Goal: Task Accomplishment & Management: Manage account settings

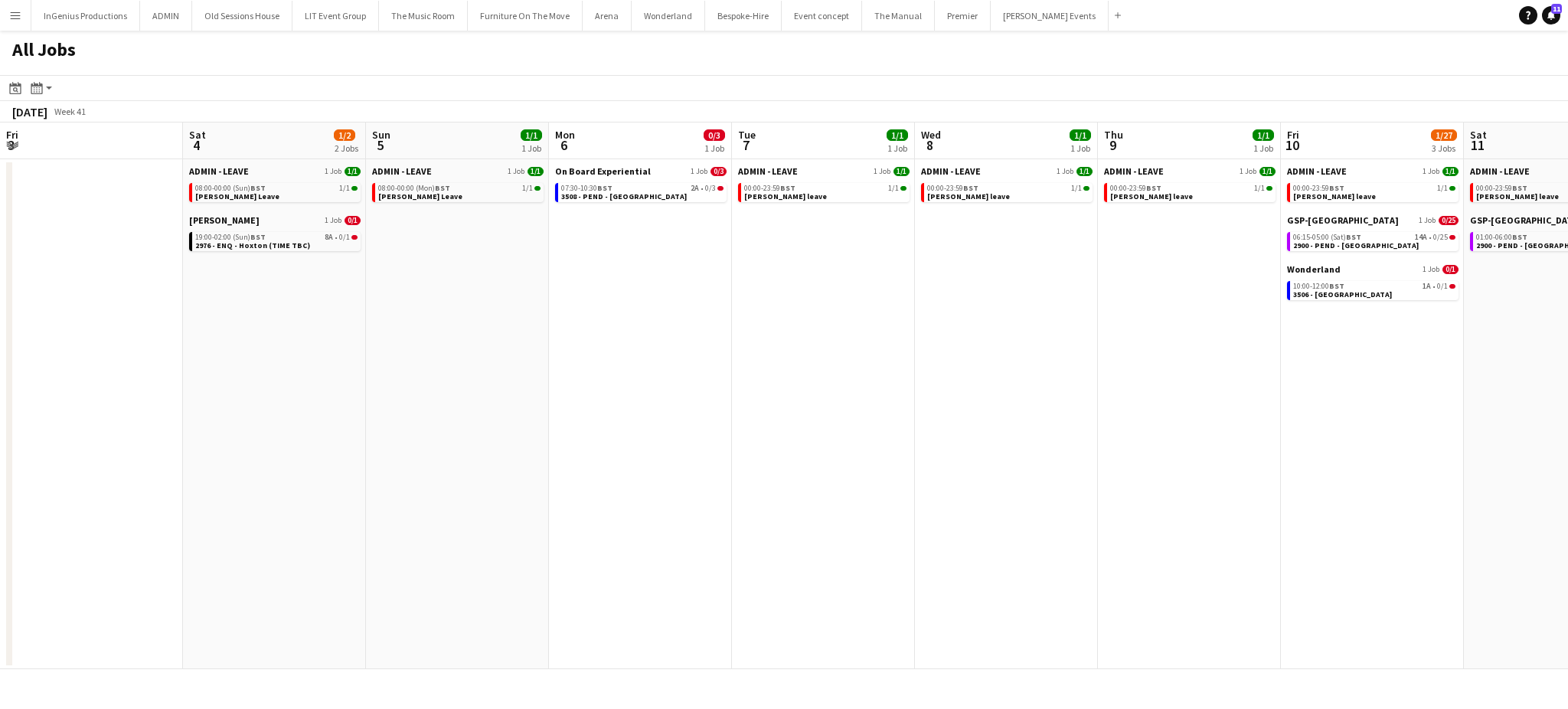
scroll to position [0, 615]
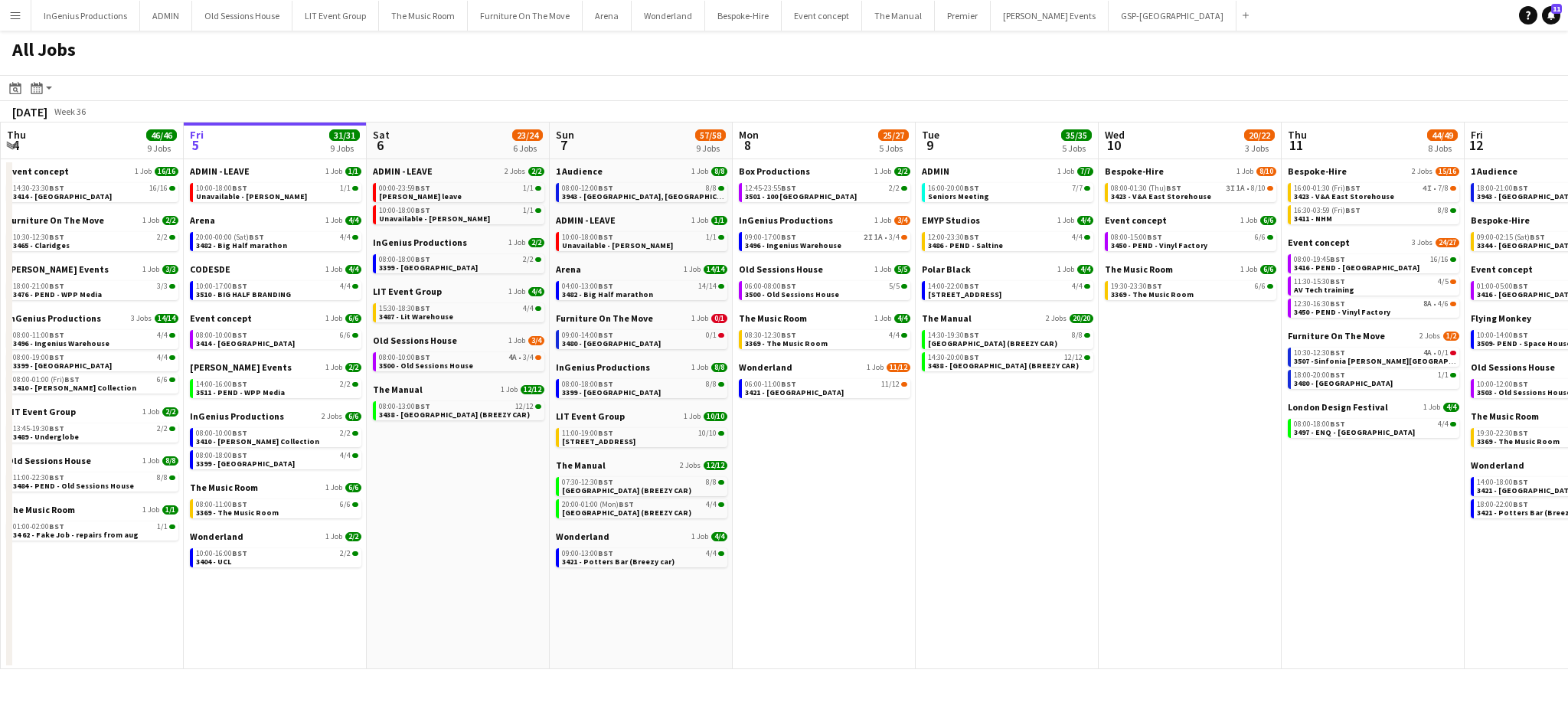
click at [385, 587] on app-date-cell "ADMIN - LEAVE 2 Jobs 2/2 00:00-23:59 BST 1/1 Chris Ames leave 10:00-18:00 BST 1…" at bounding box center [458, 414] width 183 height 510
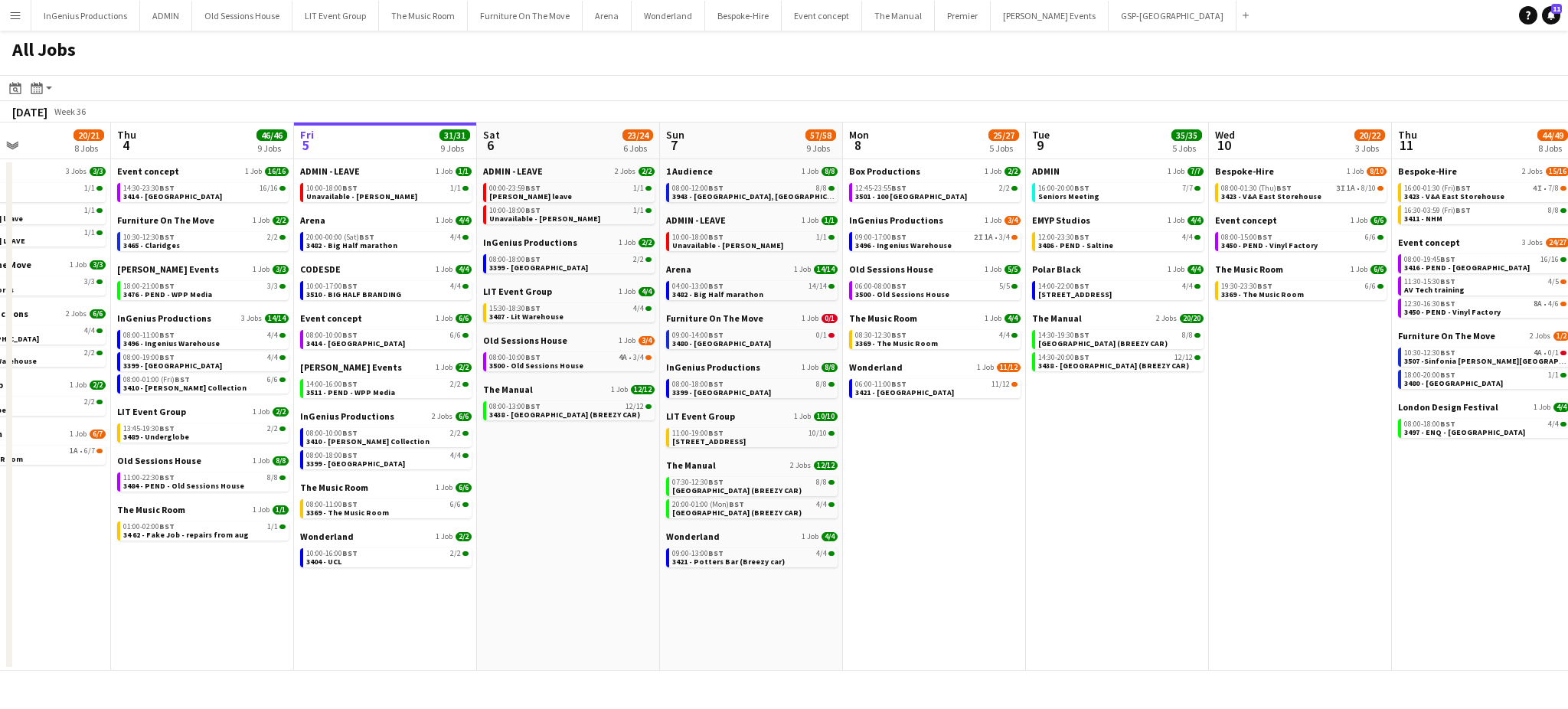
scroll to position [0, 630]
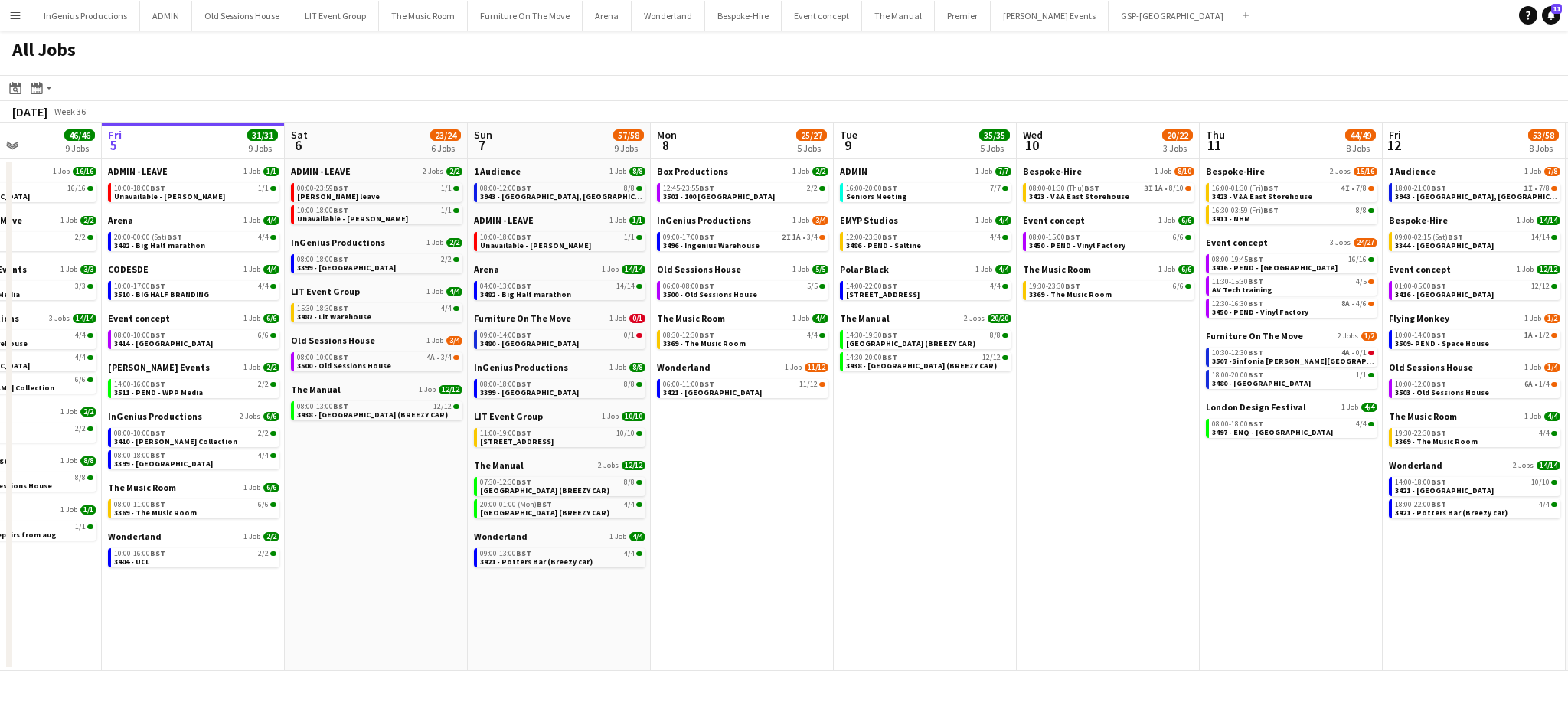
click at [361, 546] on app-date-cell "ADMIN - LEAVE 2 Jobs 2/2 00:00-23:59 BST 1/1 Chris Ames leave 10:00-18:00 BST 1…" at bounding box center [376, 415] width 183 height 512
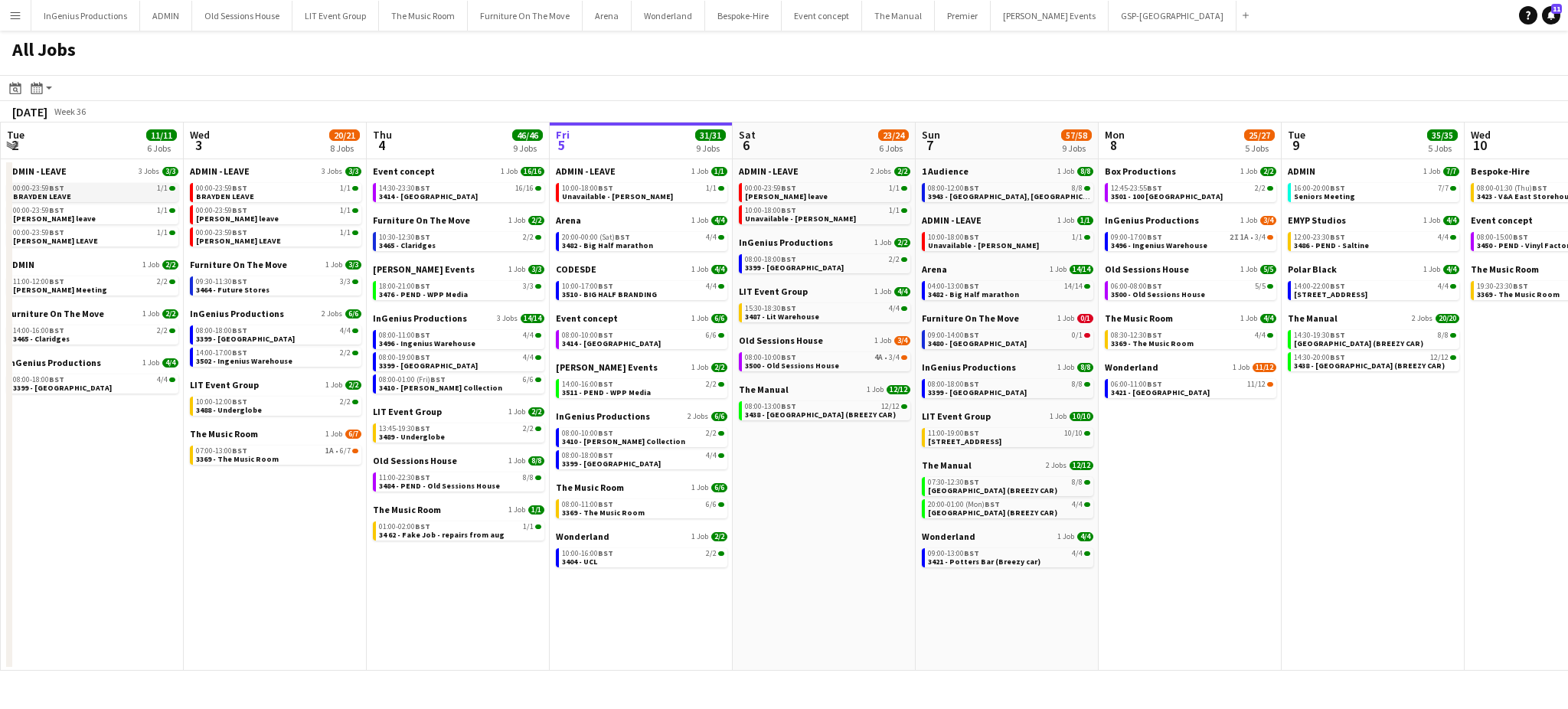
scroll to position [0, 445]
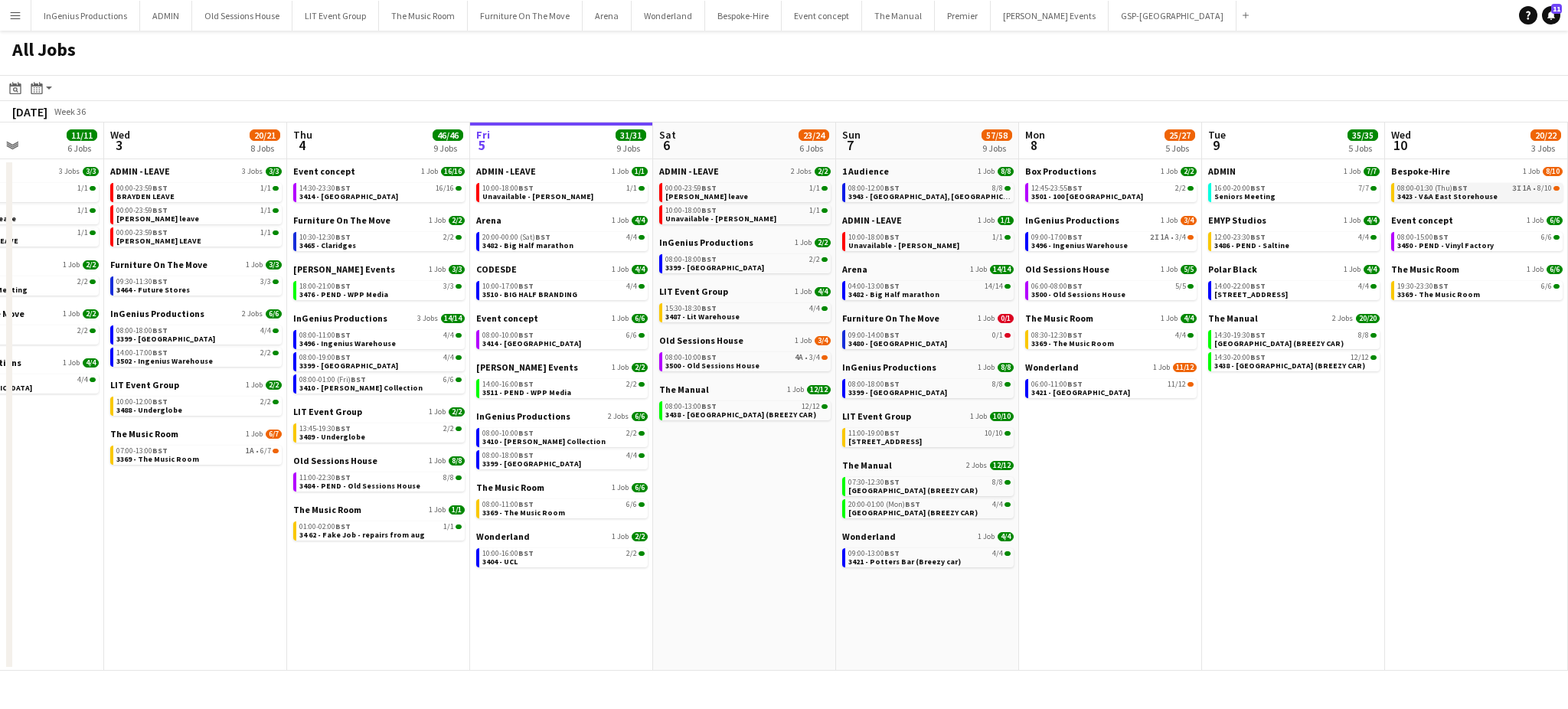
click at [1496, 187] on div "08:00-01:30 (Thu) BST 3I 1A • 8/10" at bounding box center [1479, 188] width 163 height 8
click at [1142, 453] on app-date-cell "Box Productions 1 Job 2/2 12:45-23:55 BST 2/2 3501 - 100 Wandsworth Bridge InGe…" at bounding box center [1110, 415] width 183 height 512
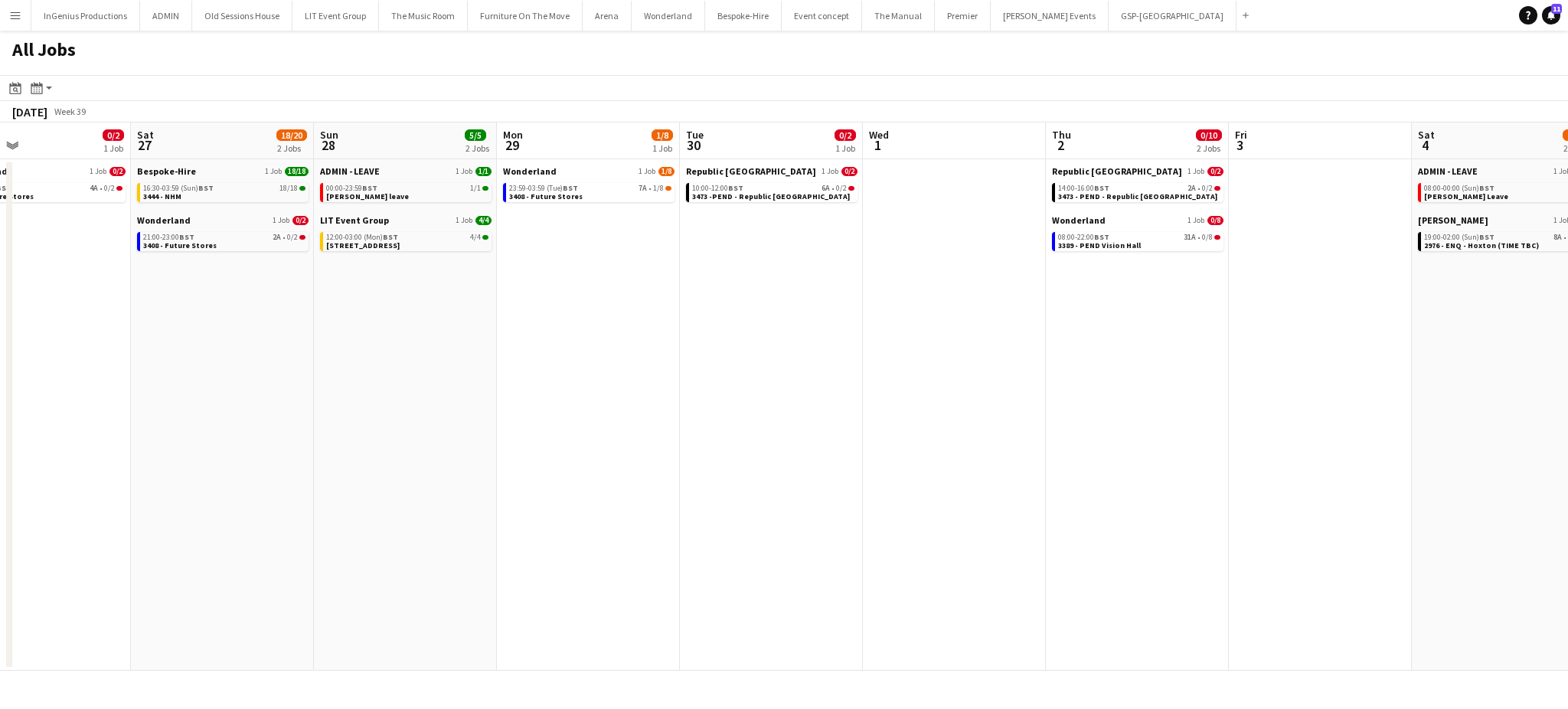
scroll to position [0, 607]
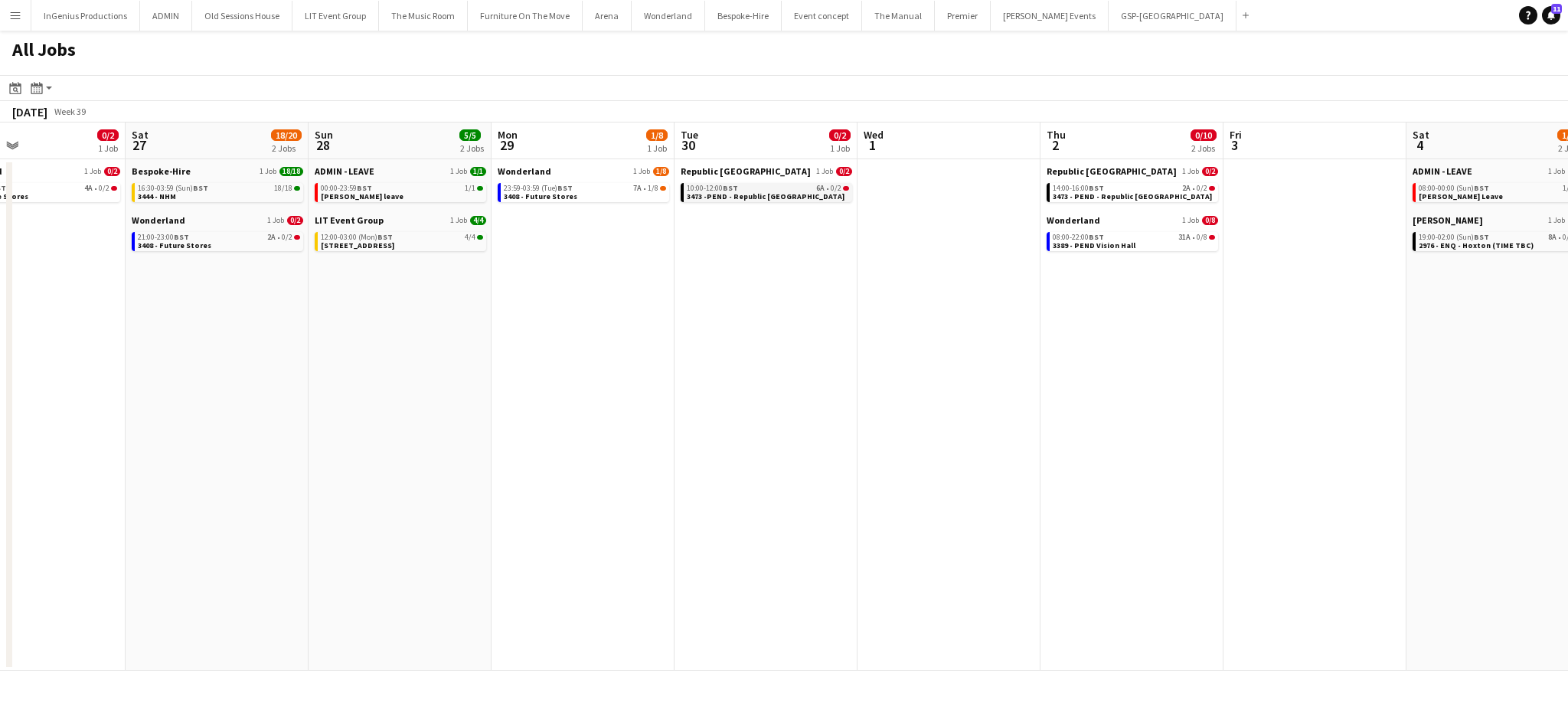
click at [782, 192] on span "3473 -PEND - Republic [GEOGRAPHIC_DATA]" at bounding box center [765, 197] width 157 height 10
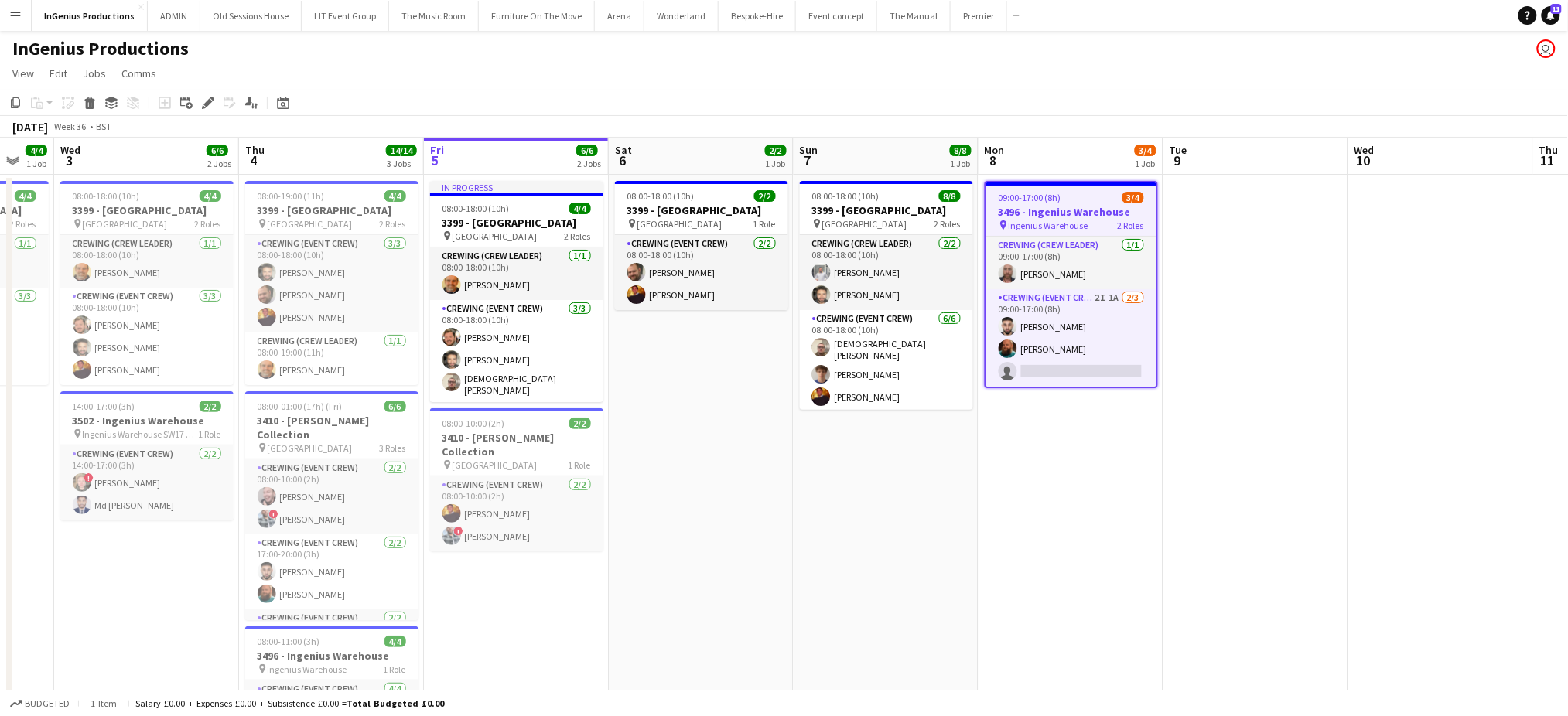
scroll to position [0, 492]
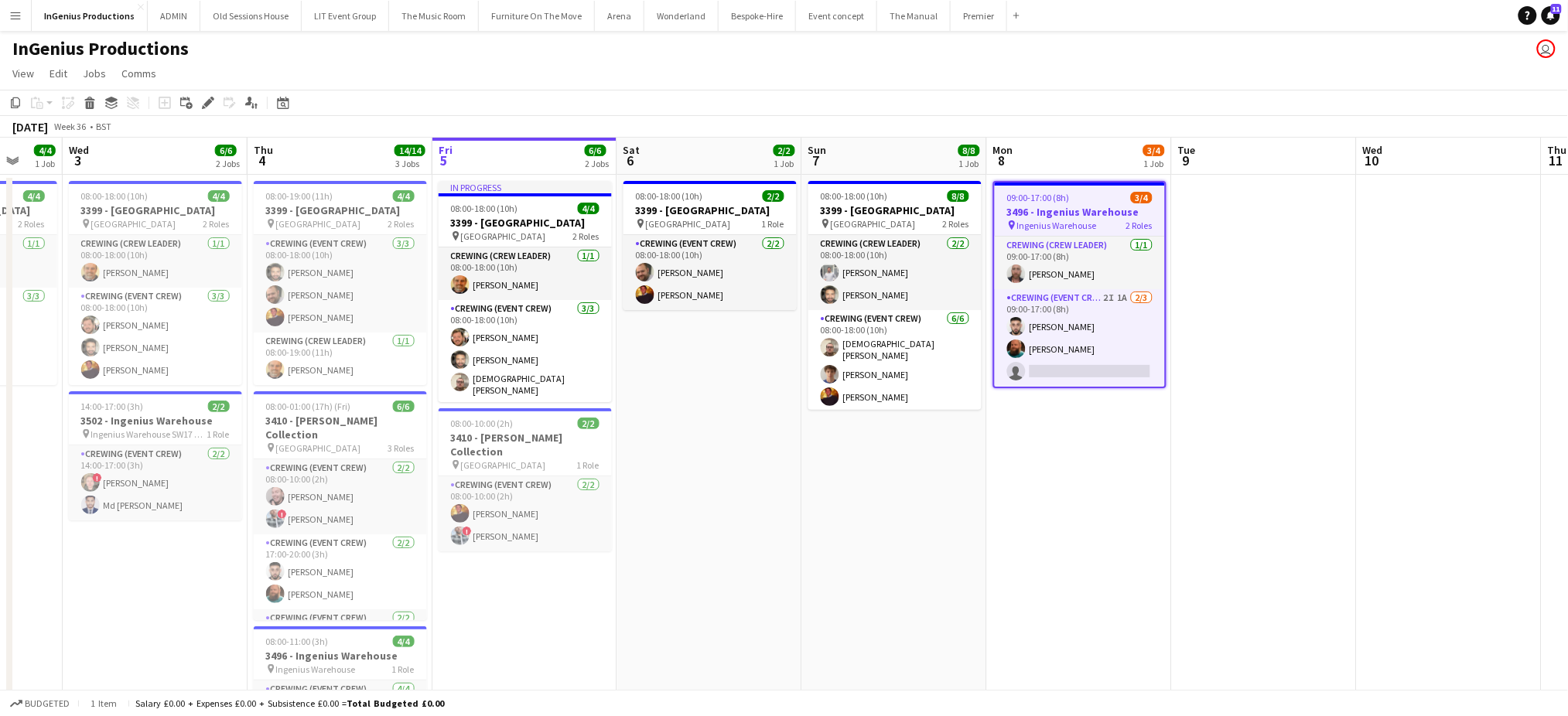
drag, startPoint x: 782, startPoint y: 516, endPoint x: 1029, endPoint y: 548, distance: 249.1
click at [1029, 548] on app-calendar-viewport "Sun 31 8/8 2 Jobs Mon 1 26/26 4 Jobs Tue 2 4/4 1 Job Wed 3 6/6 2 Jobs Thu 4 14/…" at bounding box center [784, 594] width 1568 height 914
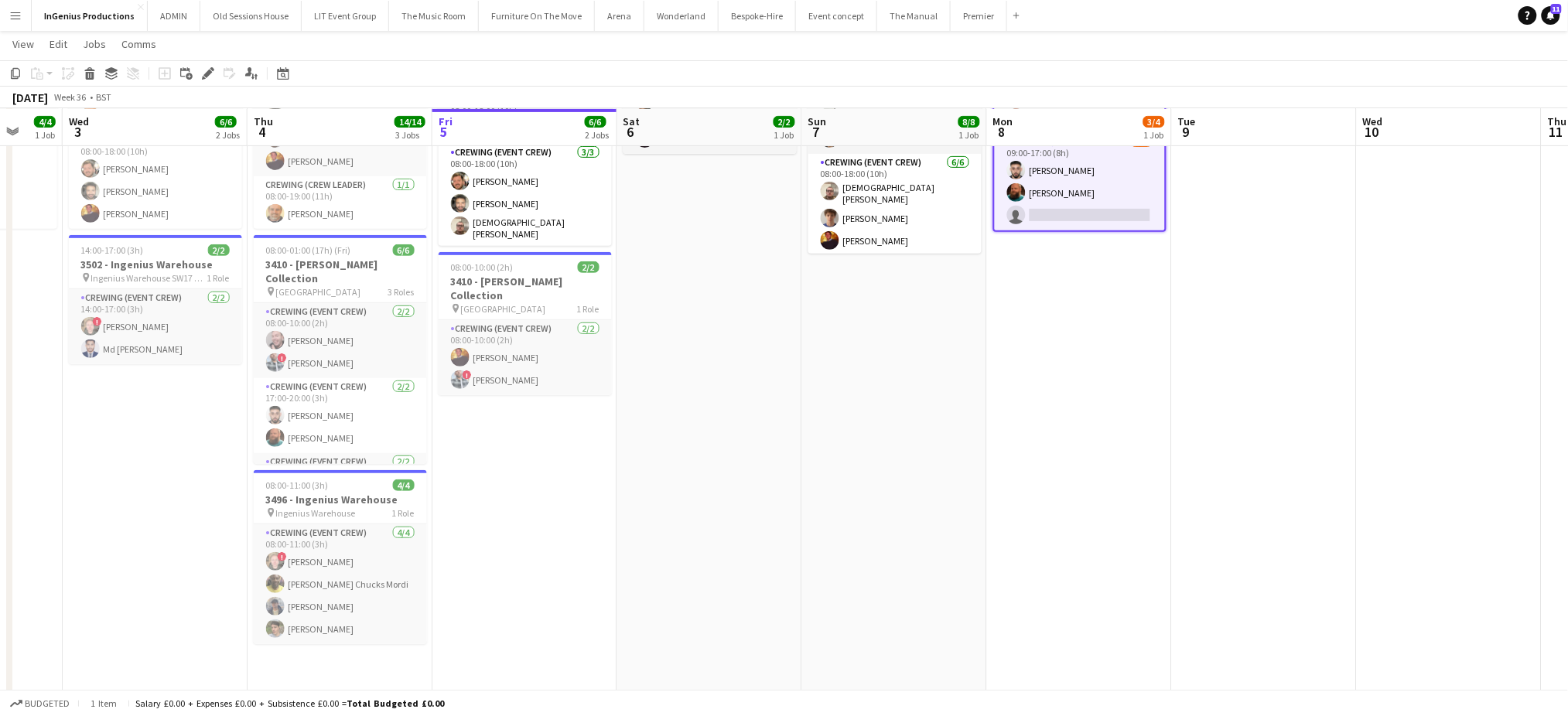
scroll to position [162, 0]
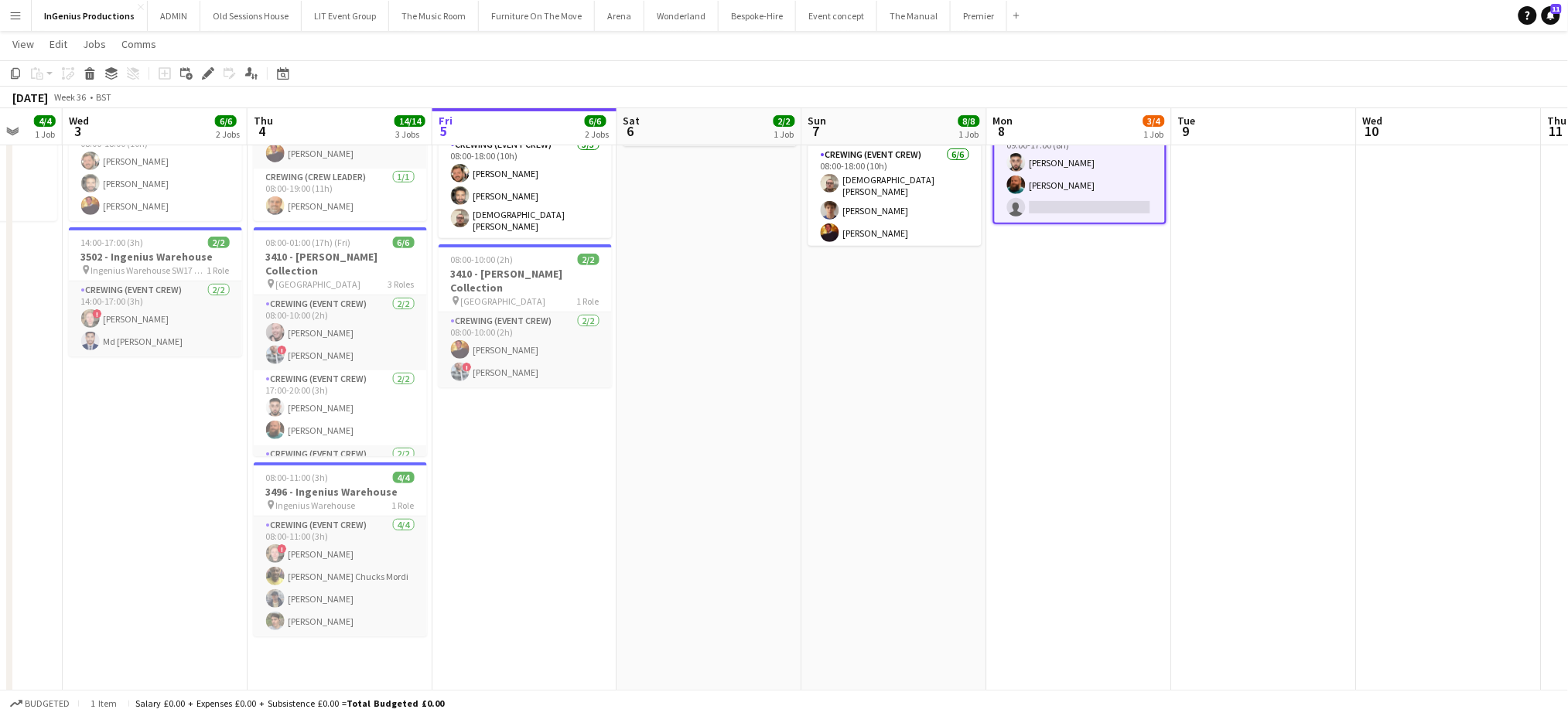
click at [870, 370] on app-date-cell "08:00-18:00 (10h) 8/8 3399 - King's Observatory pin Richmond 2 Roles Crewing (C…" at bounding box center [894, 450] width 185 height 877
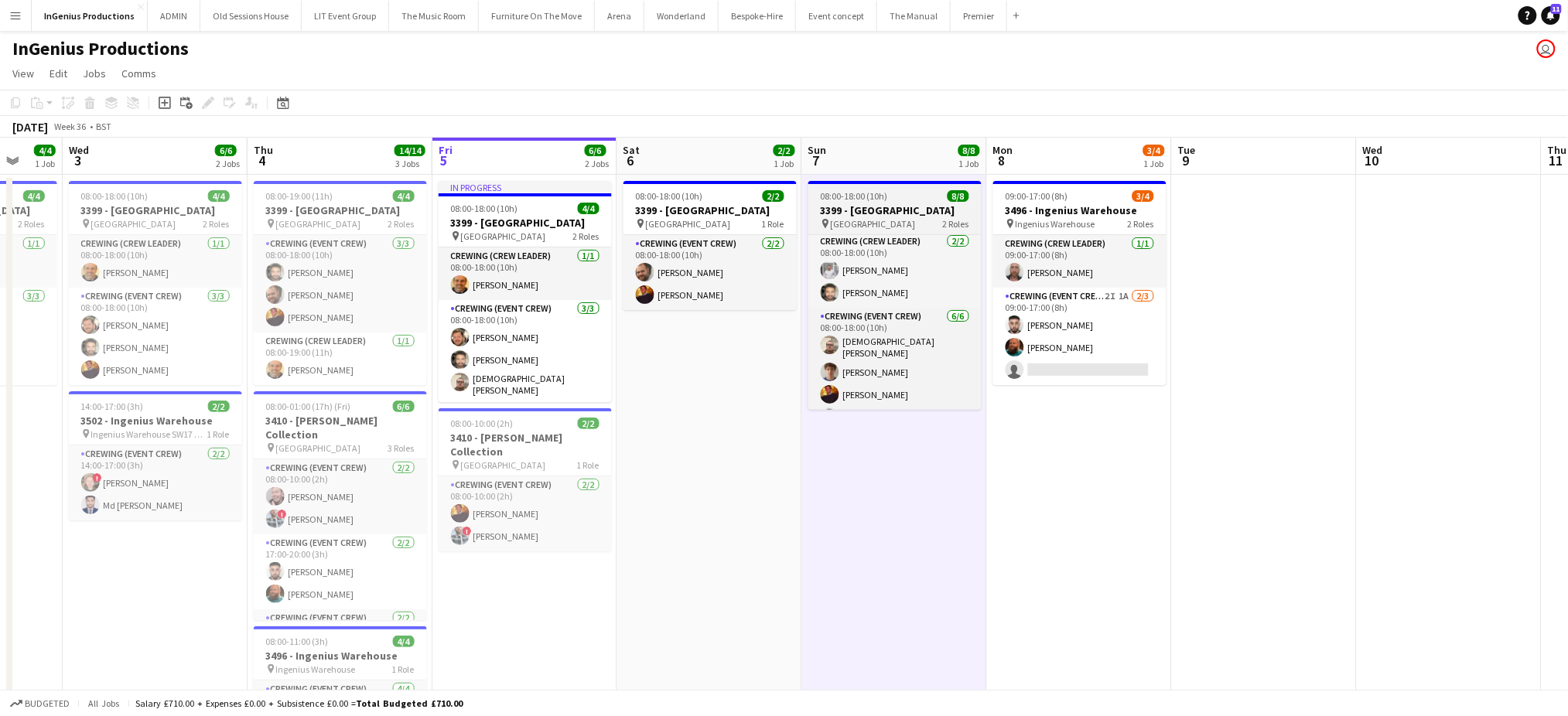
scroll to position [0, 0]
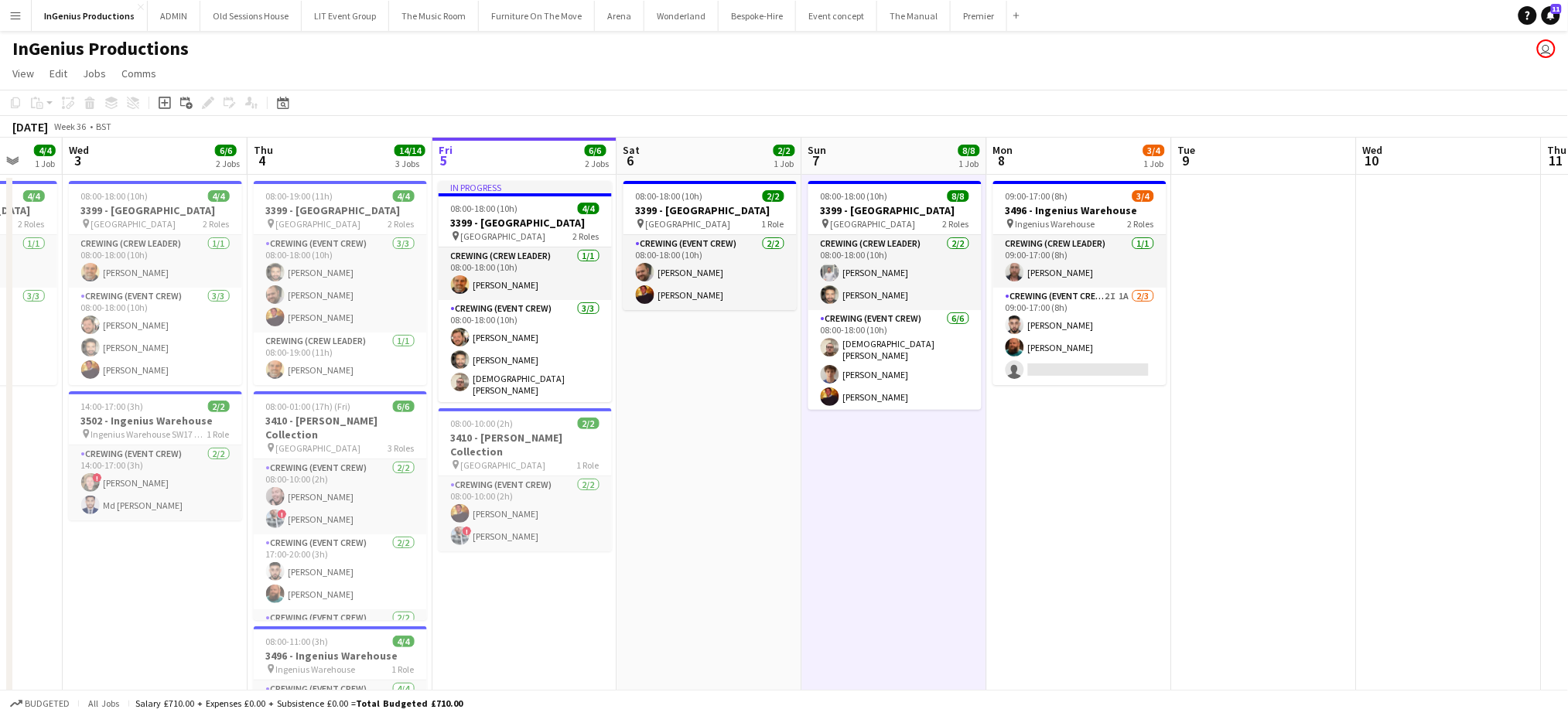
click at [744, 505] on app-date-cell "08:00-18:00 (10h) 2/2 3399 - King's Observatory pin Richmond 1 Role Crewing (Ev…" at bounding box center [709, 613] width 185 height 877
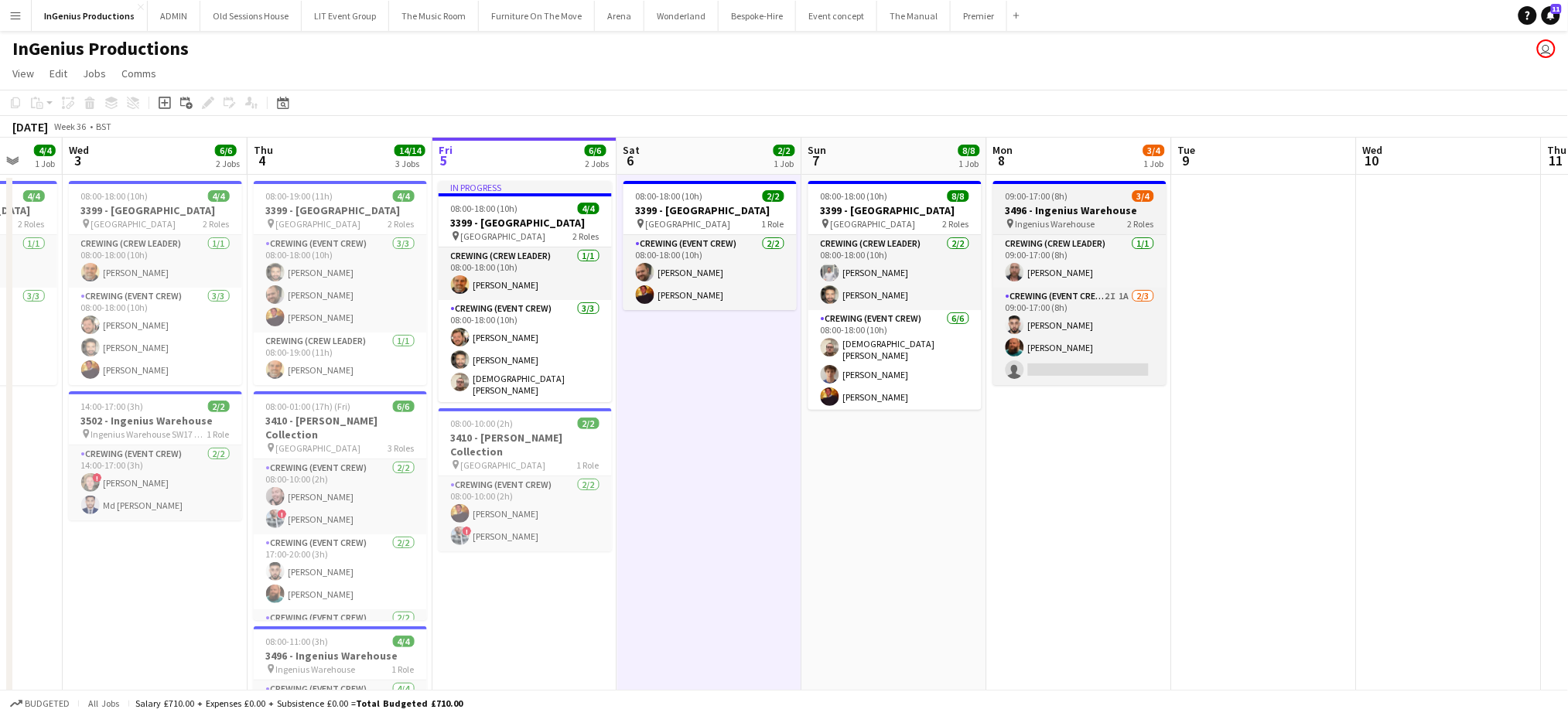
click at [1063, 201] on span "09:00-17:00 (8h)" at bounding box center [1037, 195] width 63 height 11
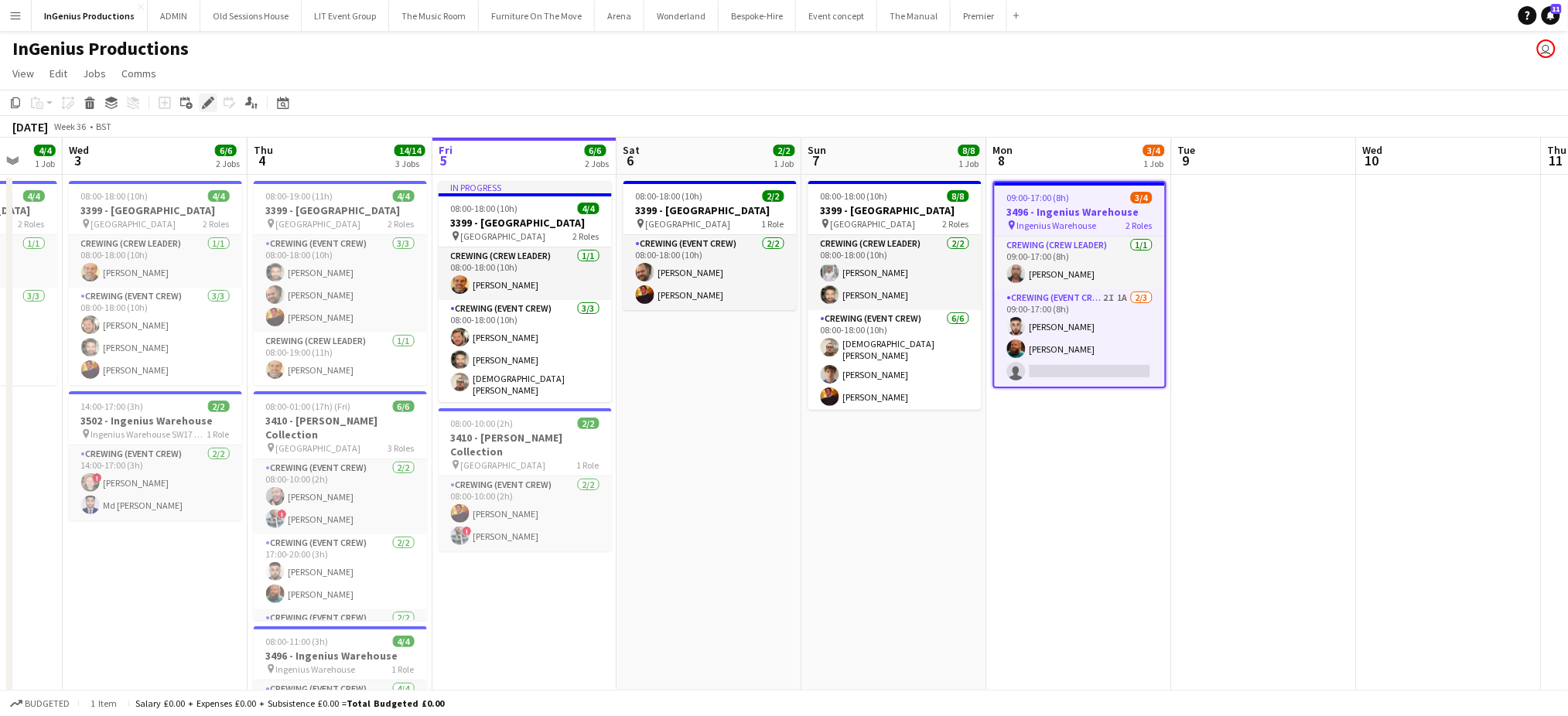
click at [205, 104] on icon at bounding box center [208, 103] width 9 height 9
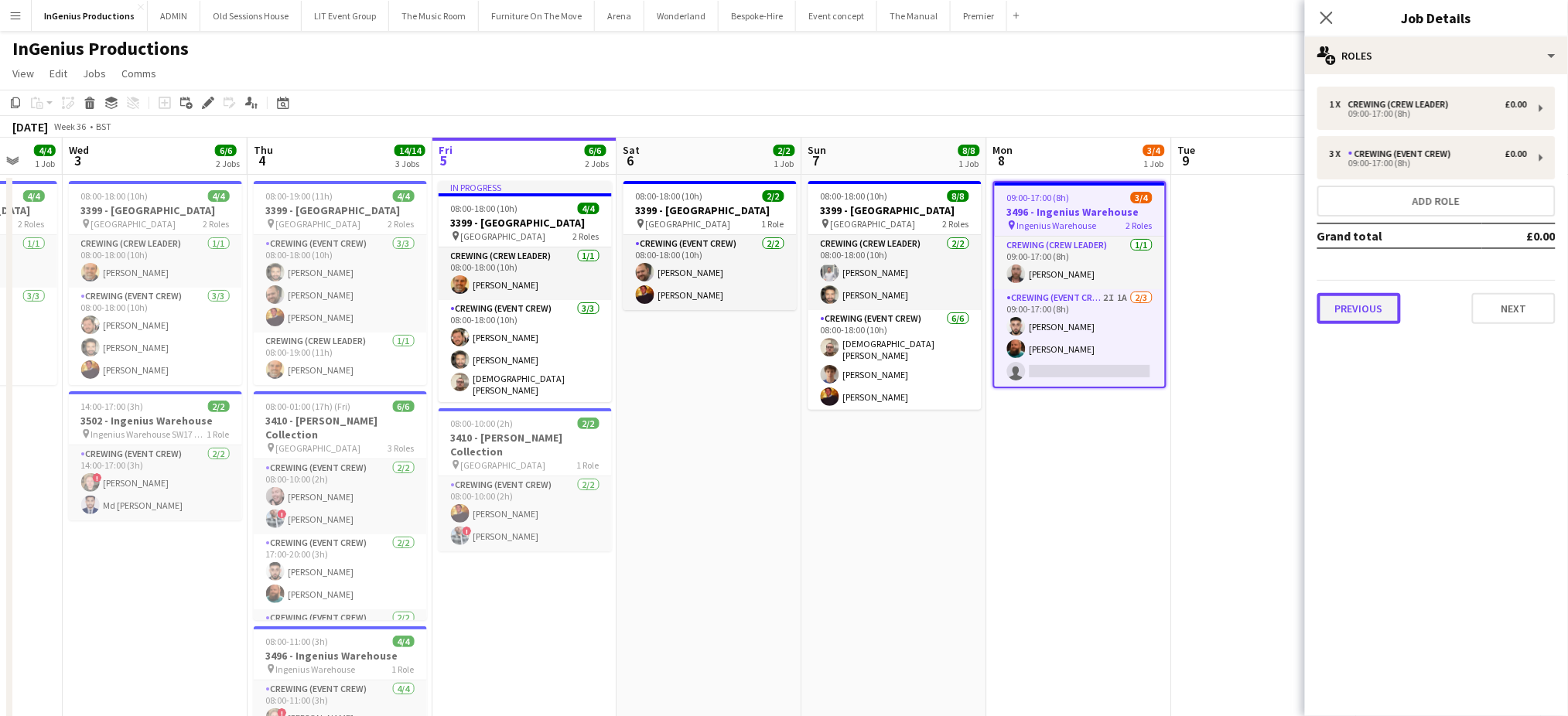
click at [1369, 301] on button "Previous" at bounding box center [1358, 309] width 83 height 31
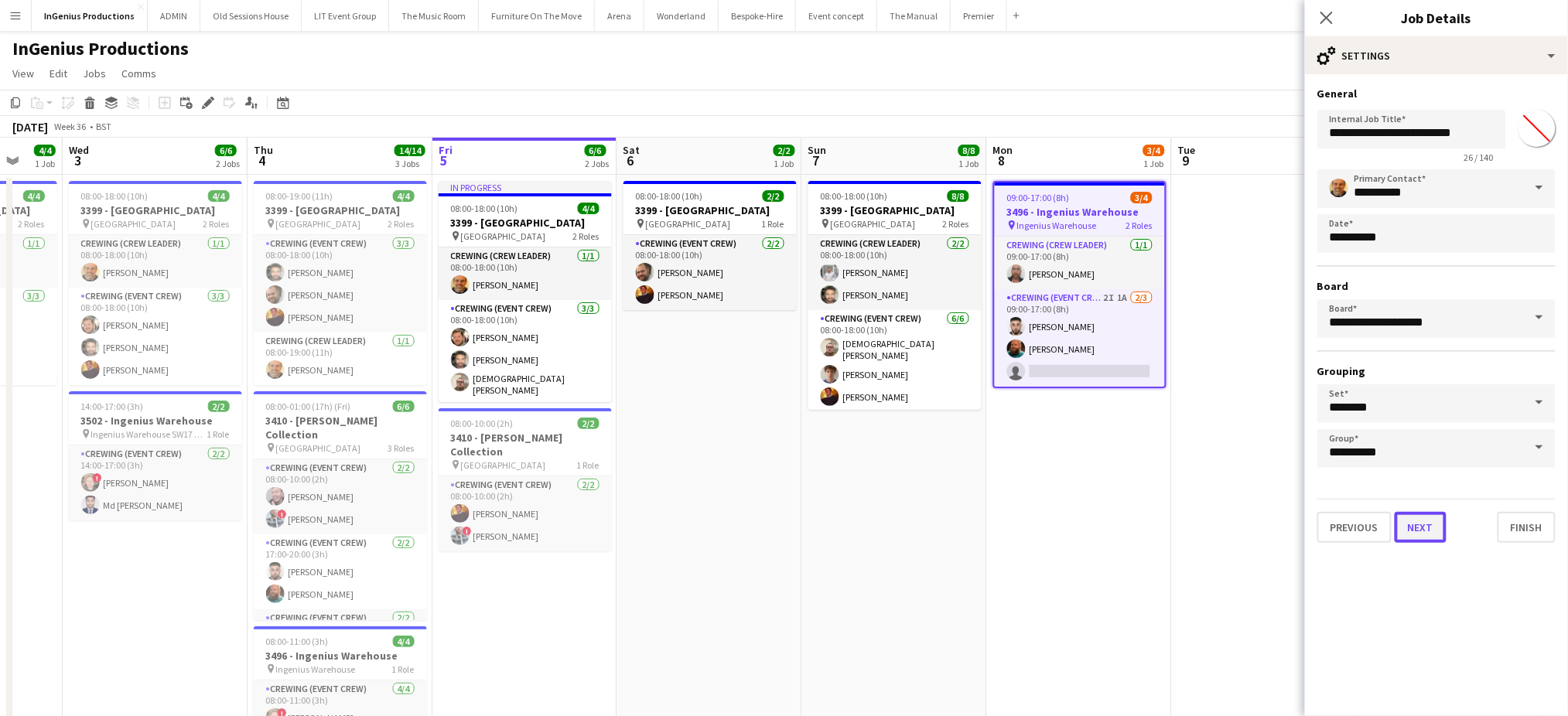
click at [1428, 516] on button "Next" at bounding box center [1420, 528] width 52 height 31
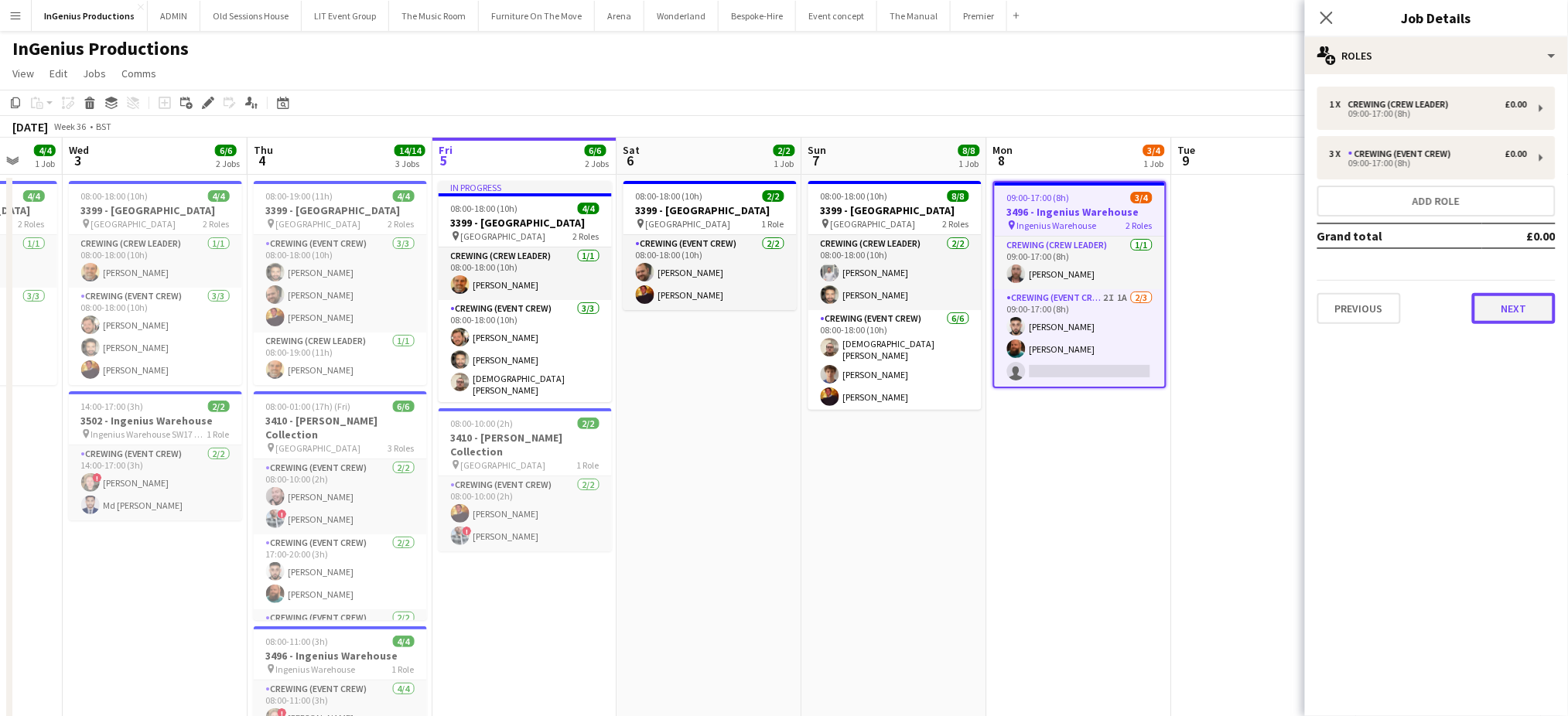
click at [1487, 309] on button "Next" at bounding box center [1513, 309] width 83 height 31
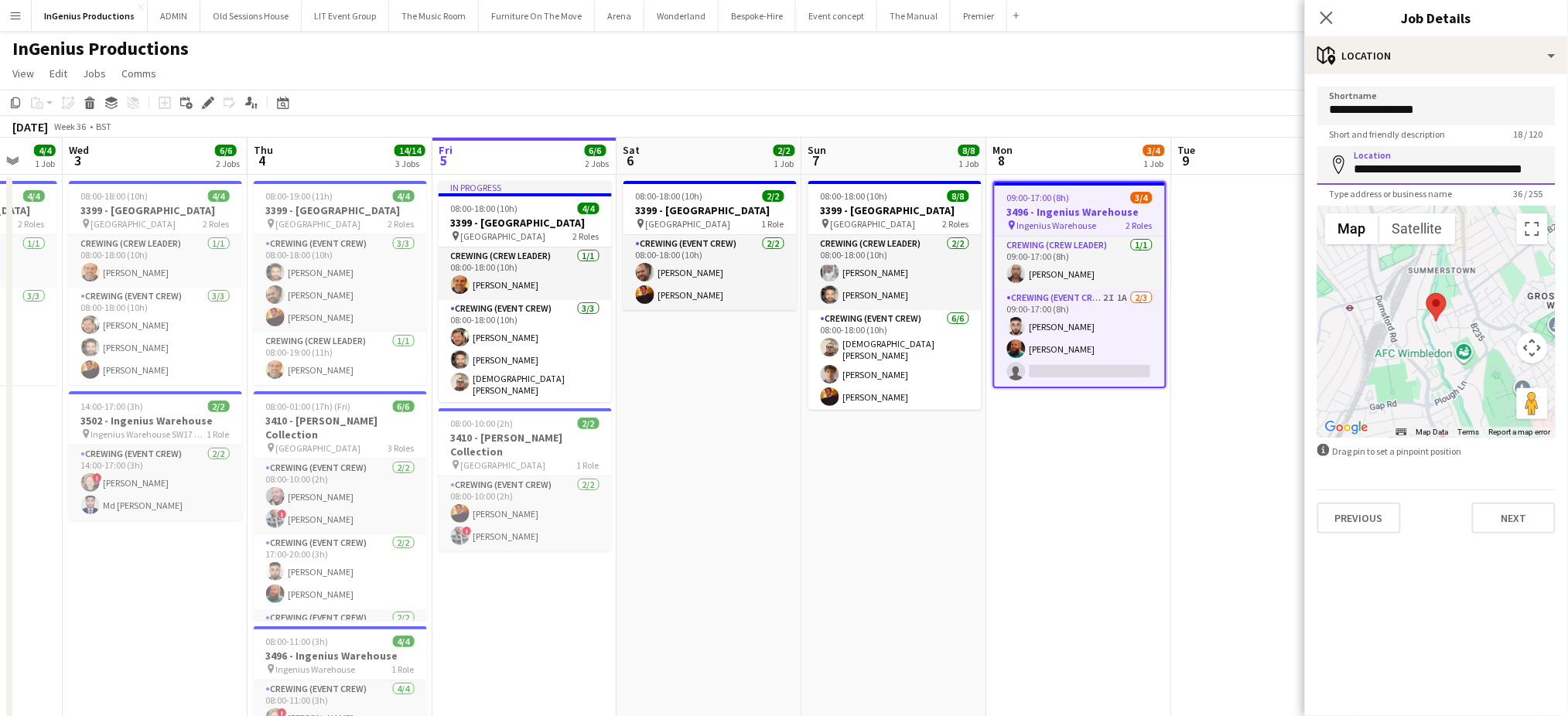
click at [1414, 162] on input "**********" at bounding box center [1436, 165] width 238 height 39
click at [1524, 516] on button "Next" at bounding box center [1513, 518] width 83 height 31
click at [1524, 715] on mat-expansion-panel "**********" at bounding box center [1436, 716] width 263 height 0
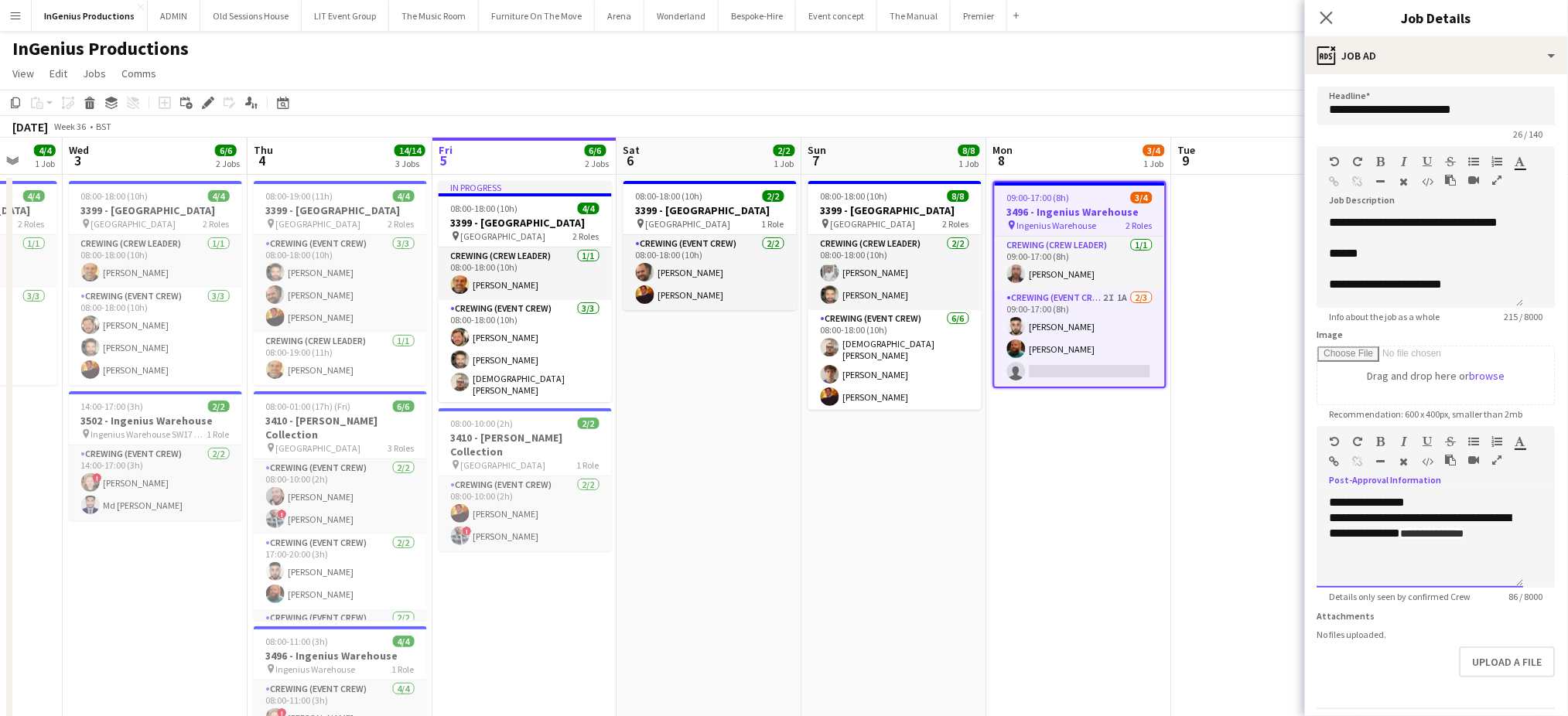
click at [1507, 542] on div "**********" at bounding box center [1419, 526] width 181 height 32
click at [1381, 531] on div "**********" at bounding box center [1428, 526] width 198 height 32
paste div
click at [1381, 531] on span "**********" at bounding box center [1438, 533] width 131 height 11
click at [1330, 261] on div "******" at bounding box center [1419, 254] width 181 height 15
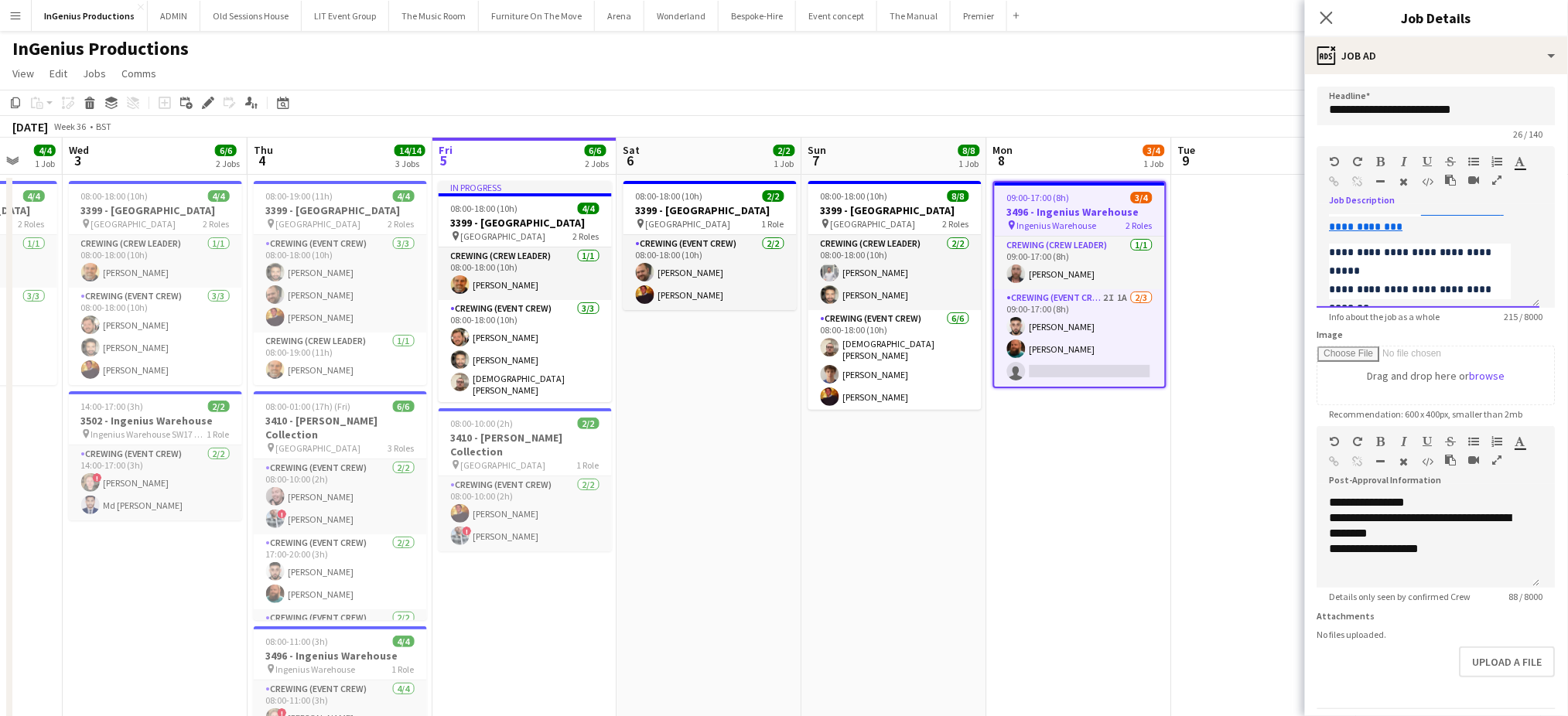
scroll to position [122, 0]
click at [1476, 234] on div "**********" at bounding box center [1428, 261] width 223 height 93
click at [1401, 178] on icon "button" at bounding box center [1405, 181] width 9 height 11
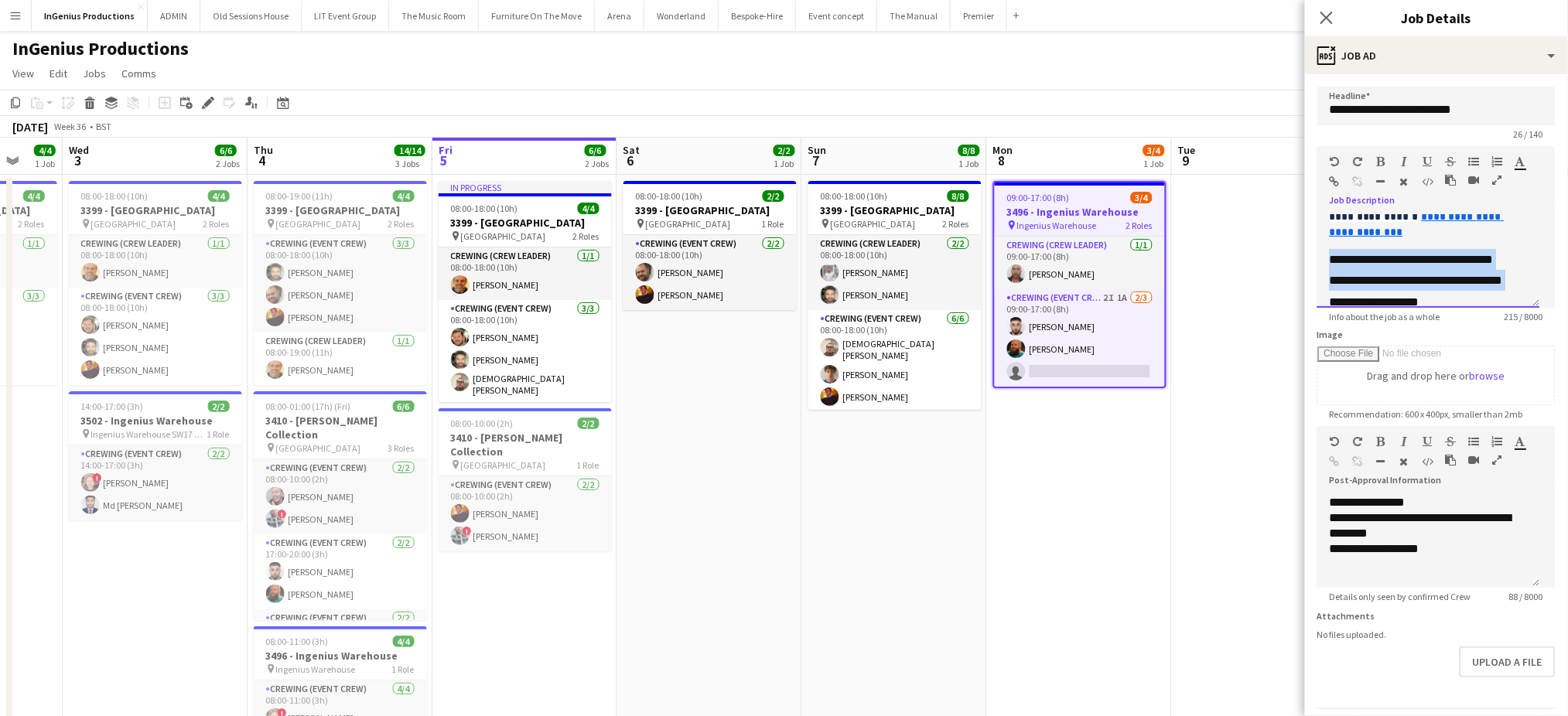
scroll to position [81, 0]
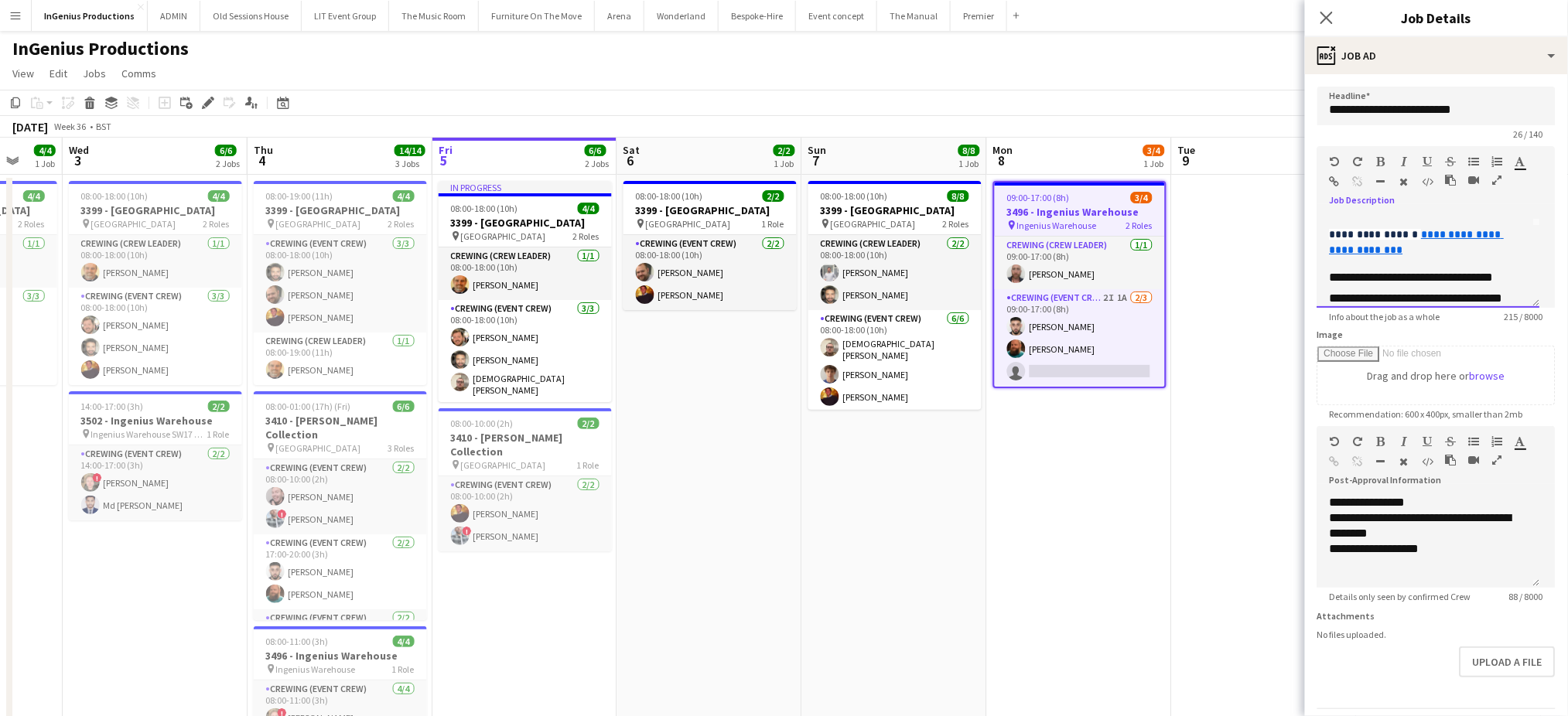
click at [1419, 227] on div at bounding box center [1428, 219] width 198 height 15
click at [1406, 184] on icon "button" at bounding box center [1405, 181] width 9 height 11
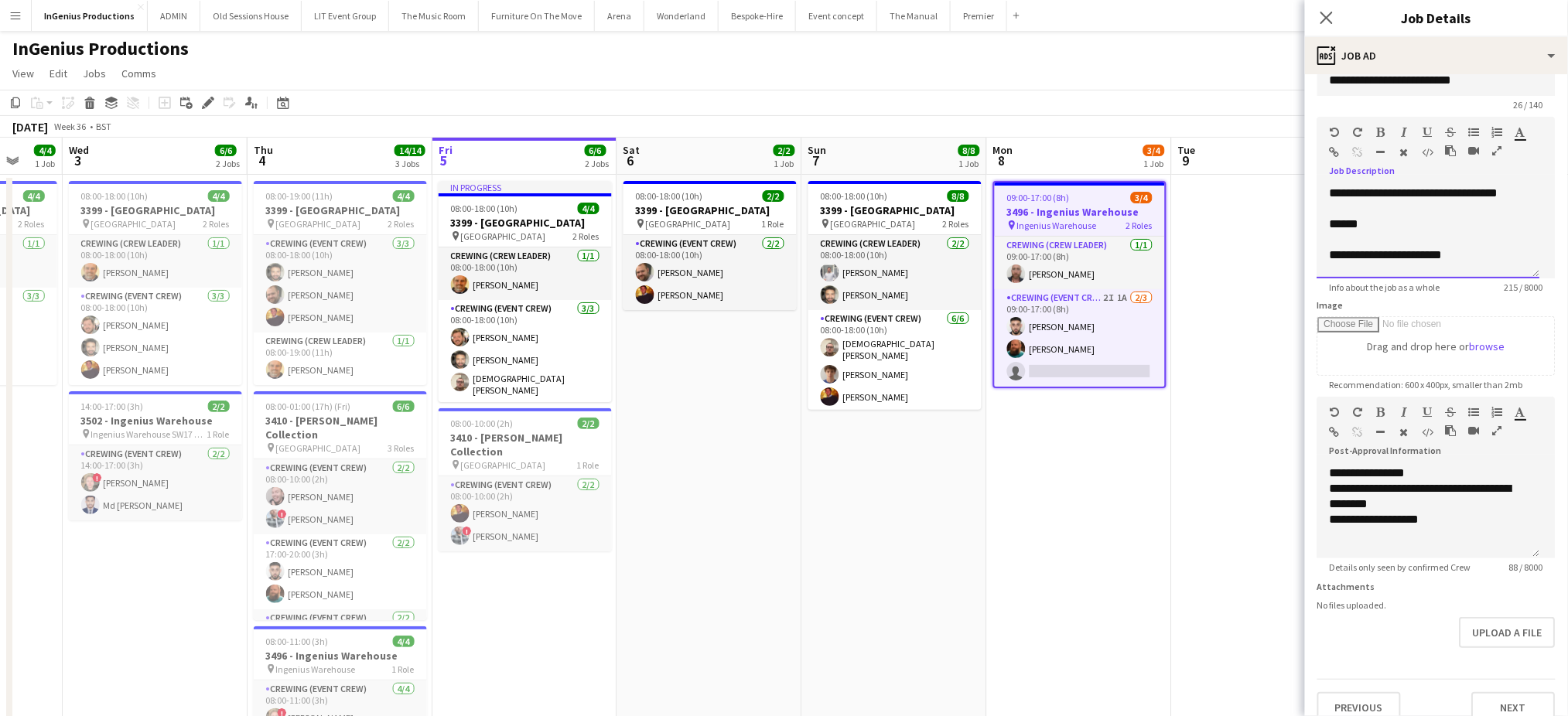
scroll to position [57, 0]
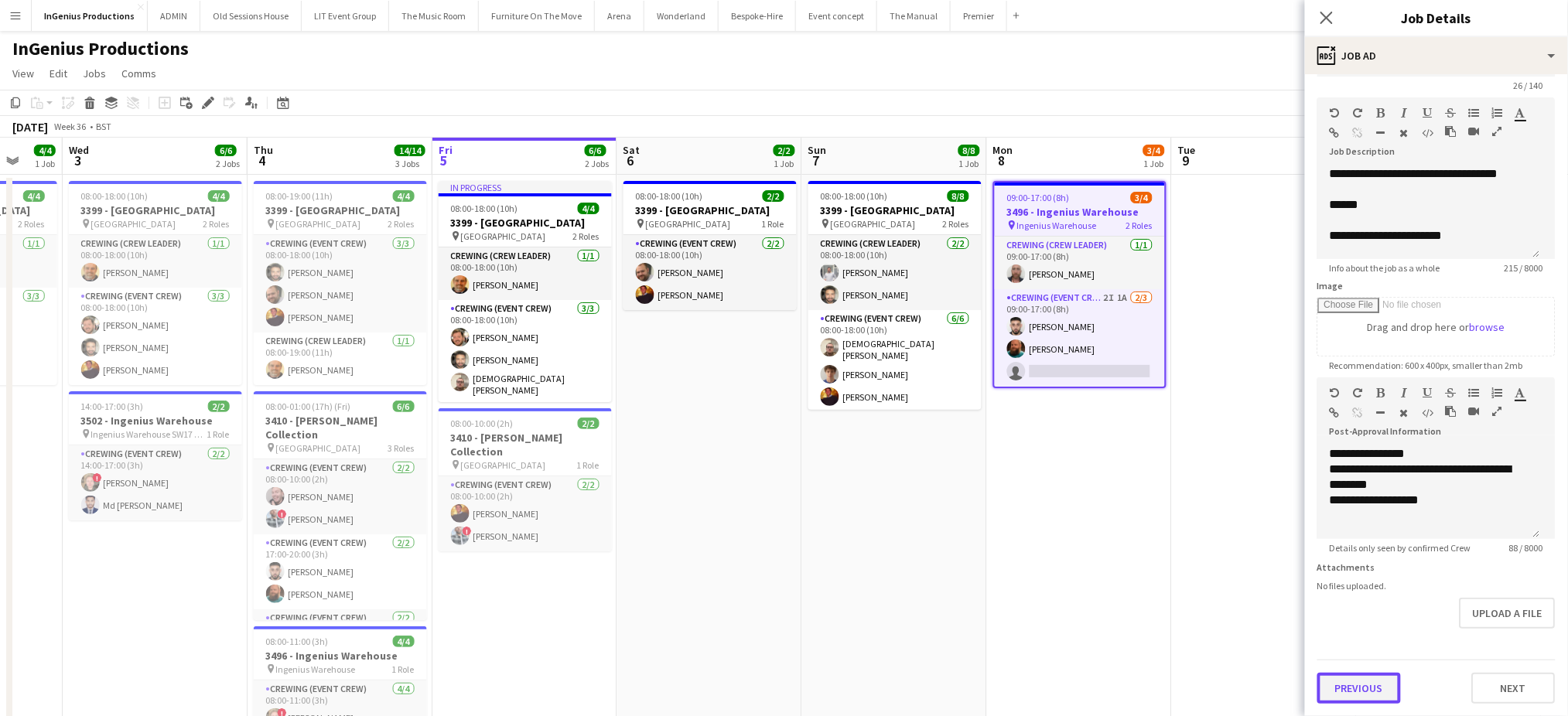
click at [1355, 682] on button "Previous" at bounding box center [1358, 688] width 83 height 31
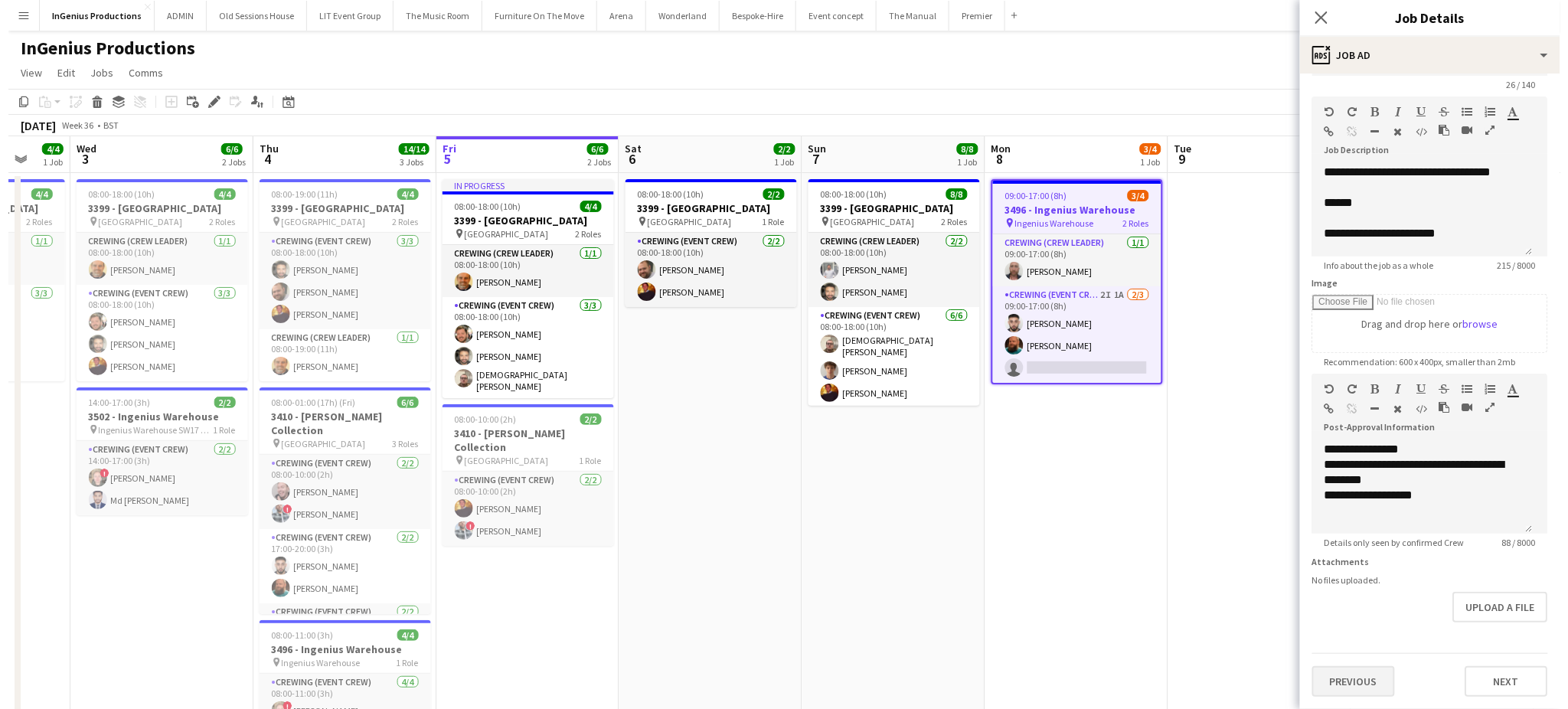
scroll to position [0, 0]
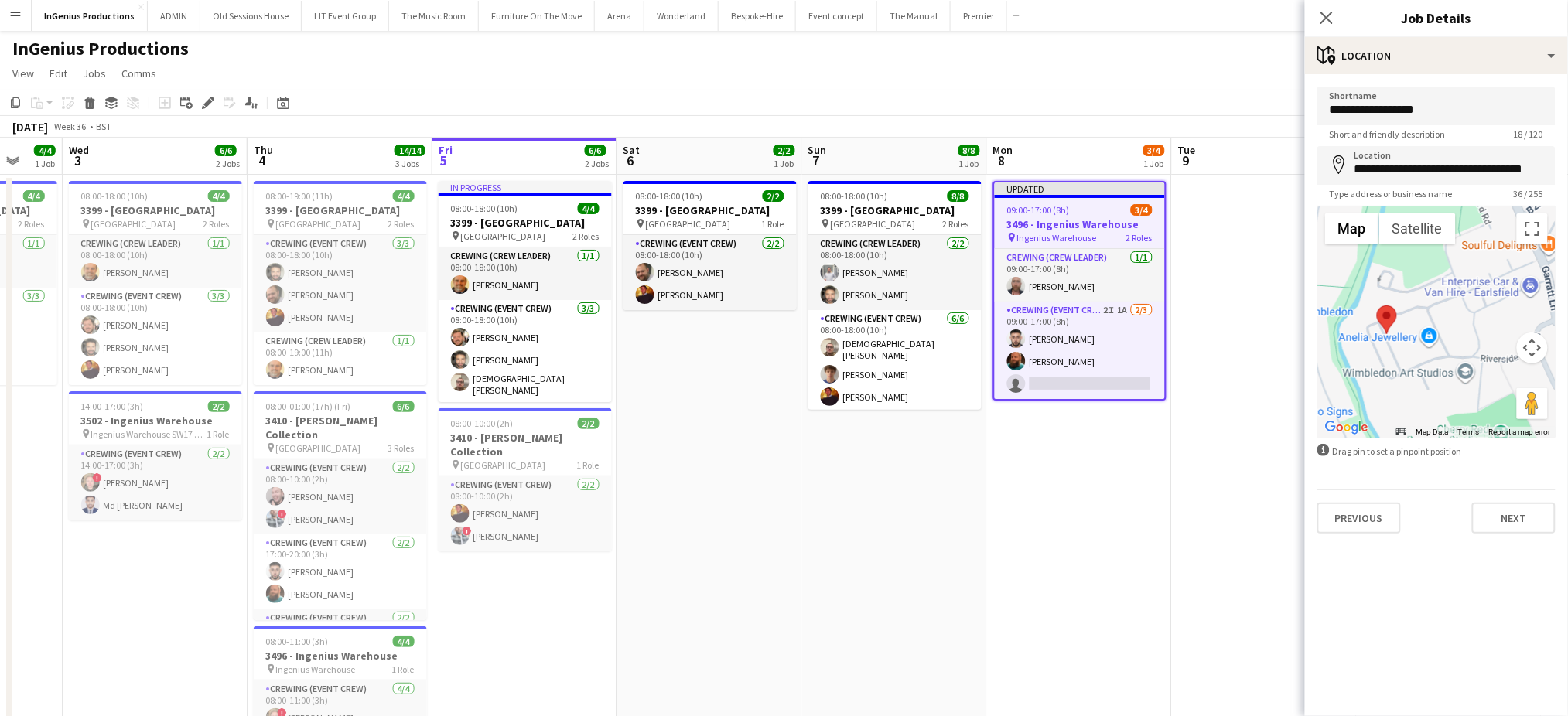
drag, startPoint x: 1482, startPoint y: 365, endPoint x: 1329, endPoint y: 359, distance: 153.1
click at [1329, 359] on div at bounding box center [1436, 321] width 238 height 232
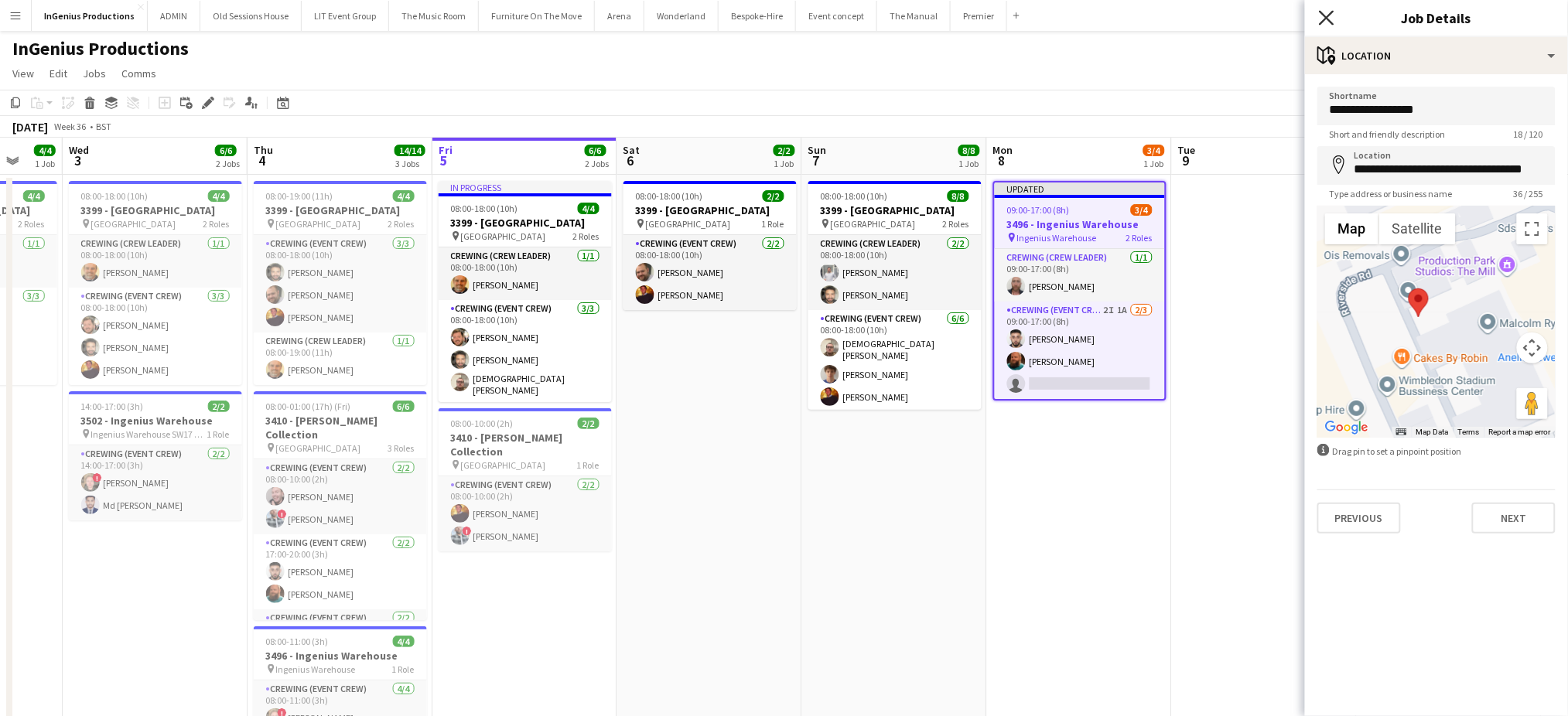
click at [1330, 11] on icon "Close pop-in" at bounding box center [1326, 17] width 15 height 15
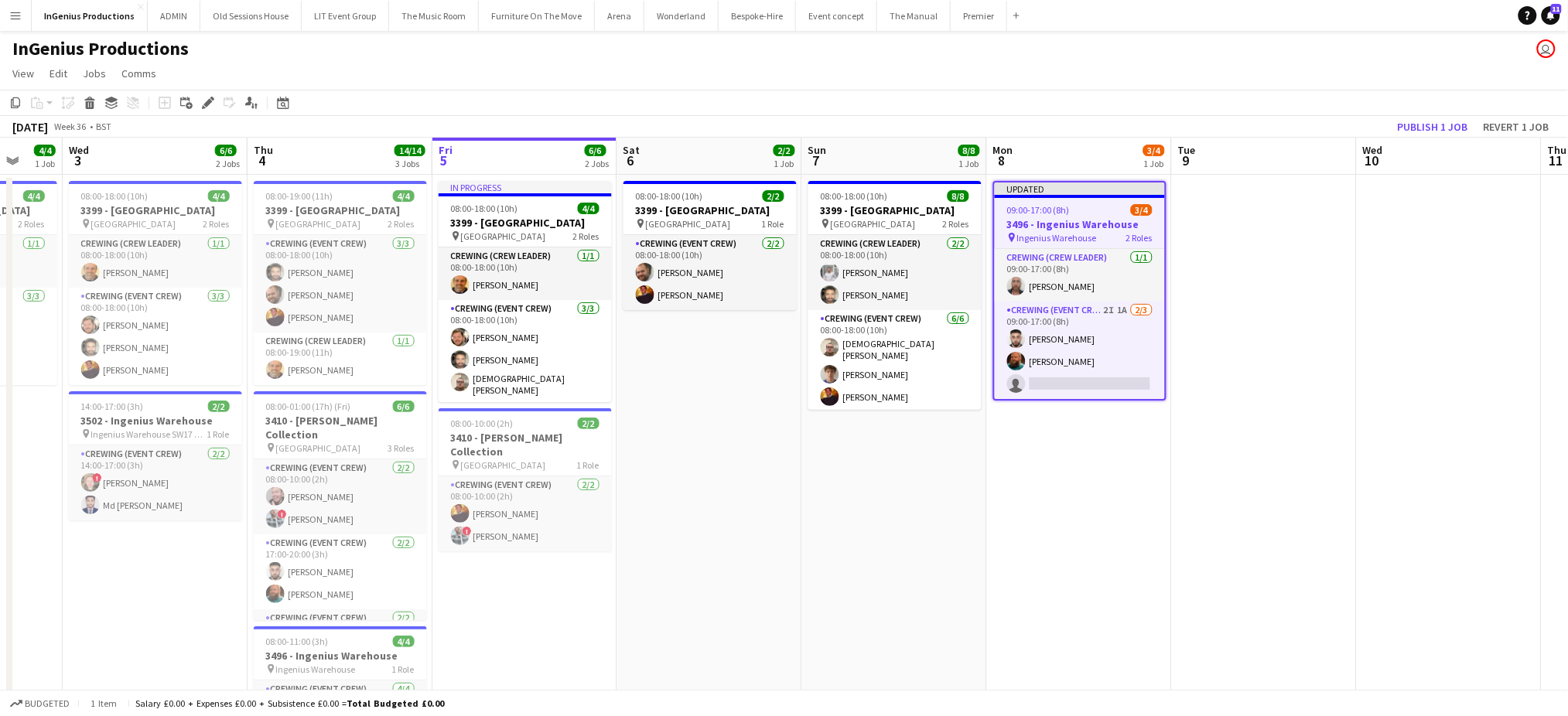
click at [1297, 82] on app-page-menu "View Day view expanded Day view collapsed Month view Date picker Jump to today …" at bounding box center [784, 75] width 1568 height 29
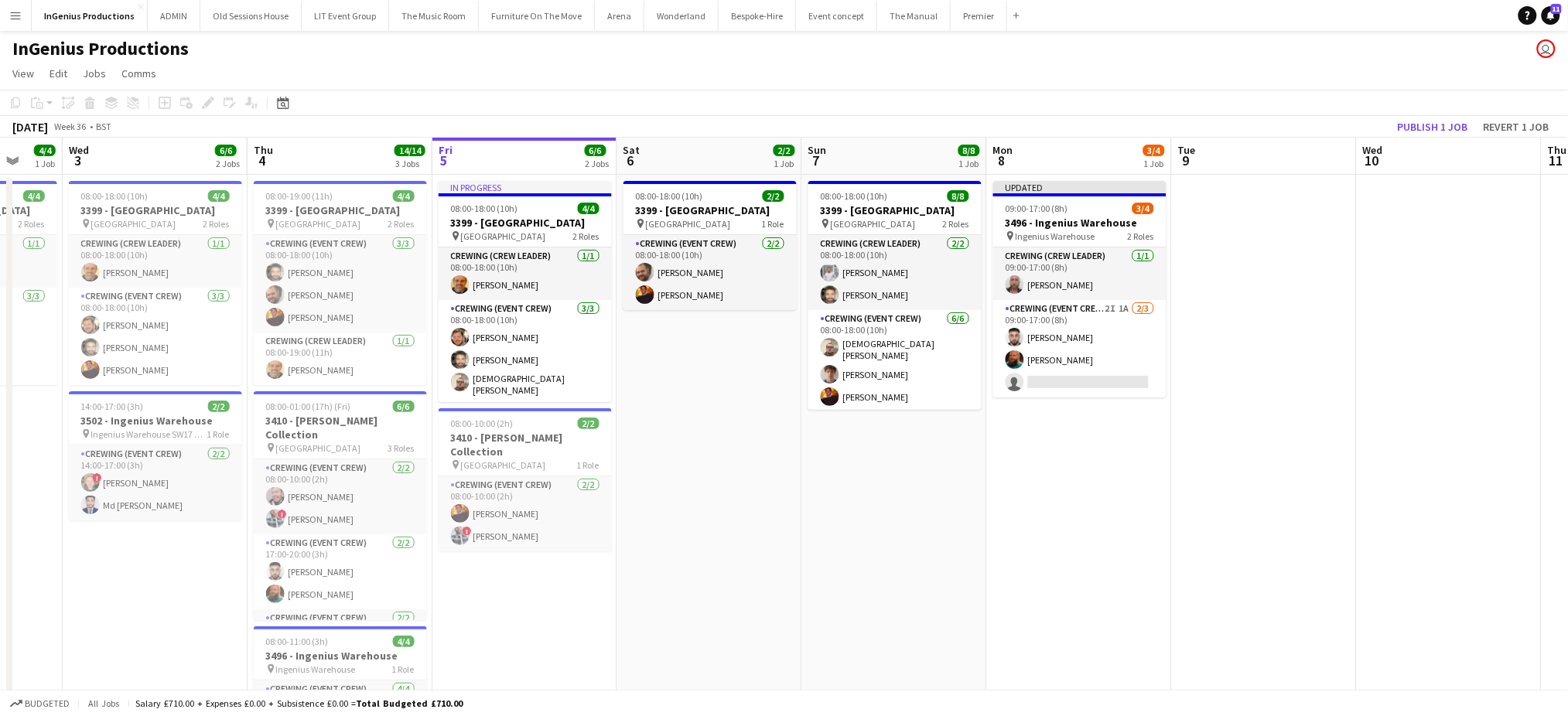
click at [1412, 116] on div "September 2025 Week 36 • BST Publish 1 job Revert 1 job" at bounding box center [784, 126] width 1568 height 21
click at [1412, 119] on button "Publish 1 job" at bounding box center [1432, 126] width 83 height 20
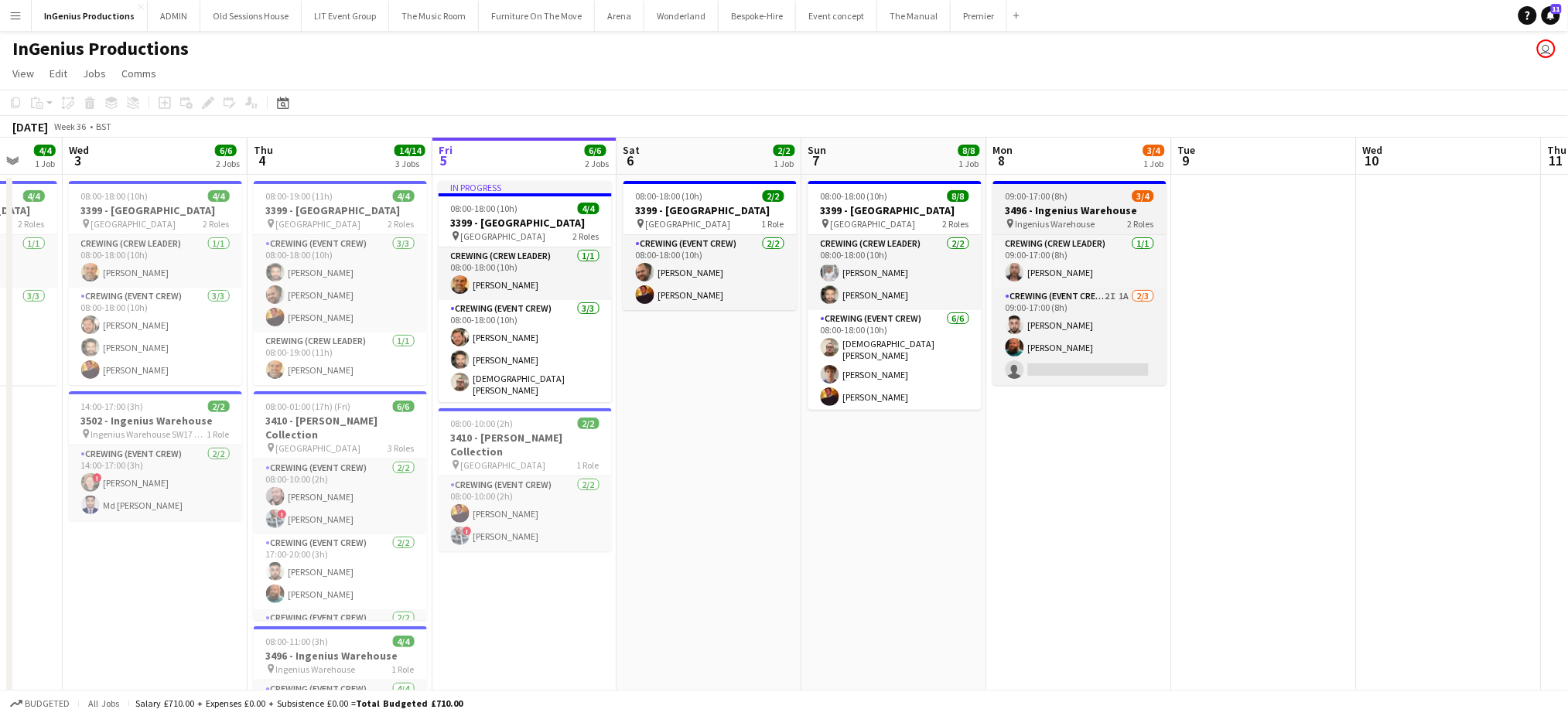
click at [1038, 204] on h3 "3496 - Ingenius Warehouse" at bounding box center [1080, 211] width 174 height 14
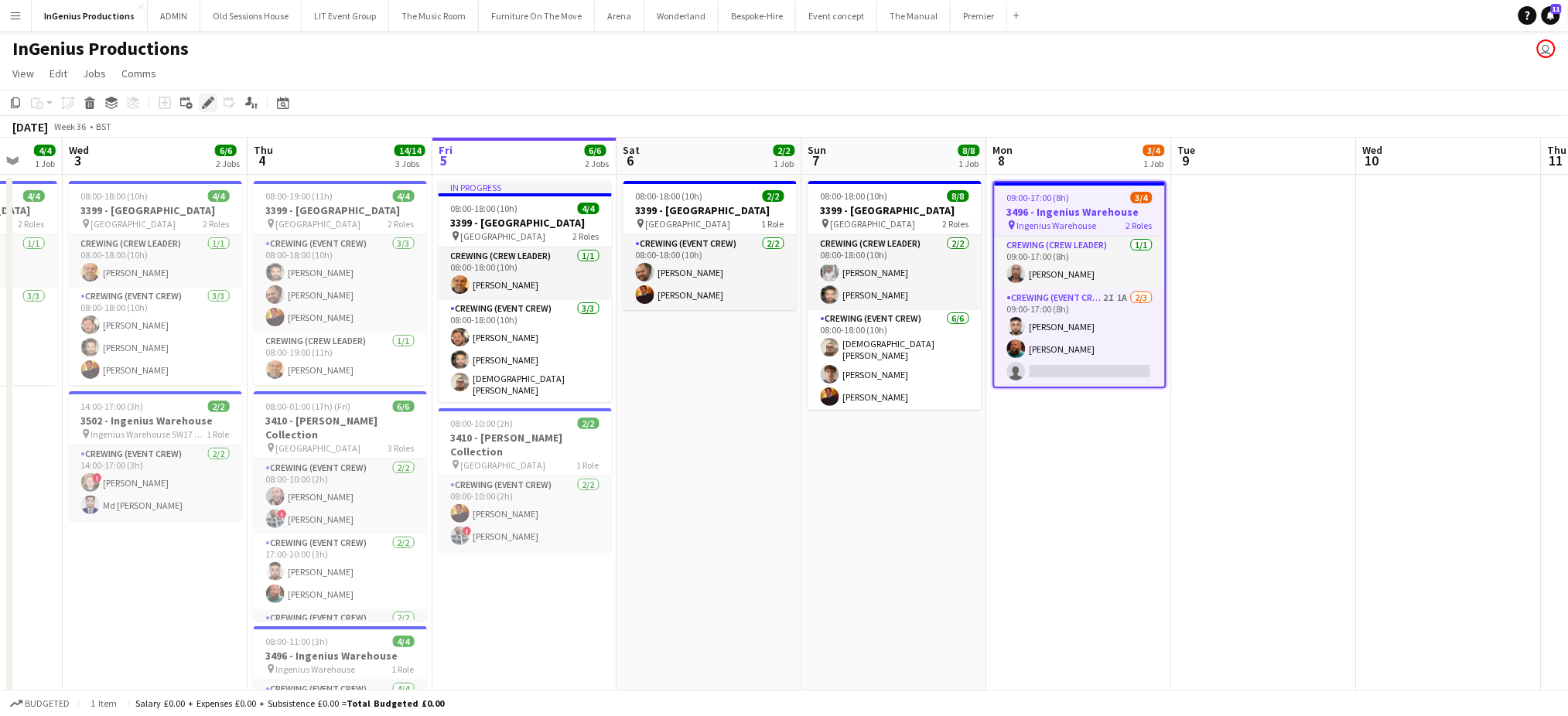
click at [203, 101] on icon "Edit" at bounding box center [208, 102] width 12 height 12
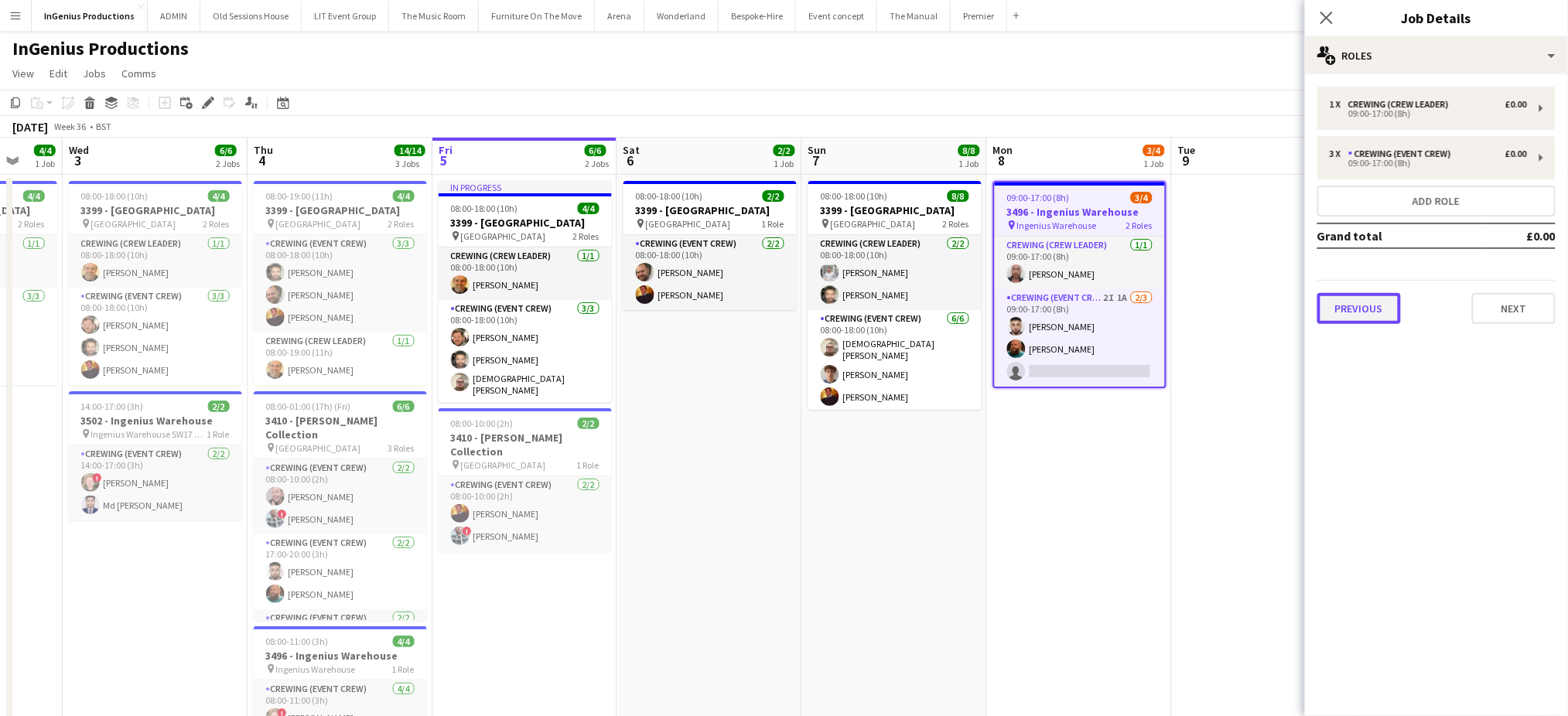
click at [1338, 307] on button "Previous" at bounding box center [1358, 309] width 83 height 31
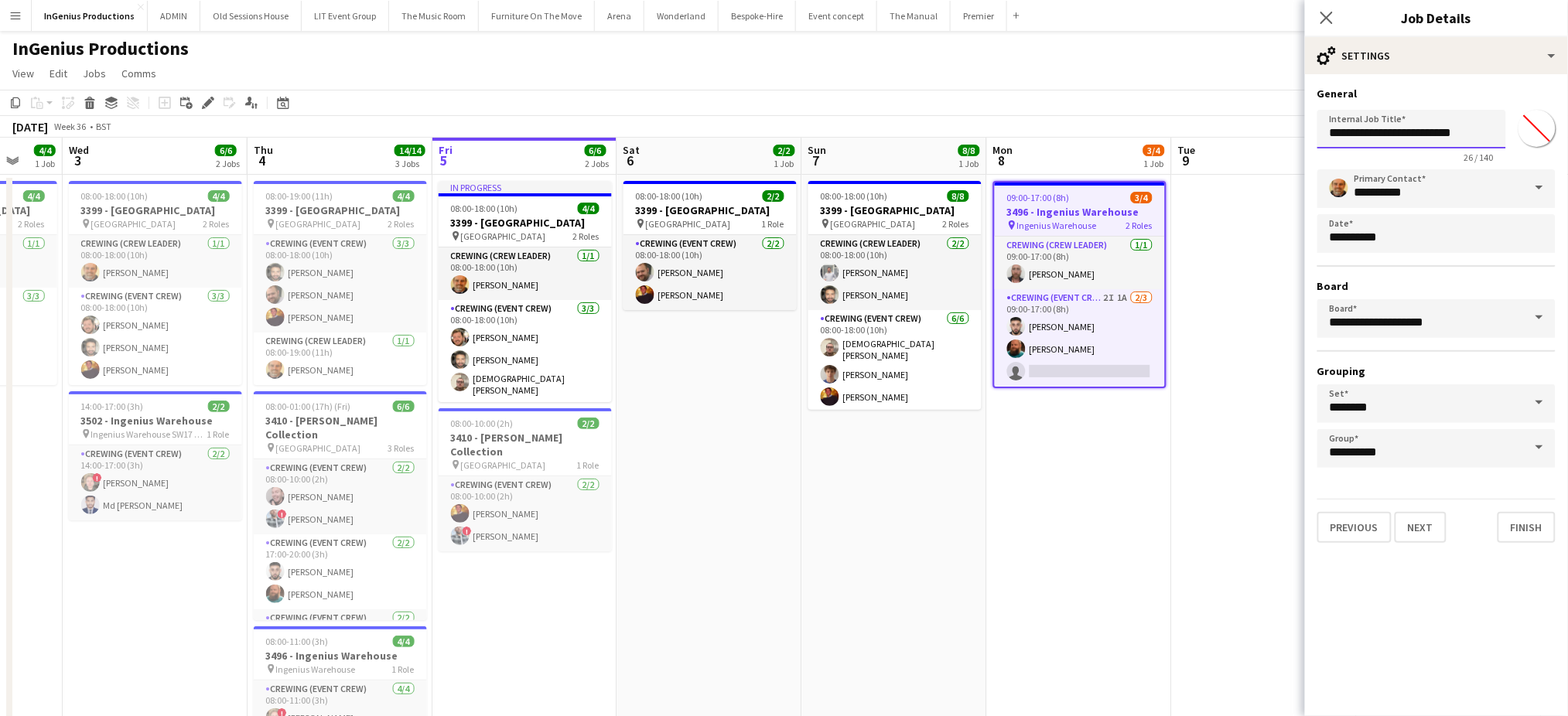
click at [1339, 131] on input "**********" at bounding box center [1412, 129] width 189 height 39
type input "**********"
click at [1325, 18] on icon "Close pop-in" at bounding box center [1326, 17] width 15 height 15
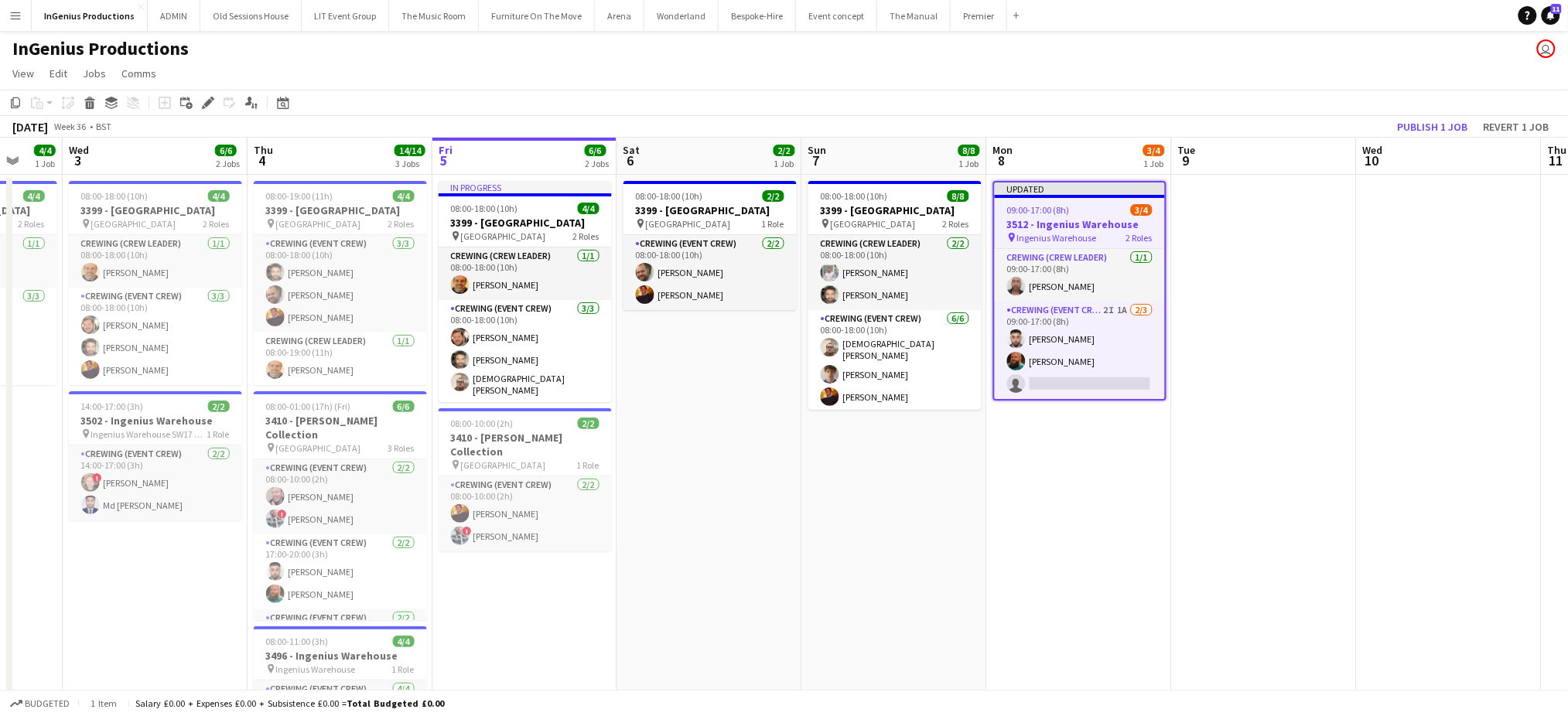
click at [1338, 93] on app-toolbar "Copy Paste Paste Ctrl+V Paste with crew Ctrl+Shift+V Paste linked Job Delete Gr…" at bounding box center [784, 102] width 1568 height 27
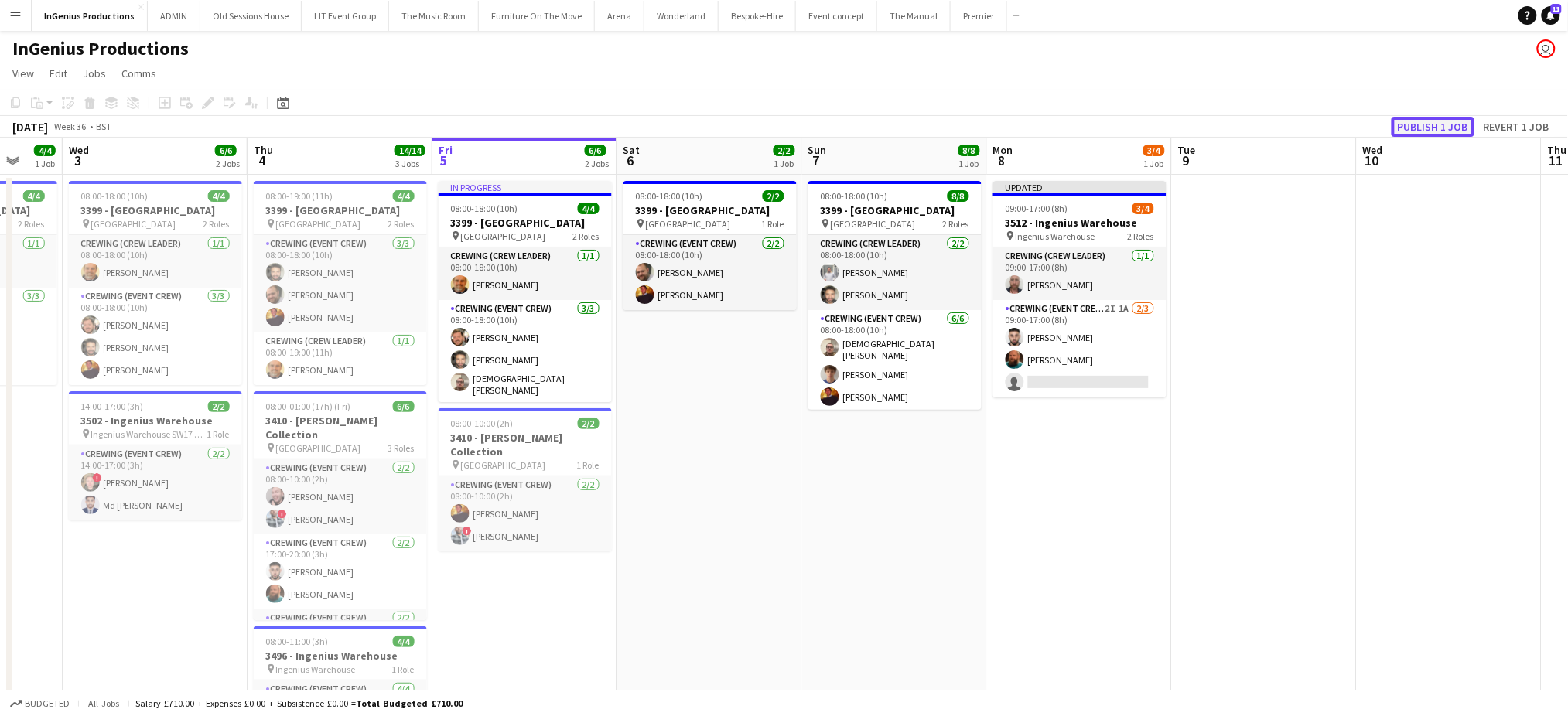
click at [1426, 122] on button "Publish 1 job" at bounding box center [1432, 126] width 83 height 20
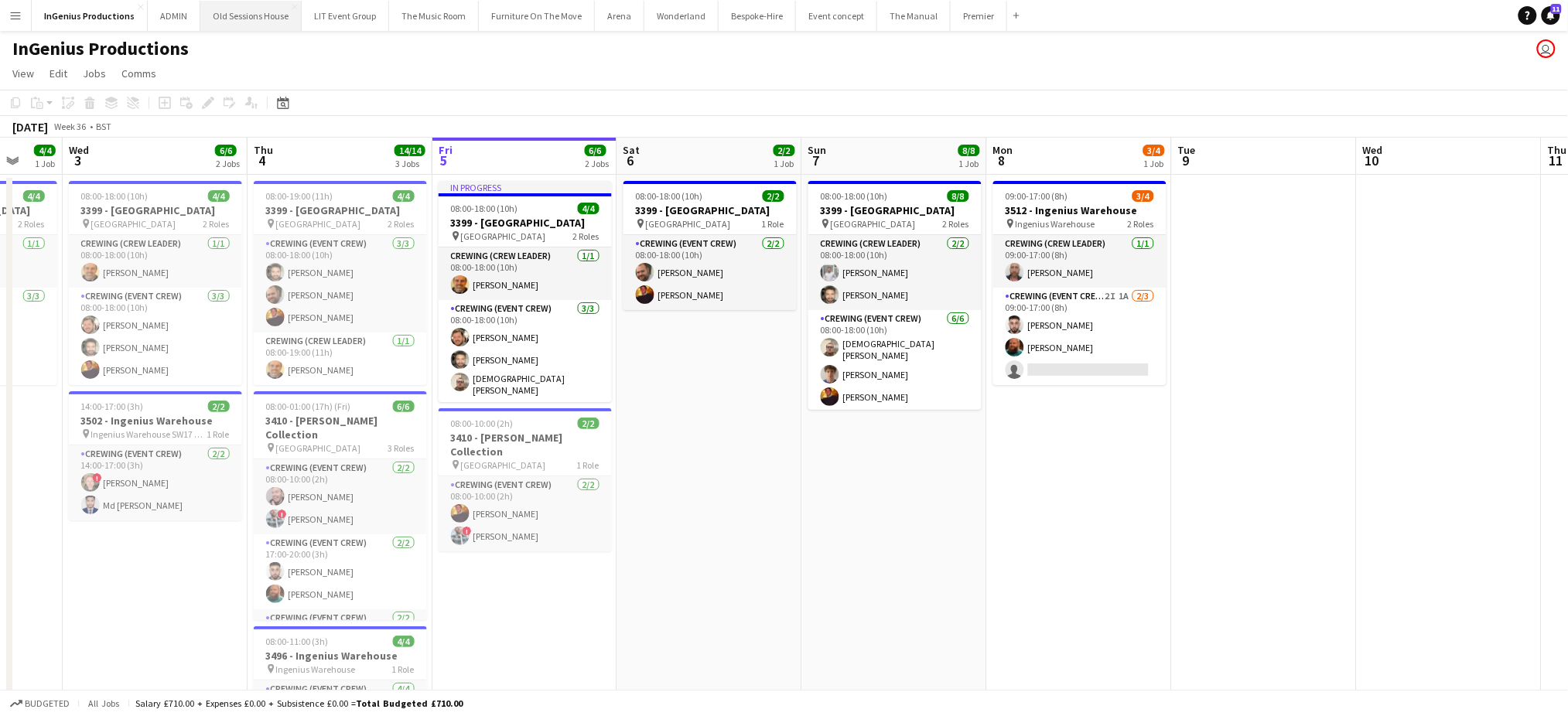
click at [251, 5] on button "Old Sessions House Close" at bounding box center [251, 15] width 101 height 30
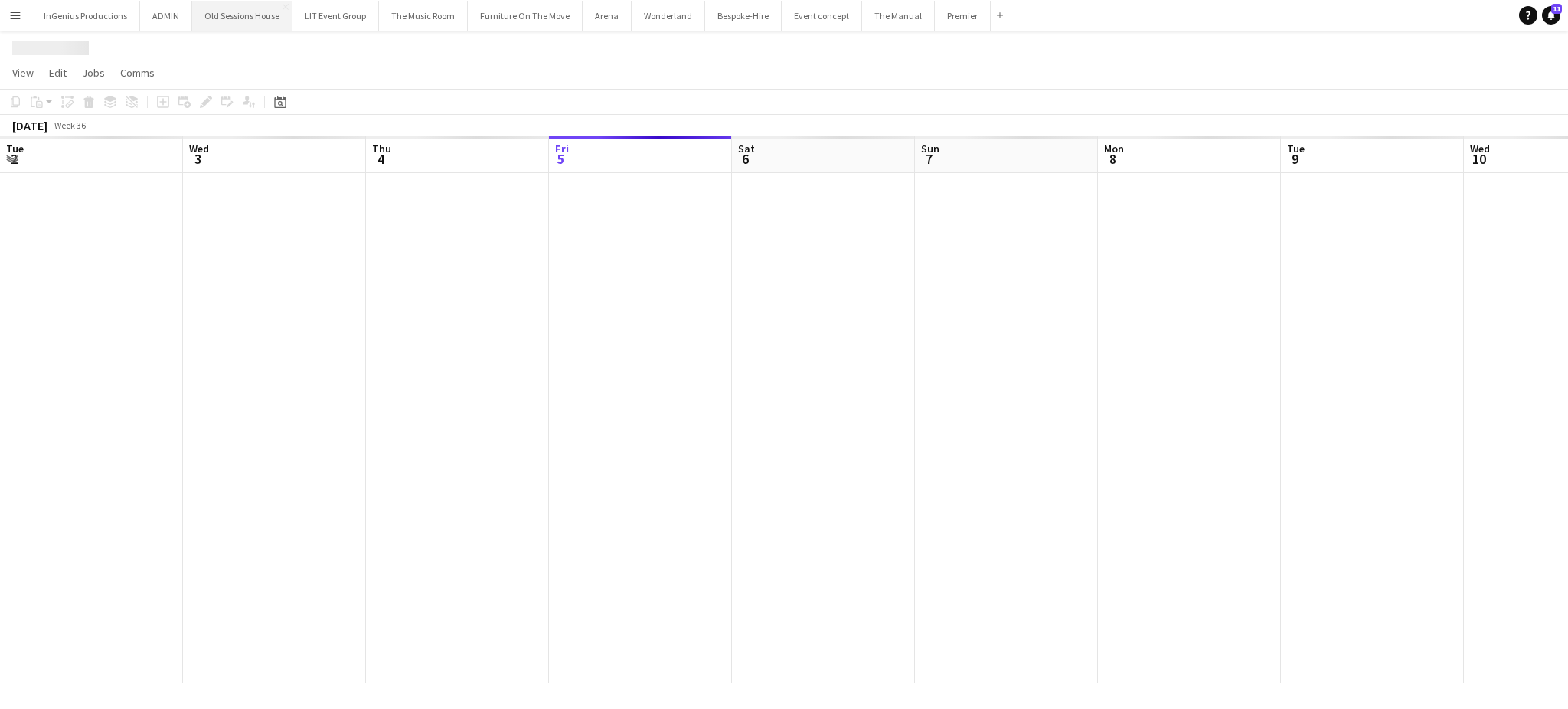
scroll to position [0, 365]
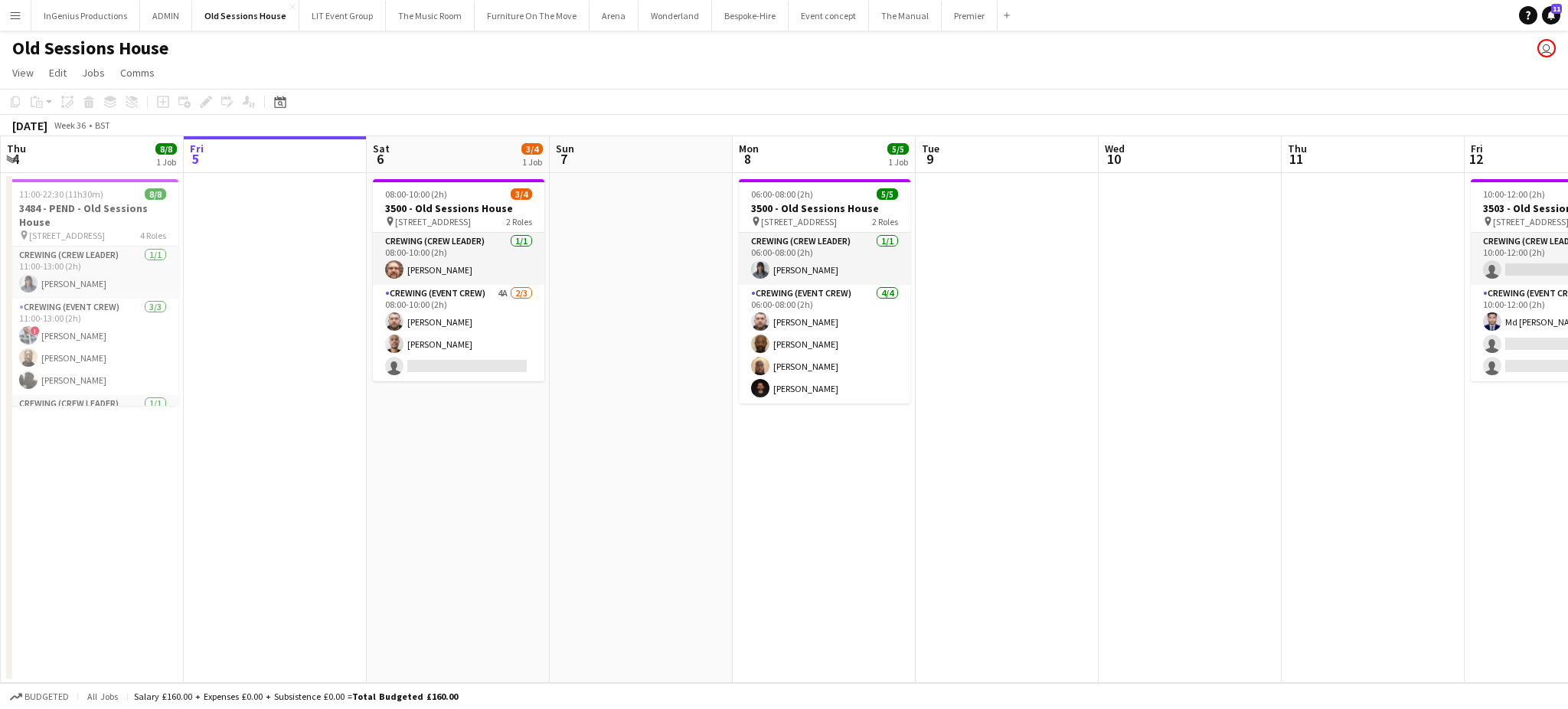
click at [1217, 443] on app-date-cell at bounding box center [1190, 427] width 183 height 510
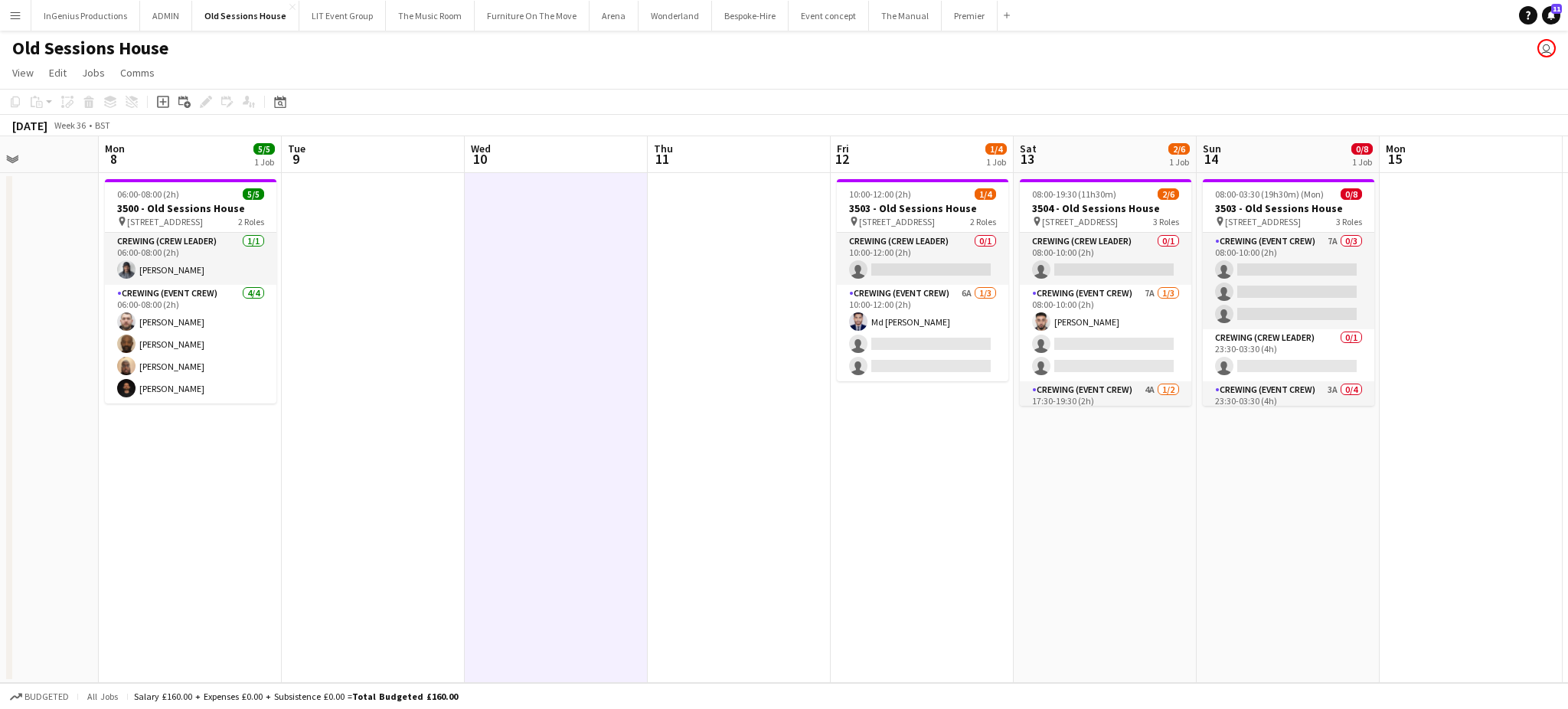
scroll to position [0, 470]
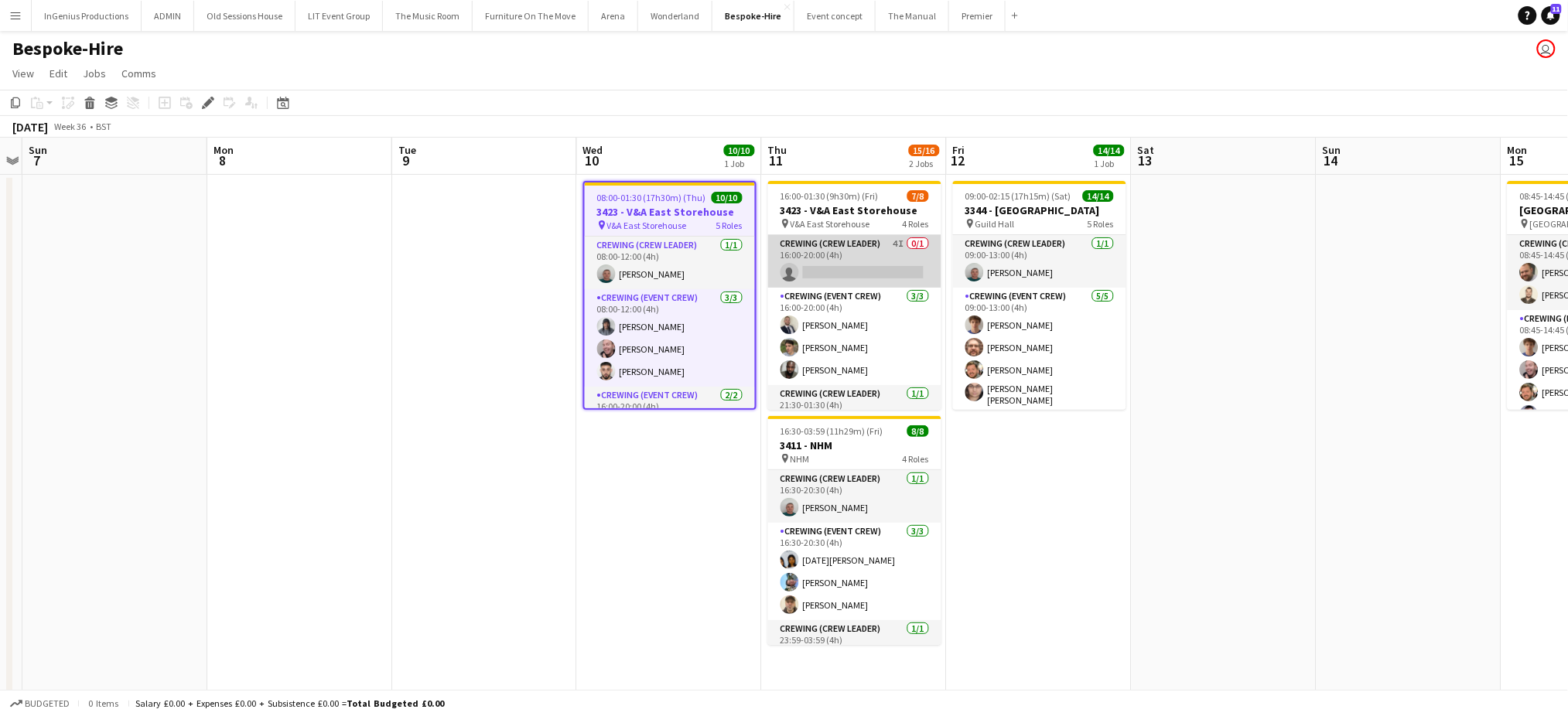
click at [860, 268] on app-card-role "Crewing (Crew Leader) 4I 0/1 16:00-20:00 (4h) single-neutral-actions" at bounding box center [854, 260] width 174 height 52
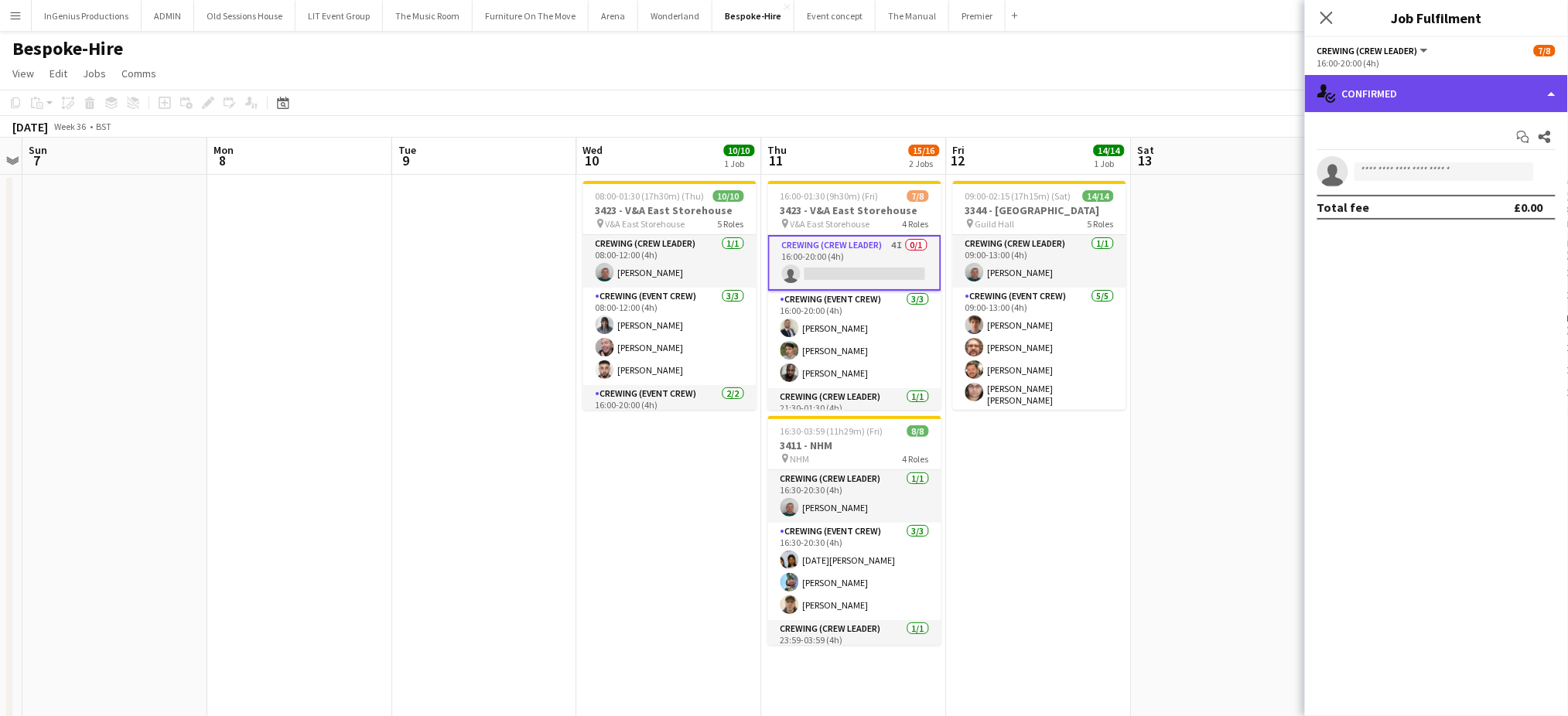
click at [1419, 81] on div "single-neutral-actions-check-2 Confirmed" at bounding box center [1436, 93] width 263 height 37
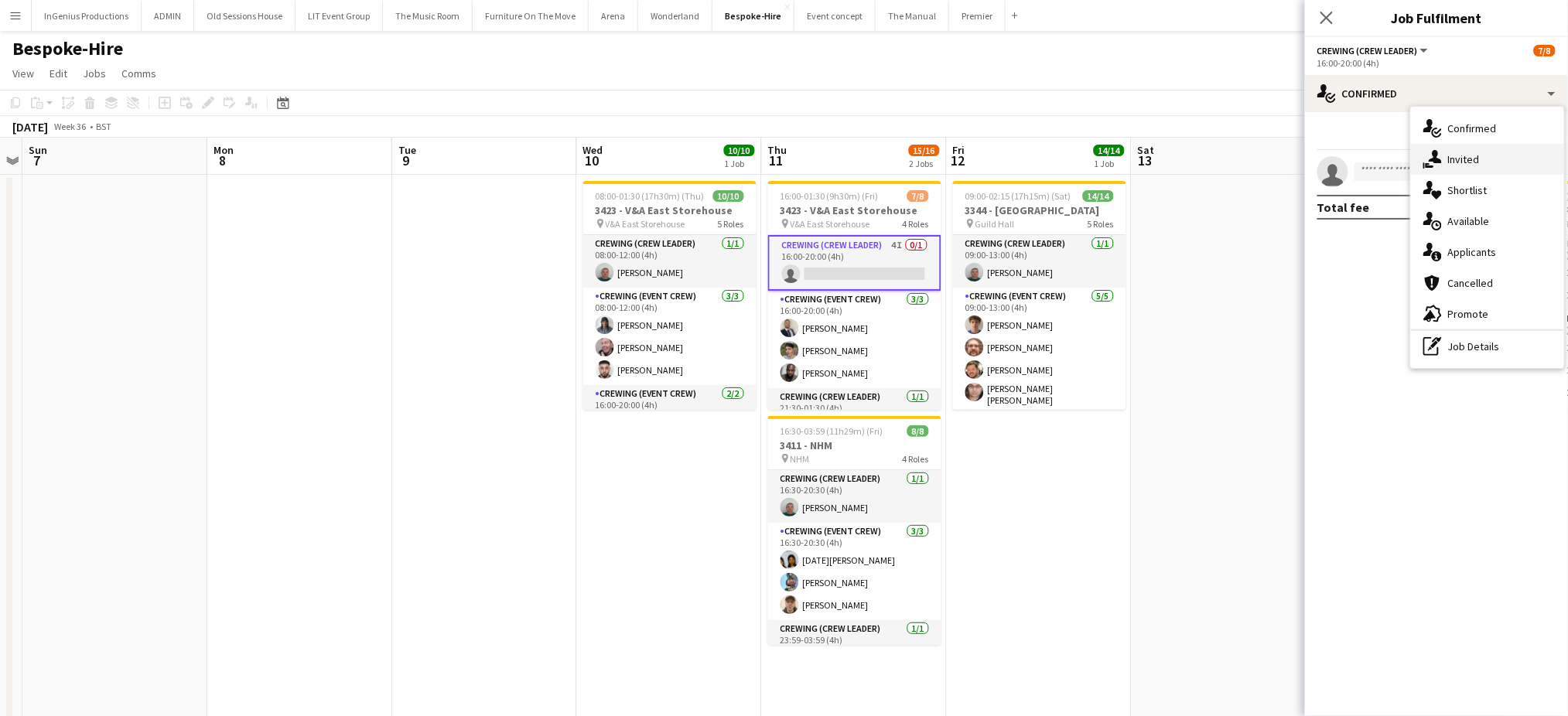
click at [1453, 153] on span "Invited" at bounding box center [1463, 159] width 32 height 14
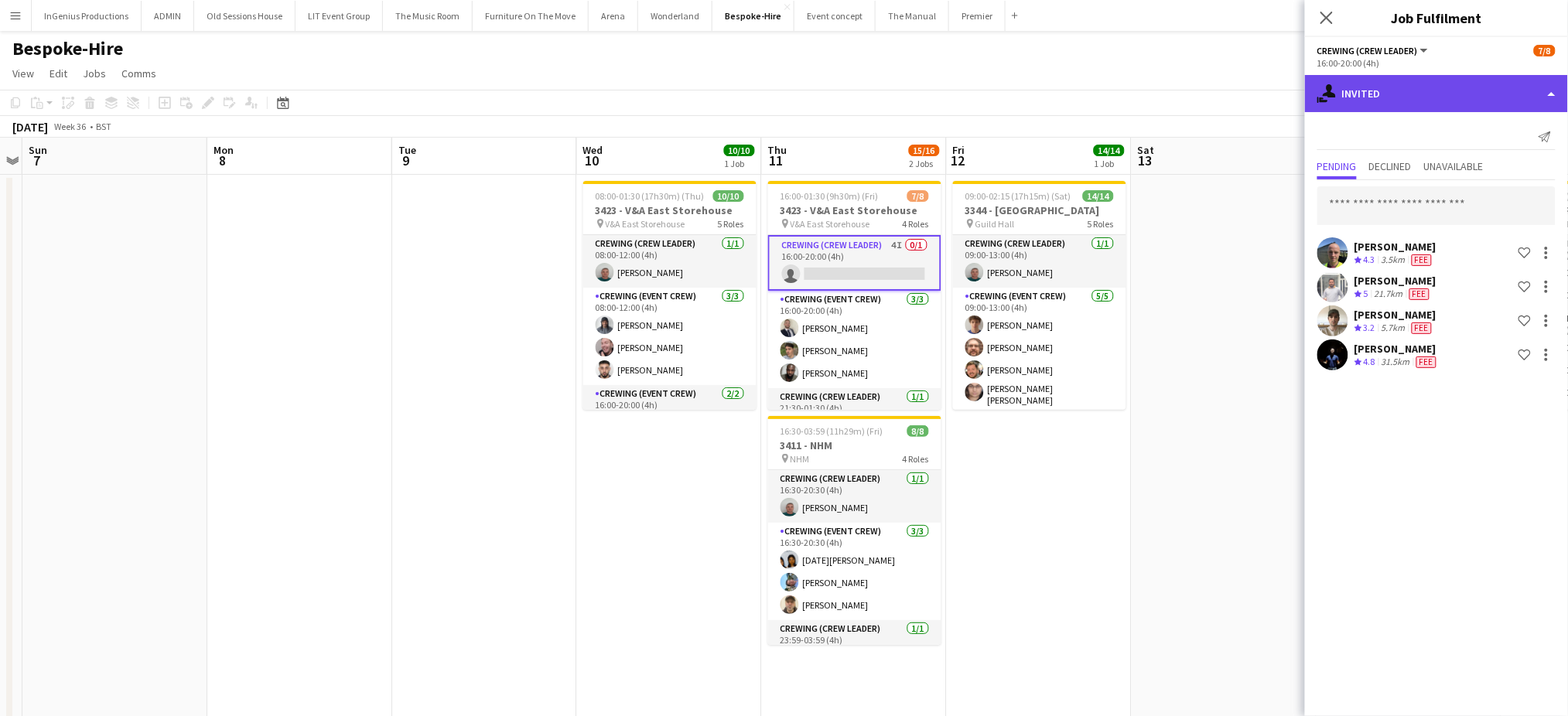
click at [1489, 90] on div "single-neutral-actions-share-1 Invited" at bounding box center [1436, 93] width 263 height 37
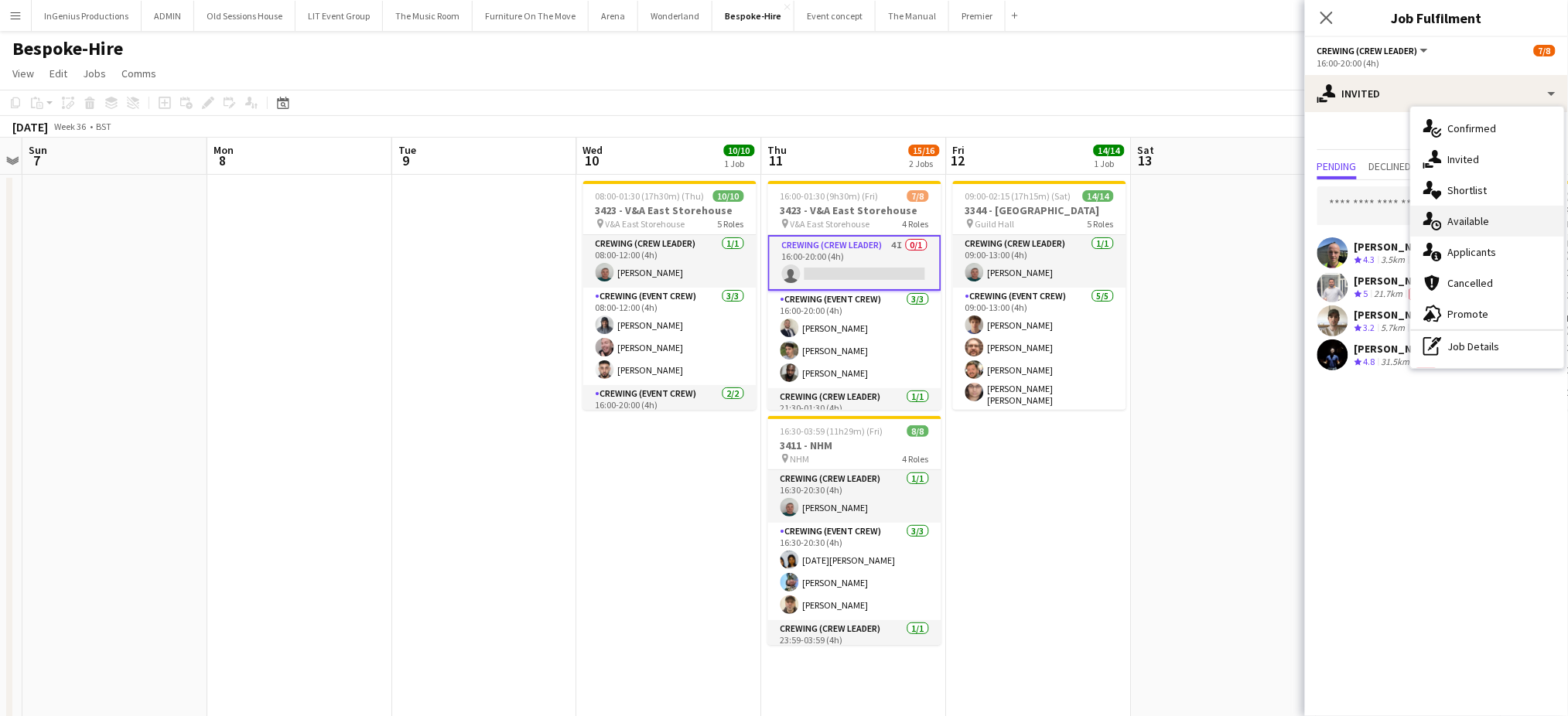
click at [1468, 227] on span "Available" at bounding box center [1468, 221] width 42 height 14
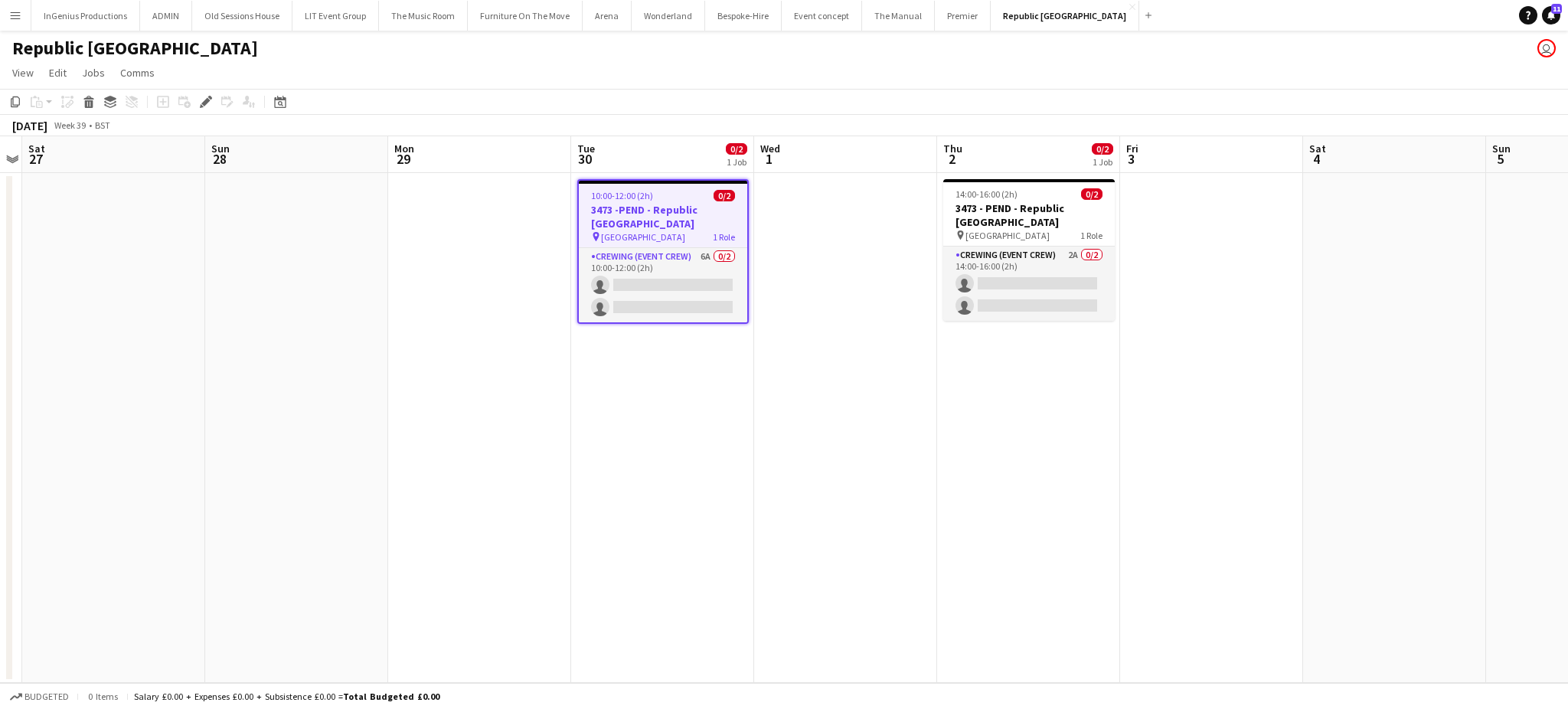
click at [630, 209] on h3 "3473 -PEND - Republic [GEOGRAPHIC_DATA]" at bounding box center [663, 216] width 169 height 27
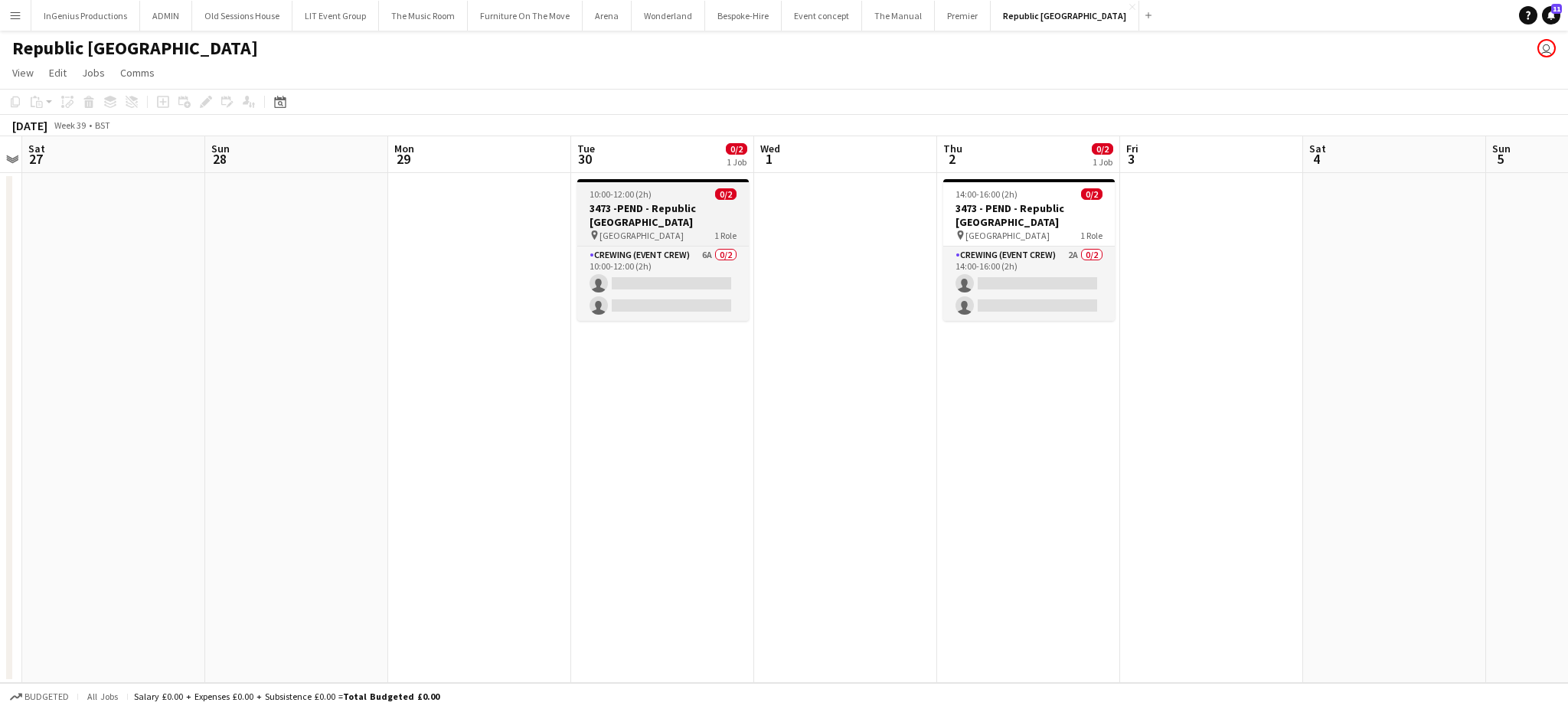
click at [630, 209] on h3 "3473 -PEND - Republic [GEOGRAPHIC_DATA]" at bounding box center [663, 215] width 172 height 27
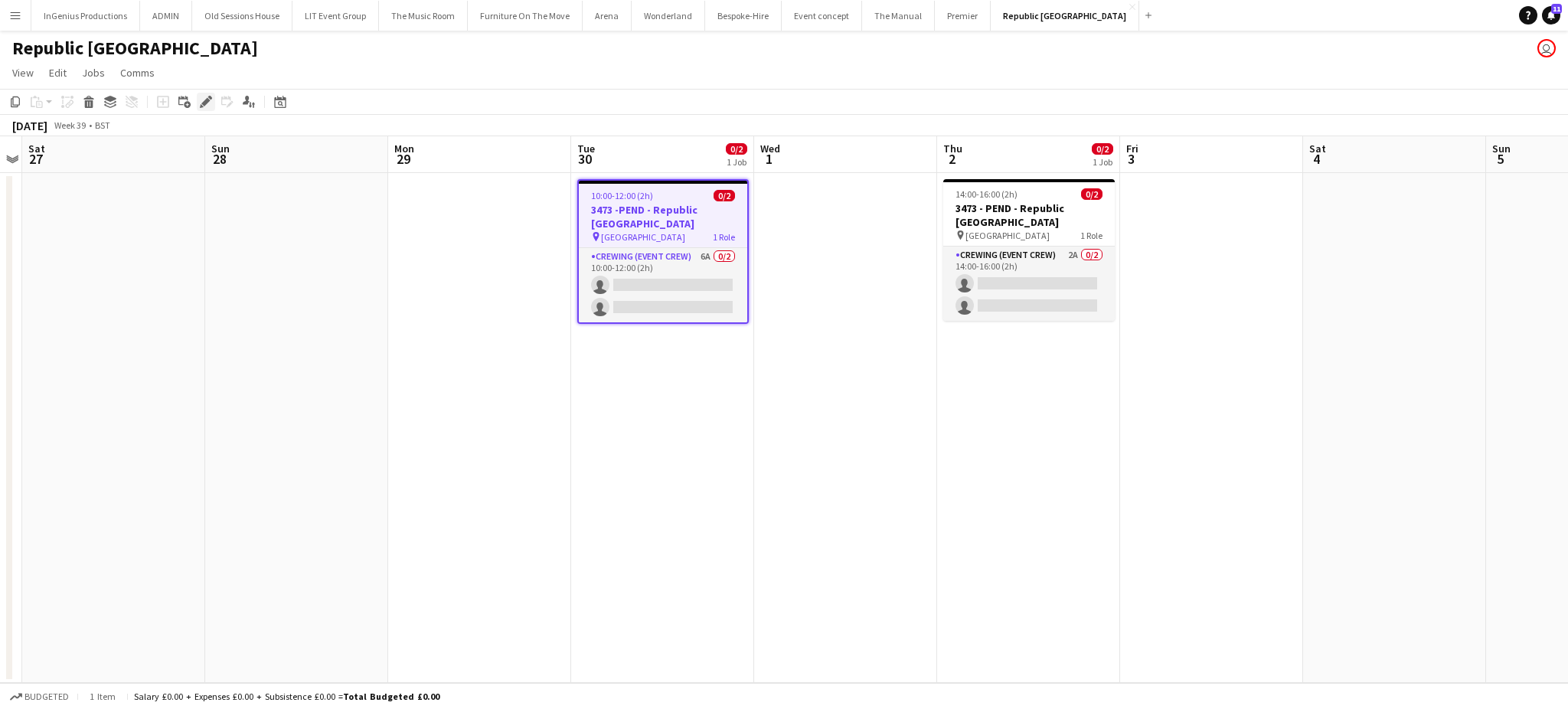
click at [200, 98] on icon "Edit" at bounding box center [206, 101] width 12 height 12
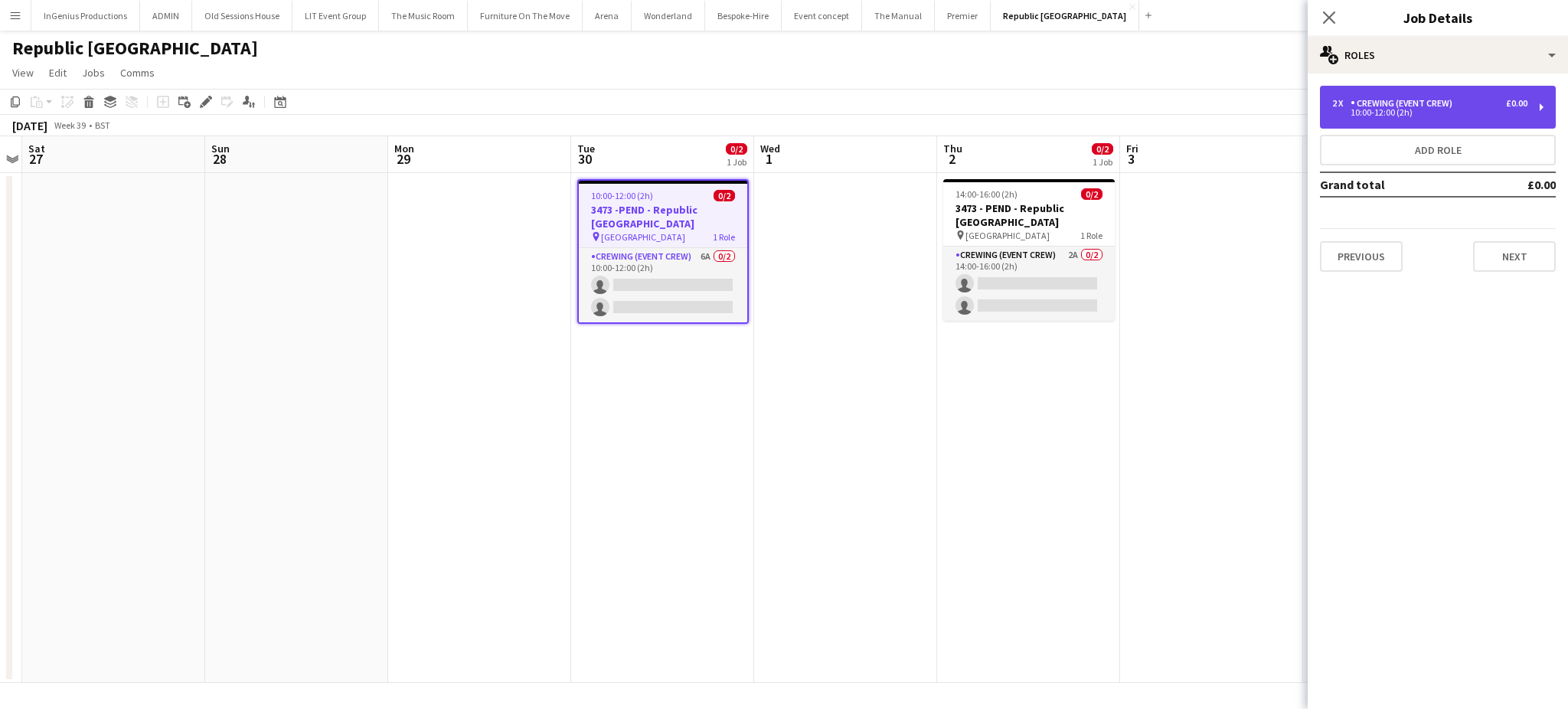
click at [1434, 100] on div "Crewing (Event Crew)" at bounding box center [1405, 103] width 108 height 11
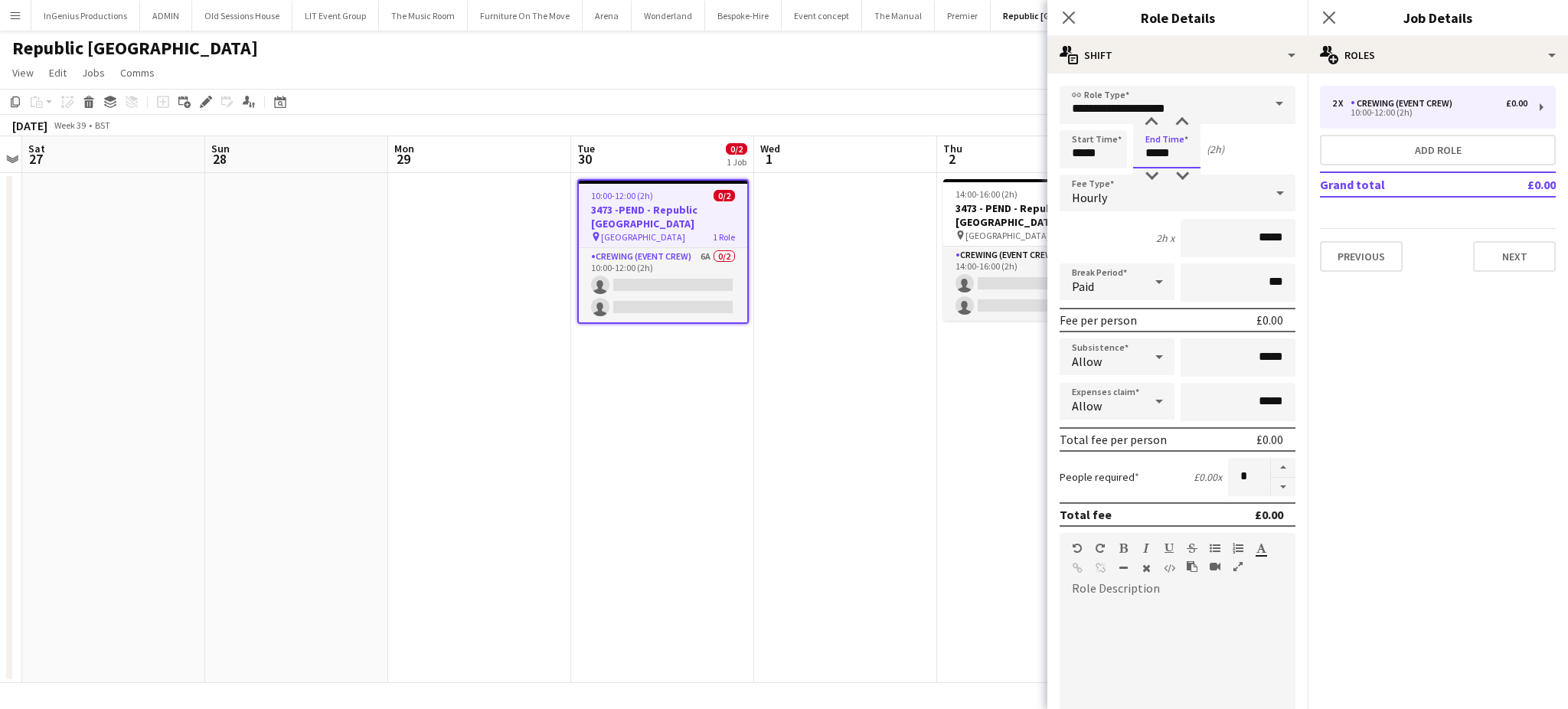
click at [1182, 157] on input "*****" at bounding box center [1166, 149] width 67 height 38
type input "*****"
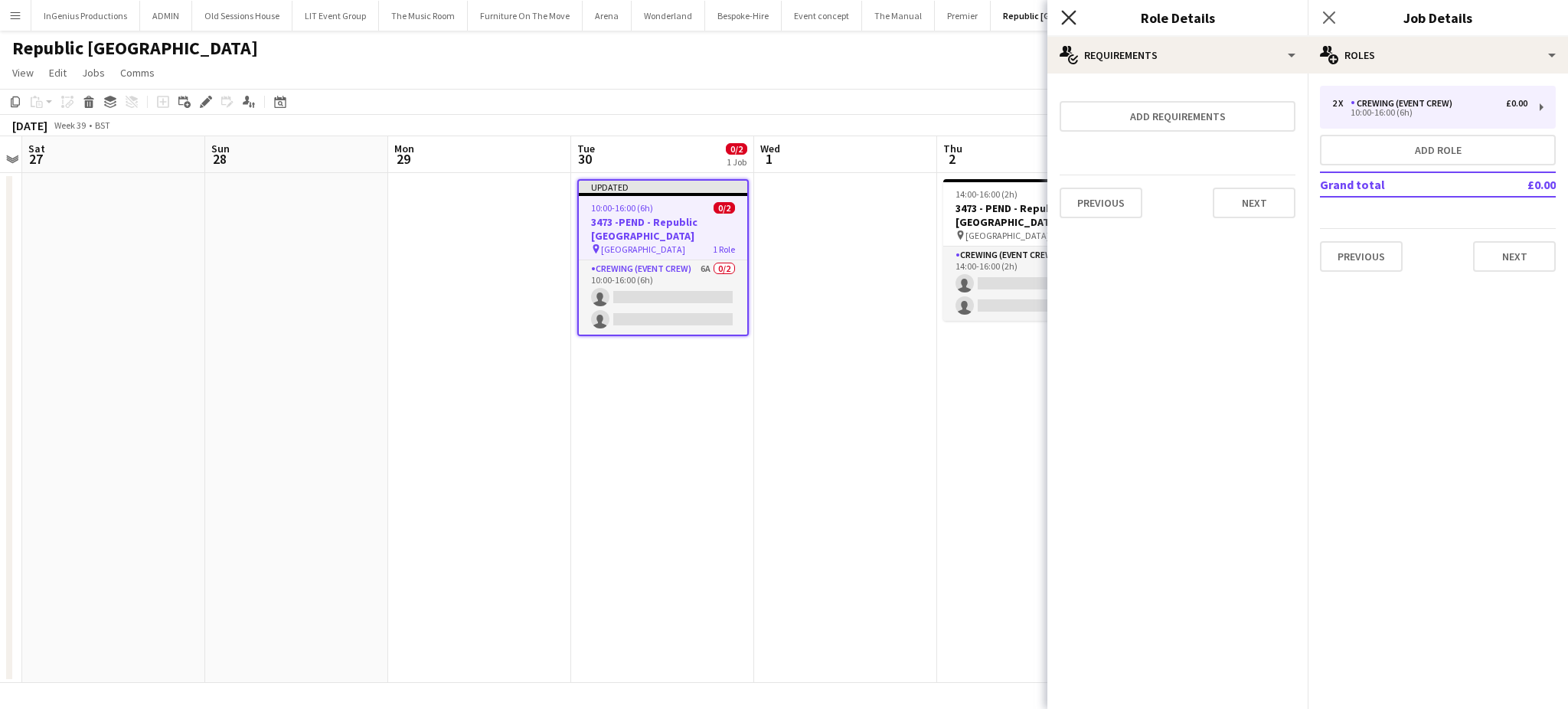
click at [1065, 14] on icon at bounding box center [1068, 17] width 14 height 14
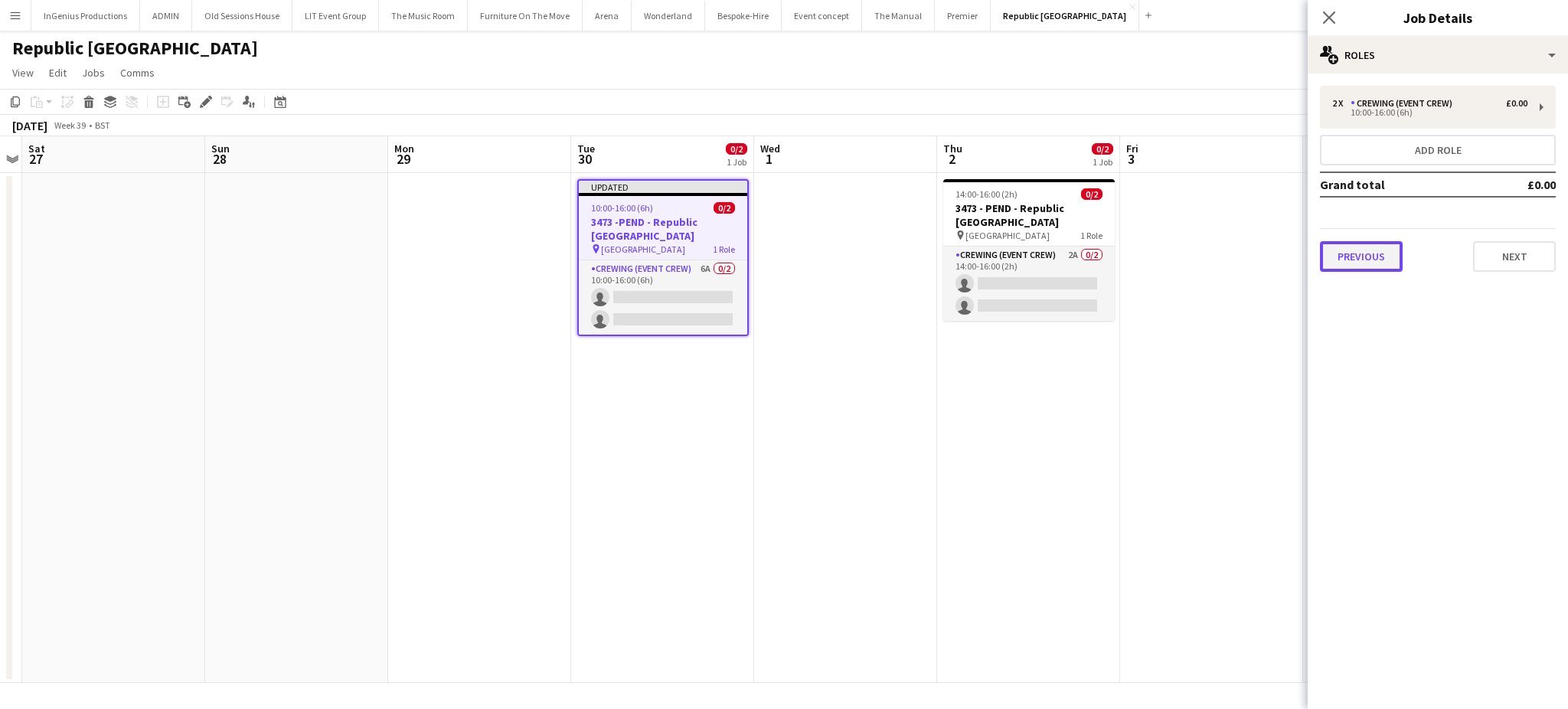
click at [1344, 250] on button "Previous" at bounding box center [1361, 256] width 83 height 31
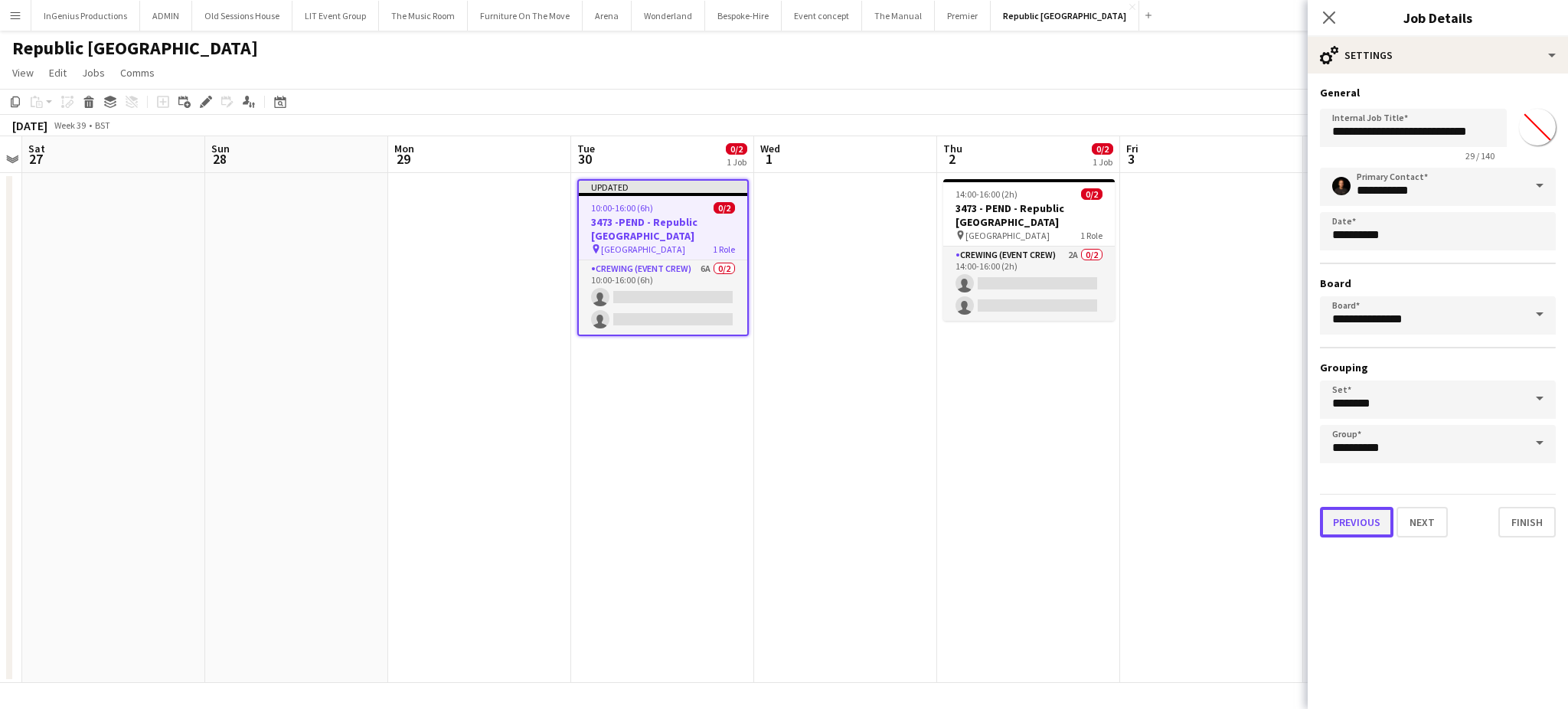
click at [1362, 510] on button "Previous" at bounding box center [1357, 523] width 73 height 31
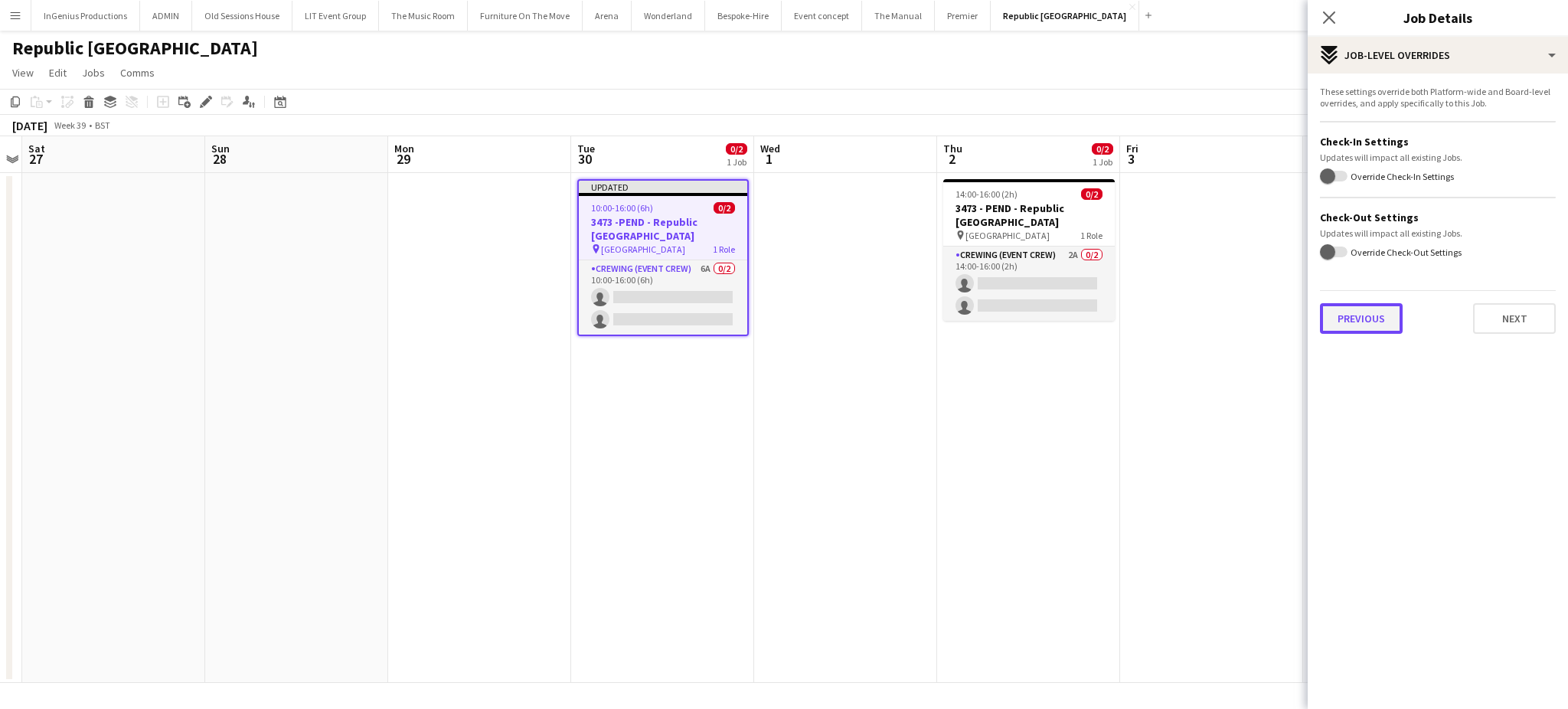
click at [1379, 322] on button "Previous" at bounding box center [1361, 318] width 83 height 31
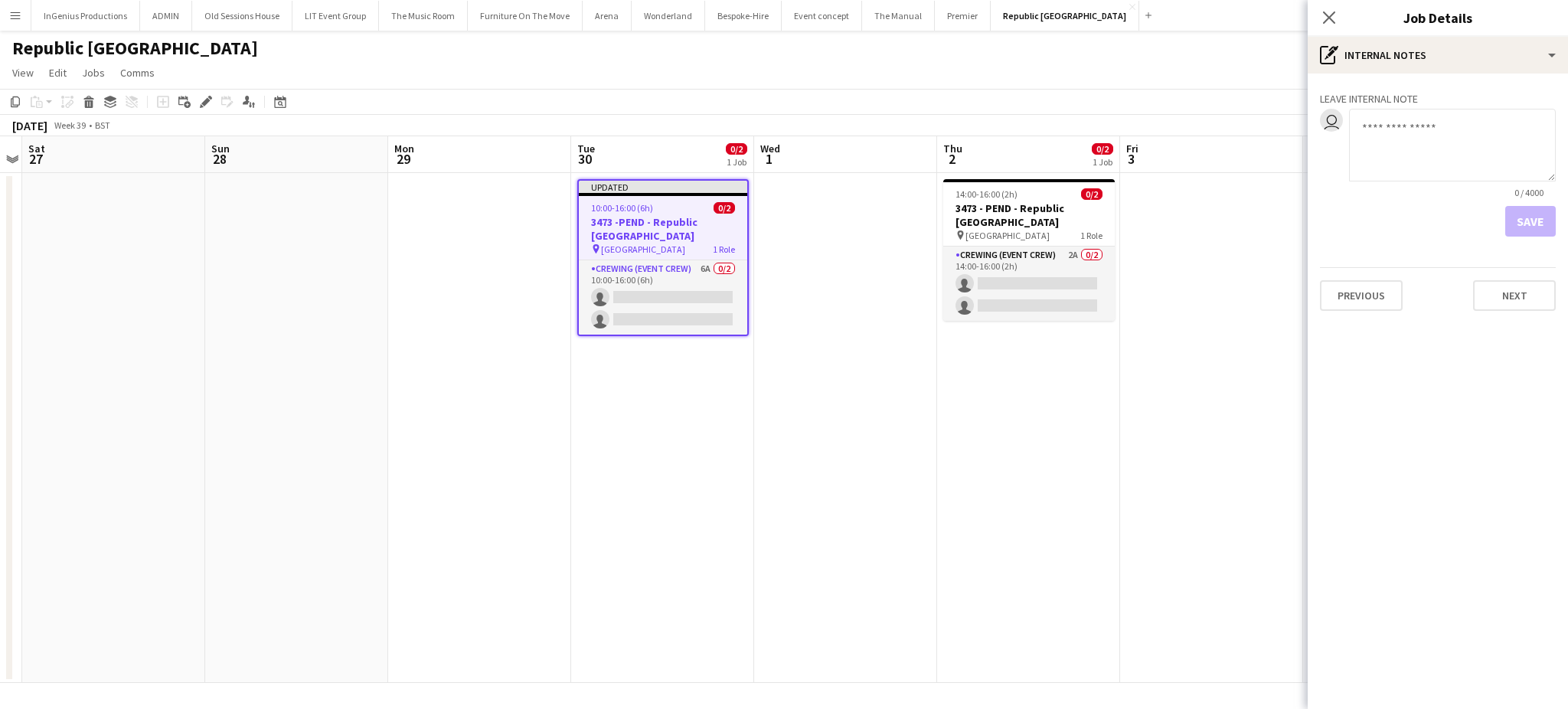
click at [1446, 164] on textarea at bounding box center [1452, 145] width 207 height 72
type textarea "**********"
click at [1521, 222] on button "Save" at bounding box center [1531, 221] width 50 height 31
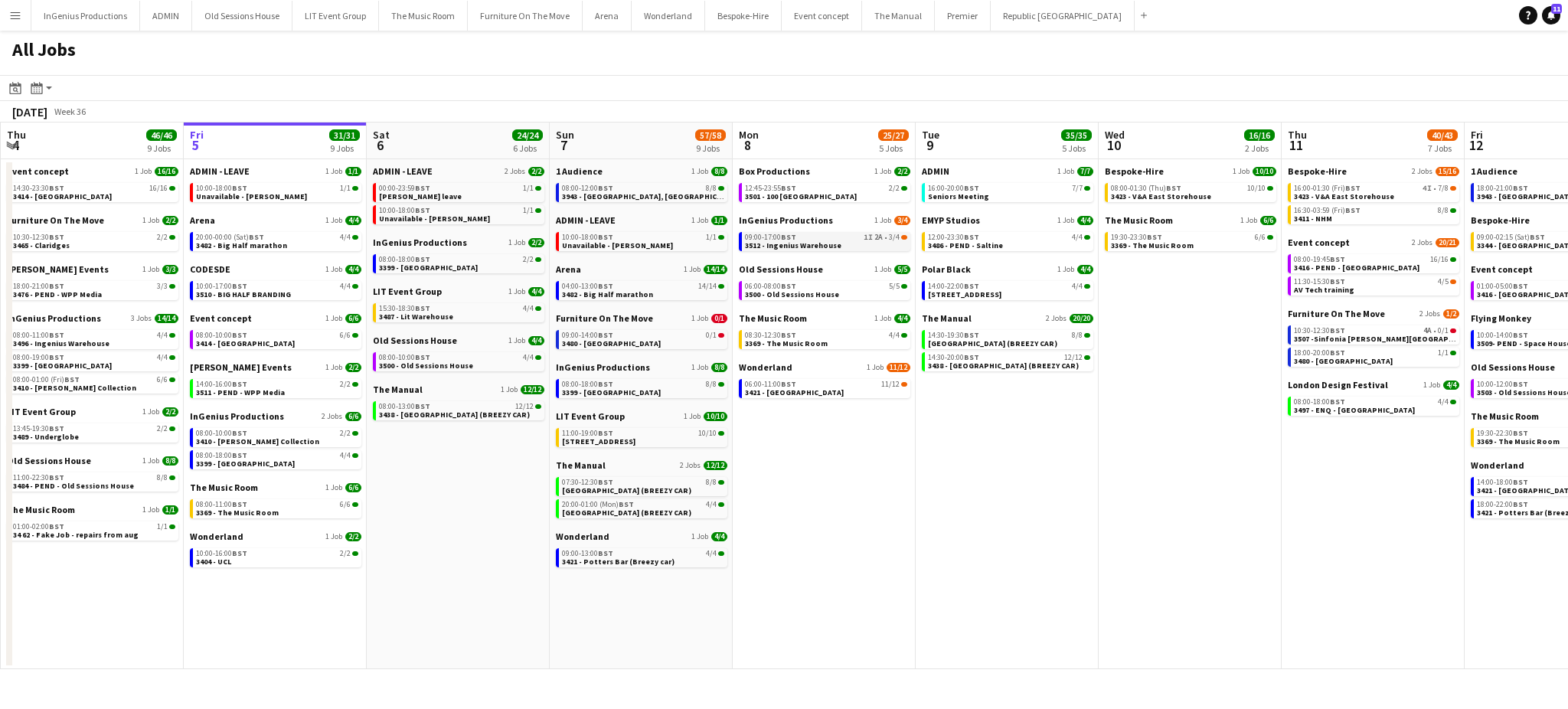
click at [816, 234] on div "09:00-17:00 BST 1I 2A • 3/4" at bounding box center [826, 237] width 163 height 8
click at [1515, 389] on span "3503 - Old Sessions House" at bounding box center [1524, 392] width 94 height 10
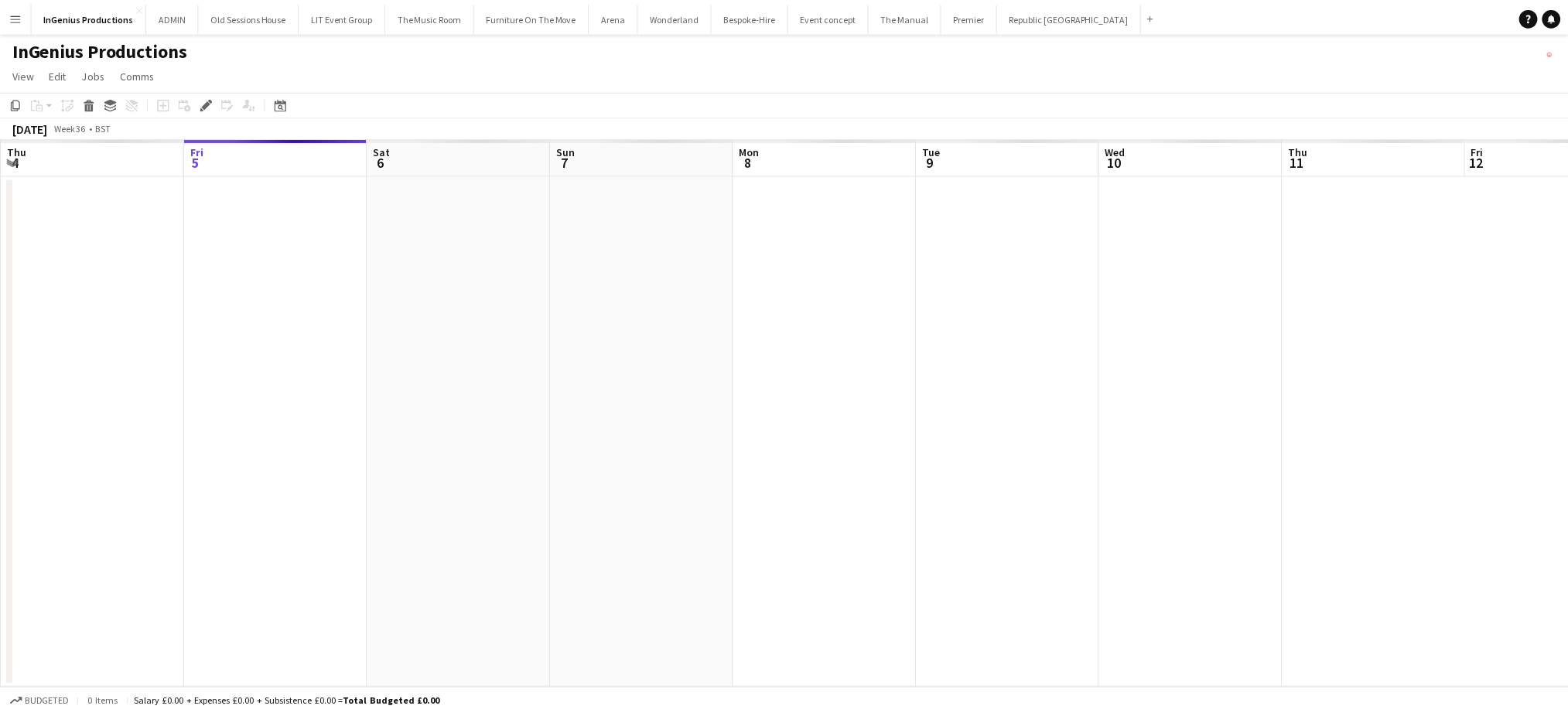
scroll to position [0, 532]
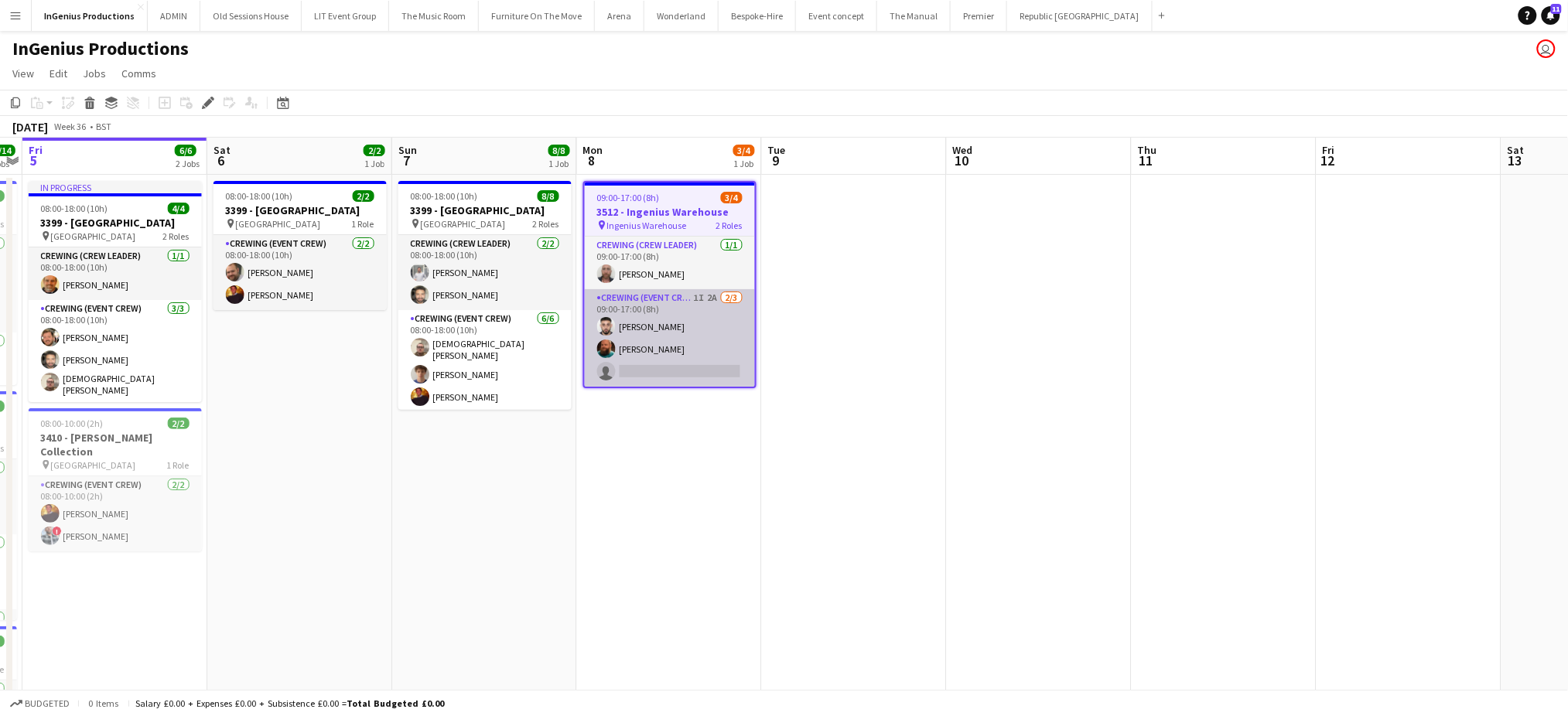
click at [684, 371] on app-card-role "Crewing (Event Crew) 1I 2A 2/3 09:00-17:00 (8h) Caleb Caffoor Sam Humphreys sin…" at bounding box center [670, 337] width 170 height 97
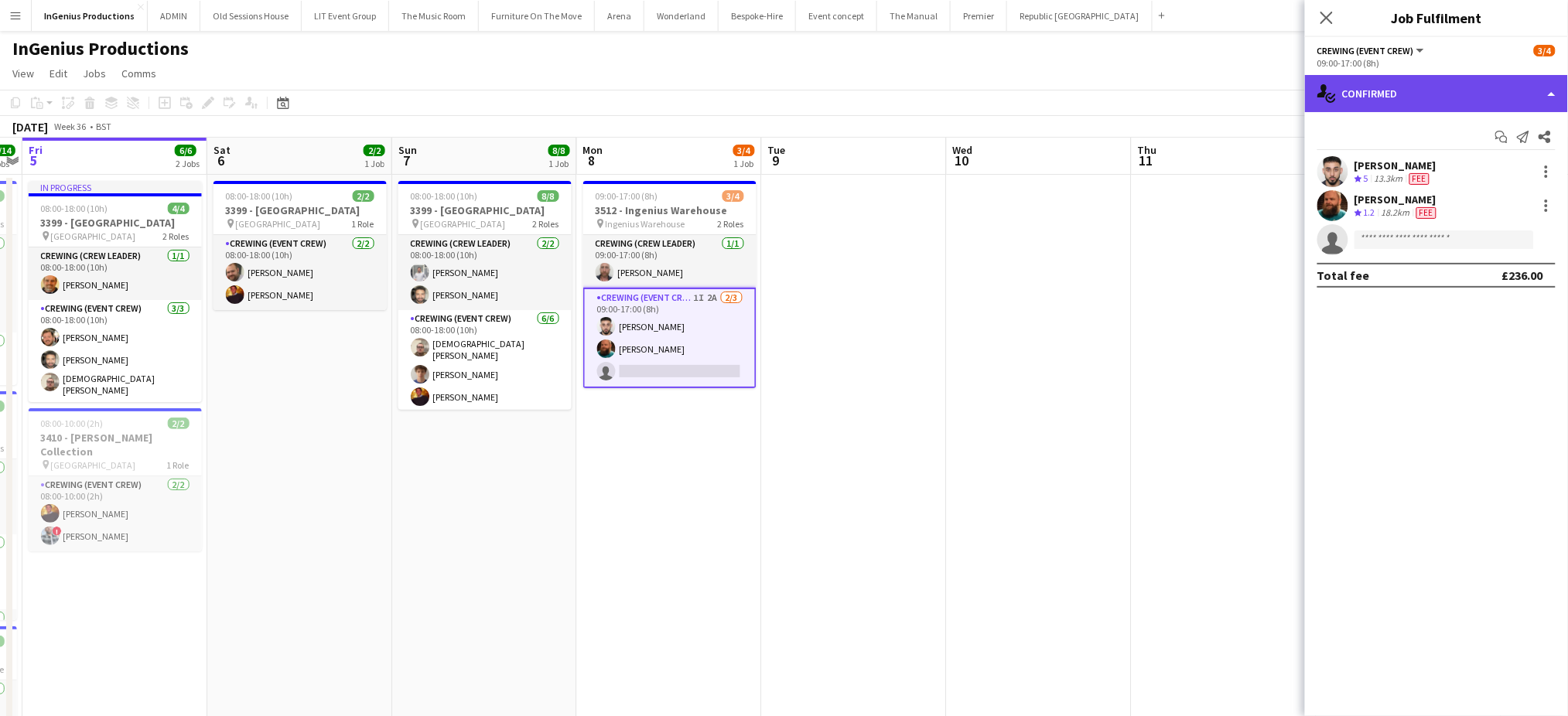
click at [1409, 93] on div "single-neutral-actions-check-2 Confirmed" at bounding box center [1436, 93] width 263 height 37
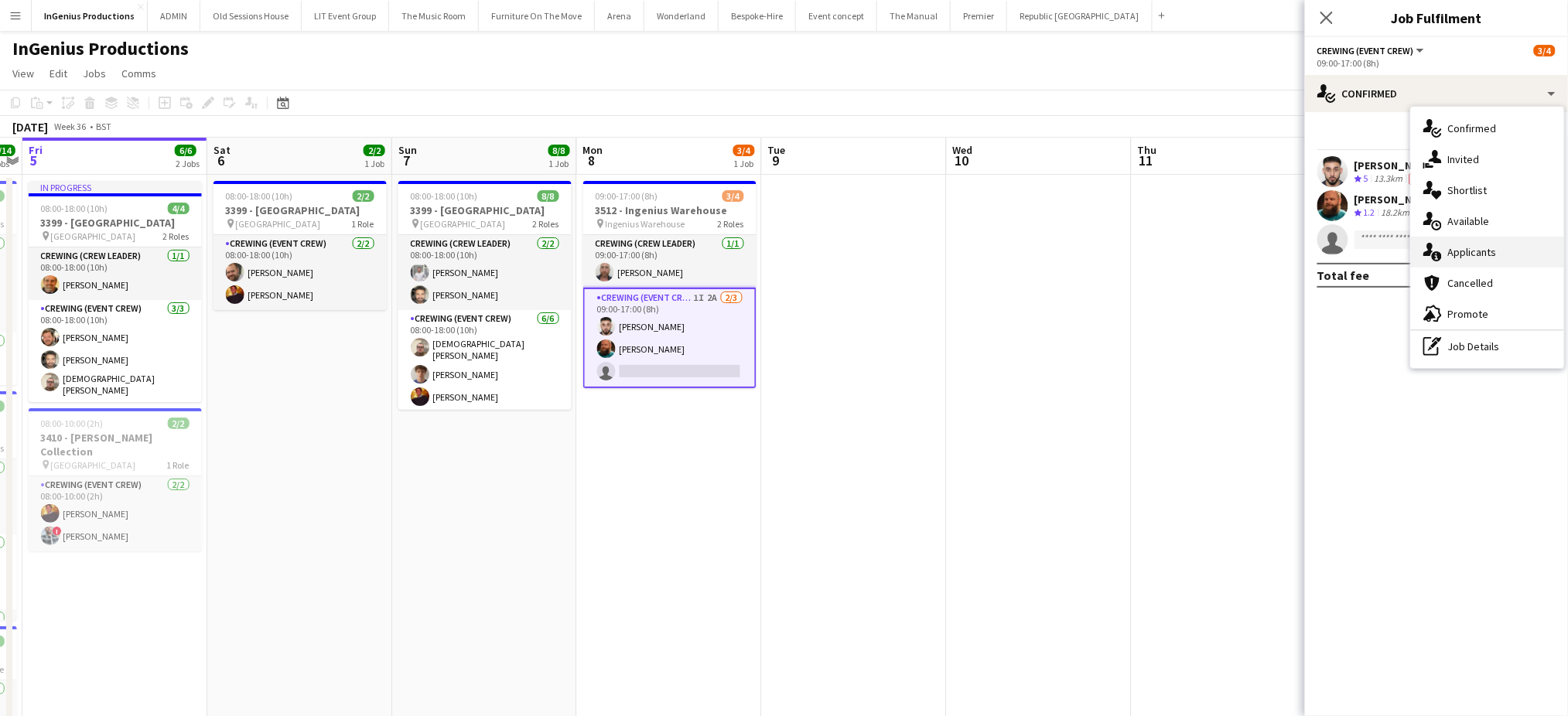
click at [1449, 248] on span "Applicants" at bounding box center [1472, 252] width 49 height 14
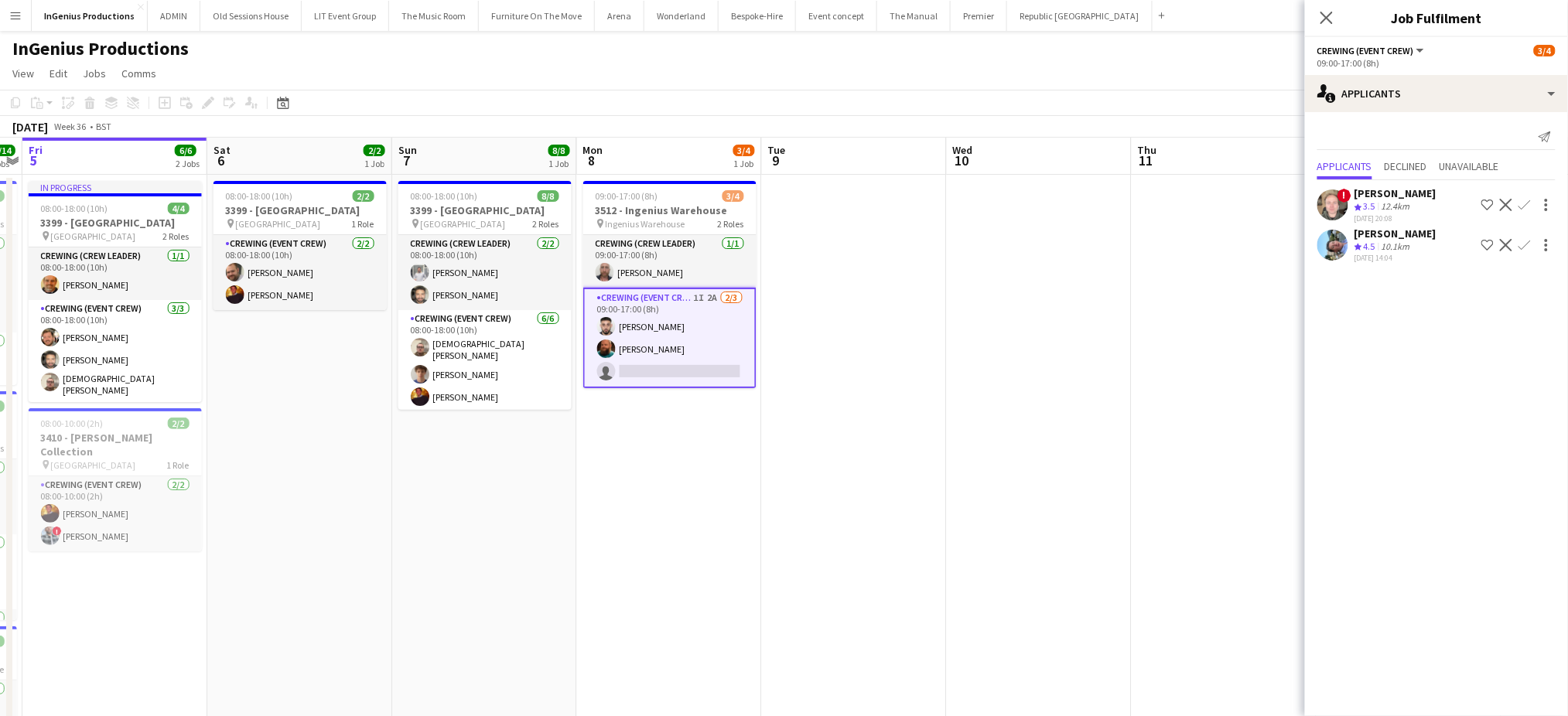
click at [1522, 242] on app-icon "Confirm" at bounding box center [1524, 245] width 12 height 12
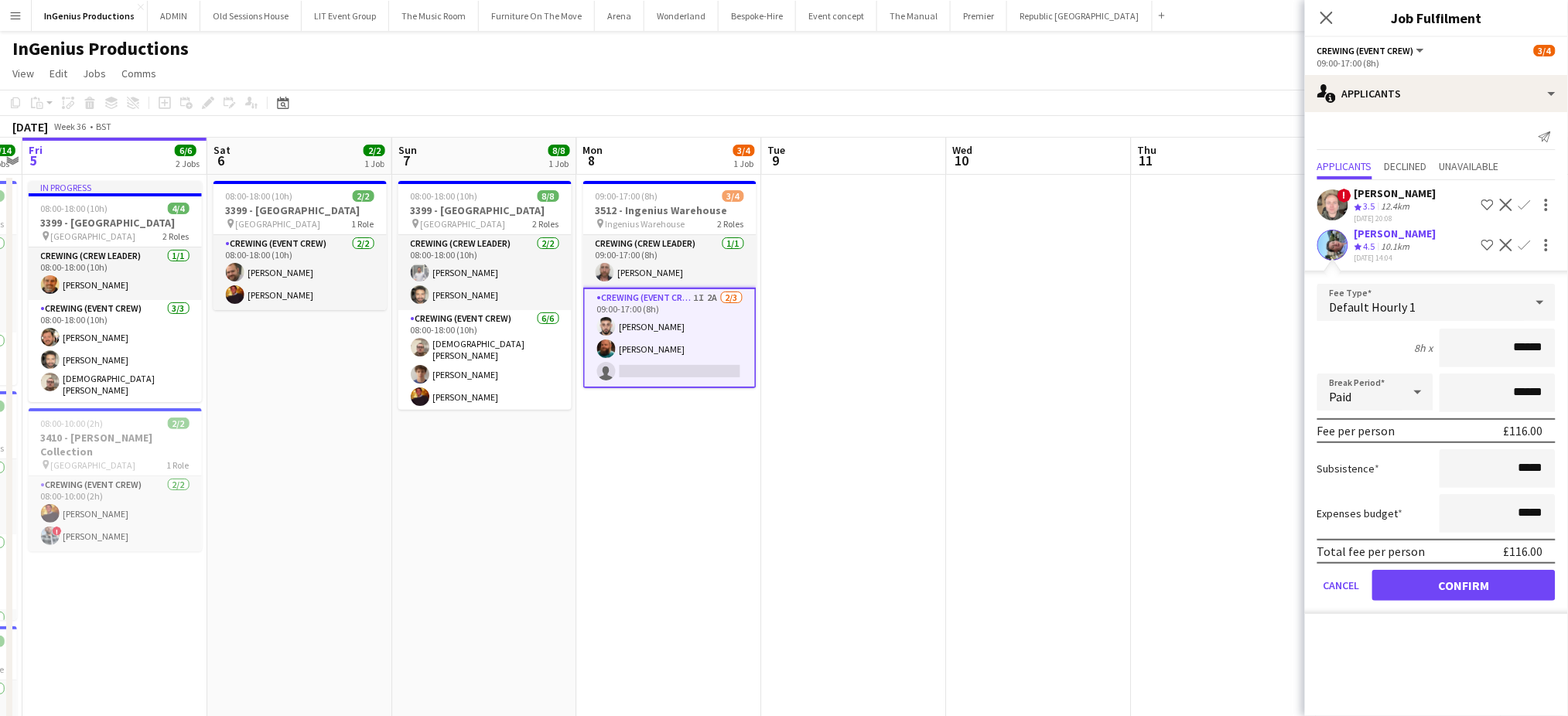
click button "Confirm" at bounding box center [1463, 585] width 183 height 31
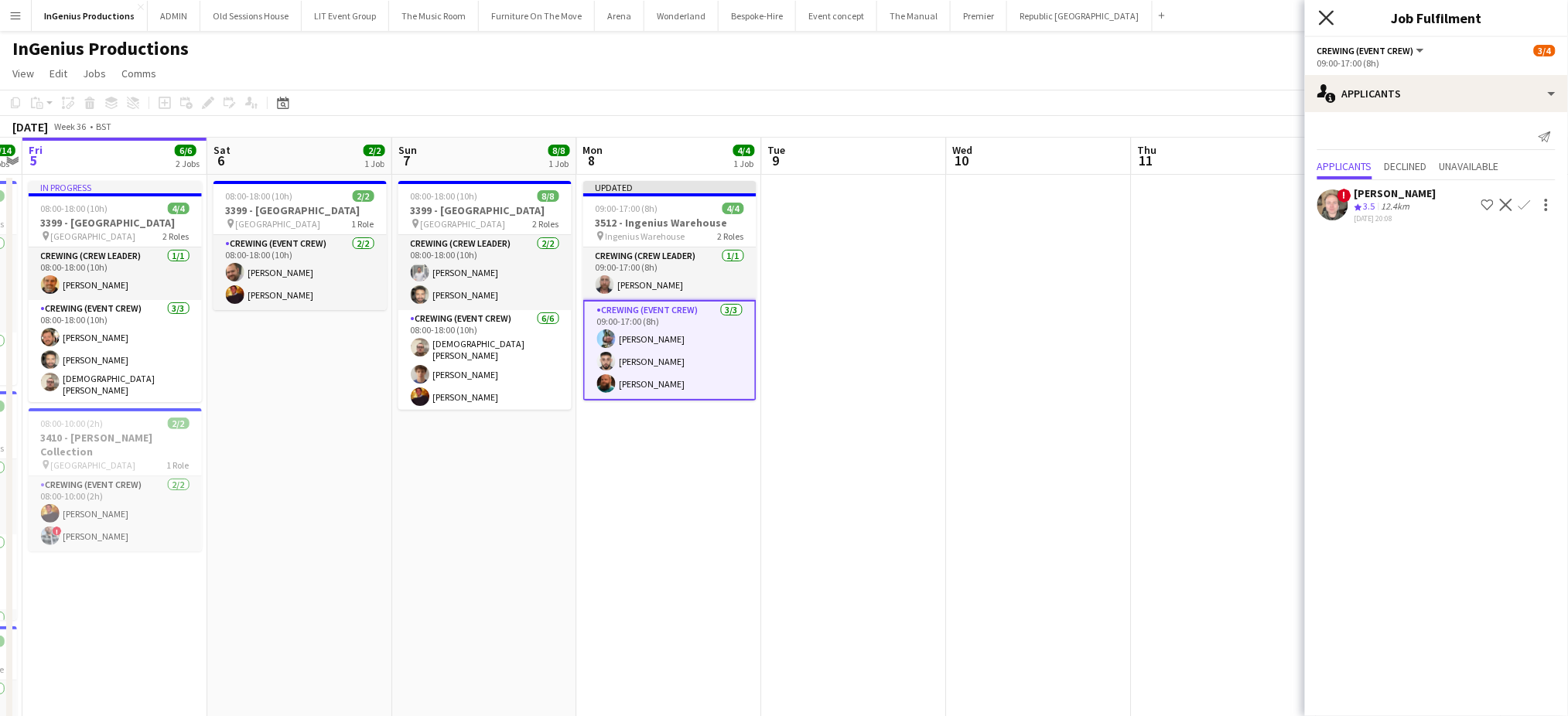
click at [1328, 18] on icon at bounding box center [1326, 17] width 15 height 15
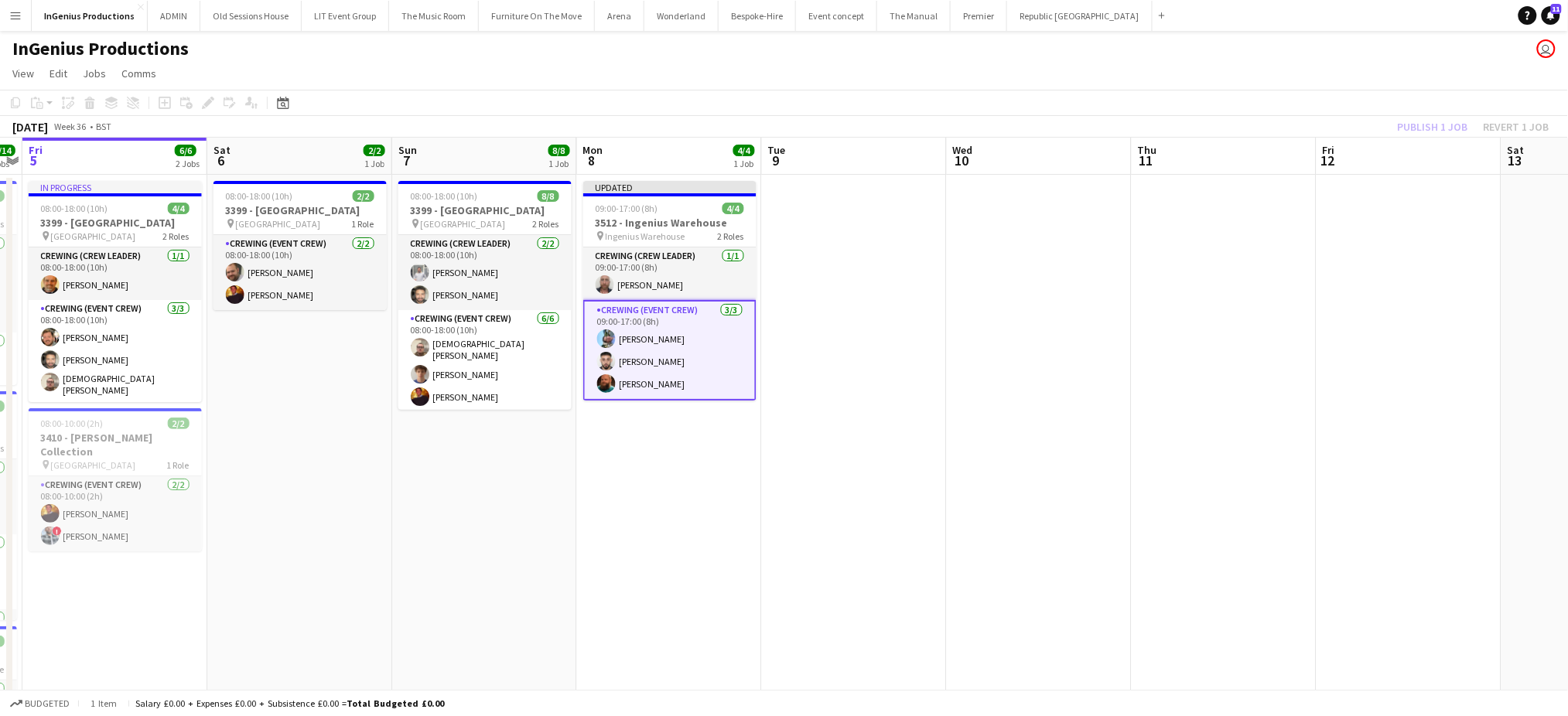
click at [1522, 124] on div "Publish 1 job Revert 1 job" at bounding box center [1473, 126] width 189 height 20
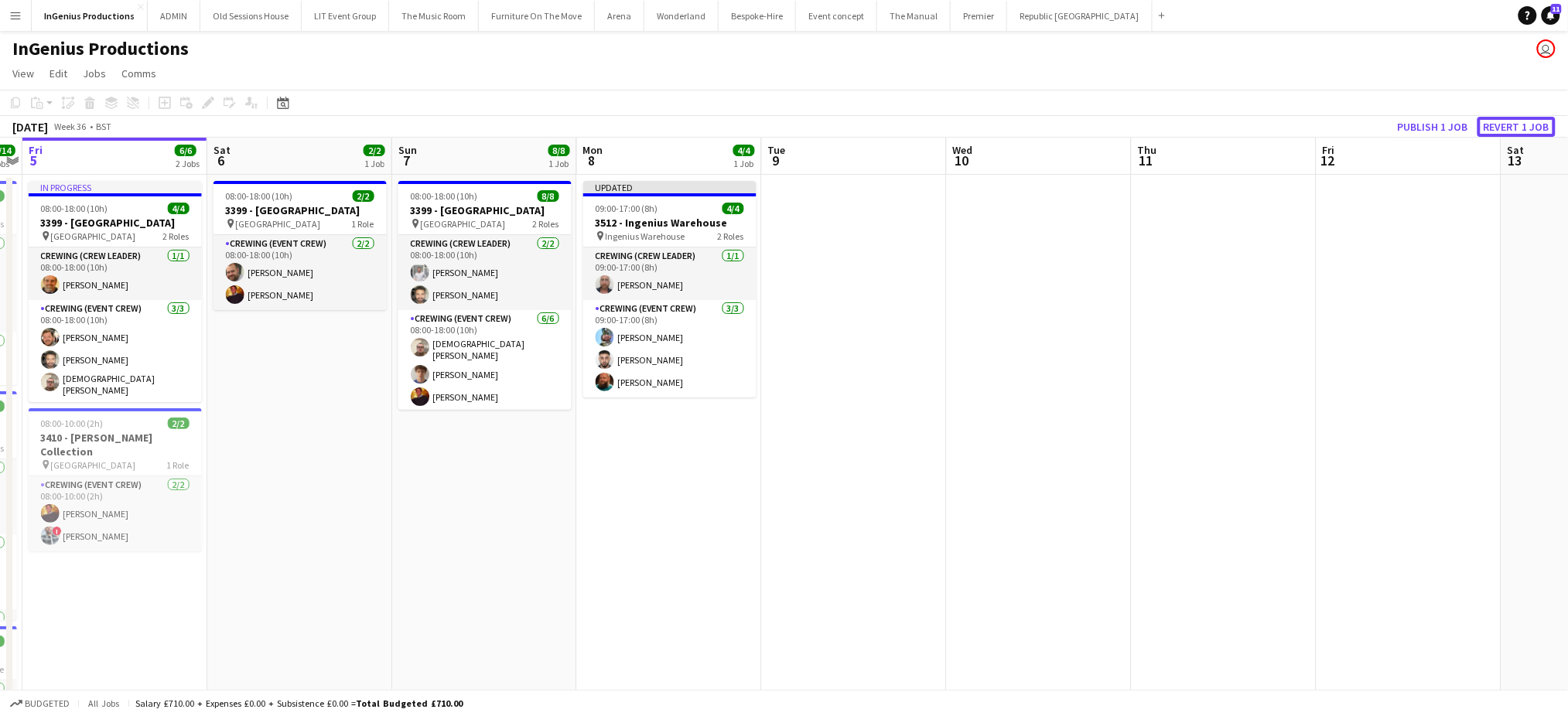
click at [1522, 124] on button "Revert 1 job" at bounding box center [1516, 126] width 78 height 20
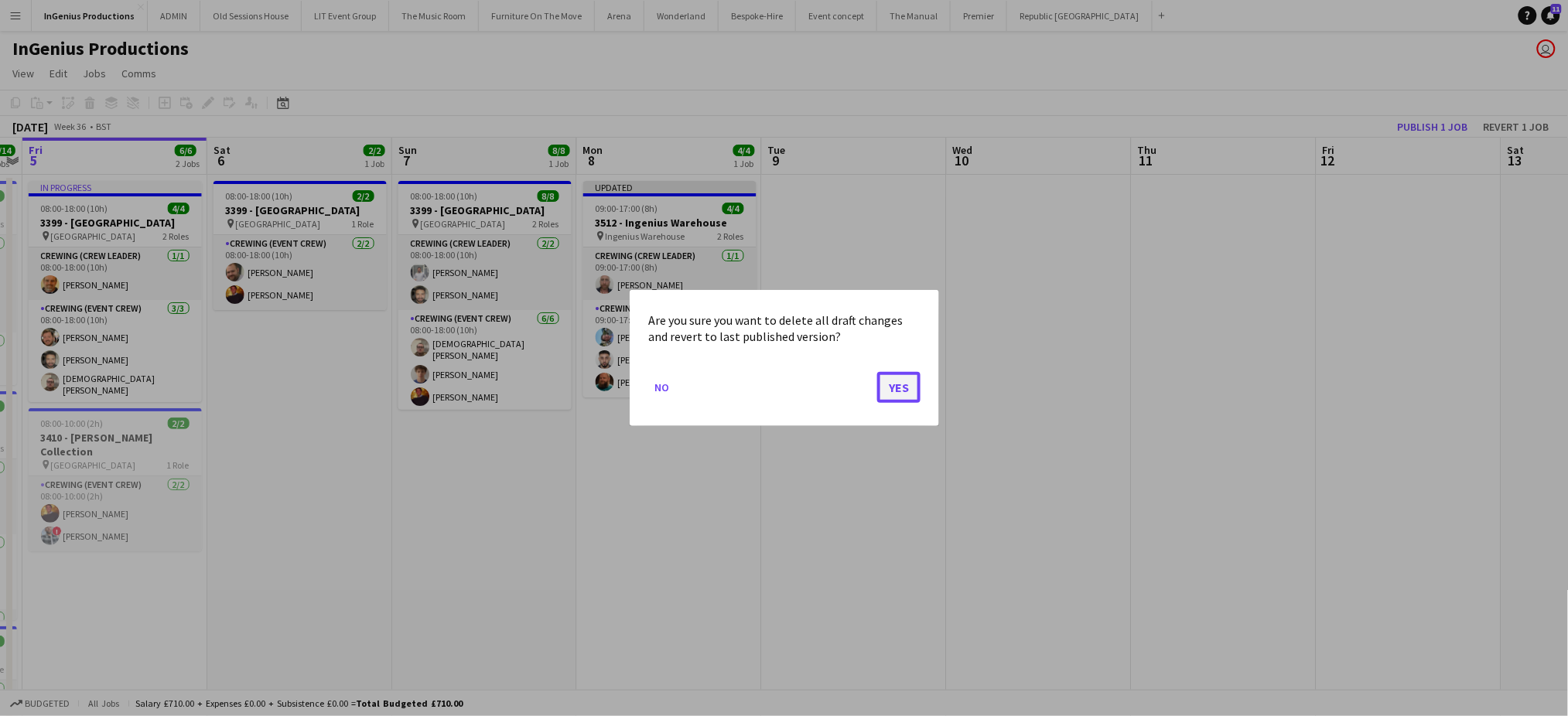
click at [895, 382] on button "Yes" at bounding box center [898, 388] width 43 height 31
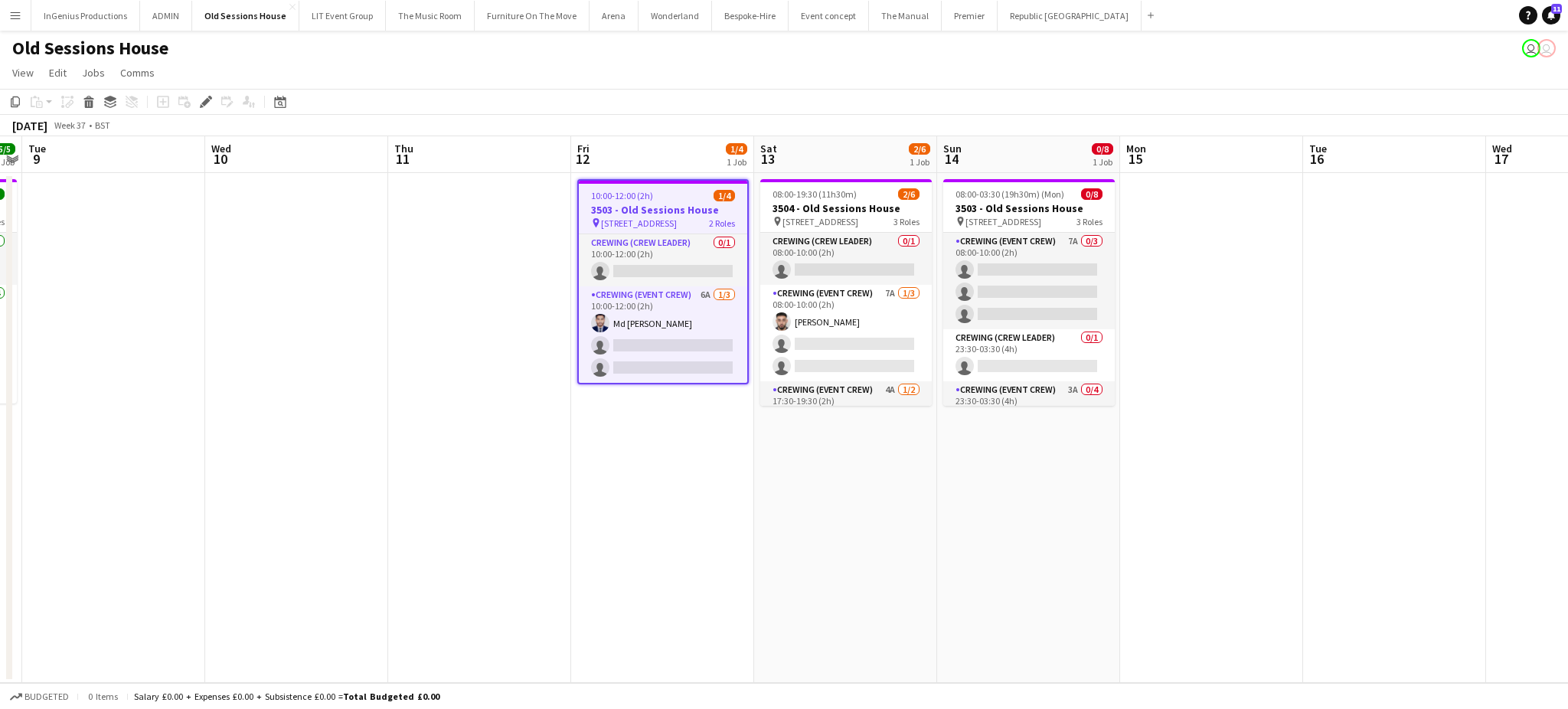
click at [19, 18] on app-icon "Menu" at bounding box center [15, 15] width 12 height 12
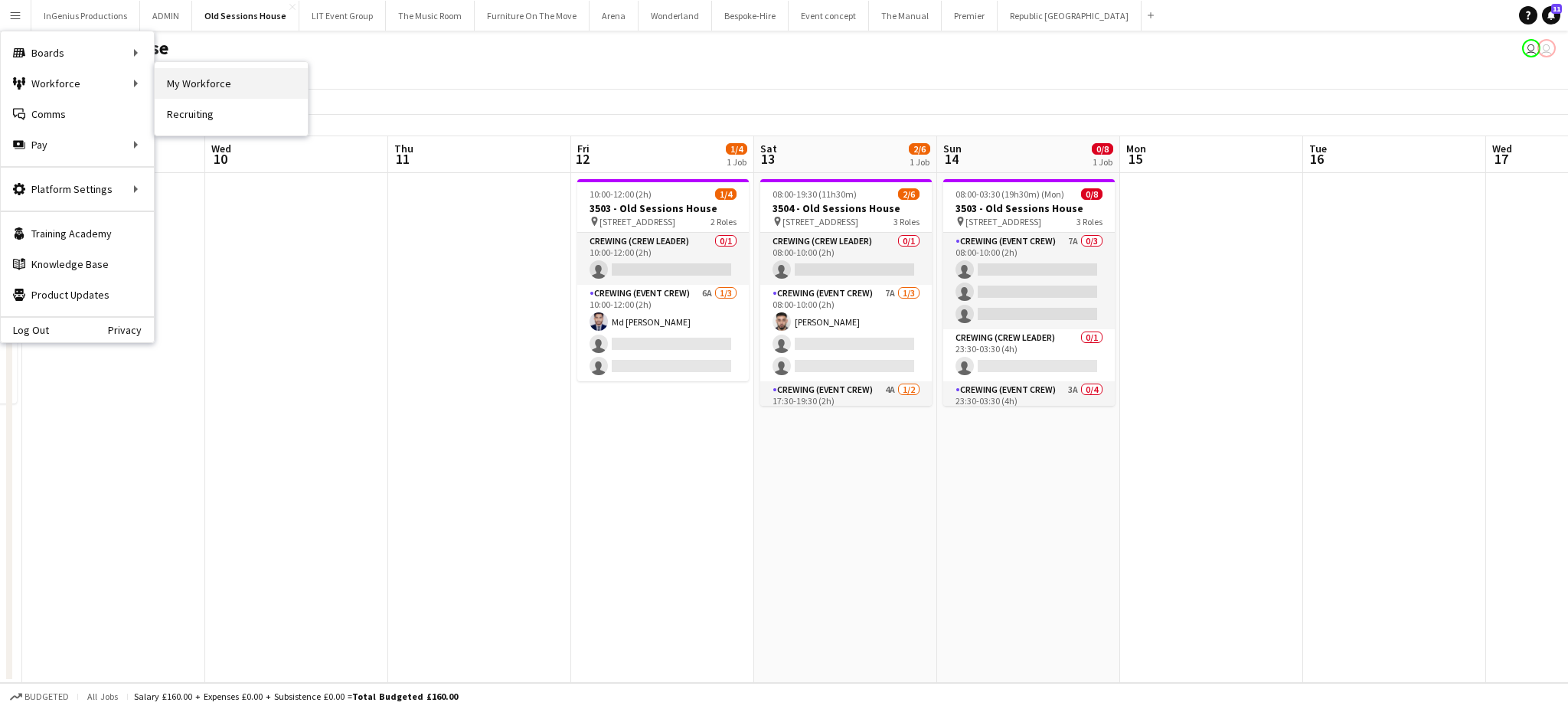
click at [177, 80] on link "My Workforce" at bounding box center [232, 83] width 153 height 31
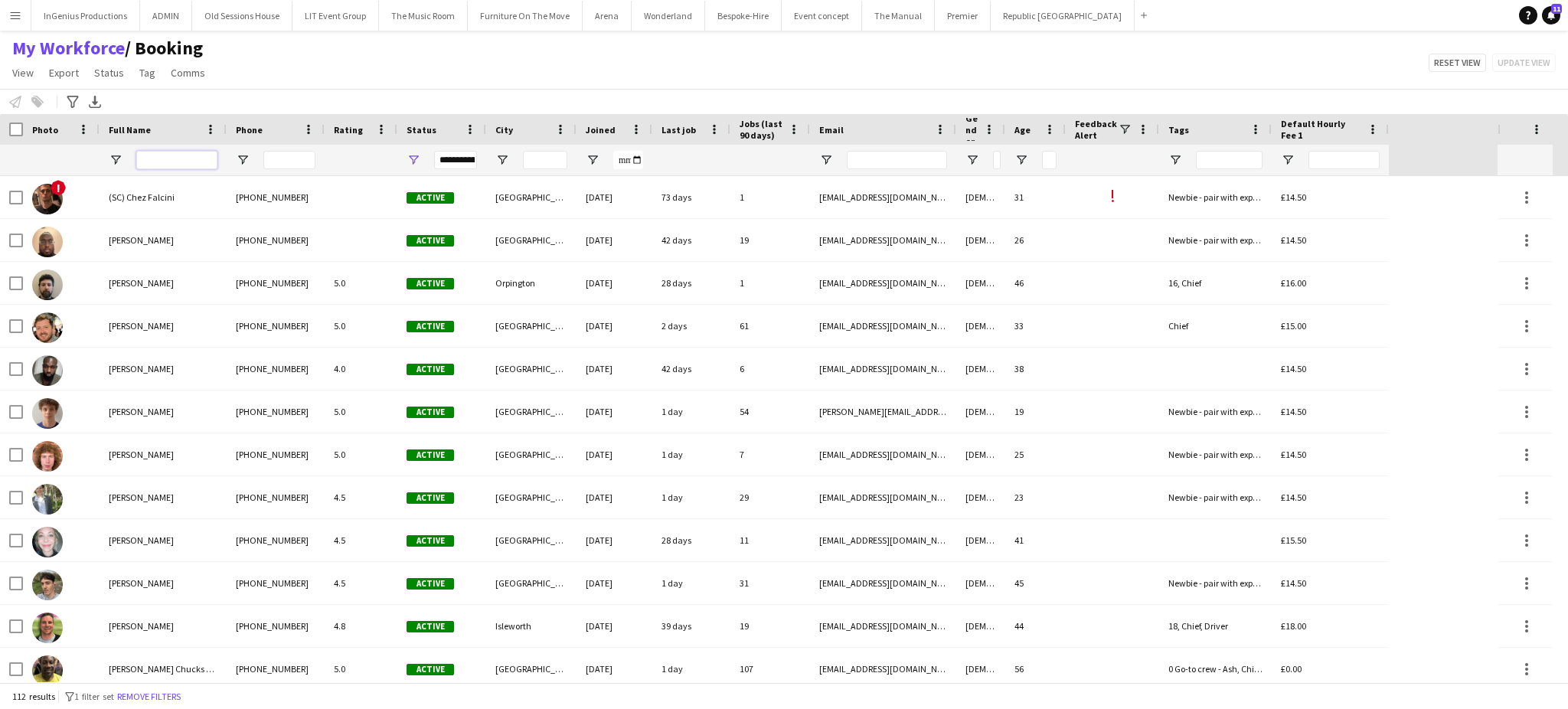
click at [191, 157] on input "Full Name Filter Input" at bounding box center [176, 160] width 81 height 19
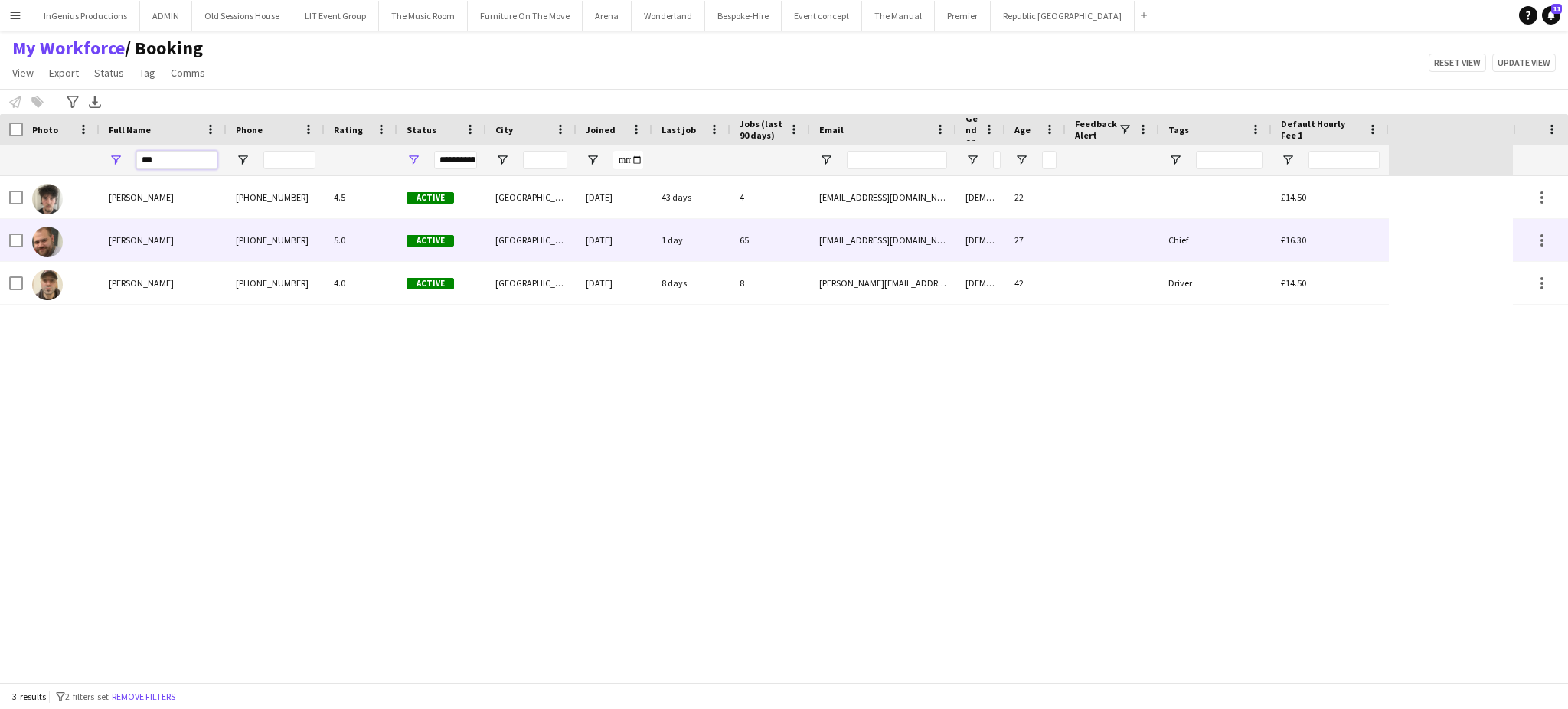
type input "***"
click at [206, 229] on div "Ben Turner" at bounding box center [163, 239] width 127 height 42
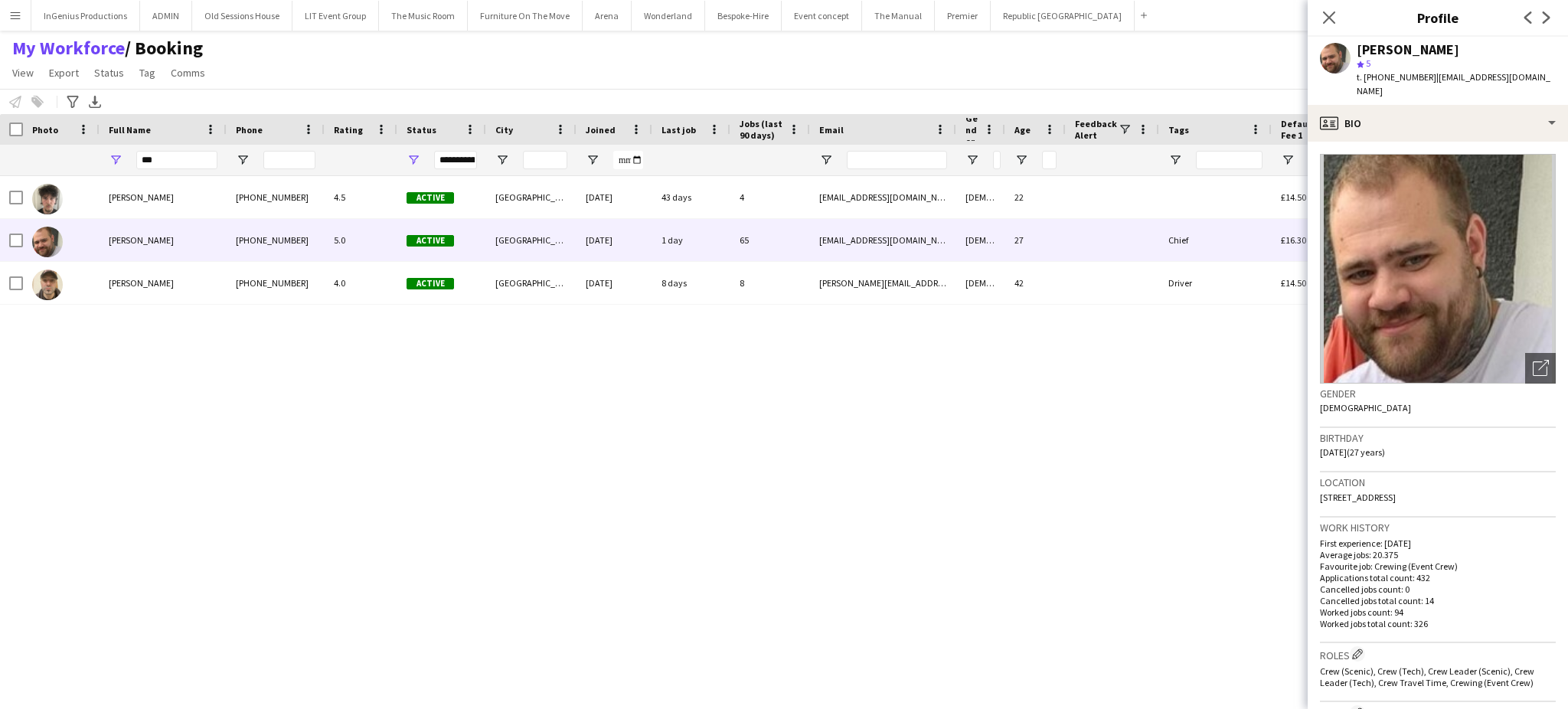
scroll to position [508, 0]
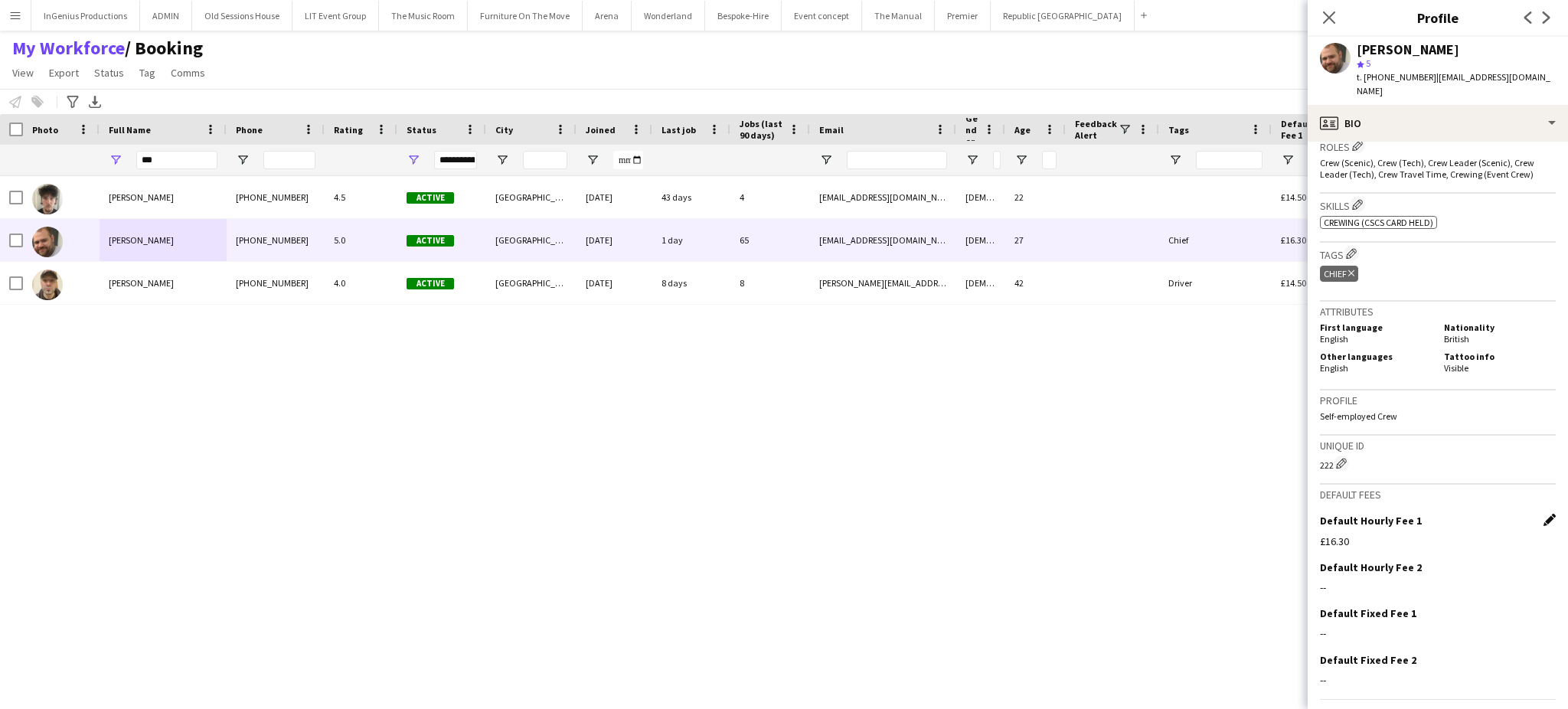
click at [1544, 514] on app-icon "Edit this field" at bounding box center [1550, 520] width 12 height 12
click at [1465, 535] on input "******" at bounding box center [1438, 553] width 236 height 38
type input "***"
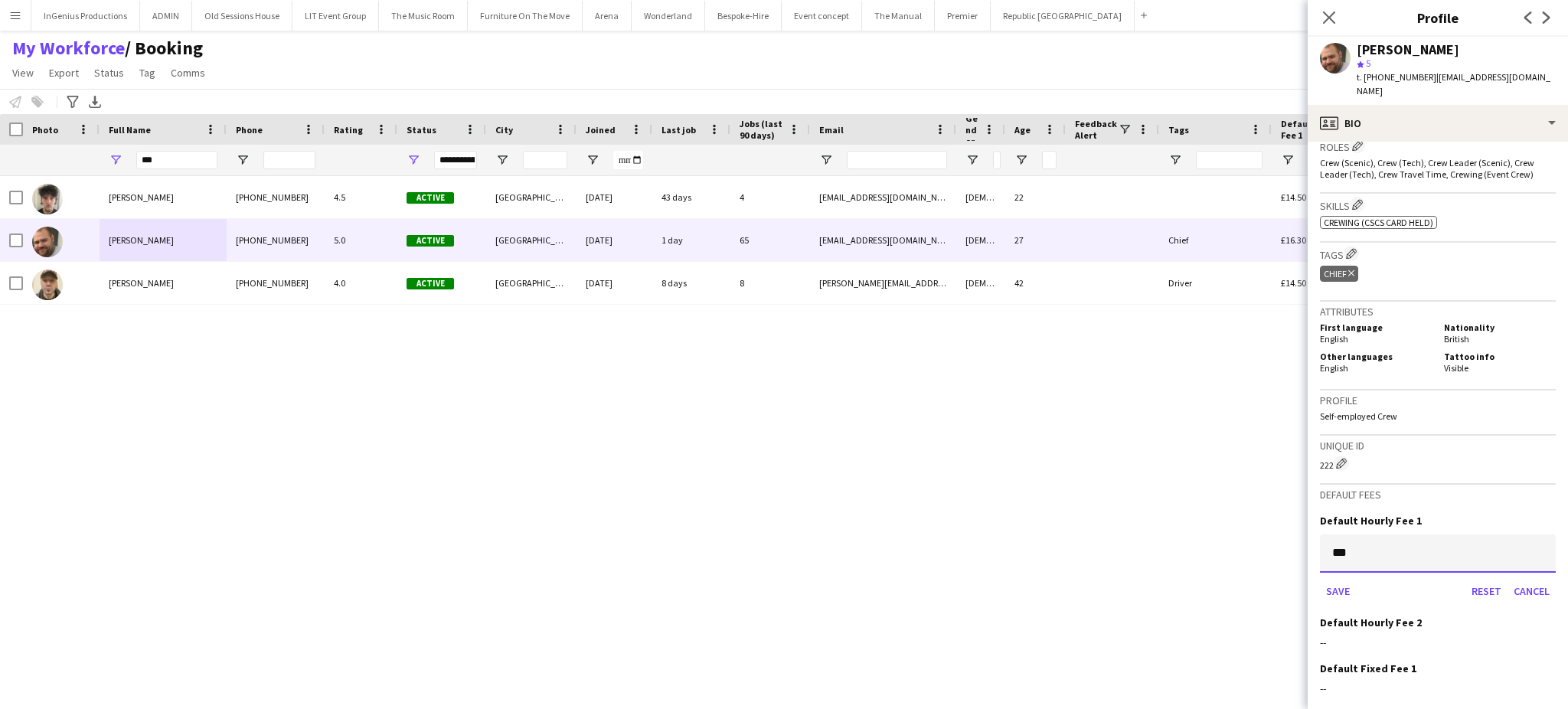
click at [1320, 579] on button "Save" at bounding box center [1338, 591] width 36 height 25
click at [1544, 561] on app-icon "Edit this field" at bounding box center [1550, 567] width 12 height 12
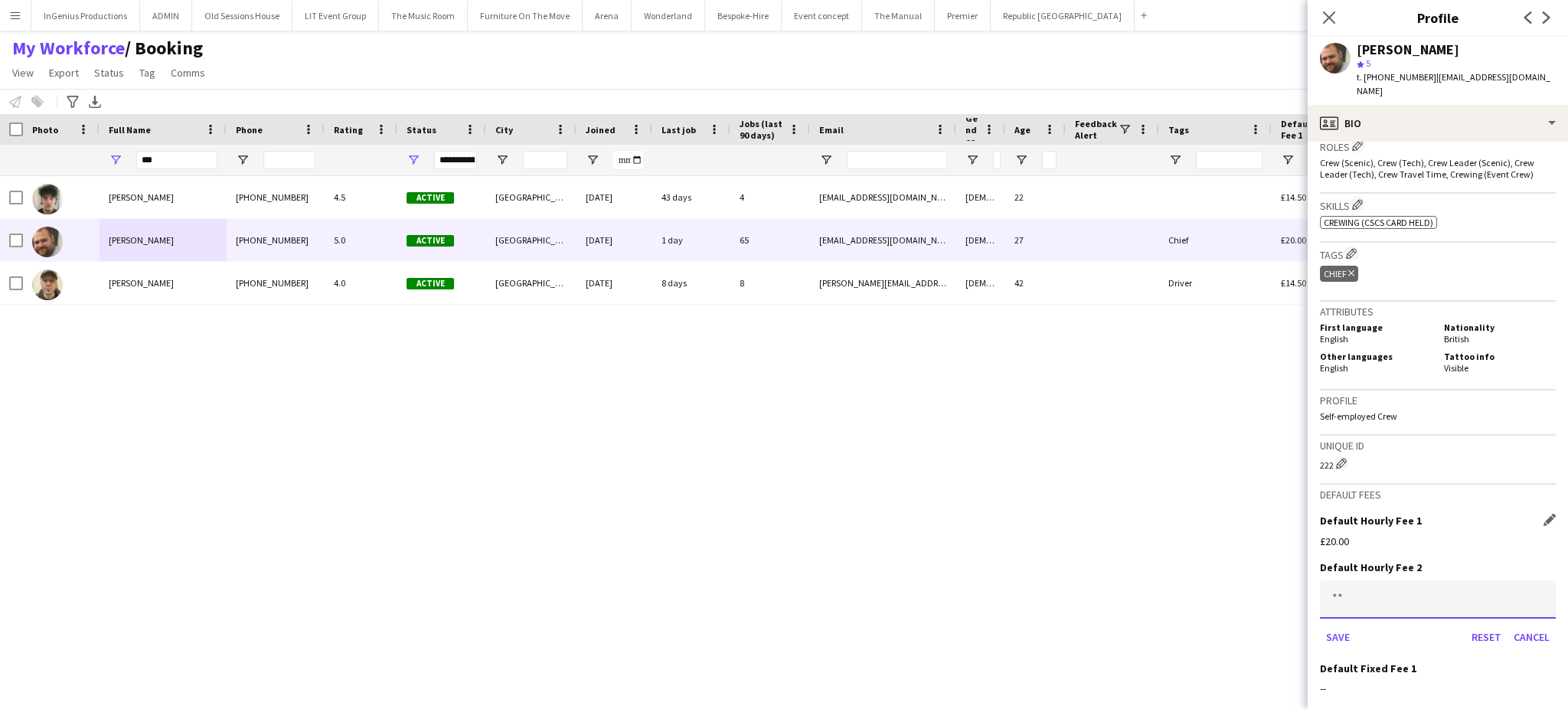
click at [1488, 580] on input at bounding box center [1438, 599] width 236 height 38
type input "***"
click at [1344, 625] on button "Save" at bounding box center [1338, 637] width 36 height 25
click at [186, 157] on input "***" at bounding box center [176, 160] width 81 height 19
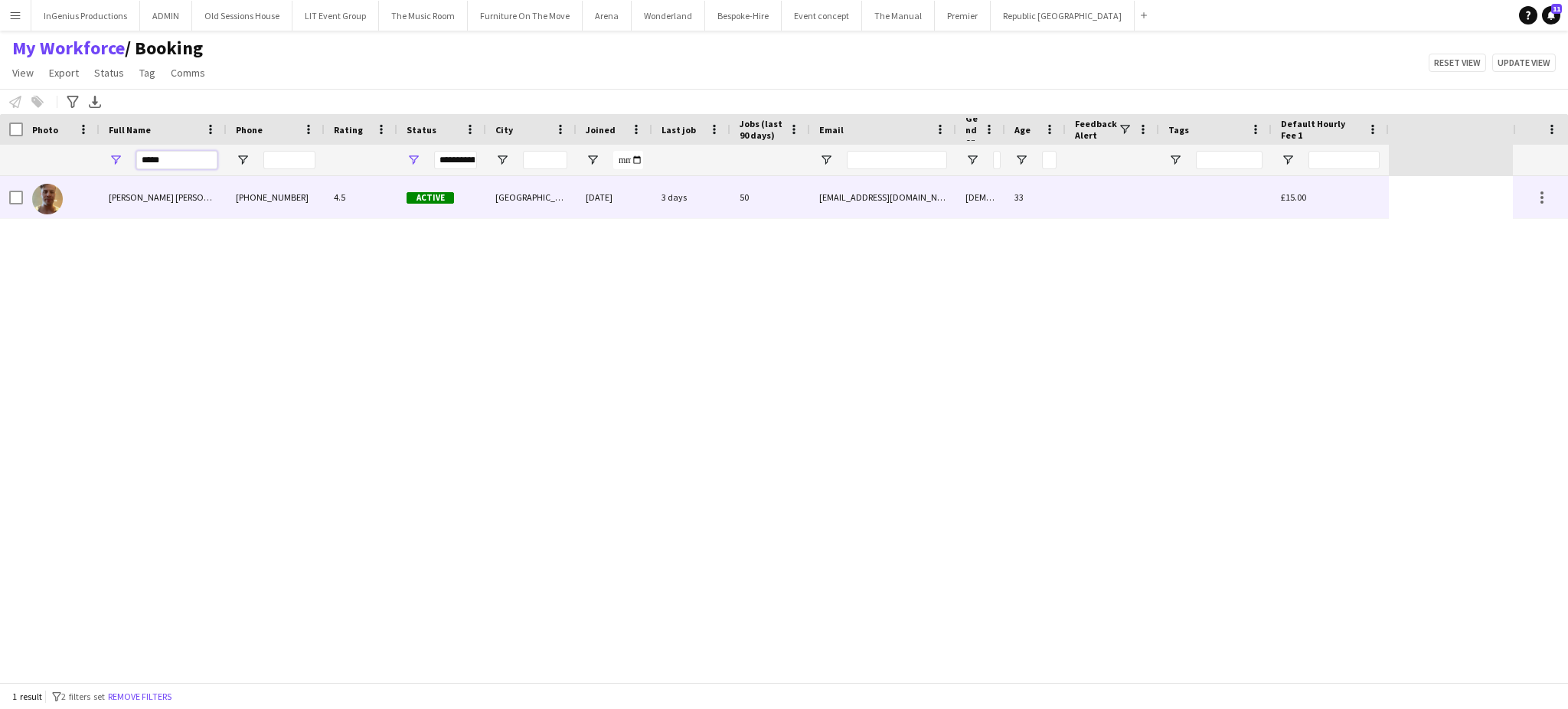
type input "*****"
click at [215, 192] on div "[PERSON_NAME] [PERSON_NAME]" at bounding box center [163, 197] width 127 height 42
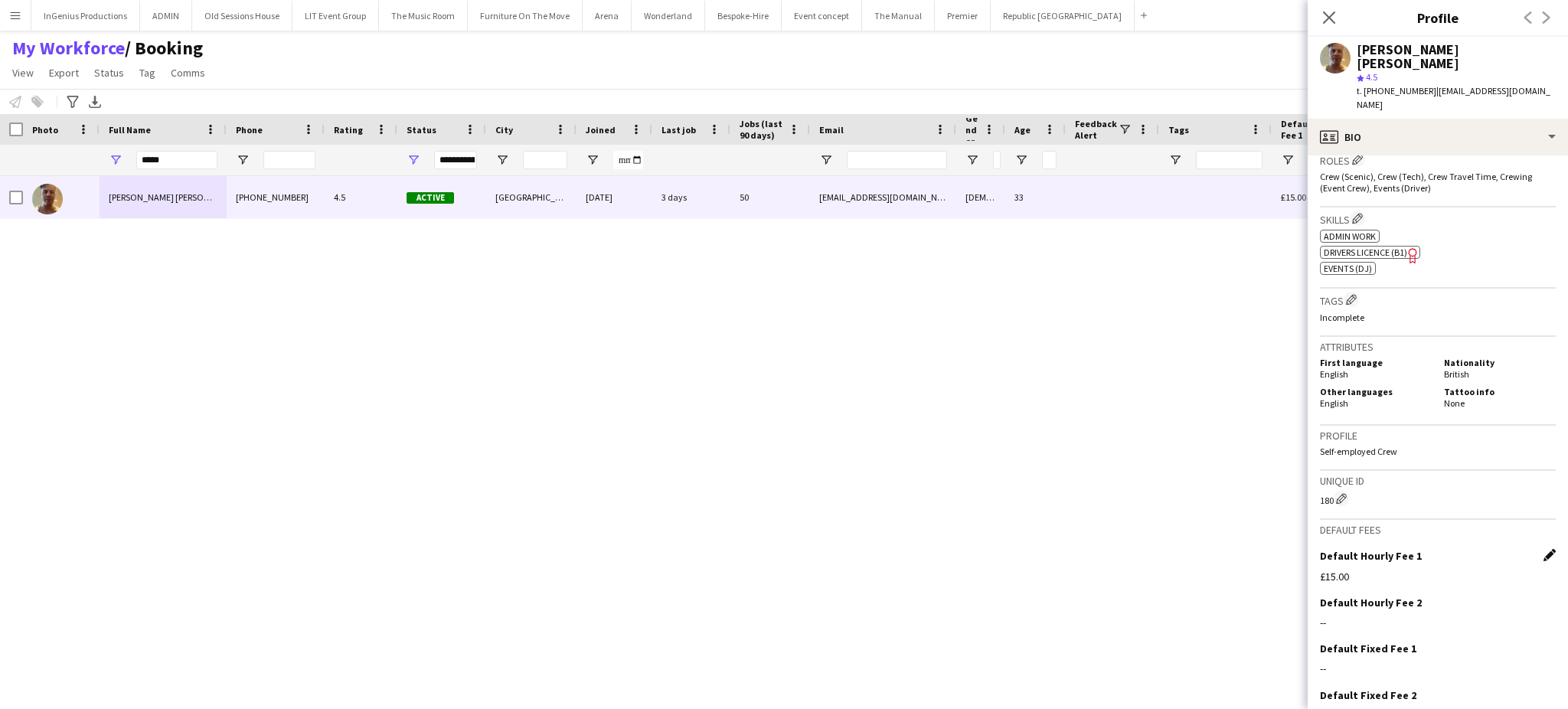
click at [1544, 549] on app-icon "Edit this field" at bounding box center [1550, 555] width 12 height 12
click at [1459, 569] on input "******" at bounding box center [1438, 588] width 236 height 38
type input "***"
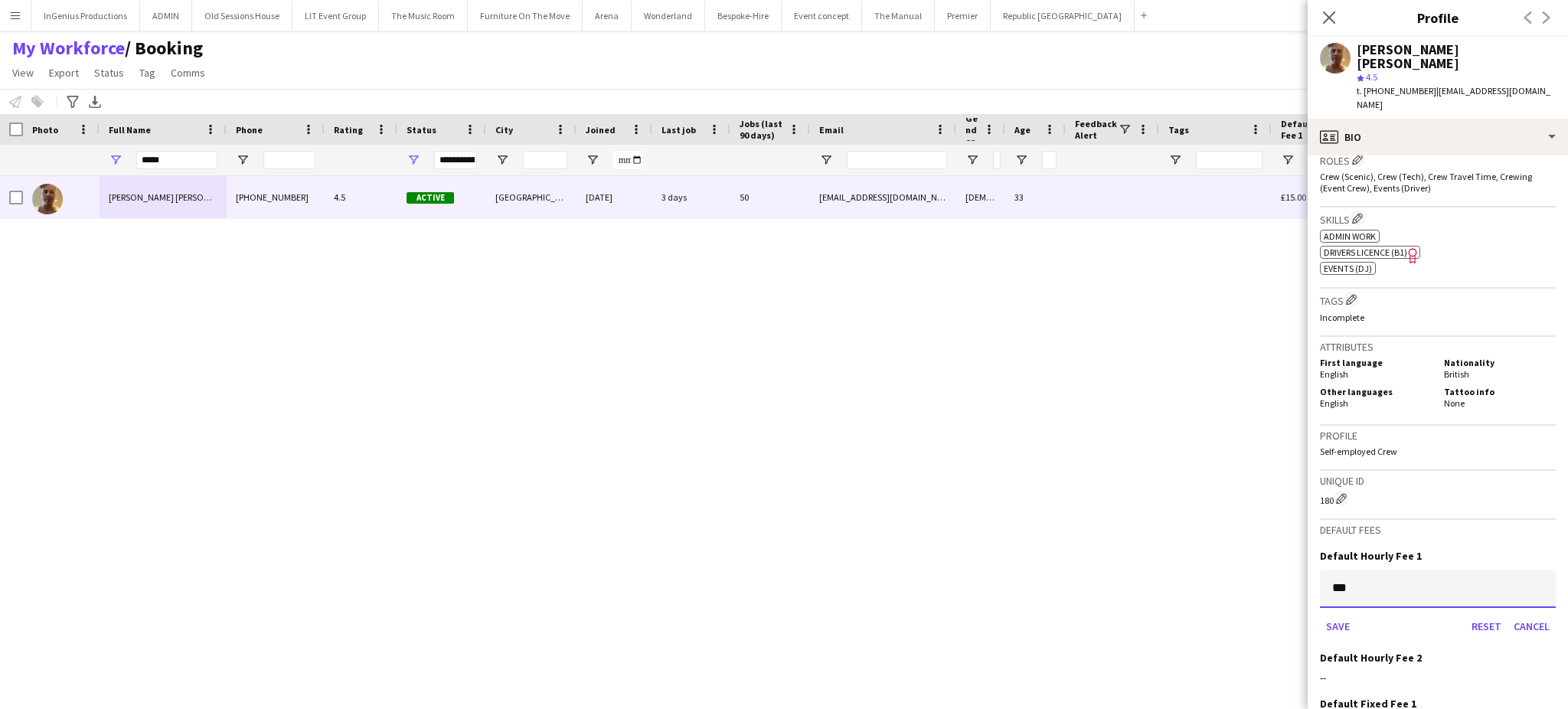
click at [1320, 615] on button "Save" at bounding box center [1338, 626] width 36 height 25
click at [1544, 596] on app-icon "Edit this field" at bounding box center [1550, 602] width 12 height 12
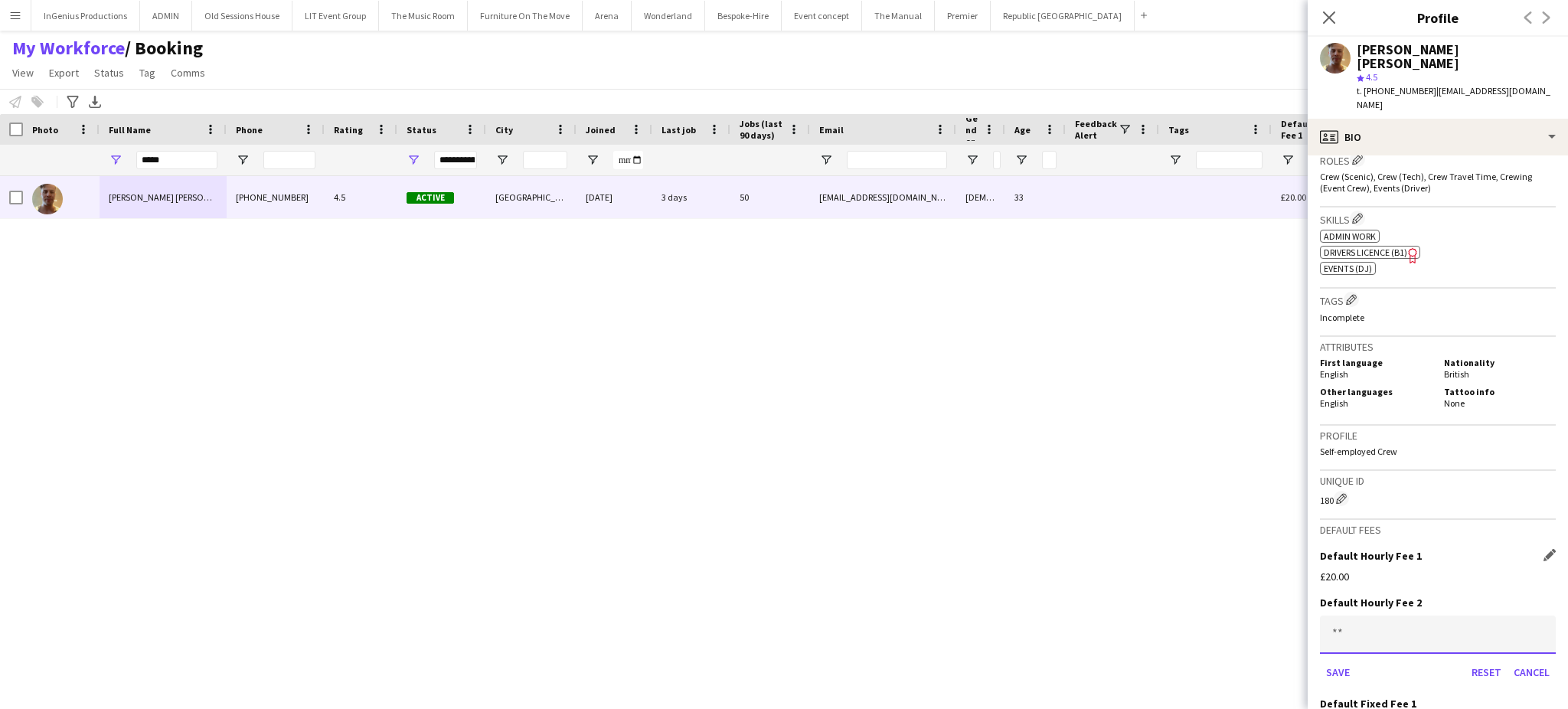
click at [1476, 615] on input at bounding box center [1438, 634] width 236 height 38
type input "***"
click at [1320, 660] on button "Save" at bounding box center [1338, 672] width 36 height 25
click at [192, 161] on input "*****" at bounding box center [176, 160] width 81 height 19
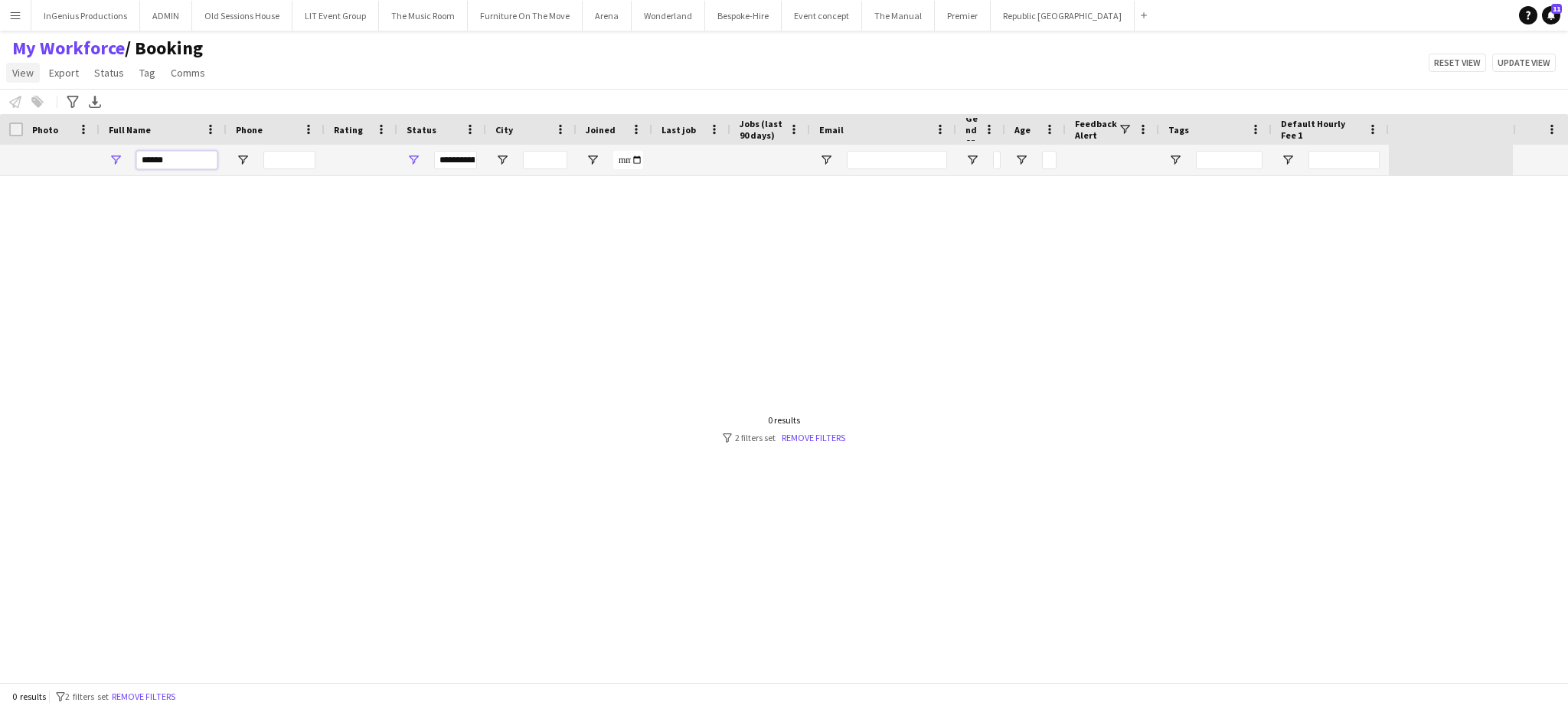
type input "******"
click at [23, 69] on span "View" at bounding box center [22, 72] width 21 height 14
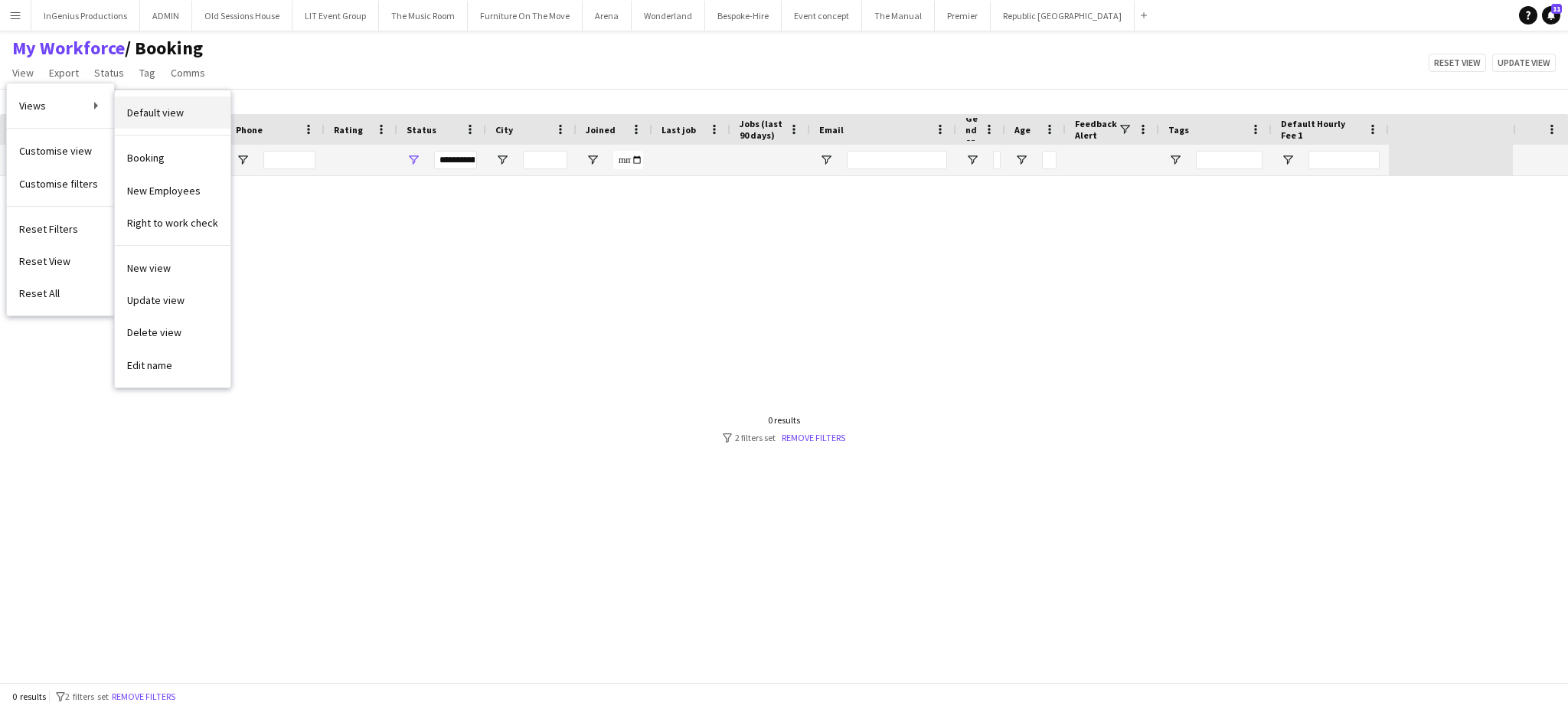
click at [180, 118] on span "Default view" at bounding box center [155, 112] width 57 height 14
type input "**********"
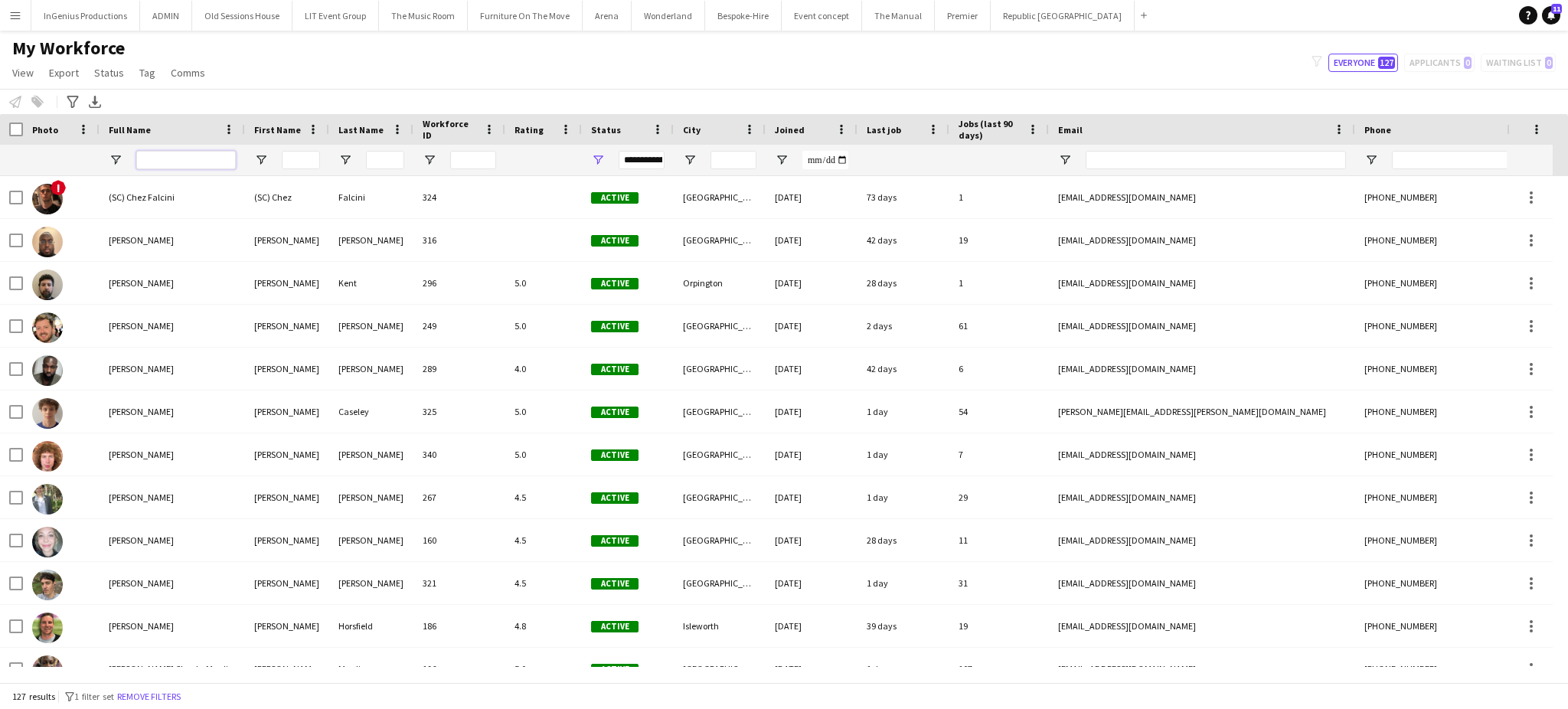
click at [188, 157] on input "Full Name Filter Input" at bounding box center [186, 160] width 100 height 19
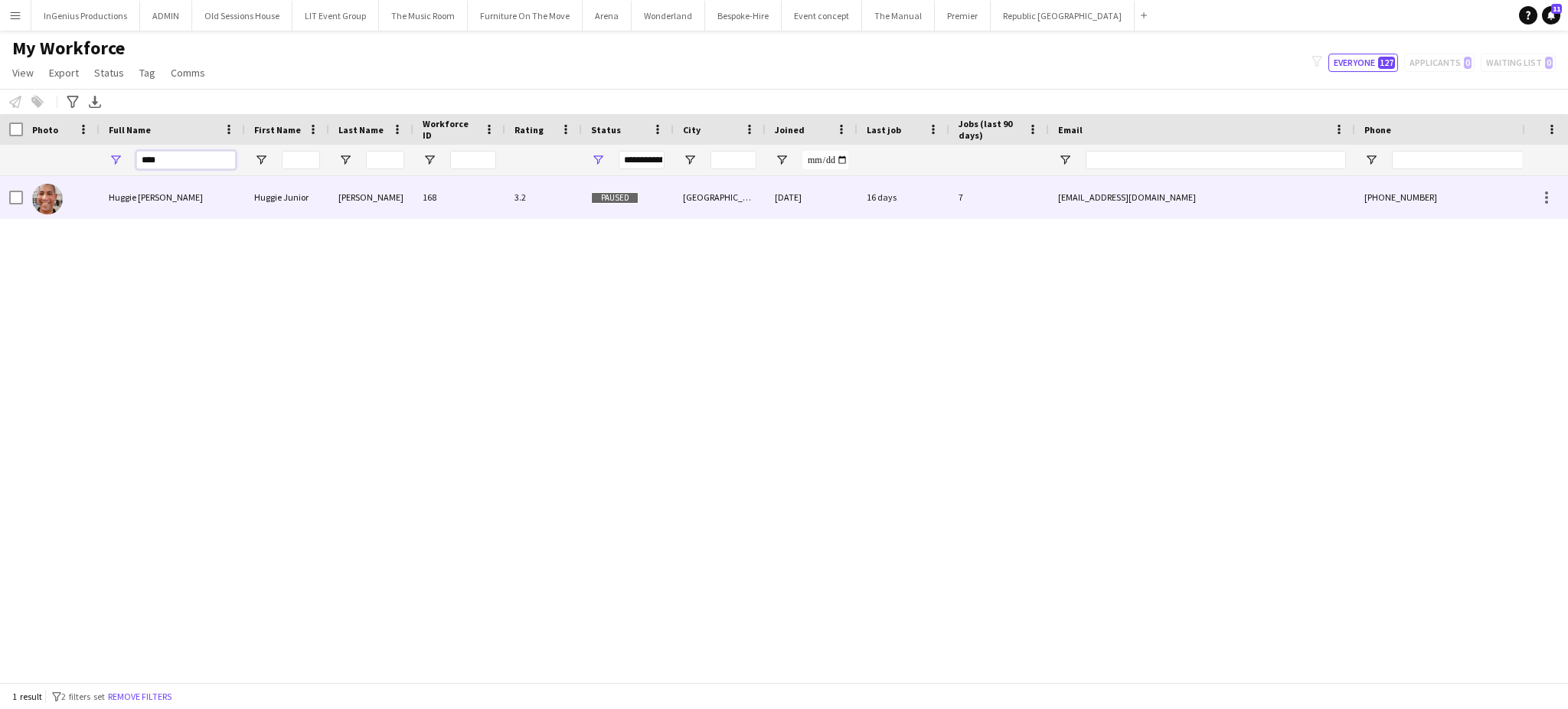
type input "****"
click at [246, 209] on div "Huggie Junior" at bounding box center [287, 197] width 84 height 42
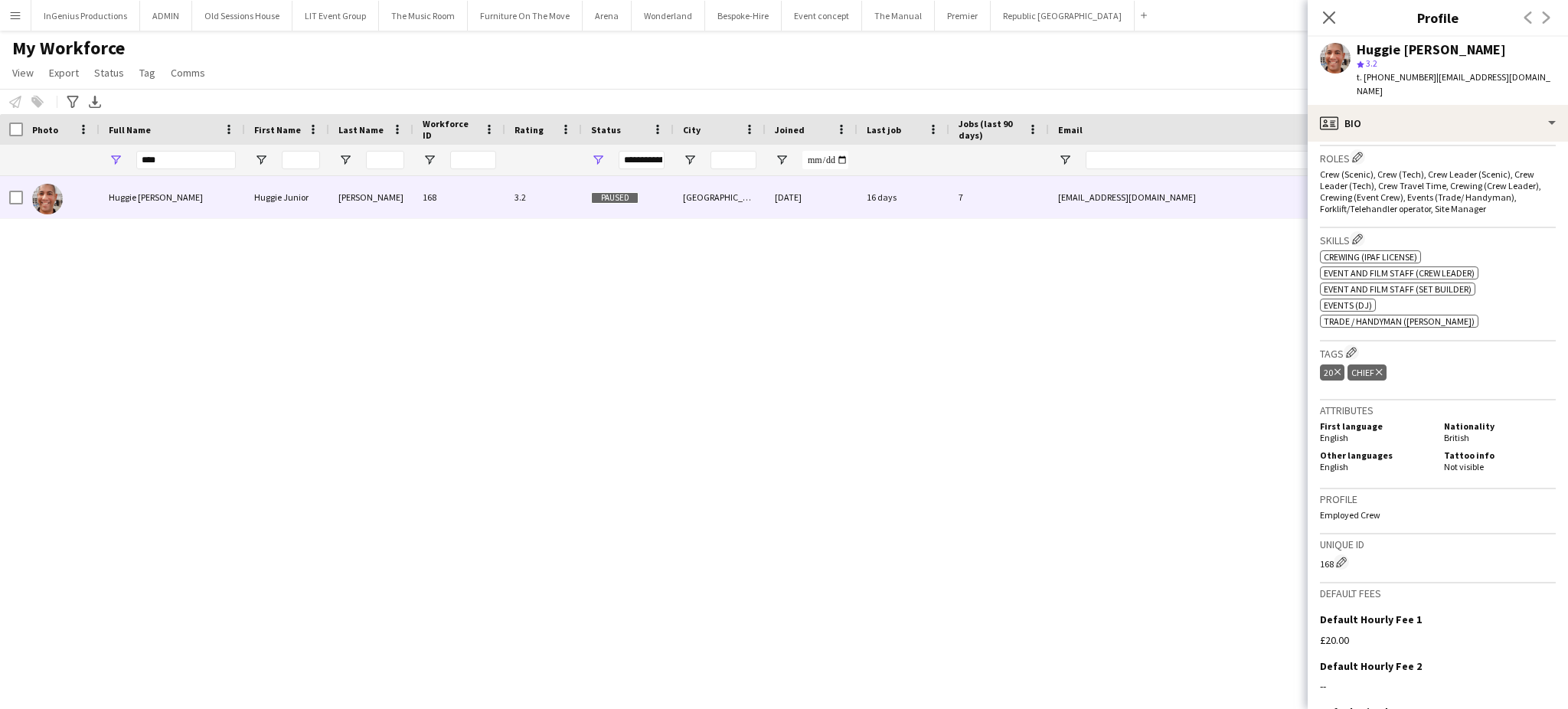
scroll to position [633, 0]
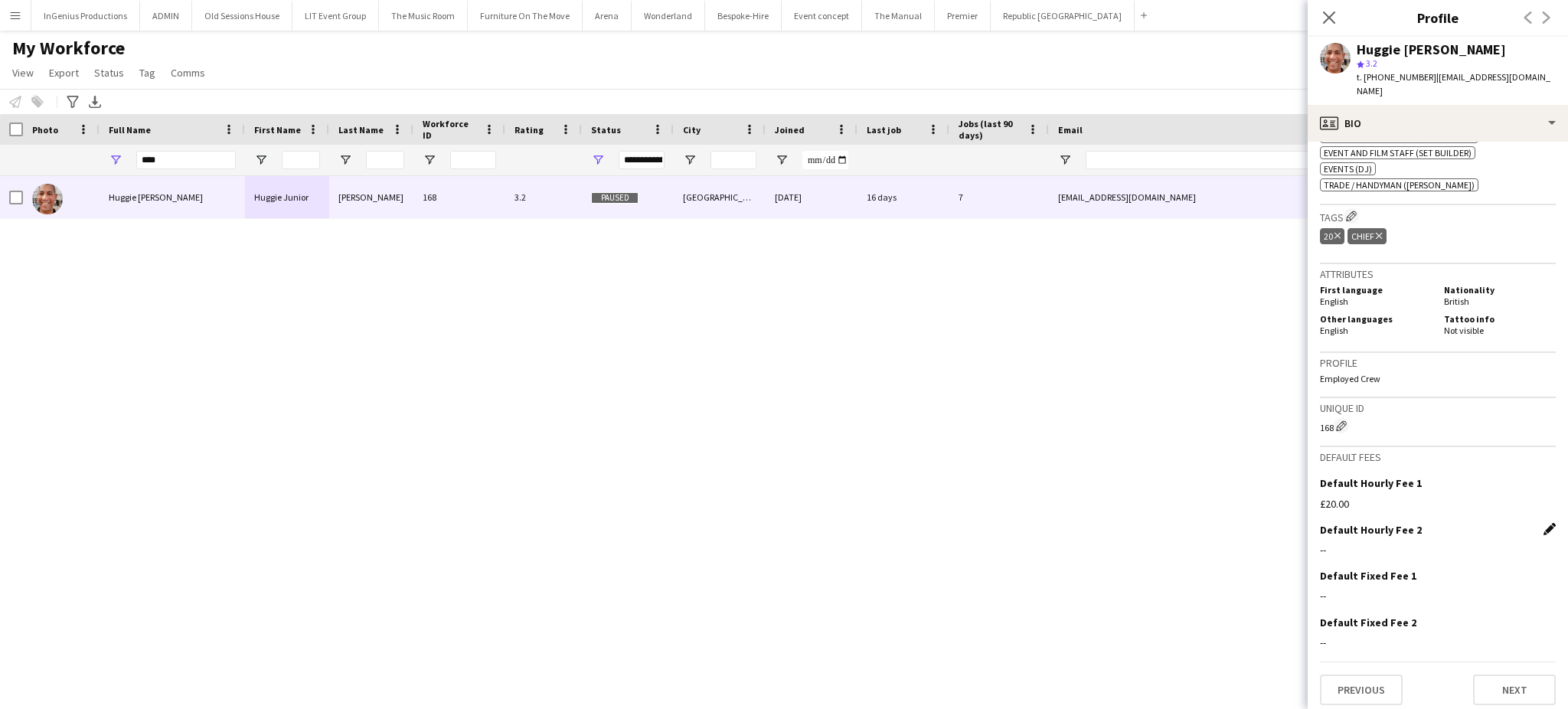
click at [1544, 528] on app-icon "Edit this field" at bounding box center [1550, 529] width 12 height 12
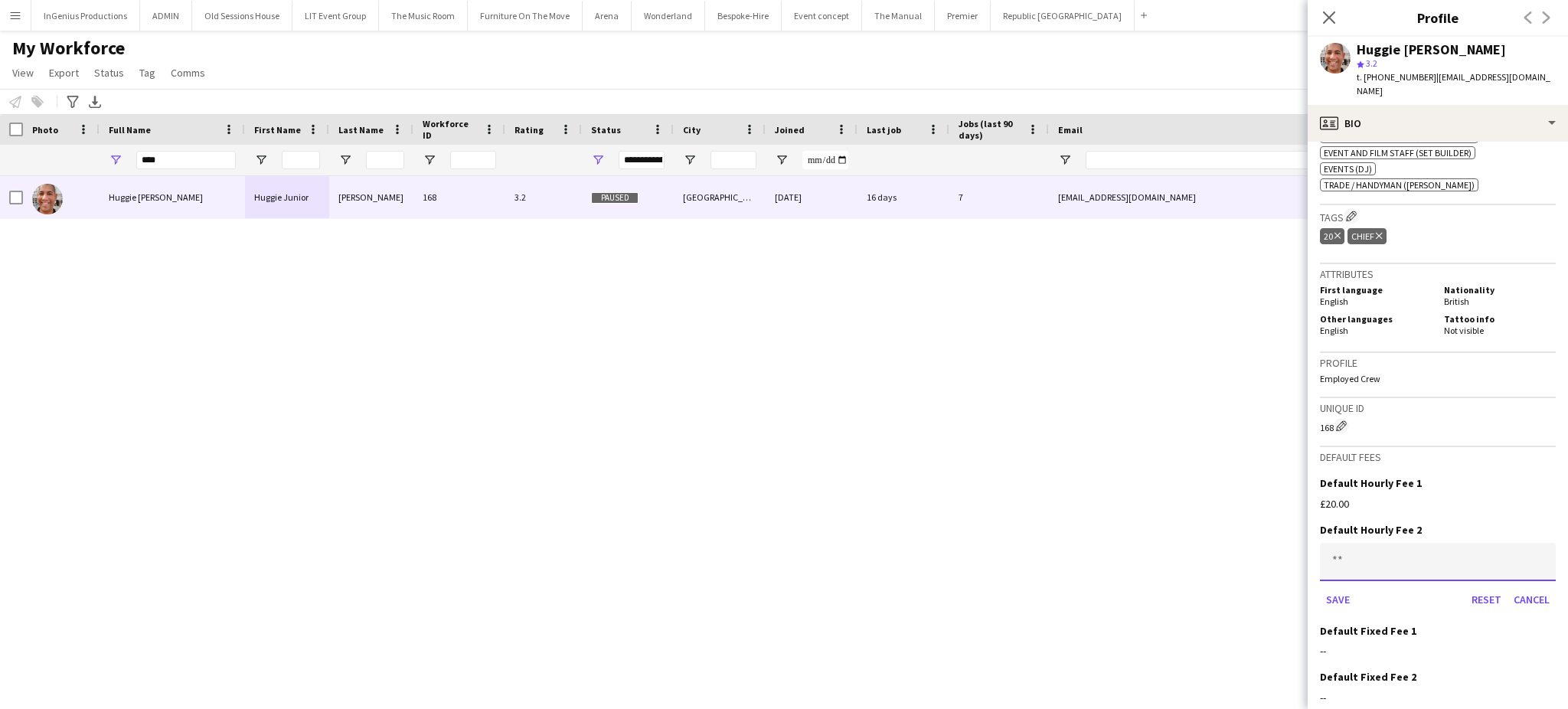
click at [1477, 552] on input at bounding box center [1438, 562] width 236 height 38
type input "***"
click at [1333, 592] on button "Save" at bounding box center [1338, 599] width 36 height 25
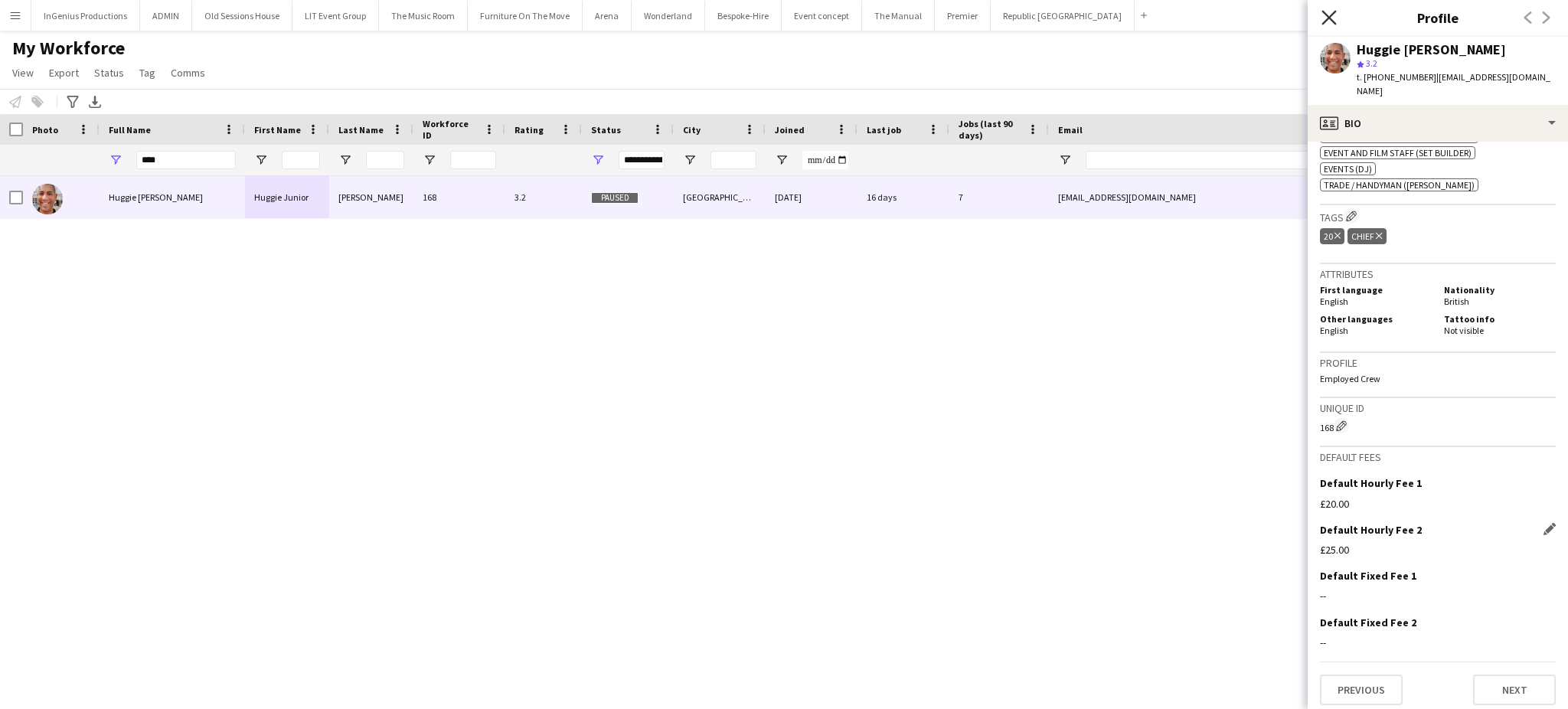
click at [1322, 17] on icon "Close pop-in" at bounding box center [1329, 17] width 14 height 14
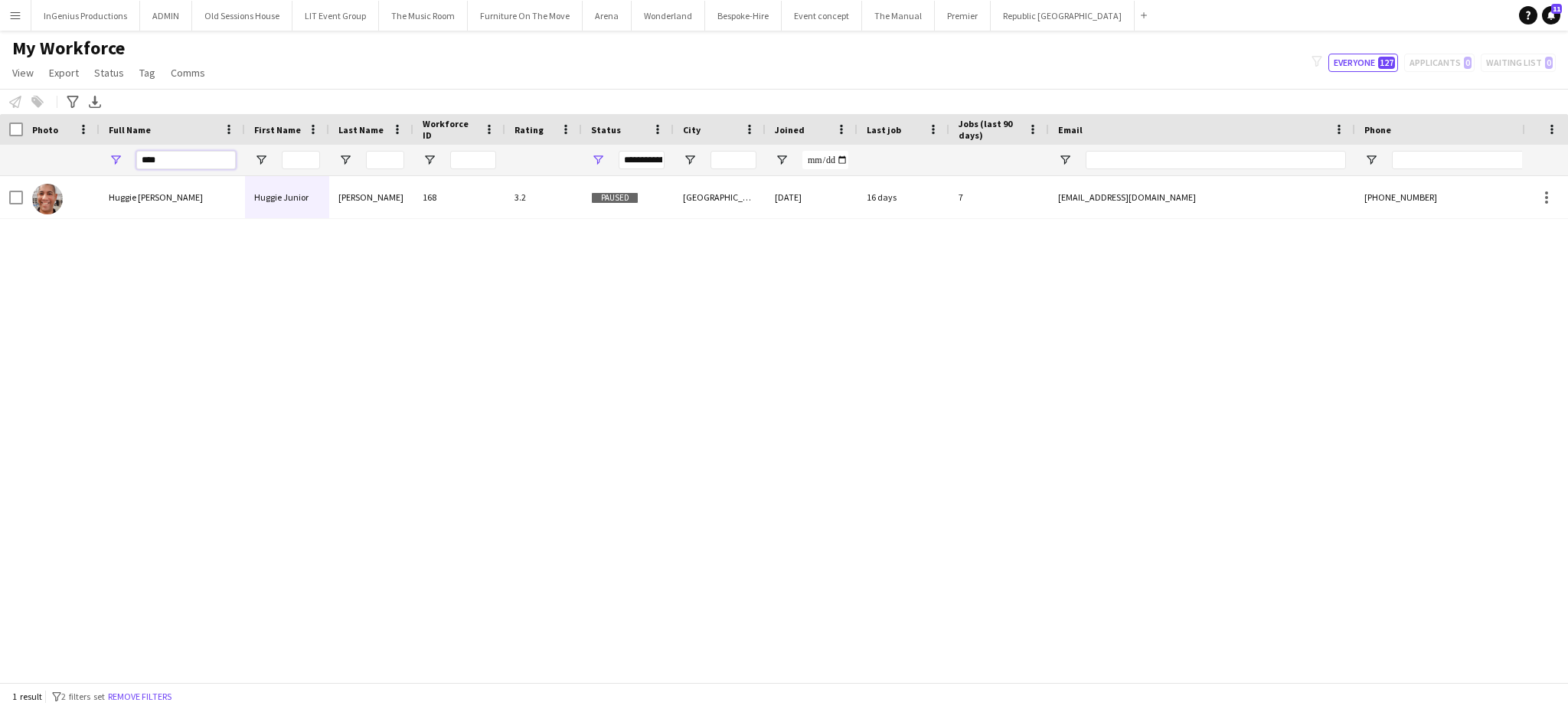
click at [170, 155] on input "****" at bounding box center [186, 160] width 100 height 19
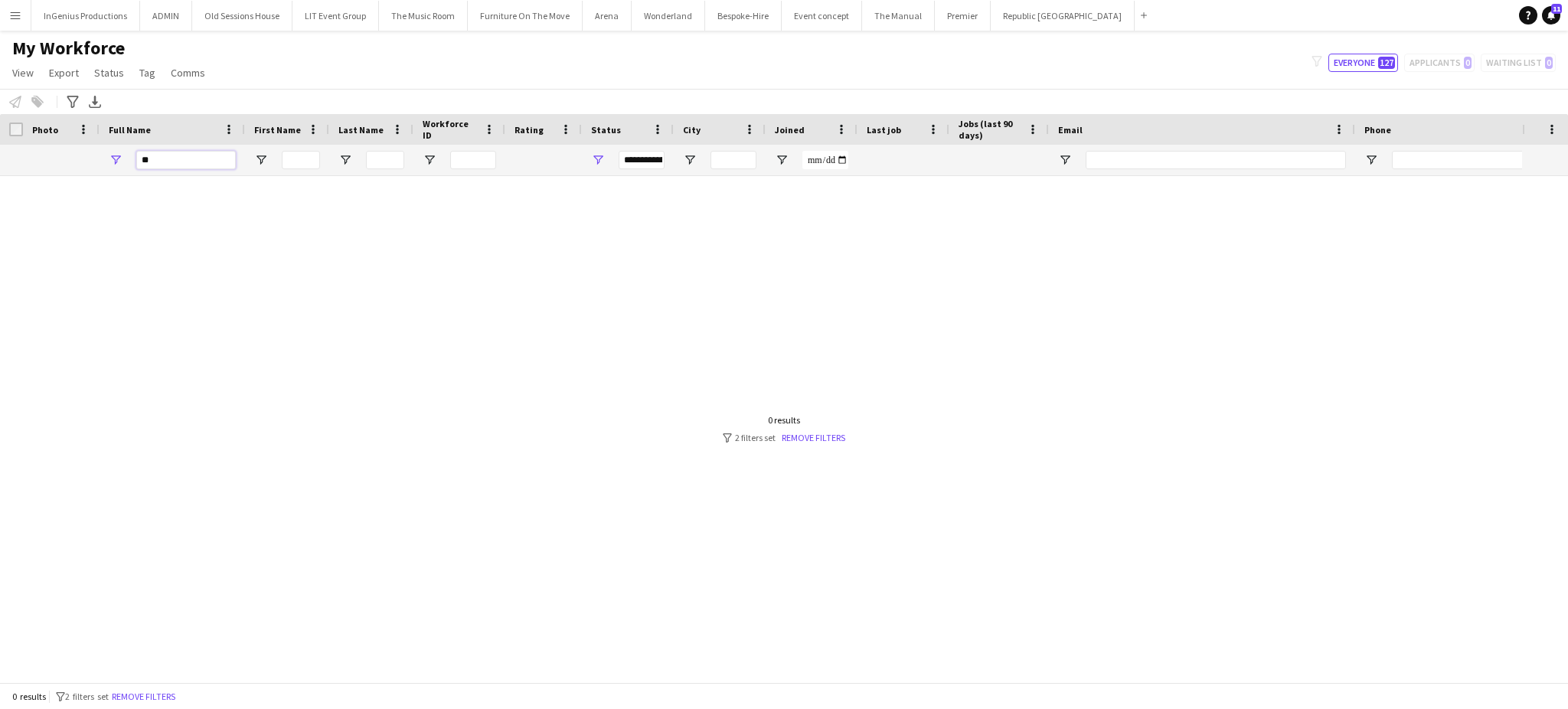
type input "*"
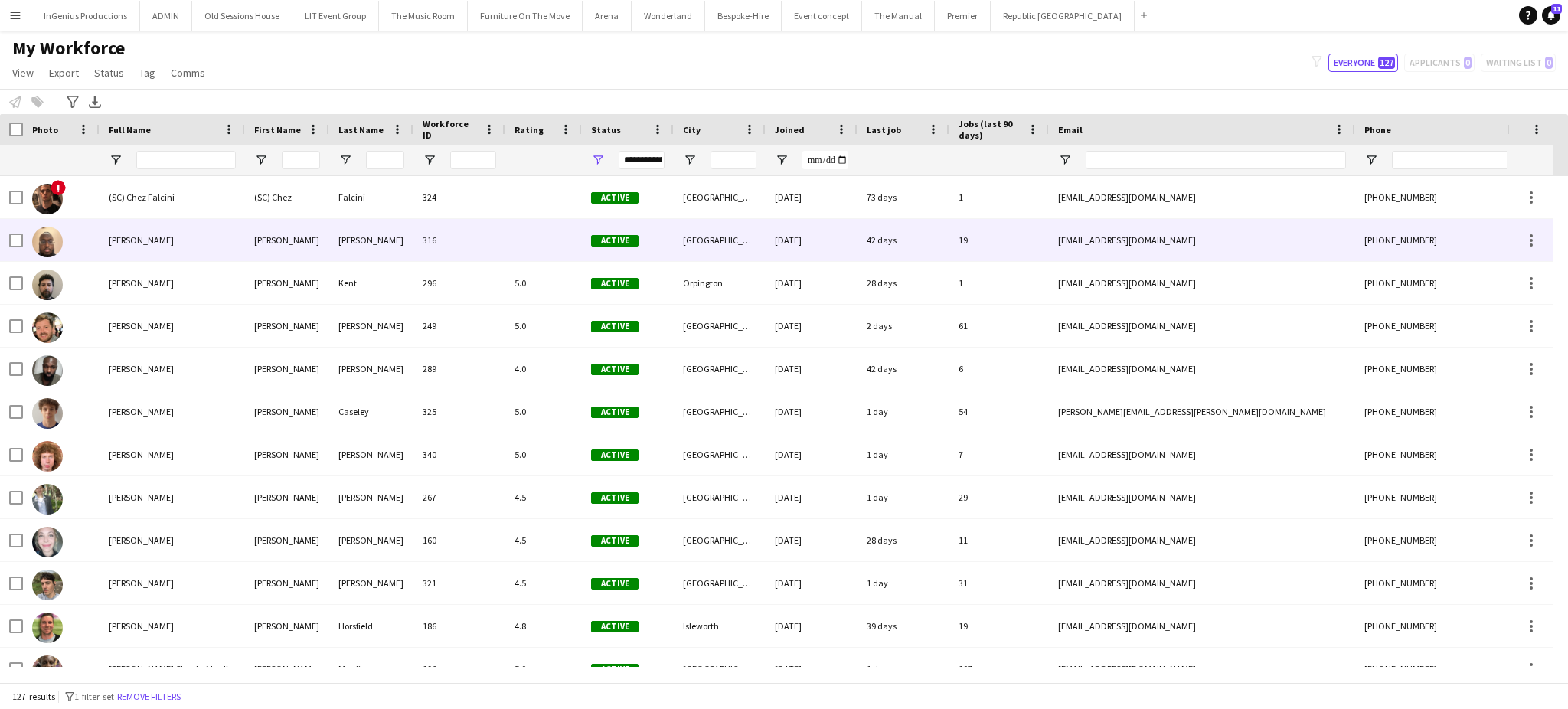
click at [409, 244] on div "Dahir" at bounding box center [371, 239] width 84 height 42
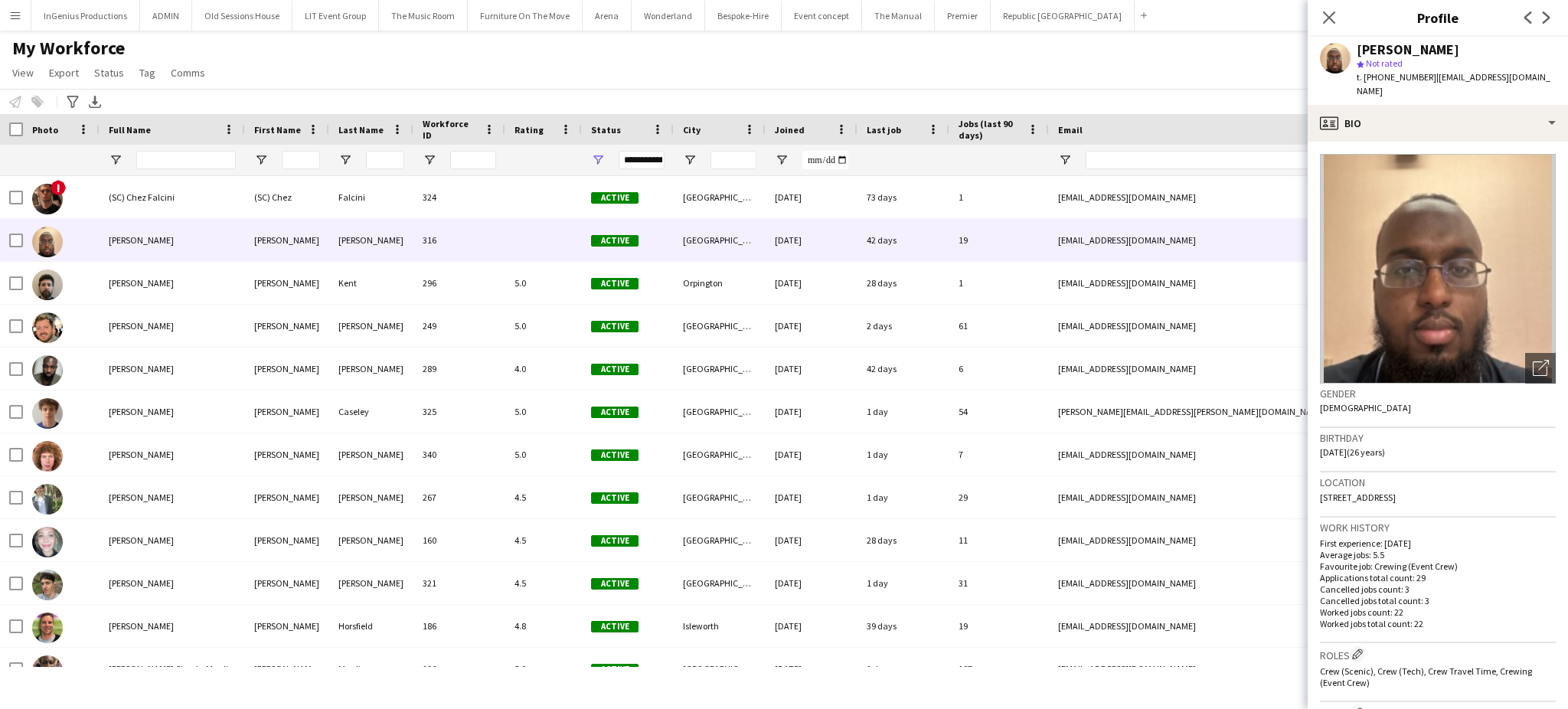
scroll to position [508, 0]
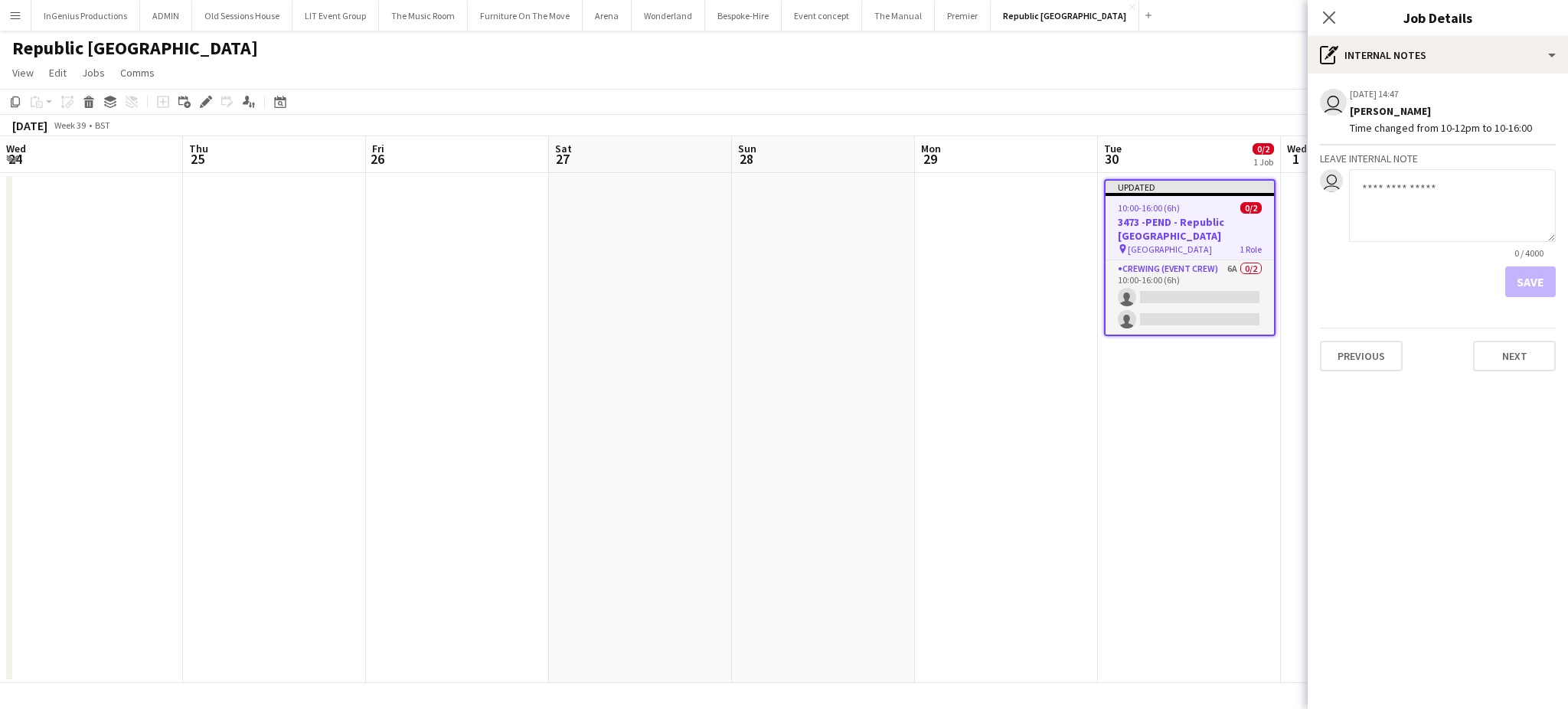
scroll to position [0, 527]
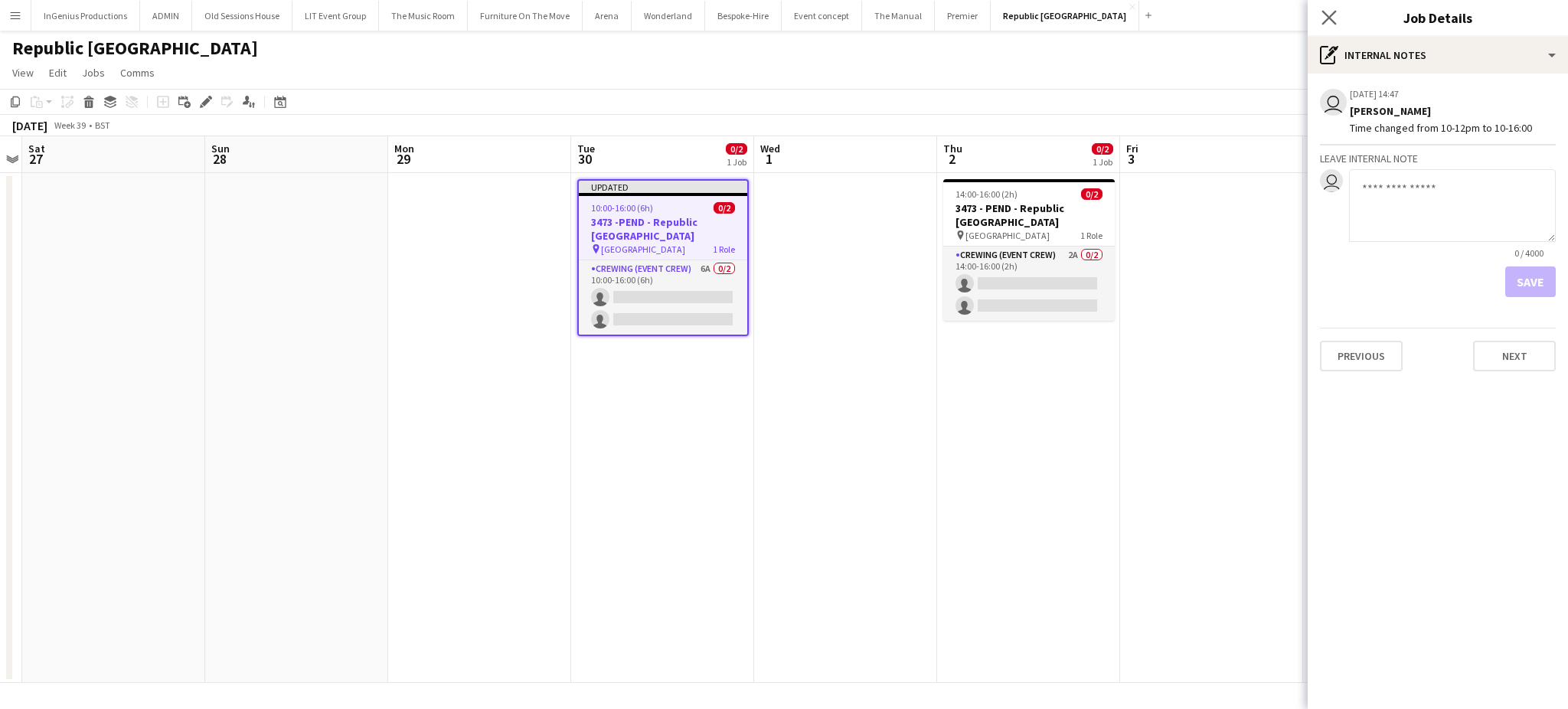
click at [1319, 18] on app-icon "Close pop-in" at bounding box center [1330, 18] width 22 height 22
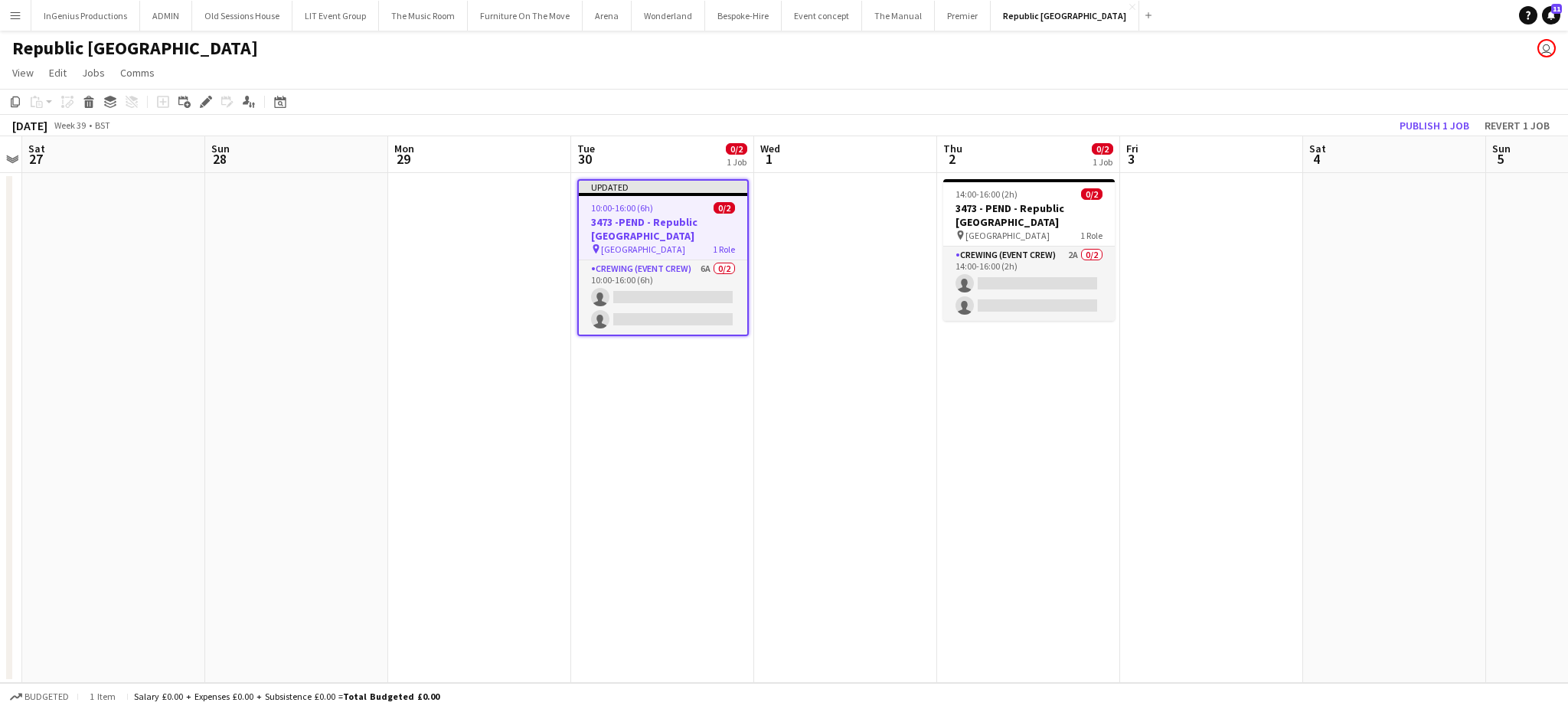
click at [1318, 57] on div "Republic London user" at bounding box center [784, 45] width 1568 height 29
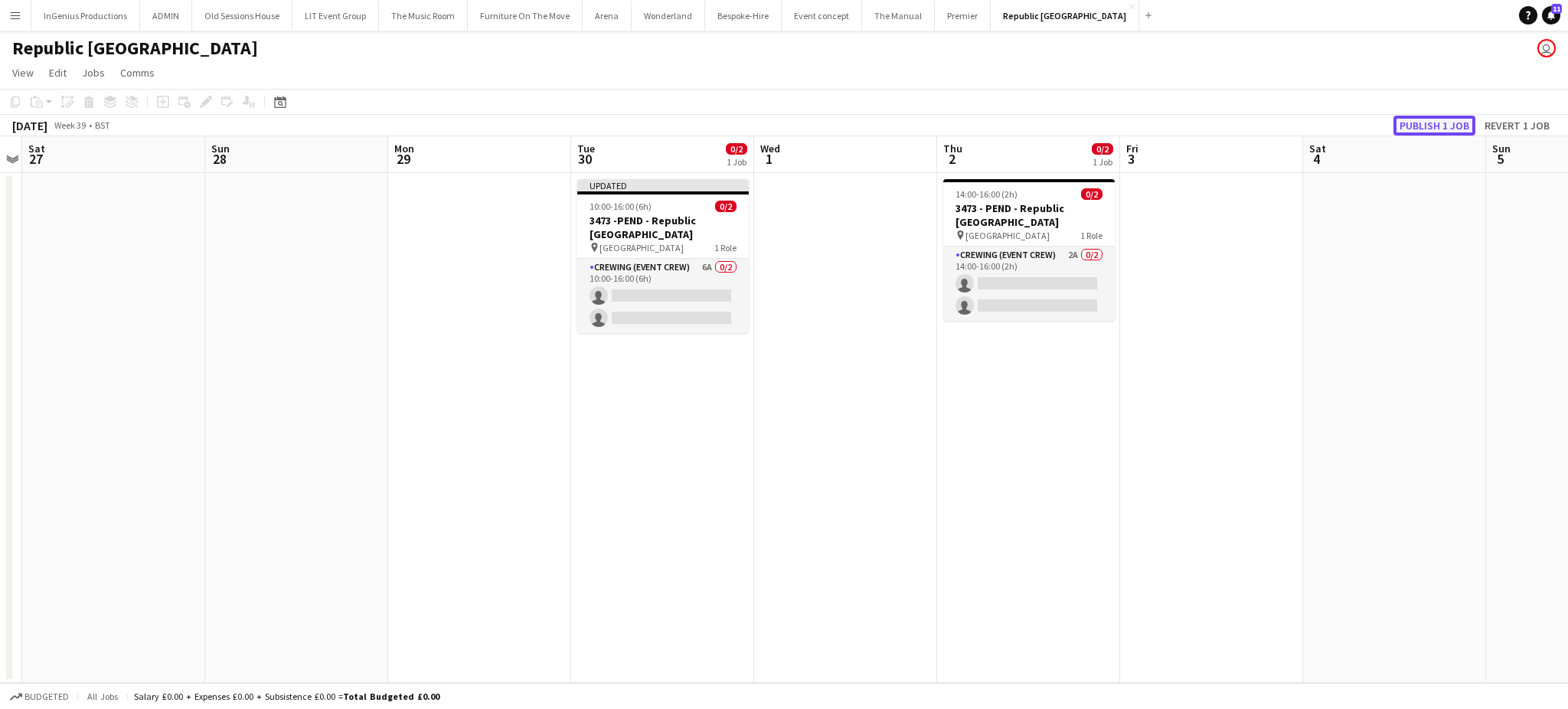
click at [1419, 123] on button "Publish 1 job" at bounding box center [1434, 125] width 82 height 20
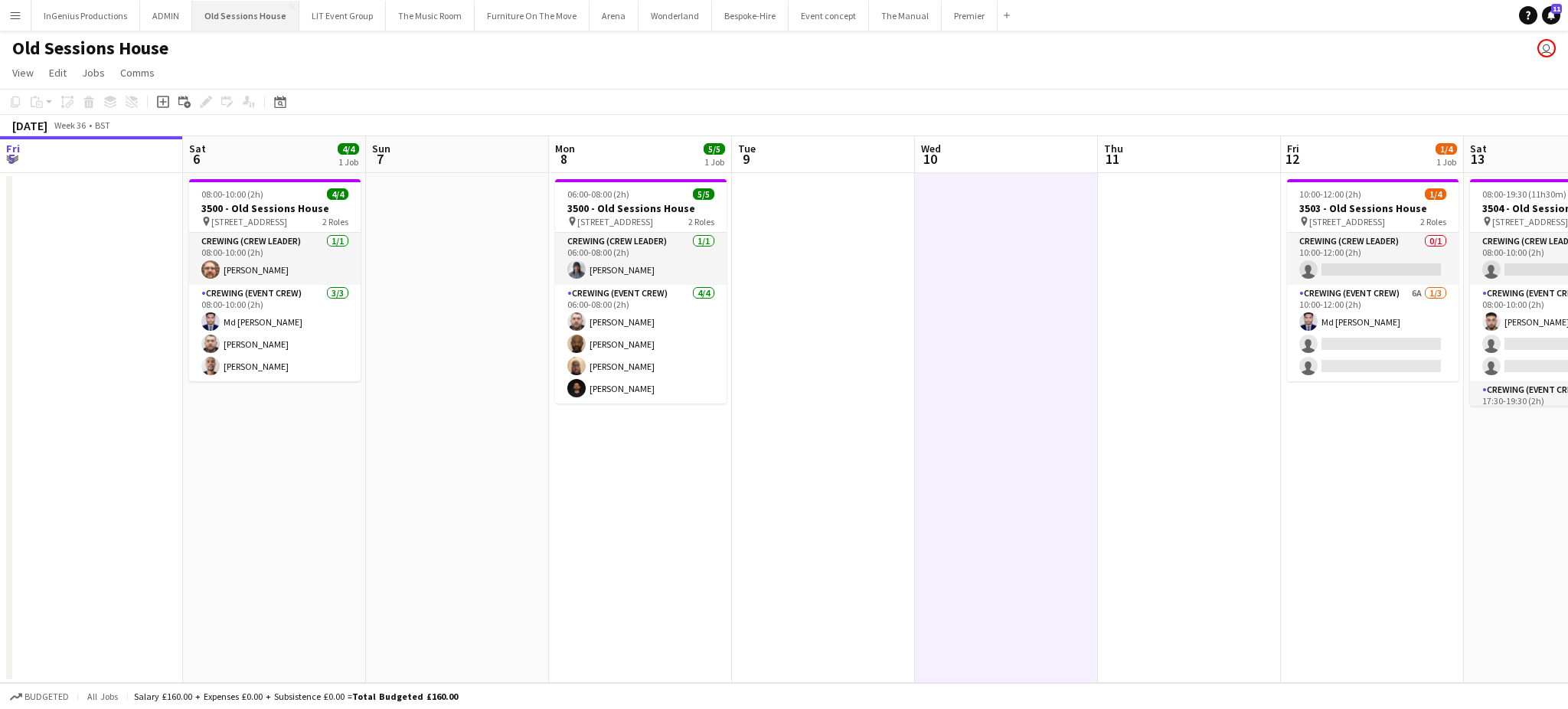
scroll to position [0, 470]
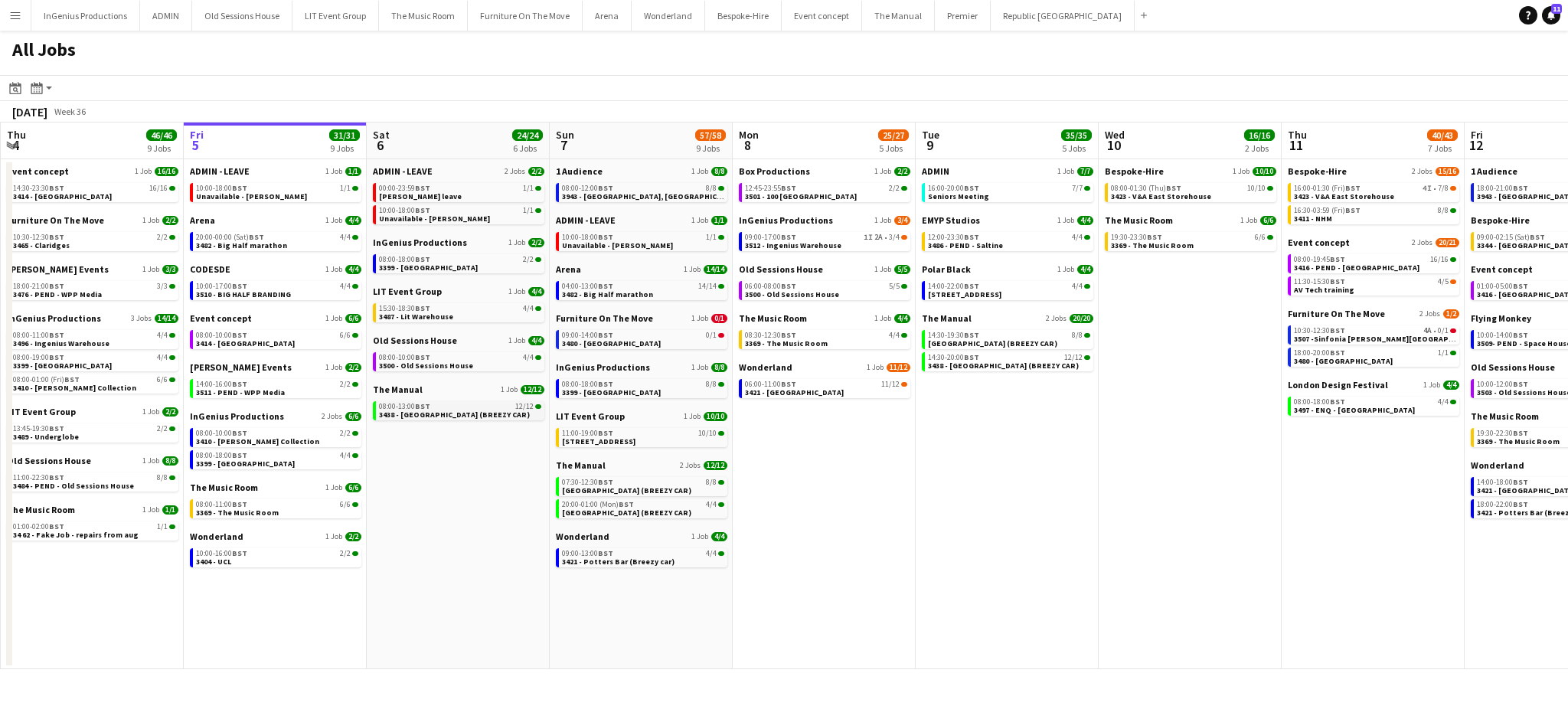
click at [455, 410] on span "3438 - [GEOGRAPHIC_DATA] (BREEZY CAR)" at bounding box center [454, 415] width 151 height 10
click at [13, 18] on app-icon "Menu" at bounding box center [15, 15] width 12 height 12
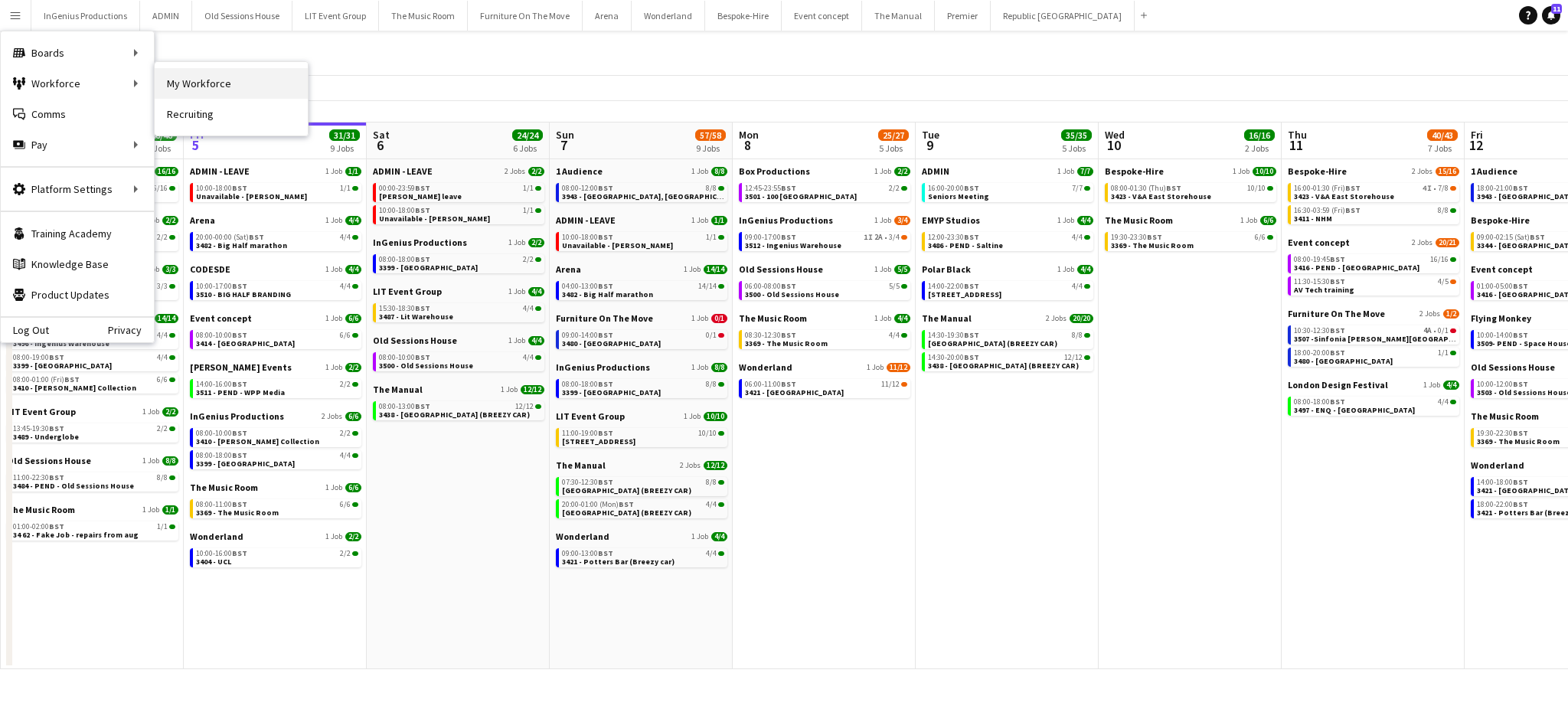
click at [182, 90] on link "My Workforce" at bounding box center [232, 83] width 153 height 31
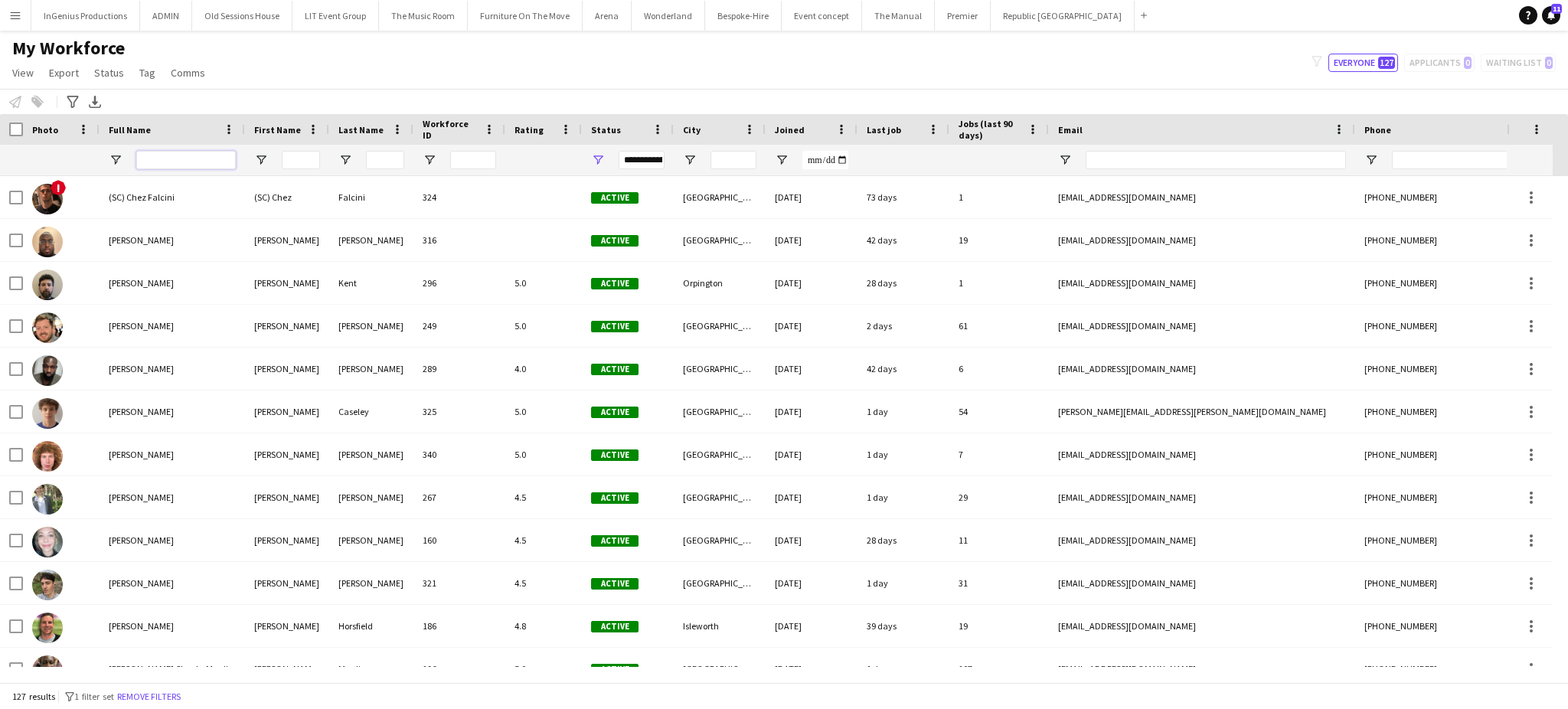
click at [192, 154] on input "Full Name Filter Input" at bounding box center [186, 160] width 100 height 19
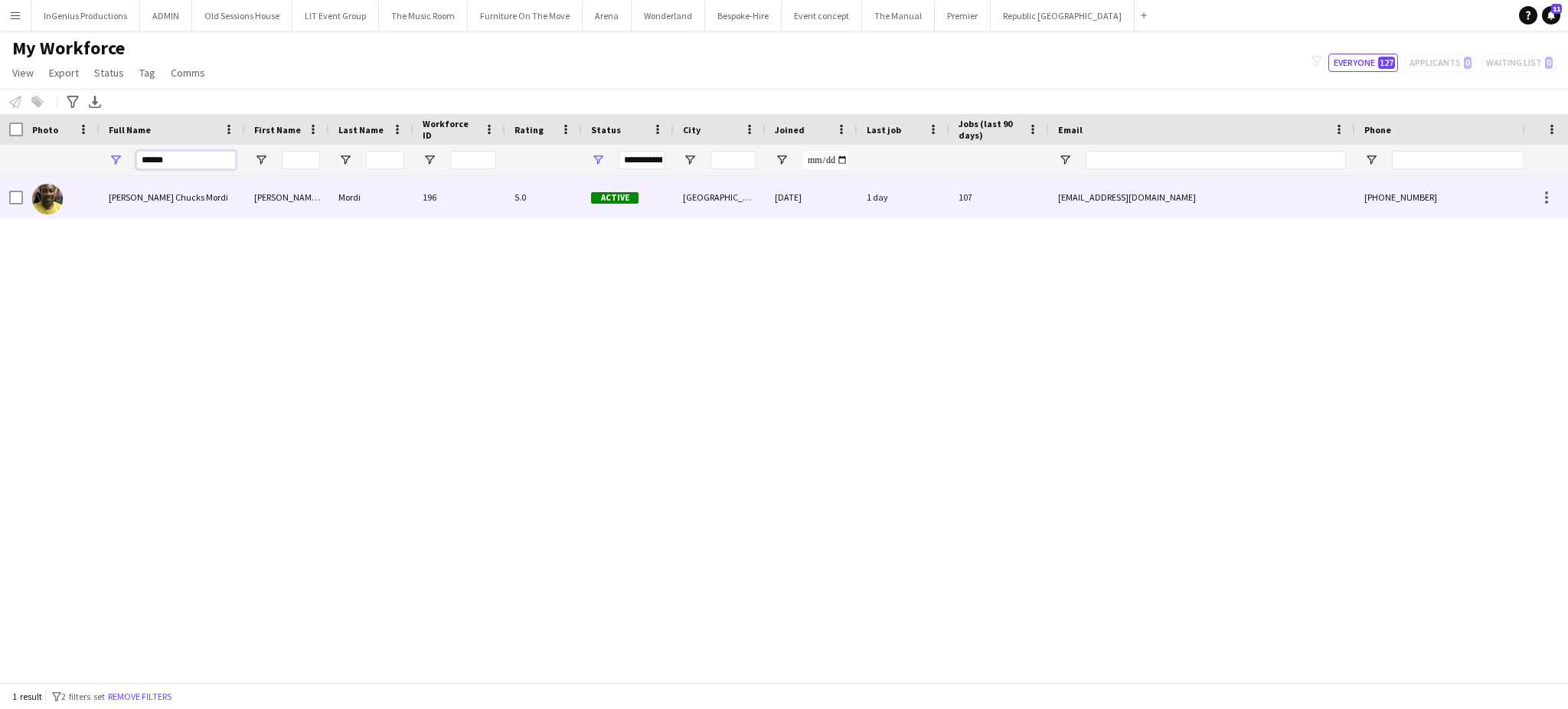
type input "******"
click at [197, 194] on span "[PERSON_NAME] Chucks Mordi" at bounding box center [169, 197] width 119 height 11
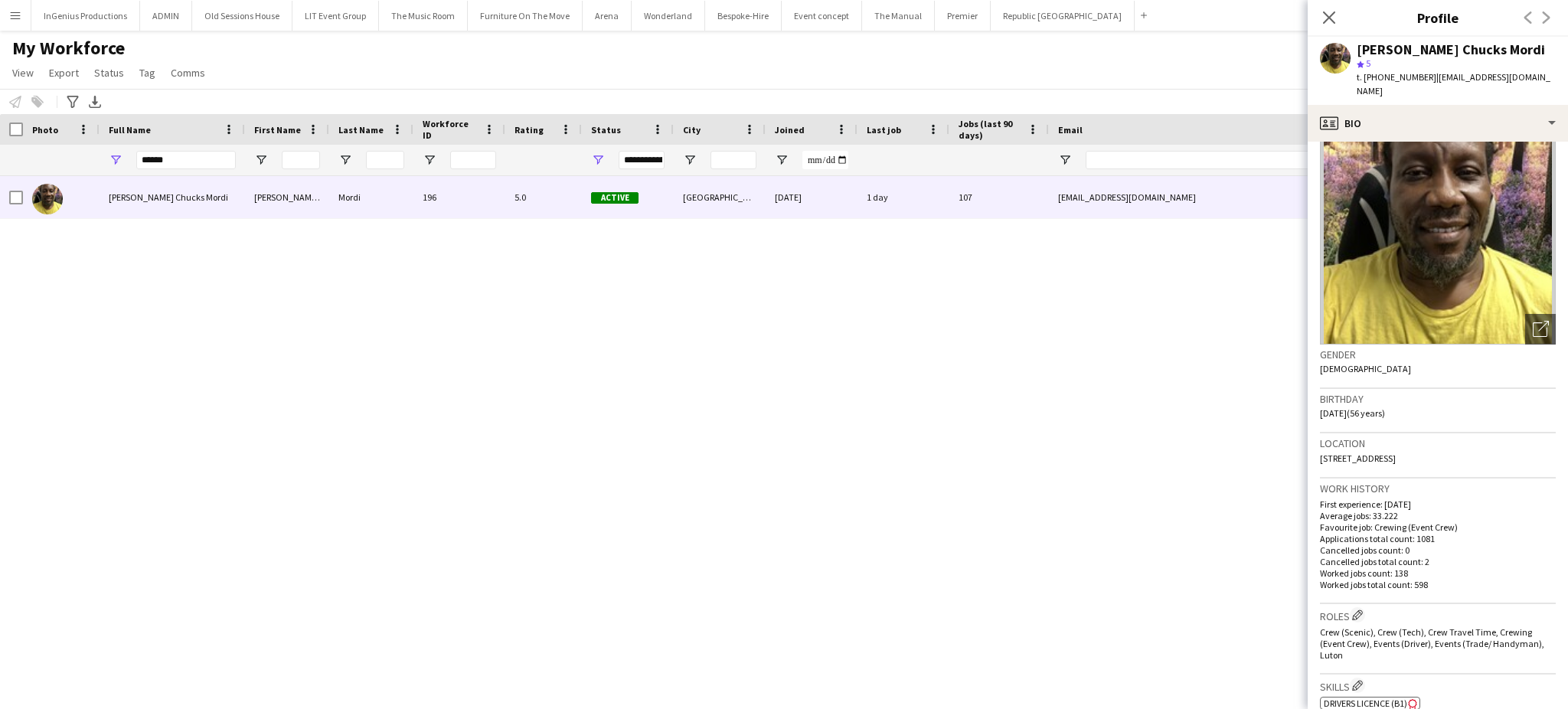
scroll to position [42, 0]
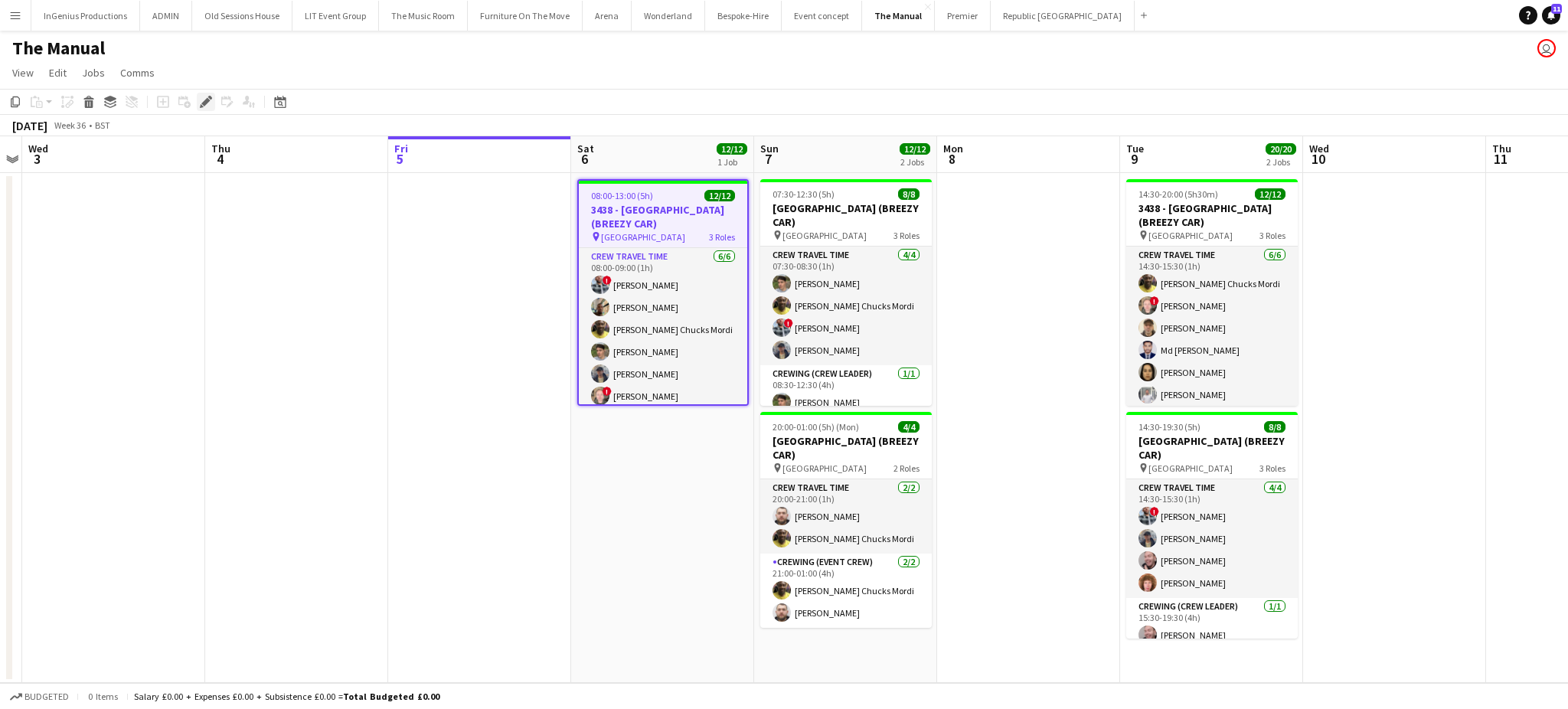
click at [200, 95] on icon "Edit" at bounding box center [206, 101] width 12 height 12
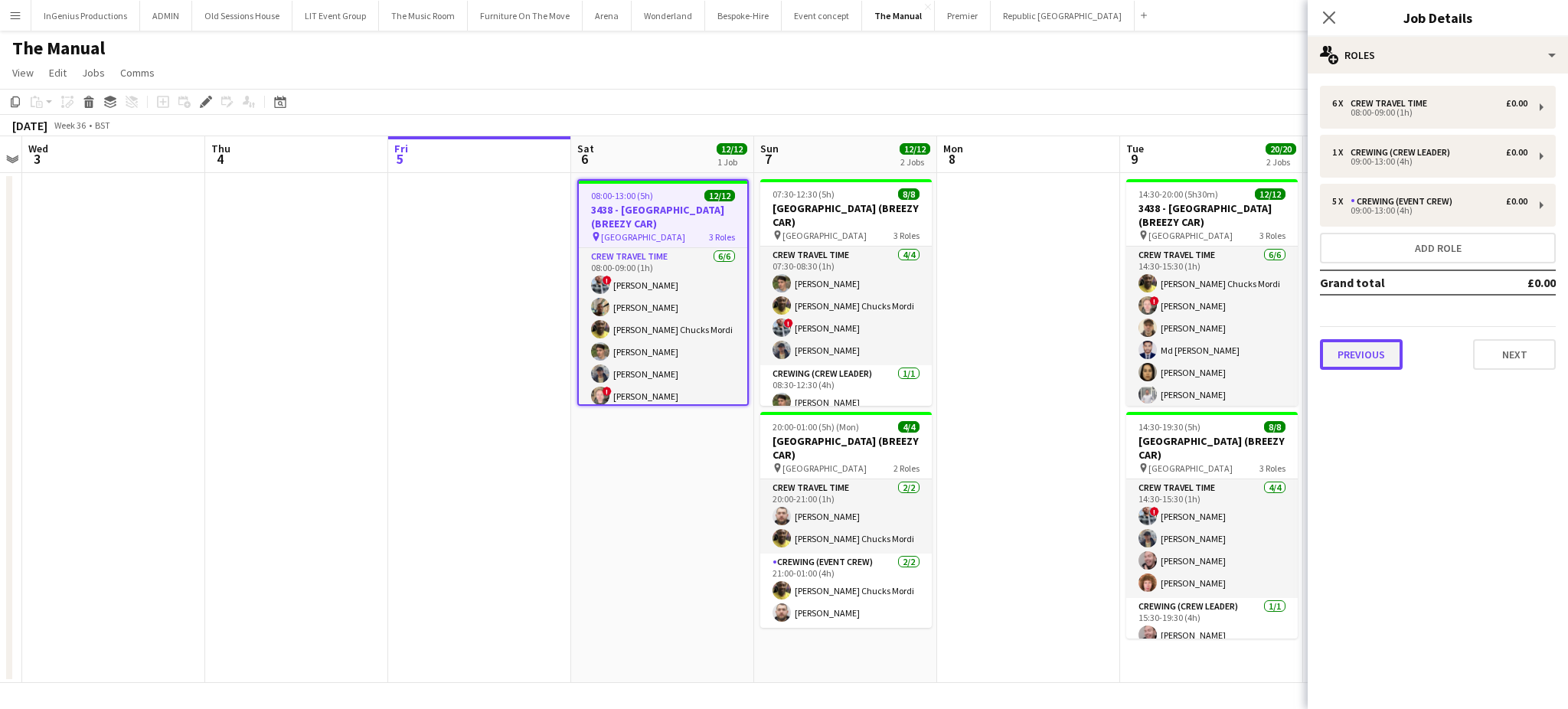
click at [1377, 343] on button "Previous" at bounding box center [1361, 355] width 83 height 31
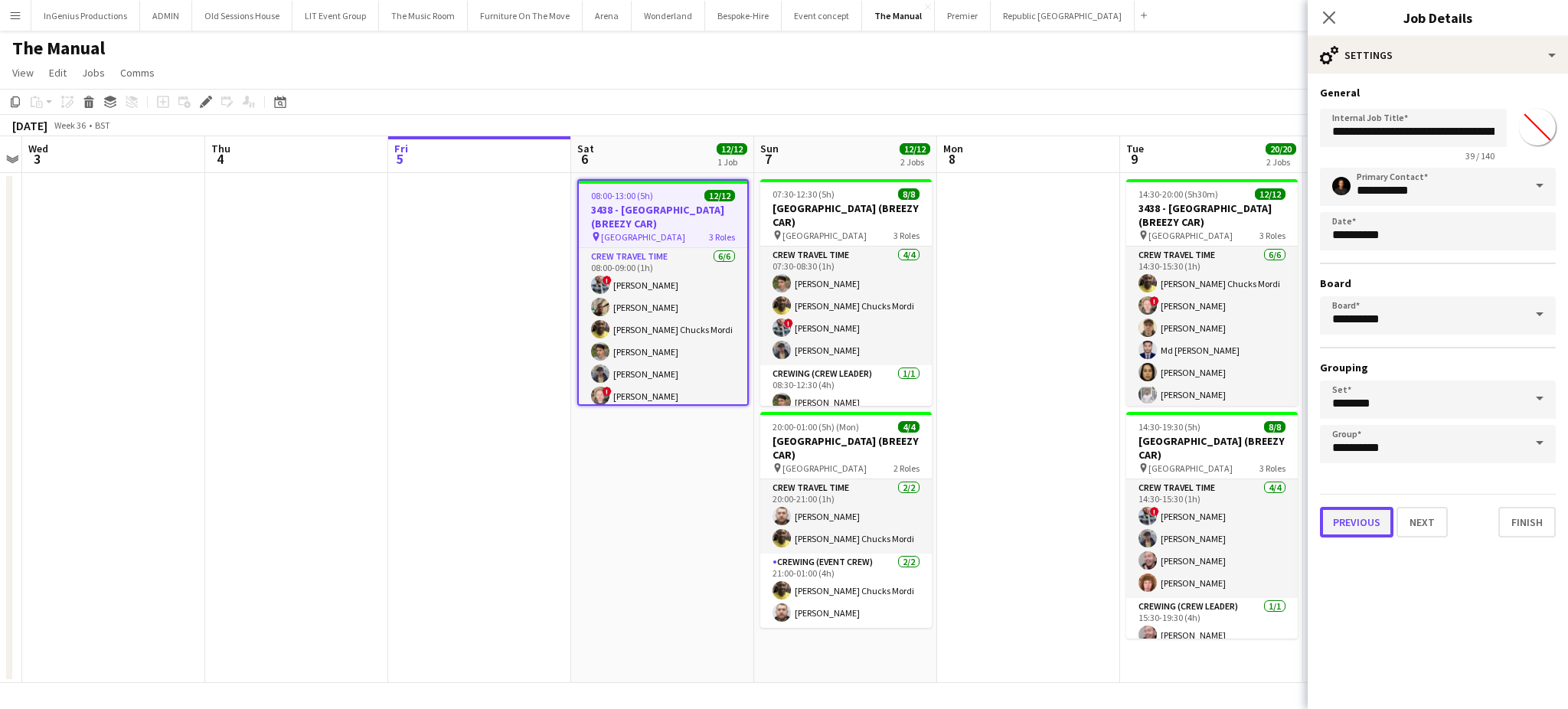
click at [1355, 518] on button "Previous" at bounding box center [1357, 523] width 73 height 31
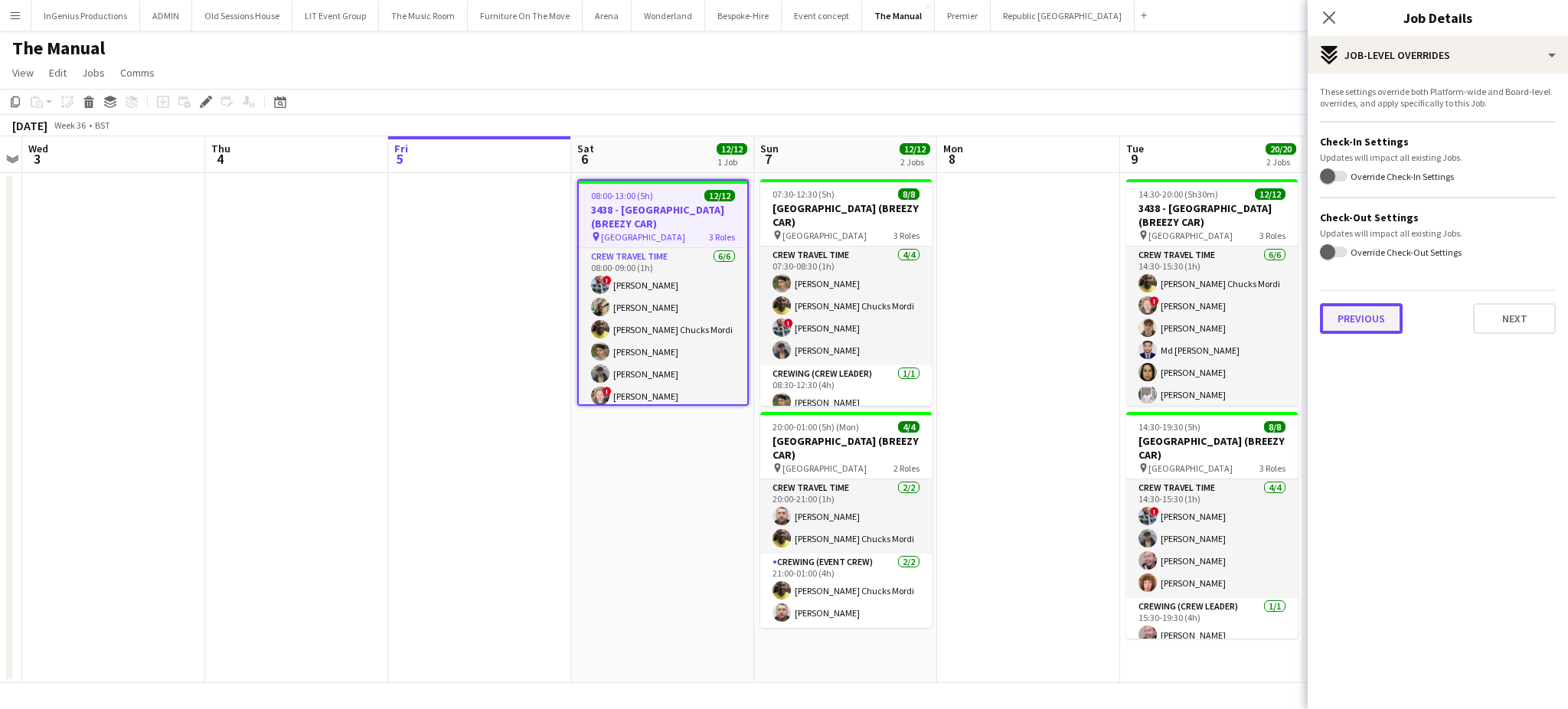
click at [1369, 312] on button "Previous" at bounding box center [1361, 318] width 83 height 31
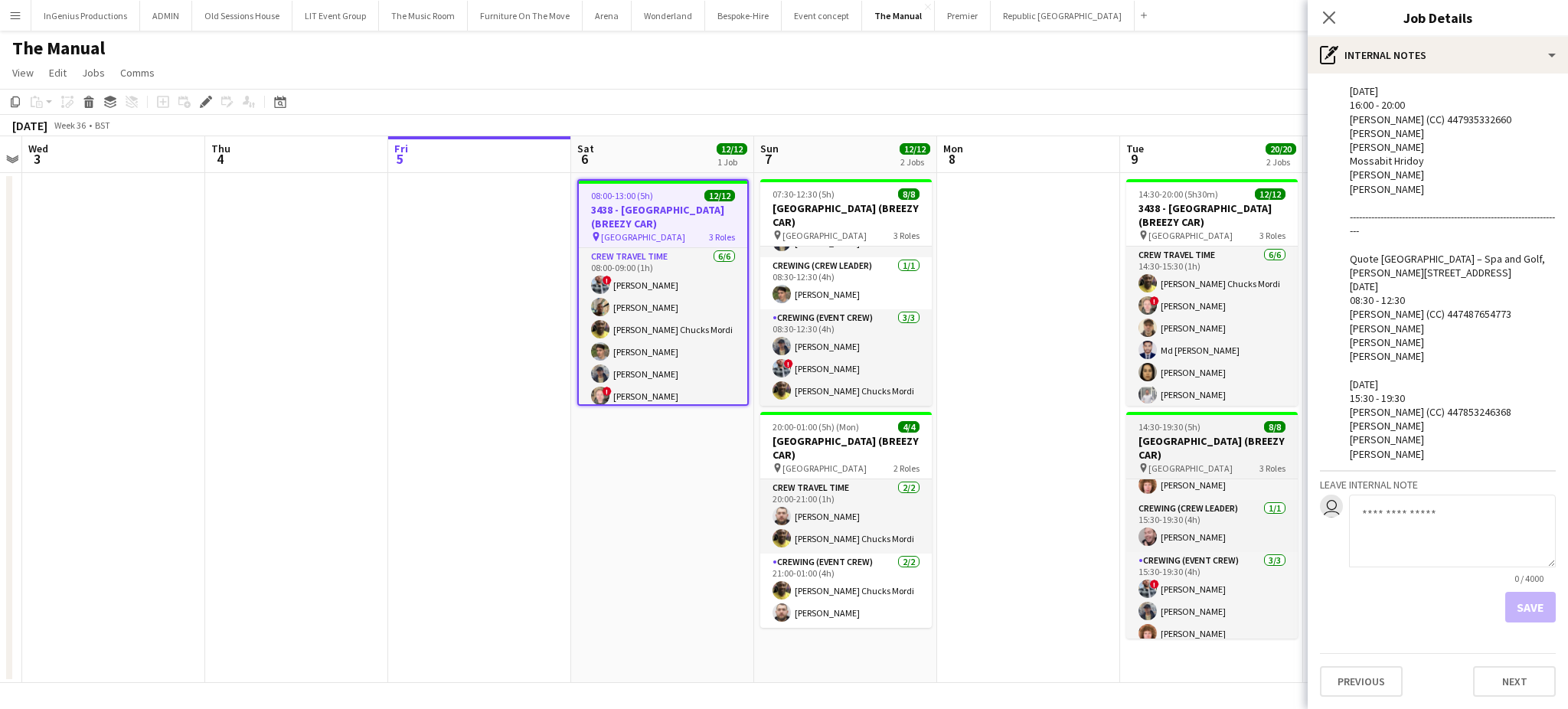
scroll to position [108, 0]
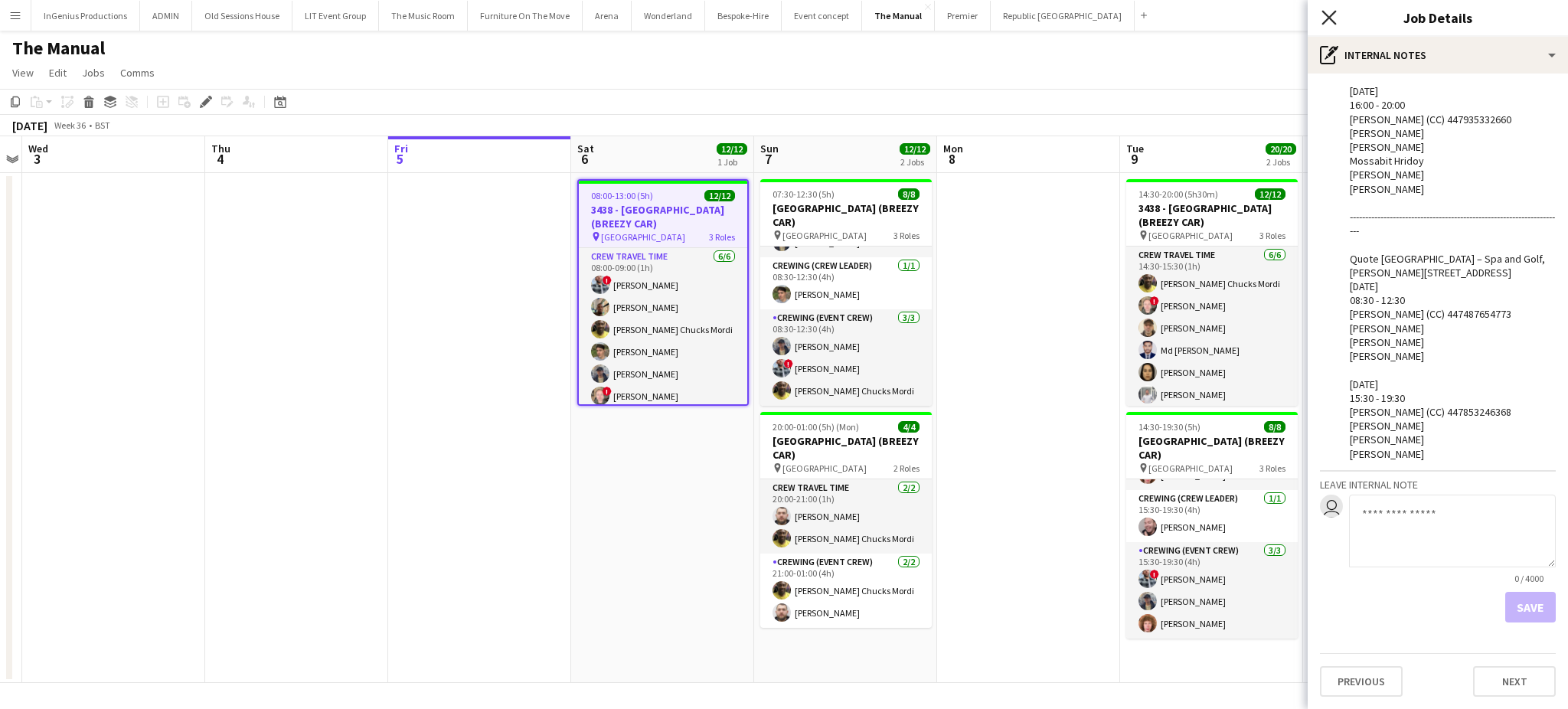
click at [1326, 20] on icon at bounding box center [1329, 17] width 14 height 14
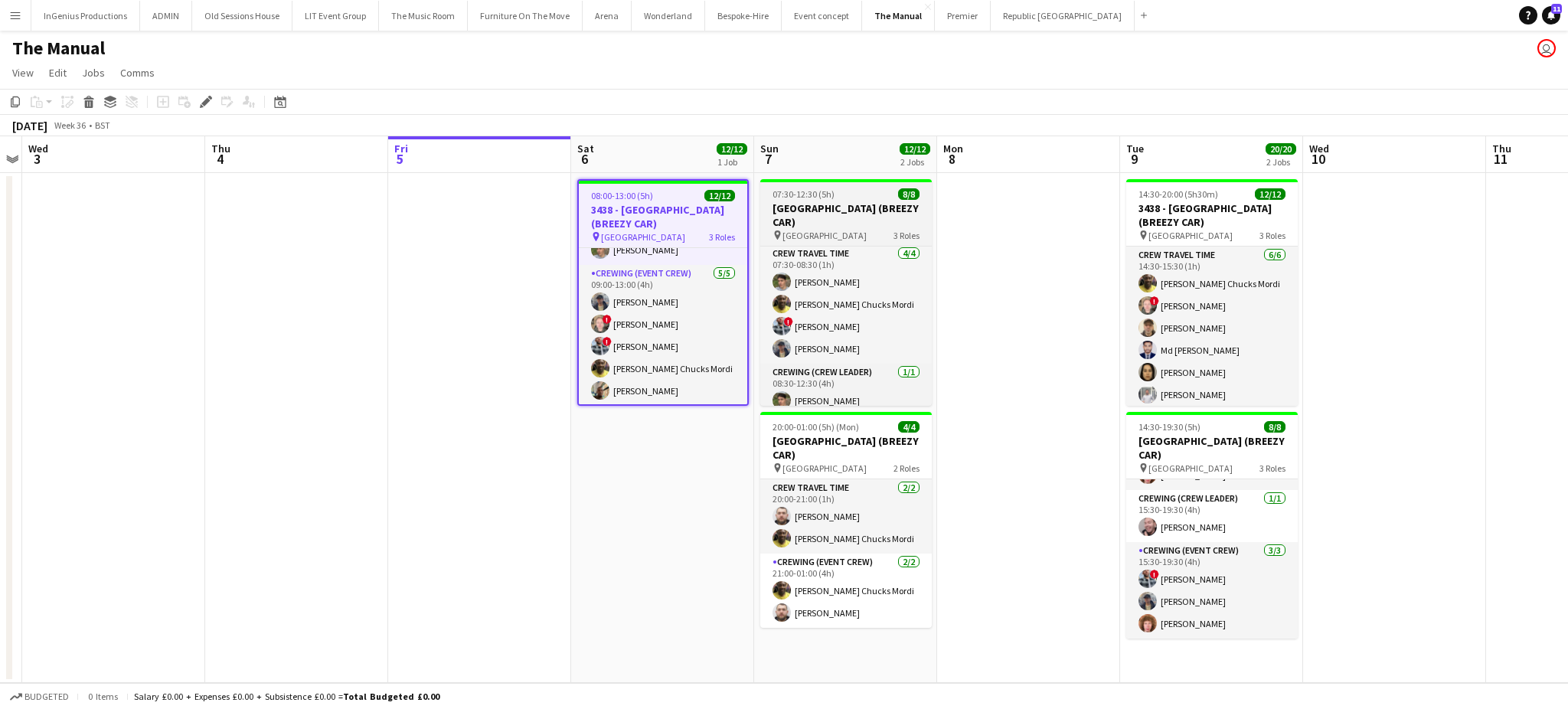
scroll to position [0, 0]
click at [523, 432] on app-date-cell at bounding box center [479, 427] width 183 height 510
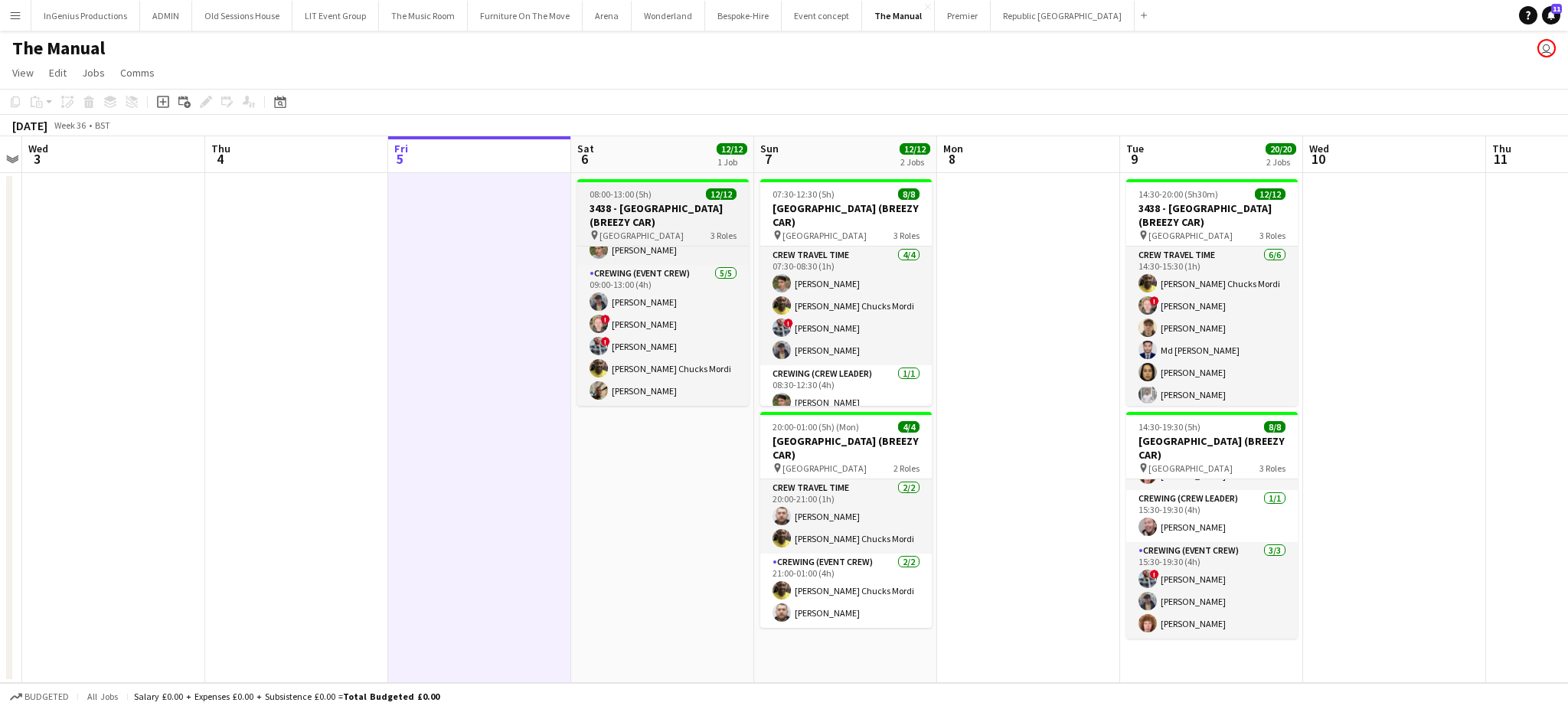
click at [622, 199] on span "08:00-13:00 (5h)" at bounding box center [621, 193] width 62 height 11
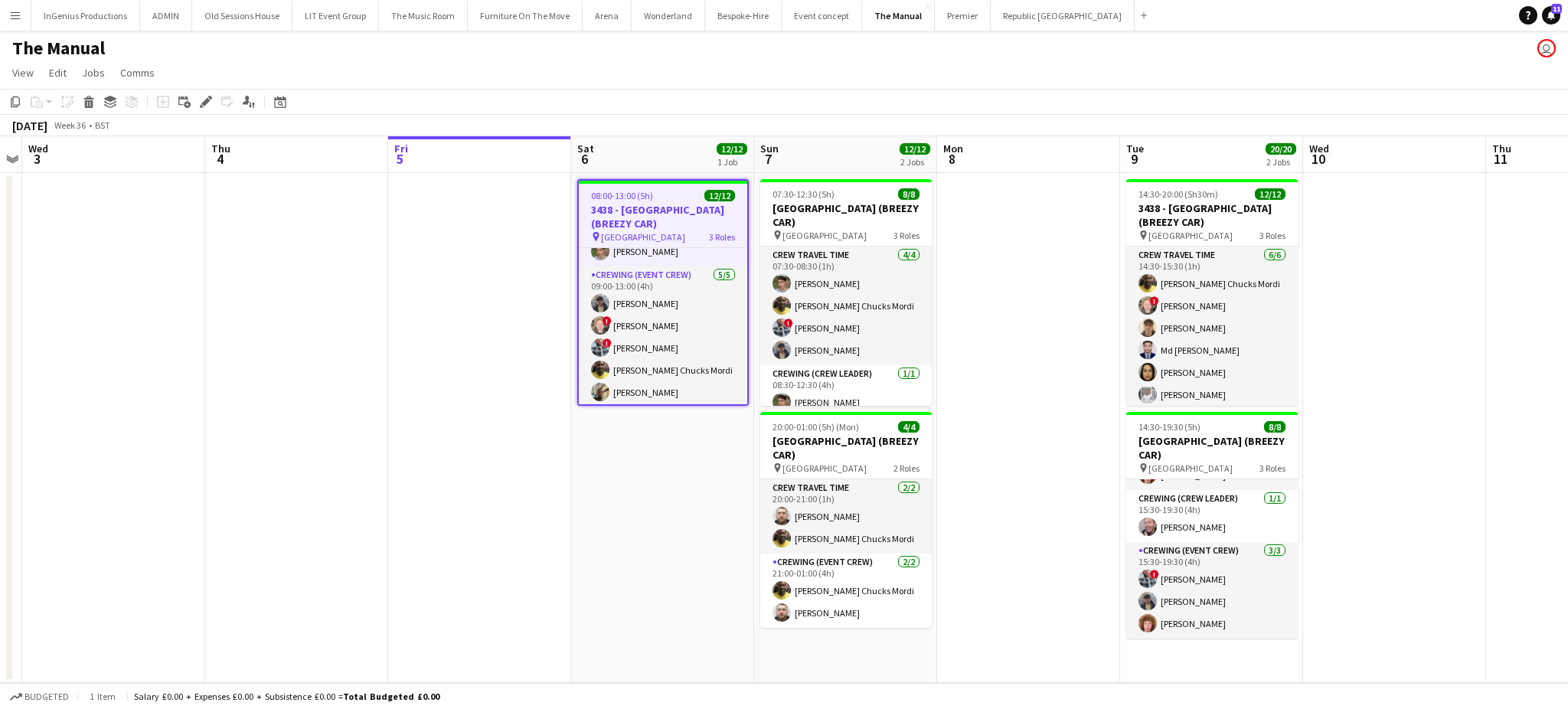
scroll to position [198, 0]
click at [207, 95] on icon "Edit" at bounding box center [206, 101] width 12 height 12
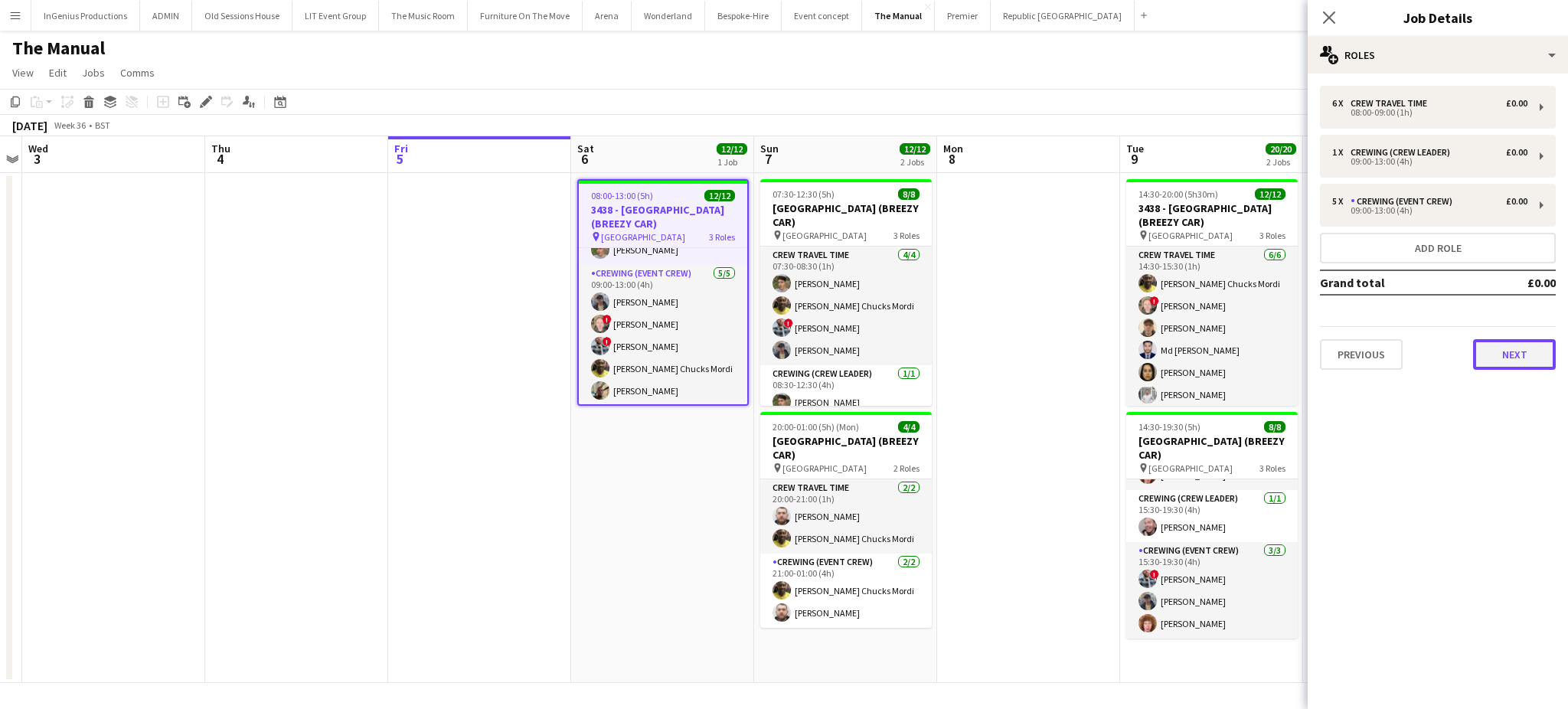
click at [1502, 346] on button "Next" at bounding box center [1514, 355] width 83 height 31
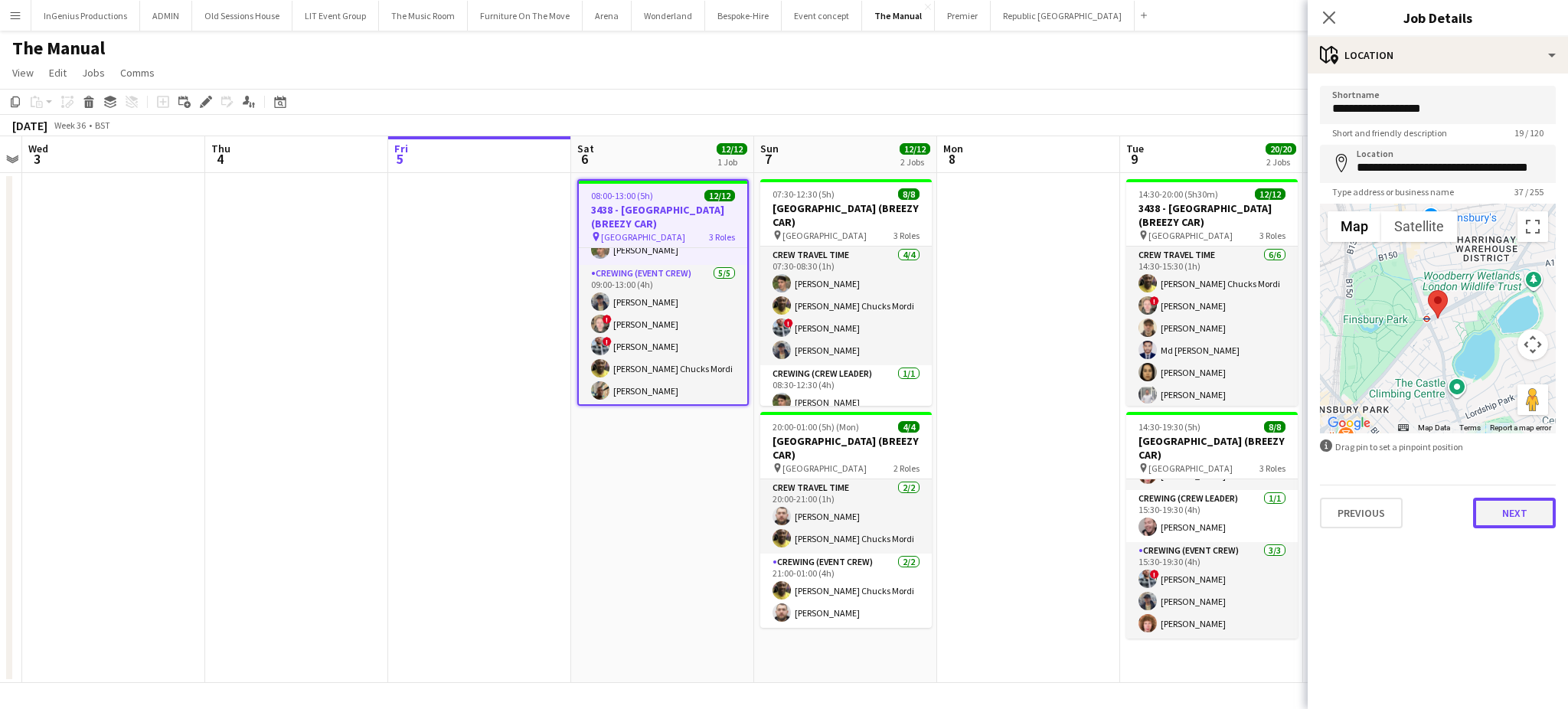
click at [1508, 500] on button "Next" at bounding box center [1514, 513] width 83 height 31
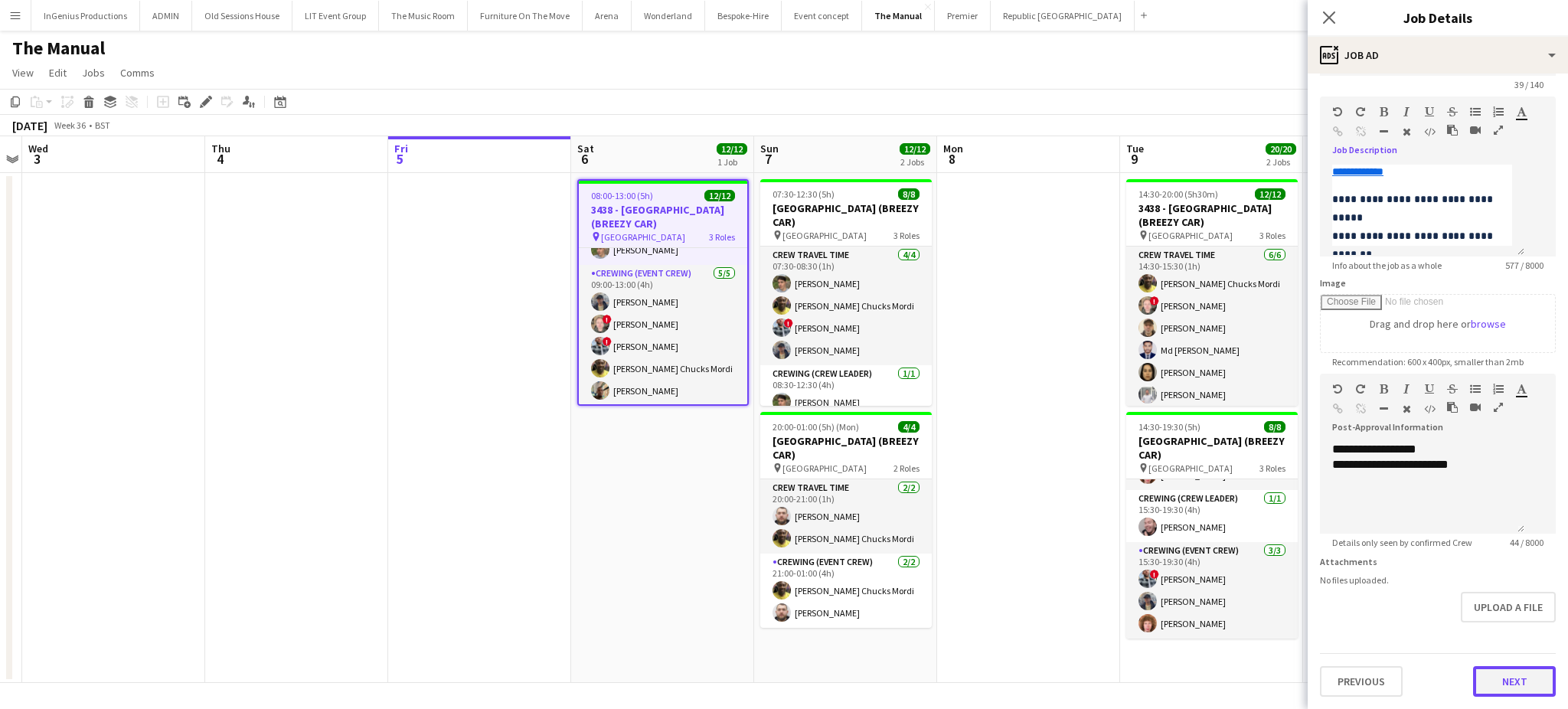
scroll to position [0, 0]
click at [1511, 679] on button "Next" at bounding box center [1514, 682] width 83 height 31
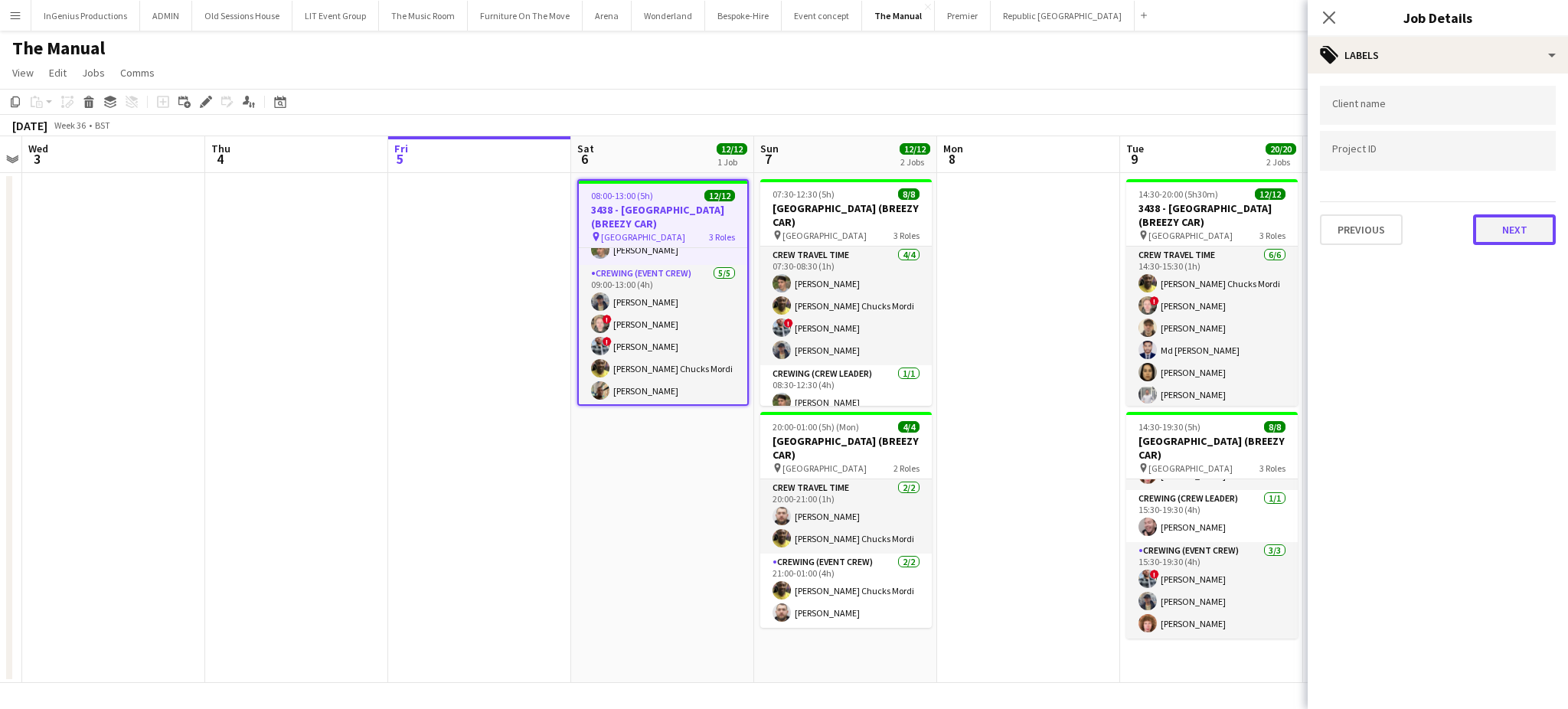
click at [1503, 232] on button "Next" at bounding box center [1514, 230] width 83 height 31
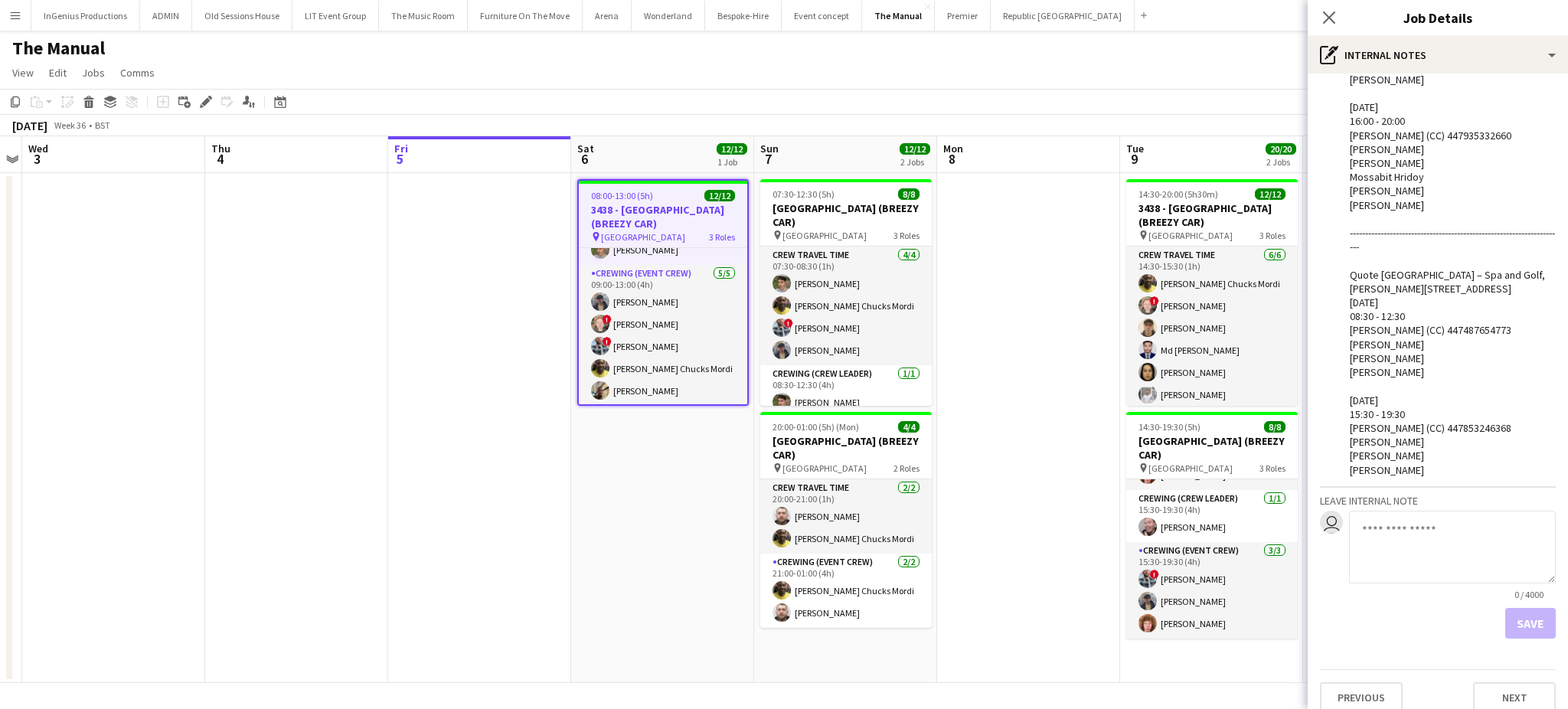
scroll to position [214, 0]
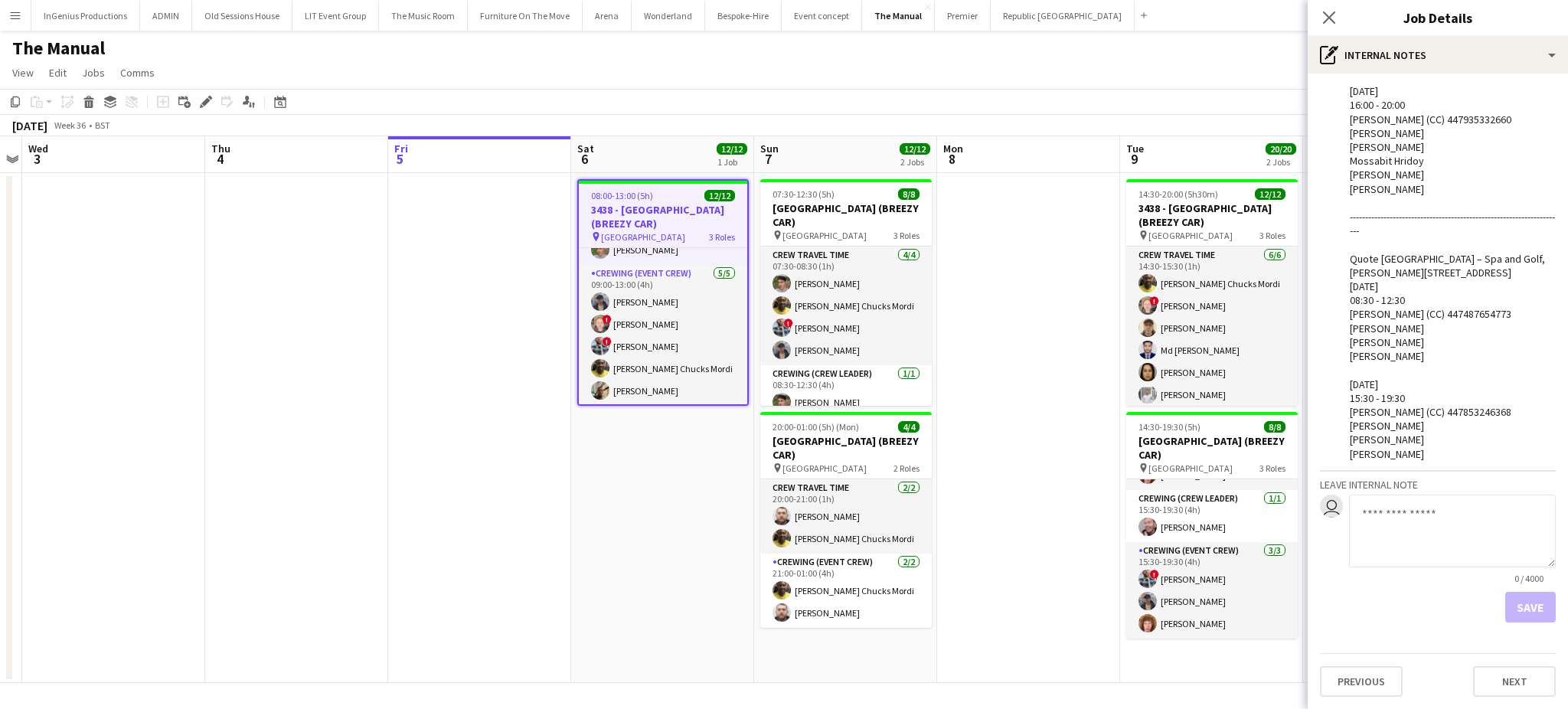
click at [1490, 548] on textarea at bounding box center [1452, 530] width 207 height 72
type textarea "**********"
click at [1508, 612] on button "Save" at bounding box center [1531, 607] width 50 height 31
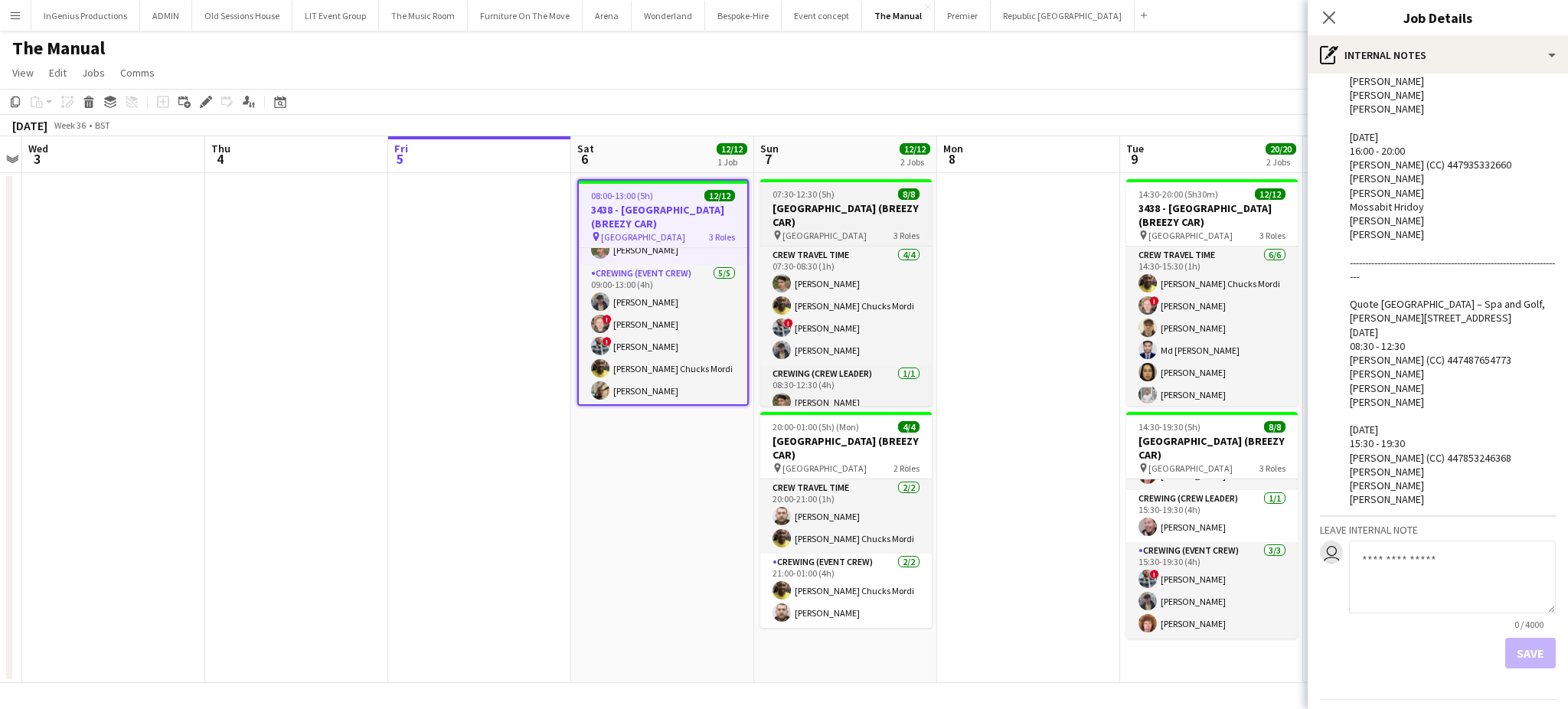
click at [825, 214] on h3 "3441 - Grove Hotel Watford (BREEZY CAR)" at bounding box center [846, 215] width 172 height 27
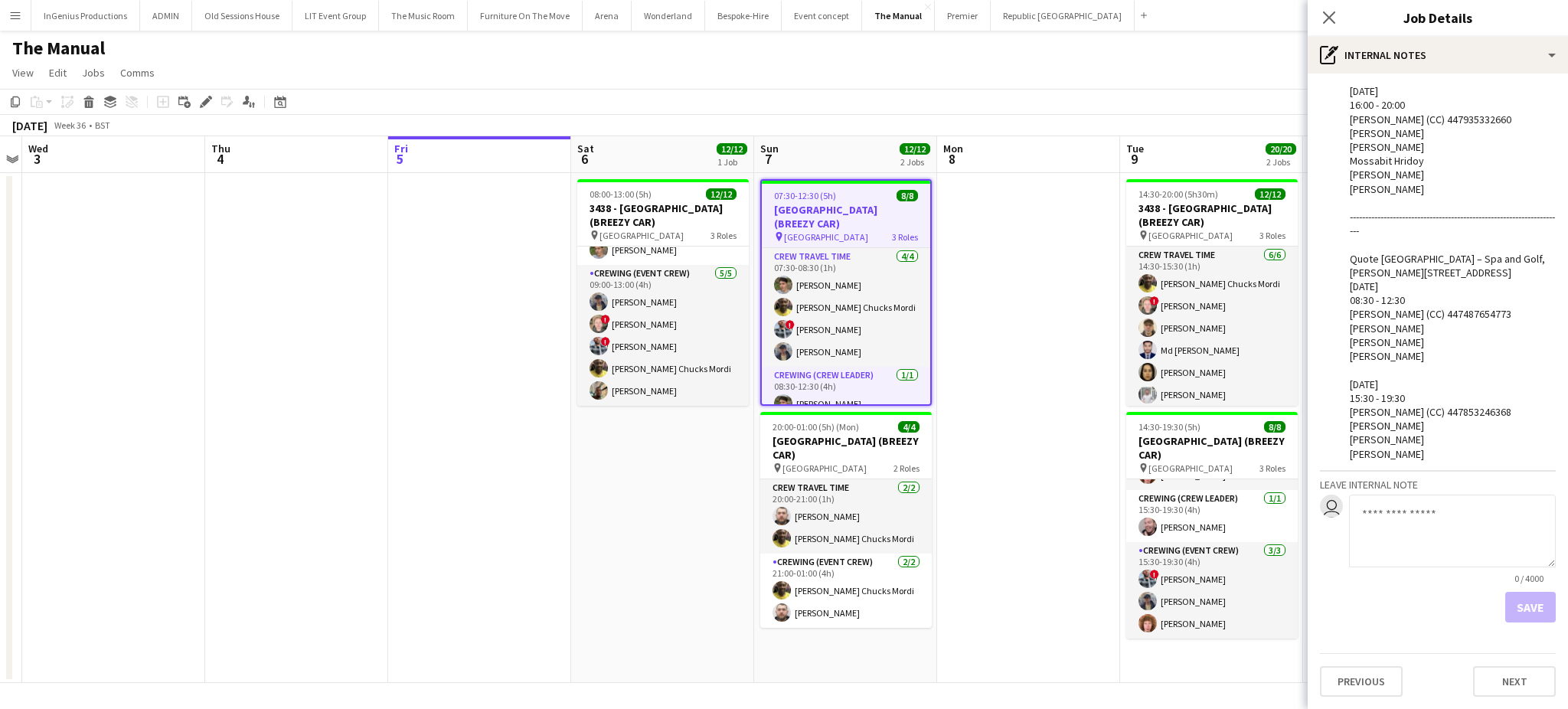
click at [1427, 519] on textarea at bounding box center [1452, 530] width 207 height 72
paste textarea "**********"
type textarea "**********"
click at [1506, 609] on button "Save" at bounding box center [1531, 607] width 50 height 31
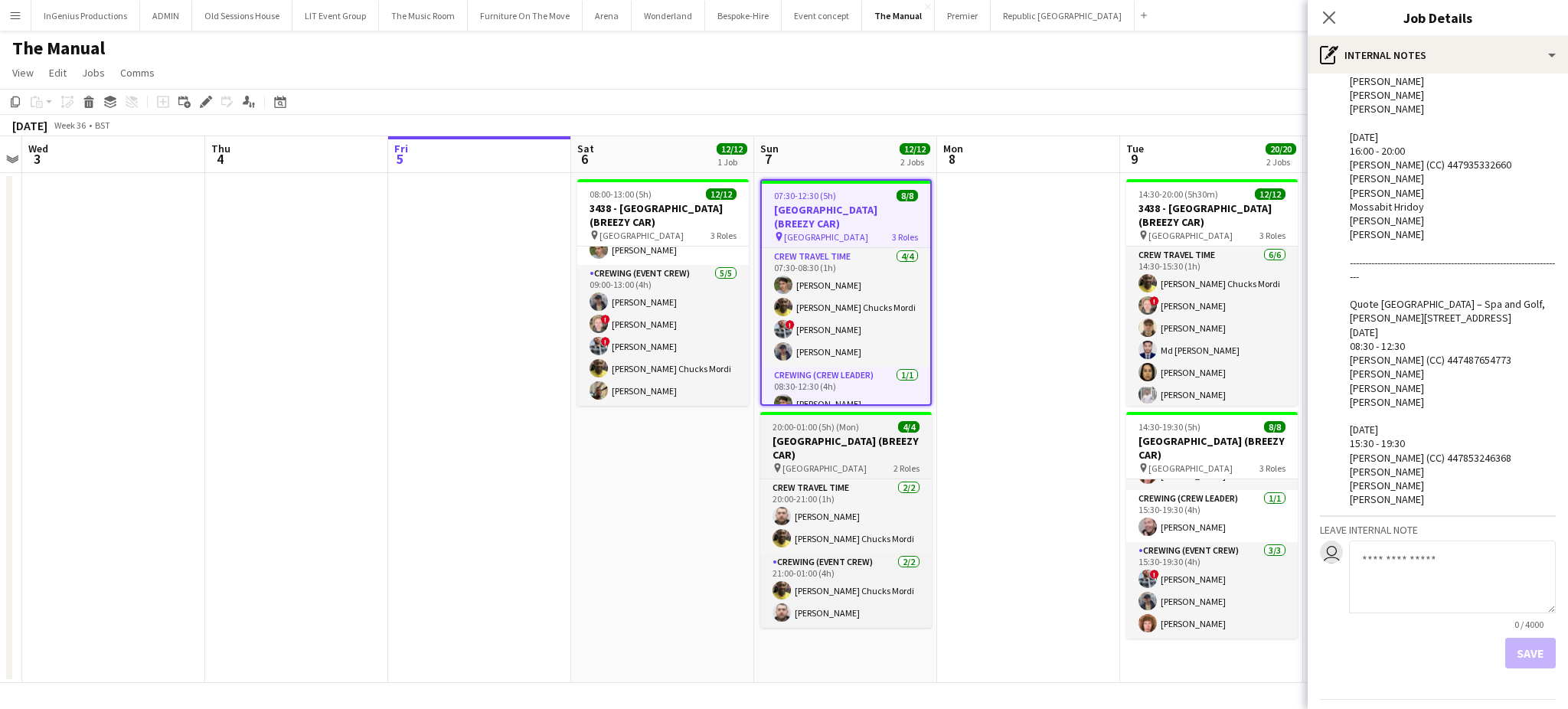
click at [832, 434] on h3 "3495 - Grove Hotel Watford (BREEZY CAR)" at bounding box center [846, 448] width 172 height 27
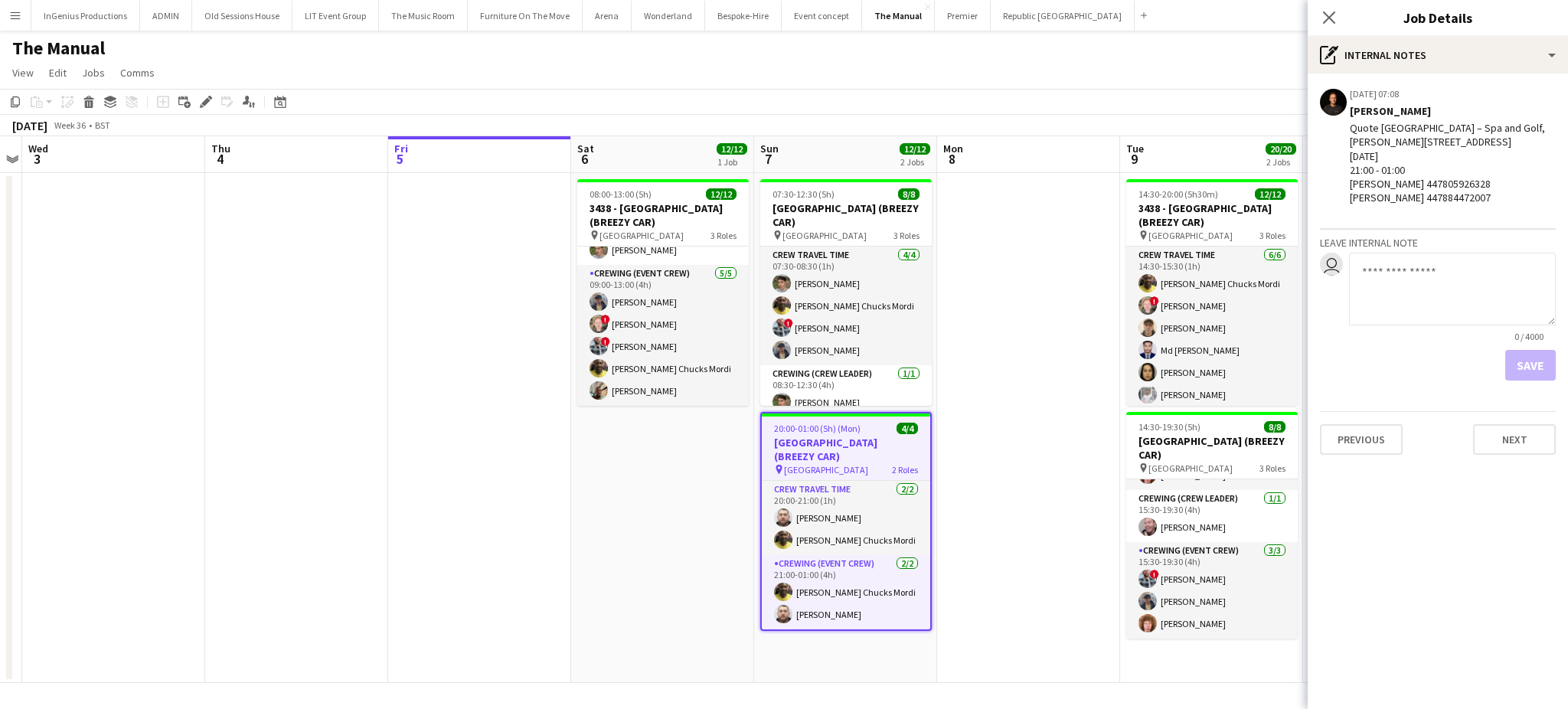
click at [1464, 293] on textarea at bounding box center [1452, 289] width 207 height 72
paste textarea "**********"
type textarea "**********"
click at [1531, 379] on button "Save" at bounding box center [1531, 365] width 50 height 31
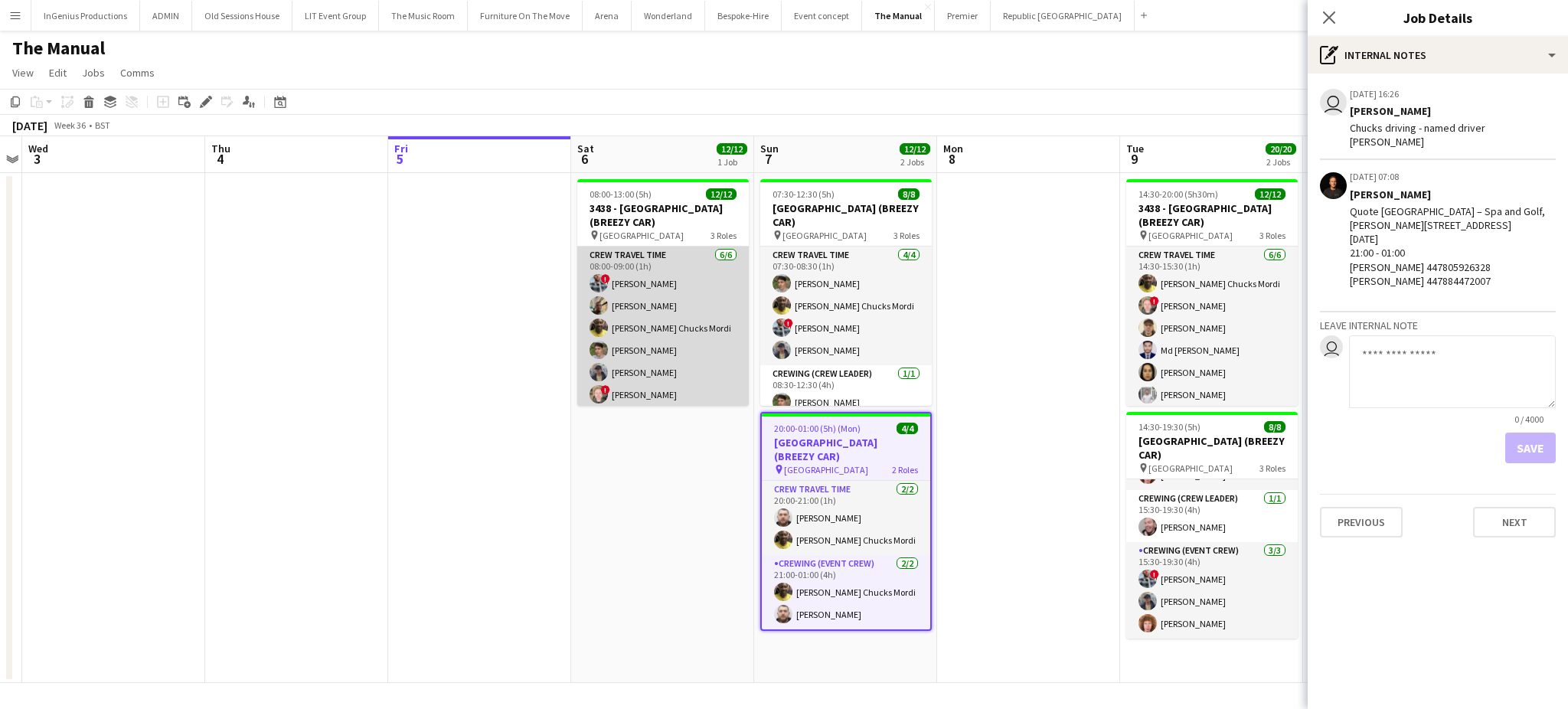
click at [663, 302] on app-card-role "Crew Travel Time 6/6 08:00-09:00 (1h) ! Kieran Brooks Stephon Johnson Alphonsus…" at bounding box center [663, 329] width 172 height 163
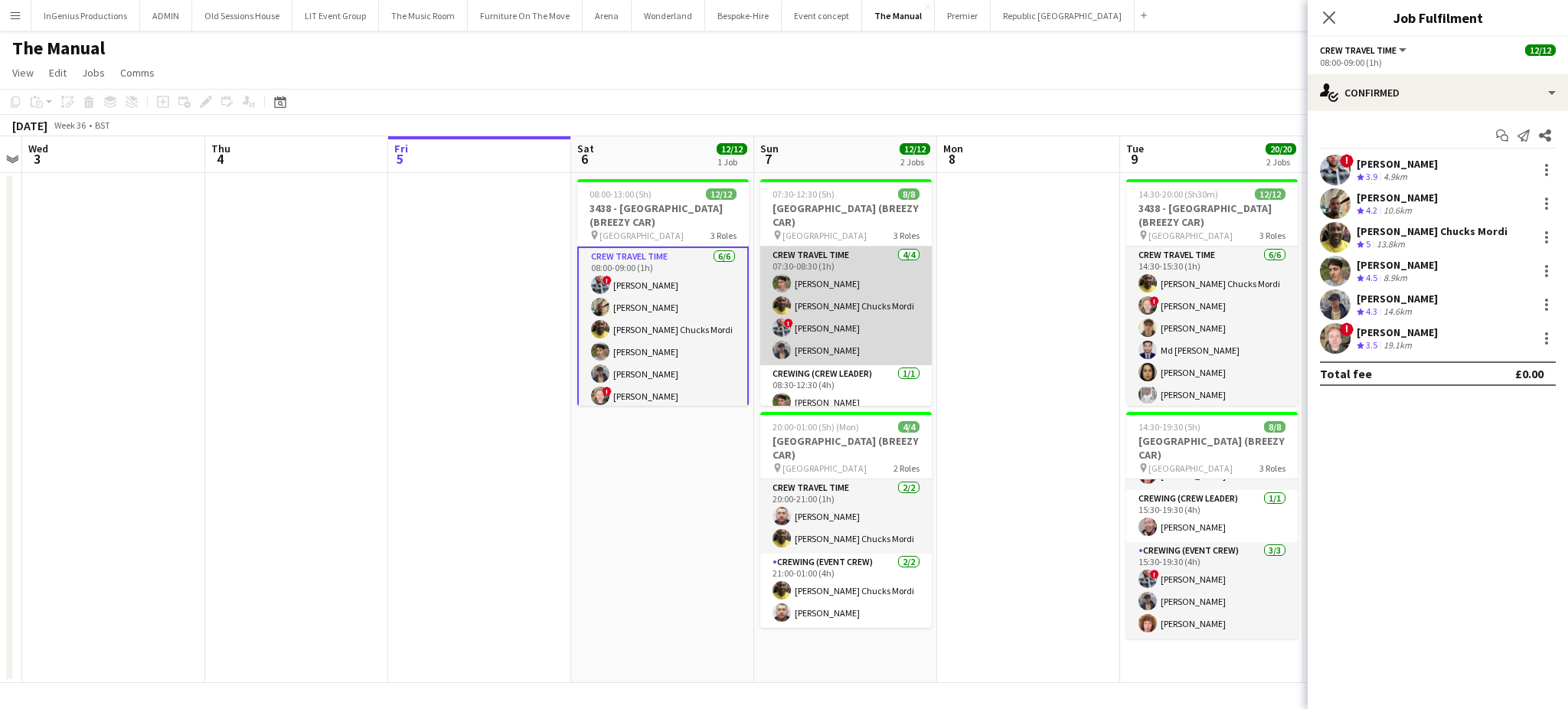
click at [850, 306] on app-card-role "Crew Travel Time 4/4 07:30-08:30 (1h) Alistair Redding Alphonsus Chucks Mordi !…" at bounding box center [846, 306] width 172 height 118
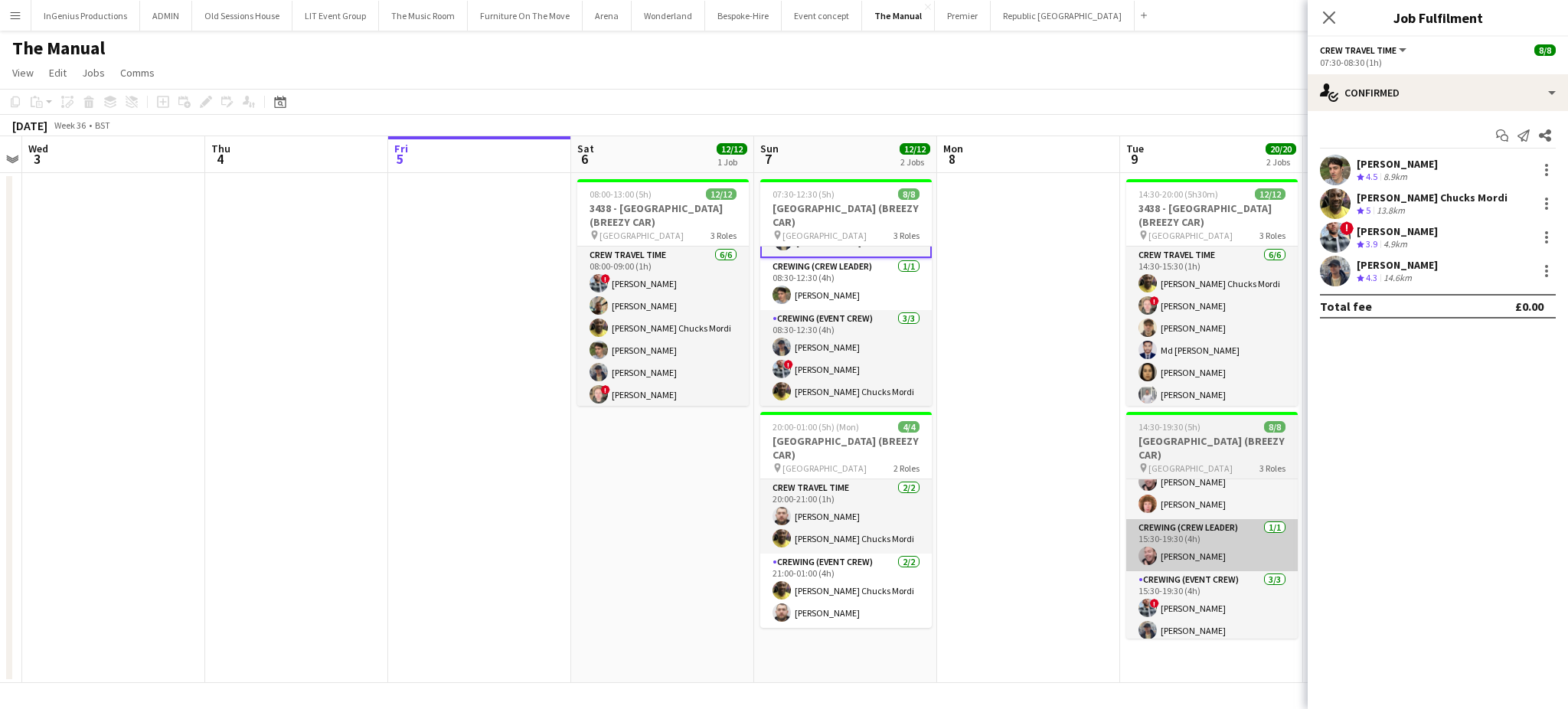
scroll to position [81, 0]
click at [1199, 437] on h3 "3441 - Grove Hotel Watford (BREEZY CAR)" at bounding box center [1212, 448] width 172 height 27
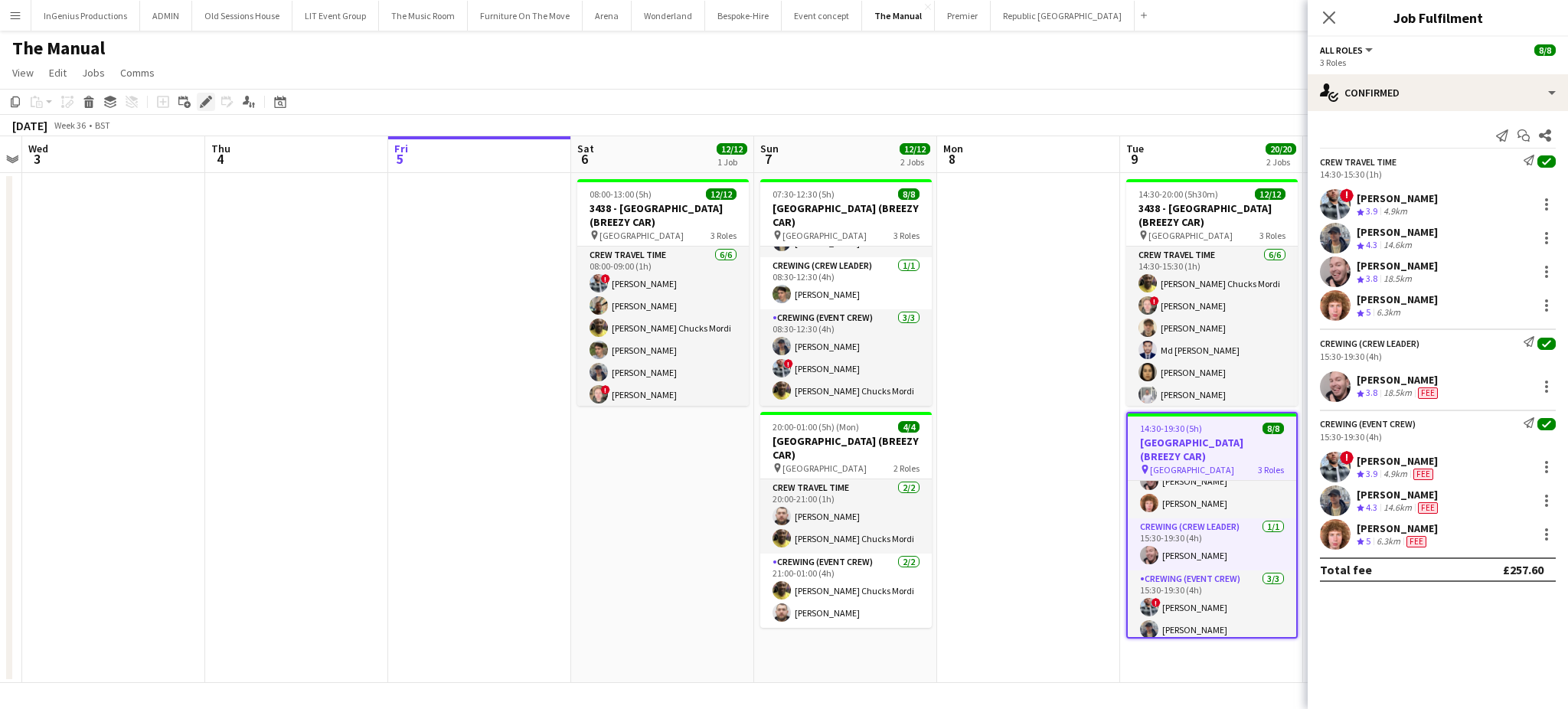
click at [201, 93] on div "Edit" at bounding box center [206, 102] width 19 height 19
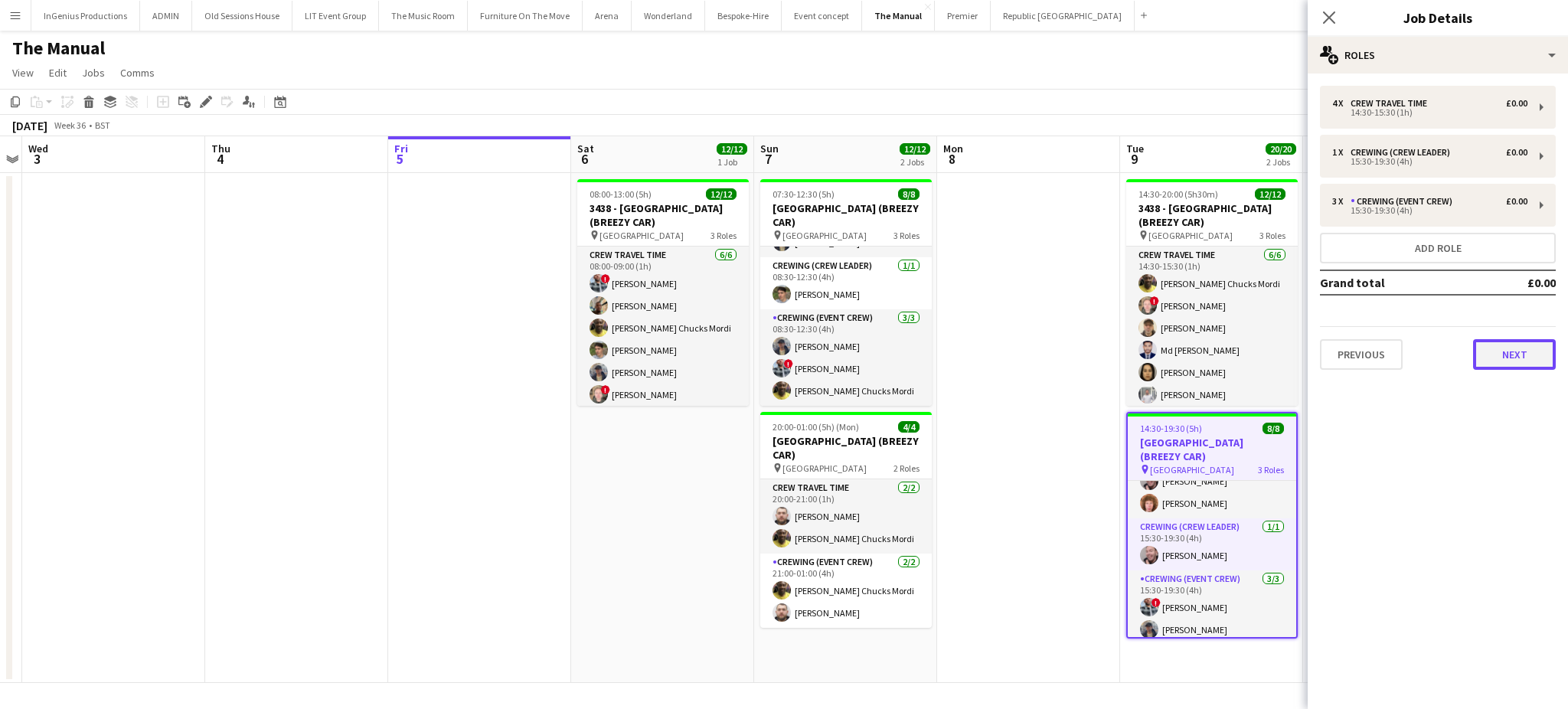
click at [1502, 349] on button "Next" at bounding box center [1514, 355] width 83 height 31
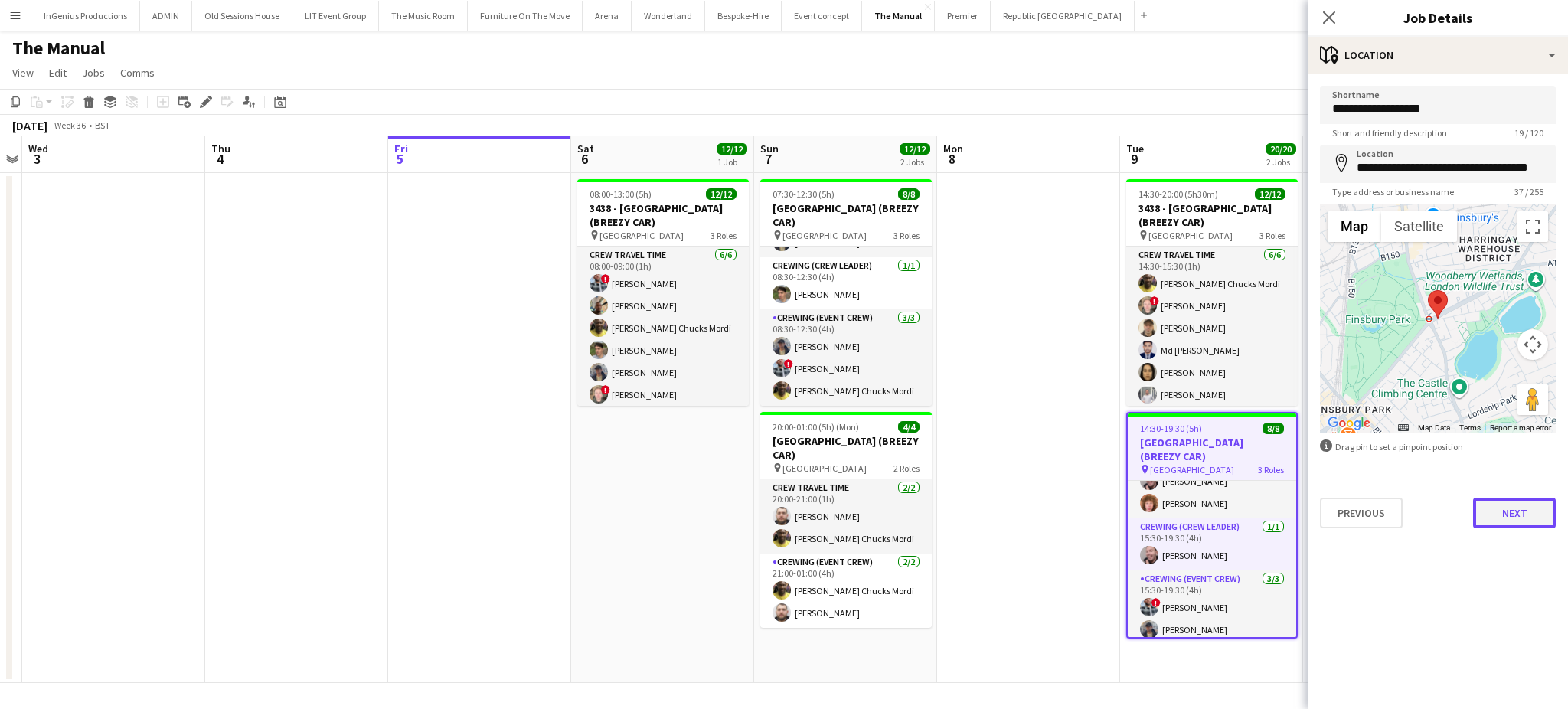
click at [1500, 500] on button "Next" at bounding box center [1514, 513] width 83 height 31
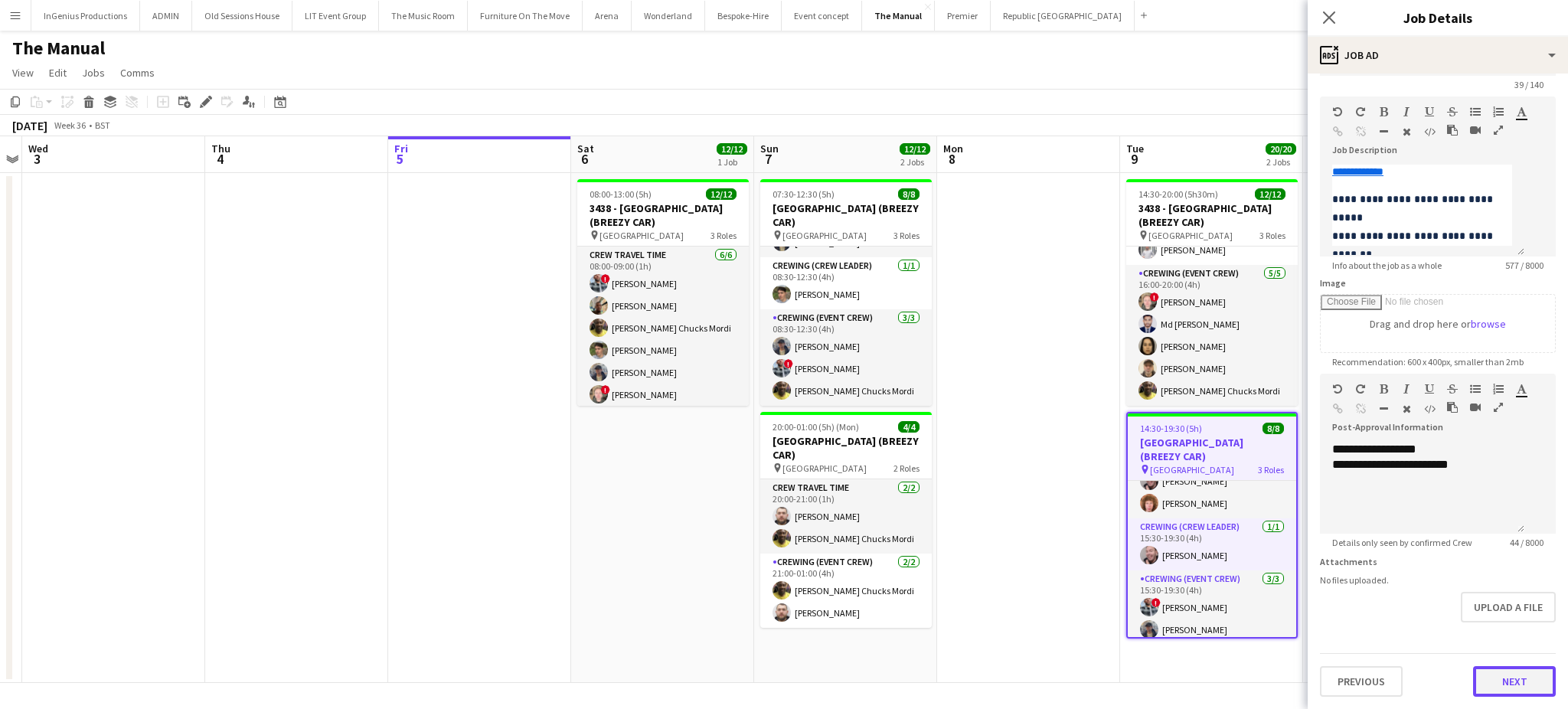
scroll to position [0, 0]
click at [1502, 680] on button "Next" at bounding box center [1514, 682] width 83 height 31
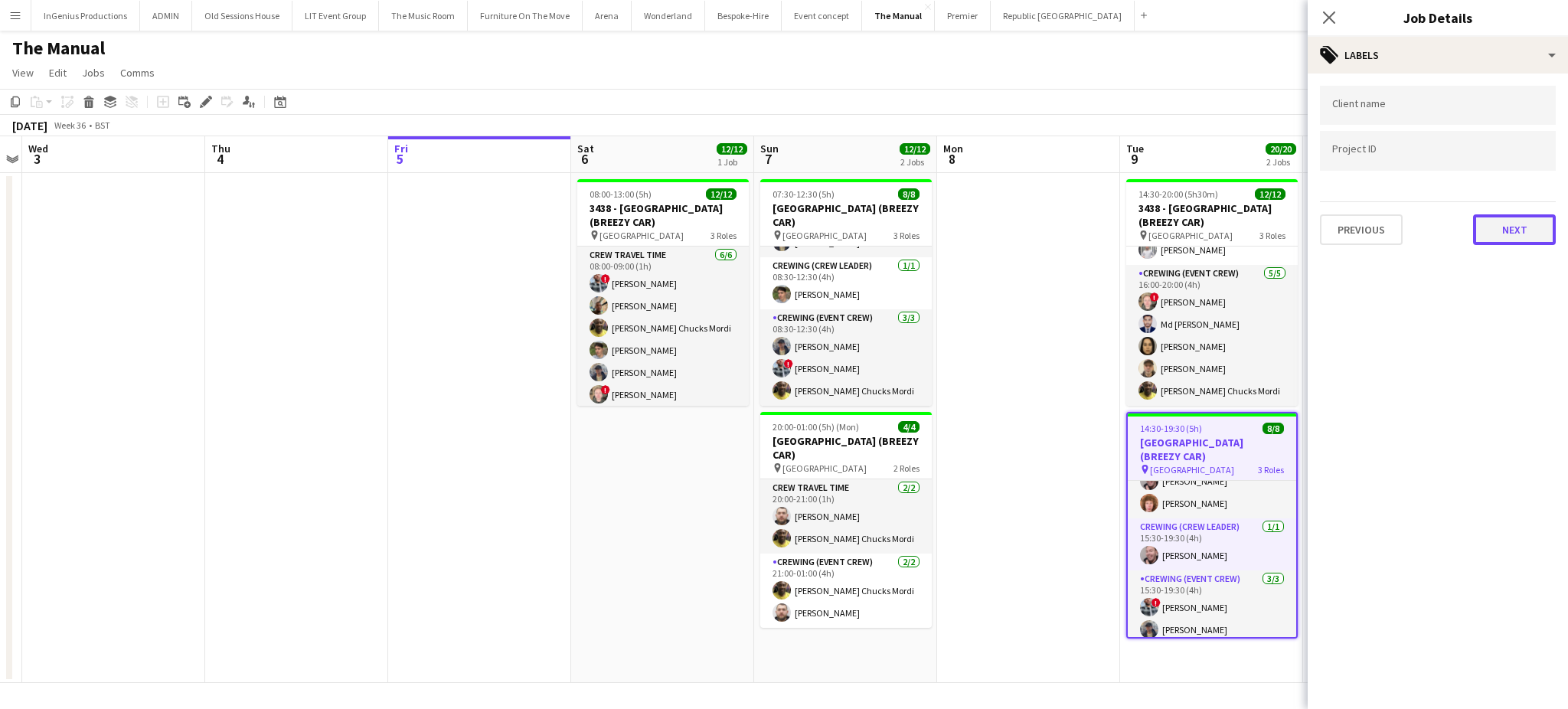
click at [1512, 228] on button "Next" at bounding box center [1514, 230] width 83 height 31
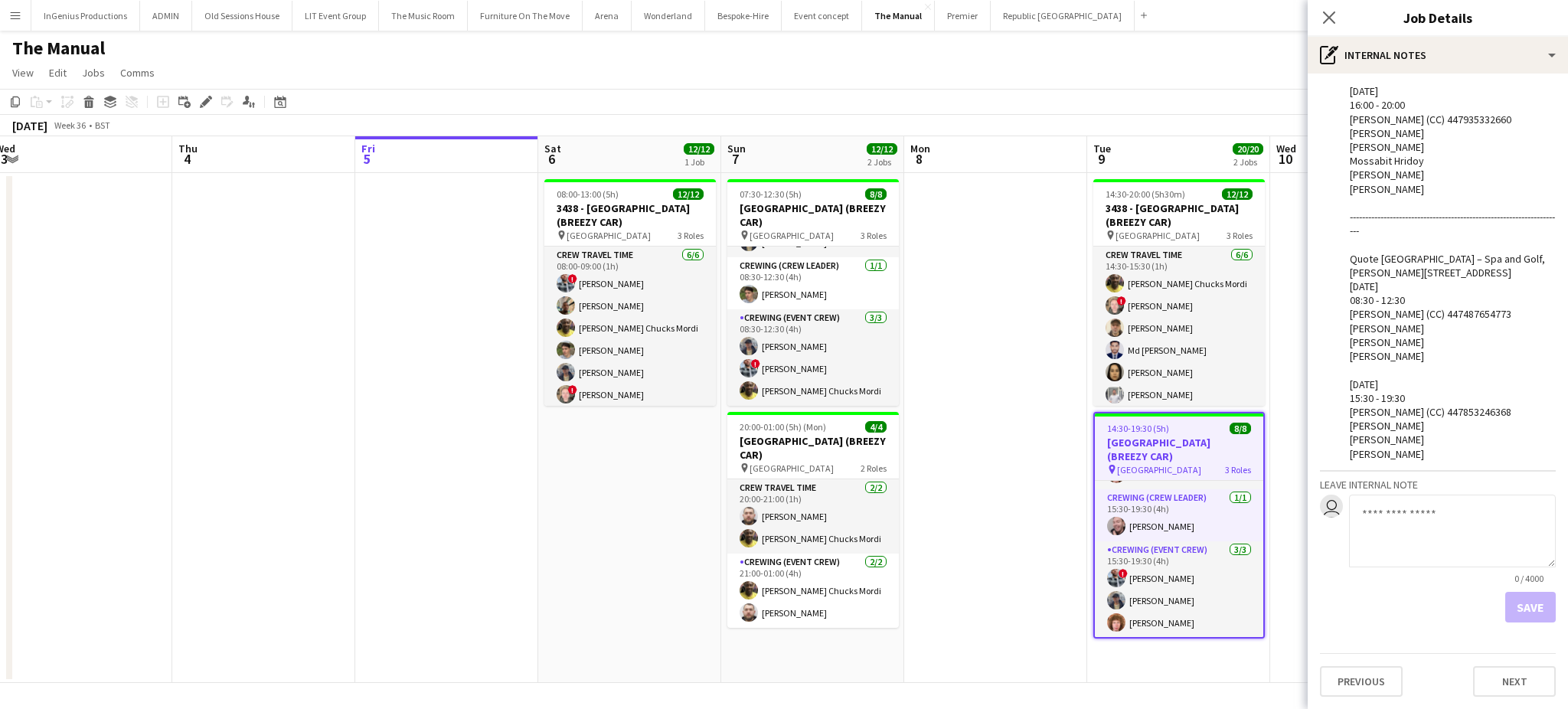
scroll to position [0, 552]
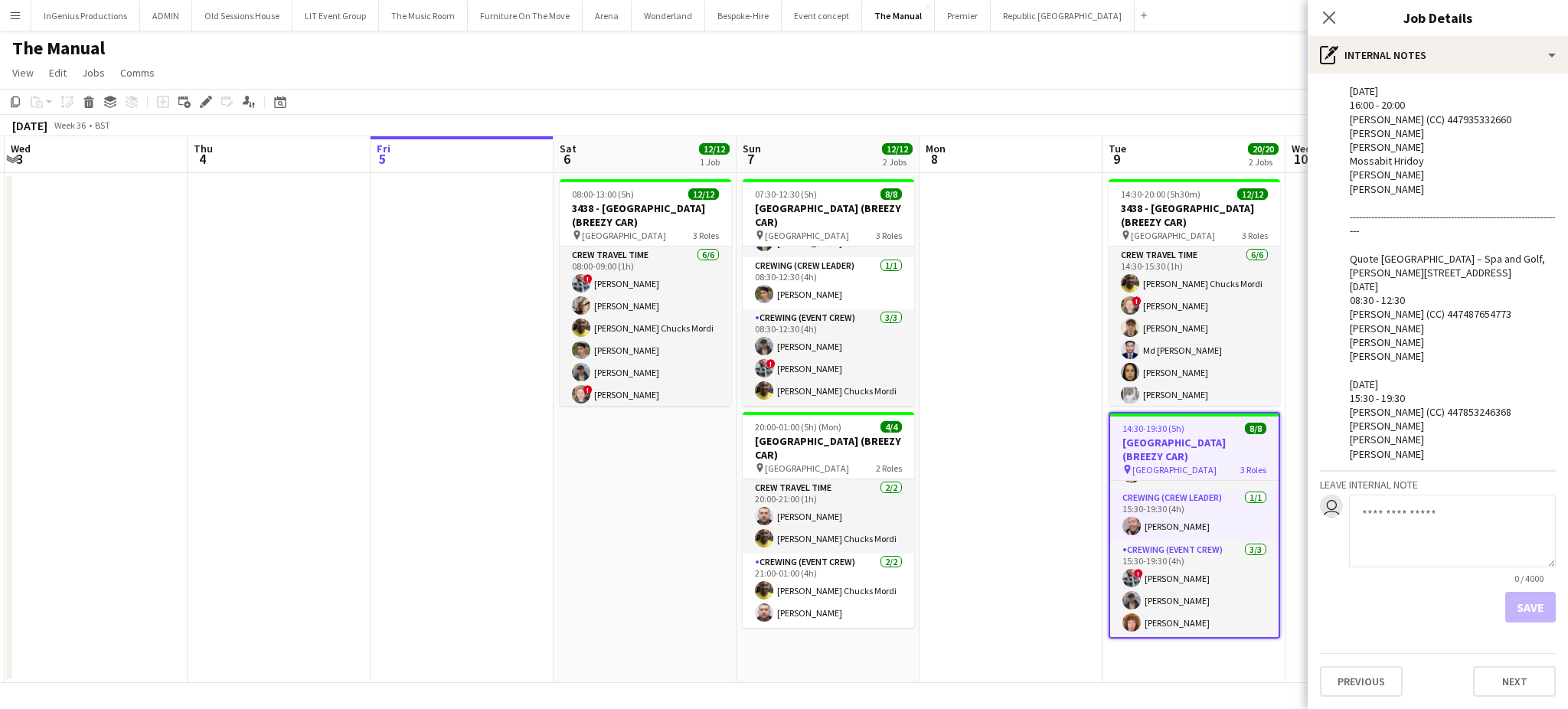
drag, startPoint x: 1066, startPoint y: 537, endPoint x: 1050, endPoint y: 408, distance: 130.0
click at [1050, 408] on app-calendar-viewport "Sun 31 Mon 1 Tue 2 Wed 3 Thu 4 Fri 5 Sat 6 12/12 1 Job Sun 7 12/12 2 Jobs Mon 8…" at bounding box center [784, 409] width 1568 height 546
click at [1334, 17] on icon "Close pop-in" at bounding box center [1329, 17] width 14 height 14
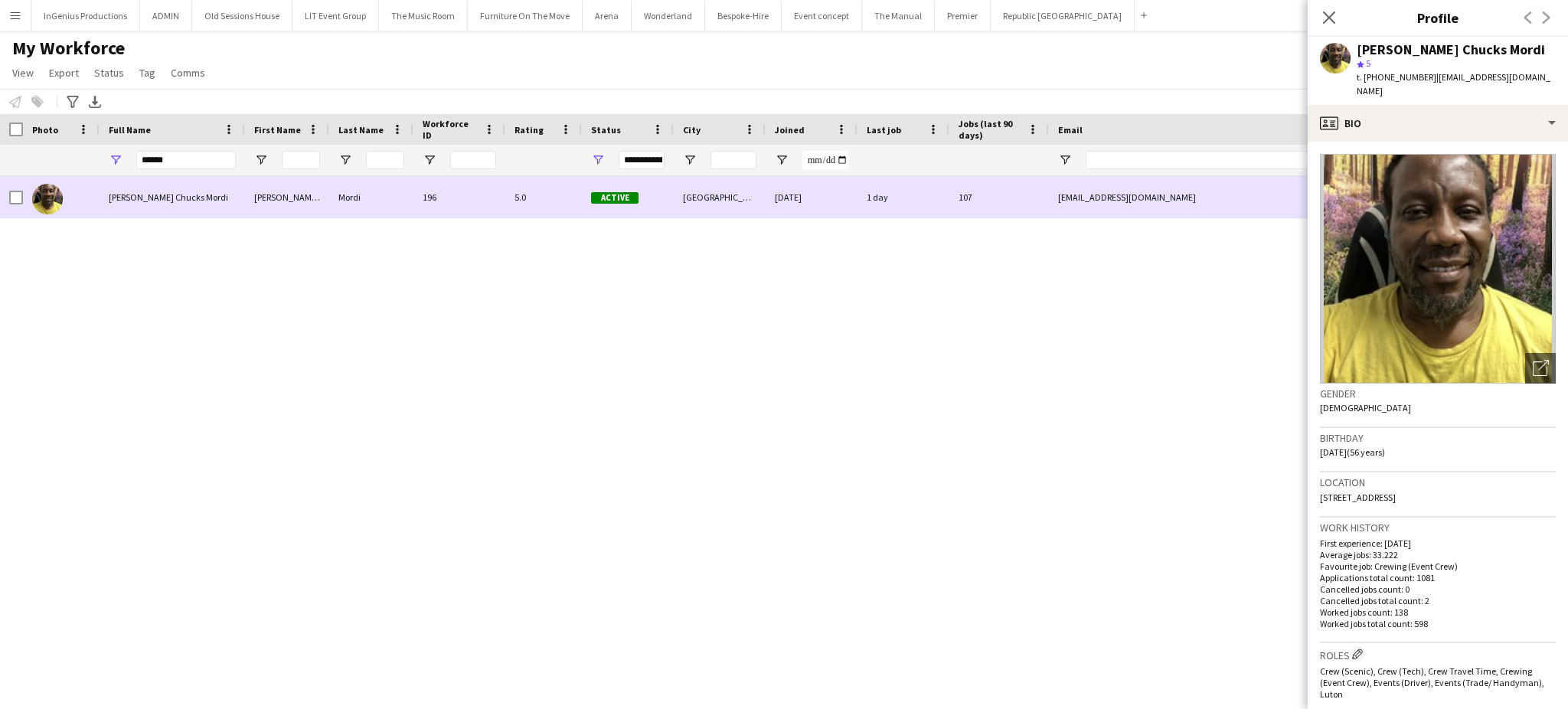
scroll to position [42, 0]
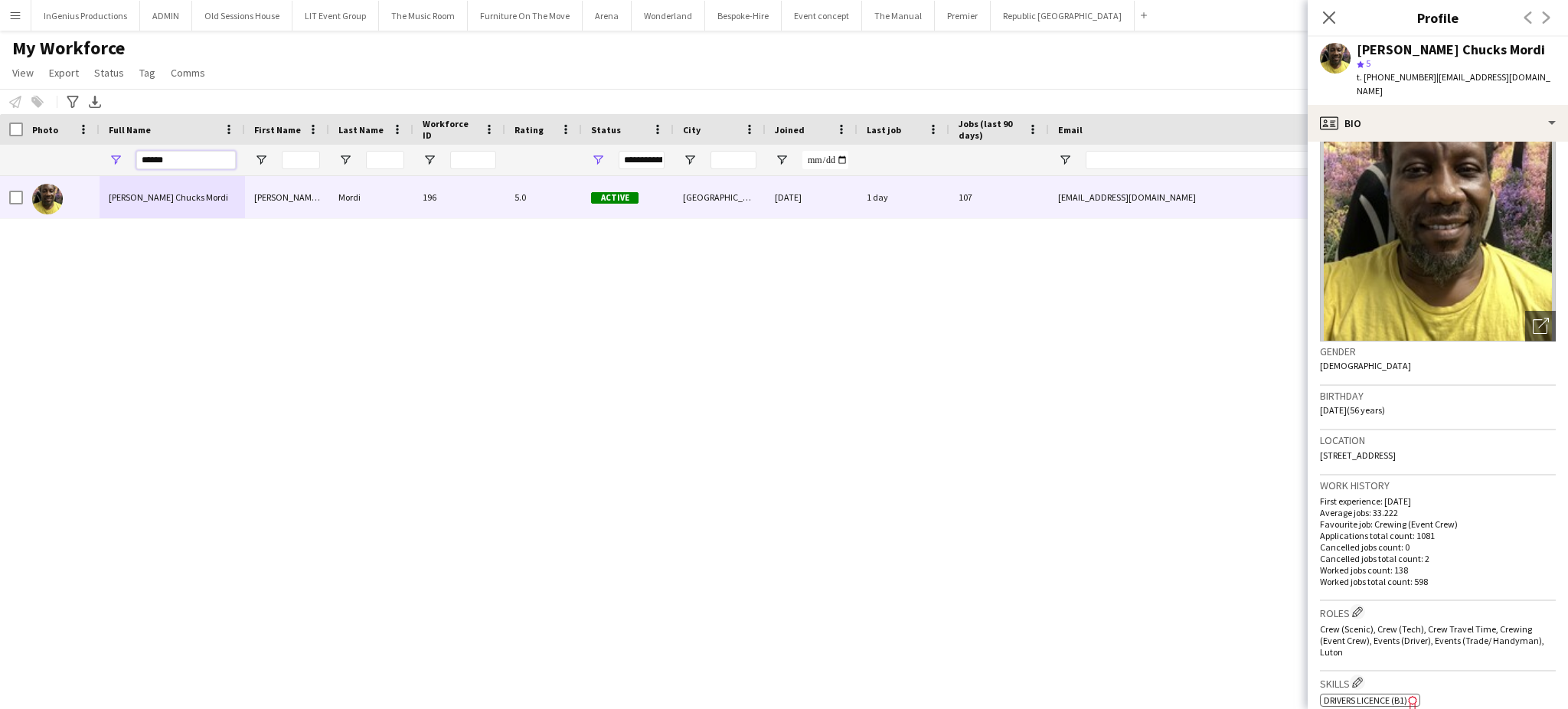
click at [179, 159] on input "******" at bounding box center [186, 160] width 100 height 19
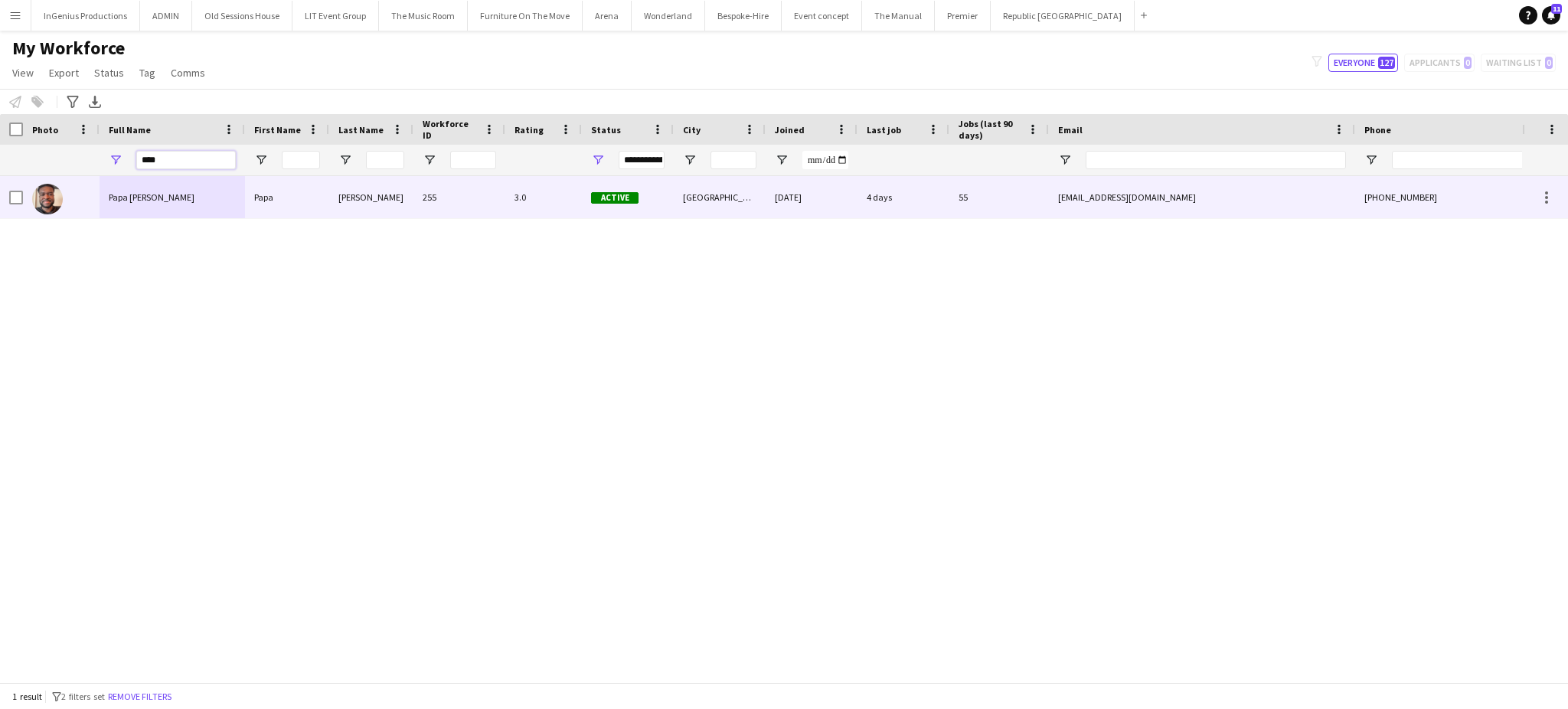
type input "****"
click at [193, 189] on div "Papa [PERSON_NAME]" at bounding box center [172, 197] width 146 height 42
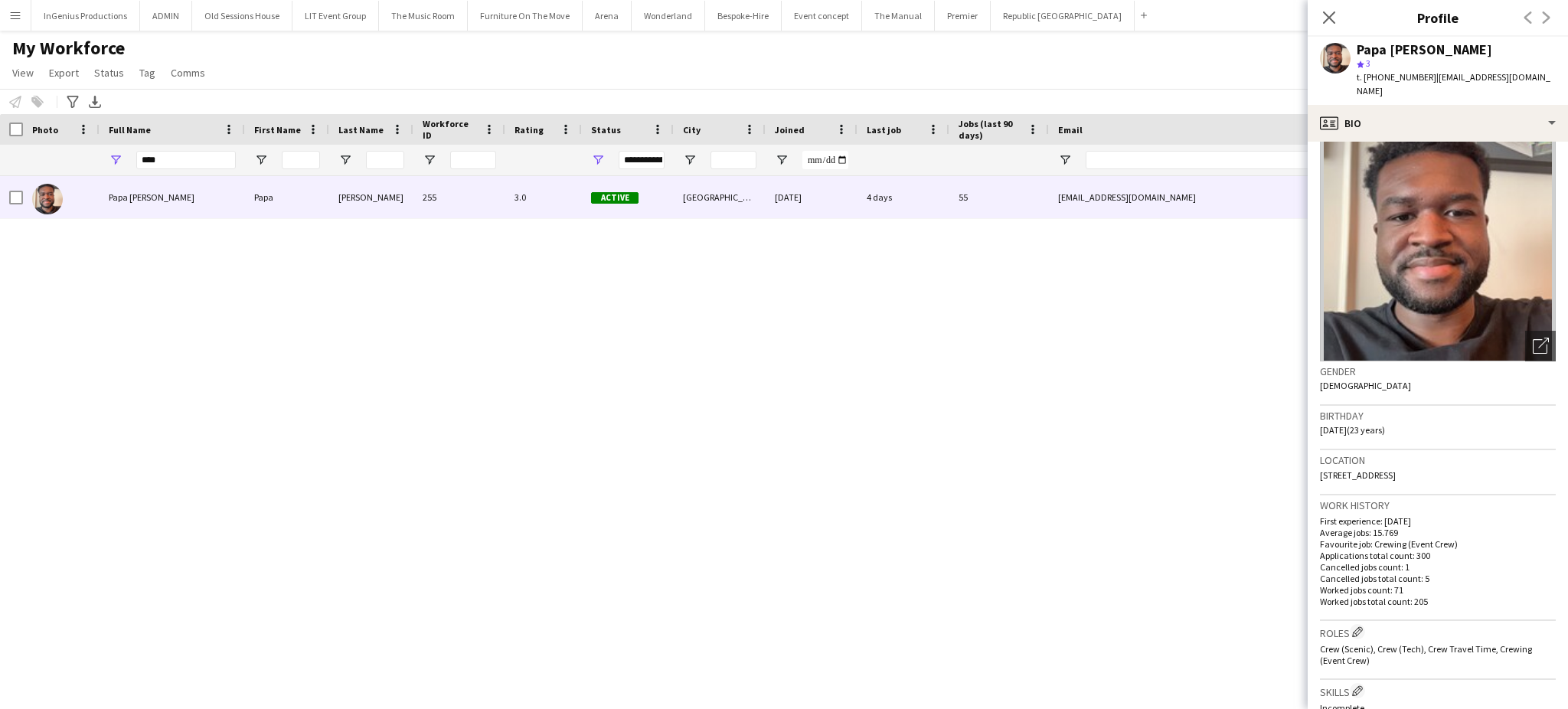
scroll to position [0, 0]
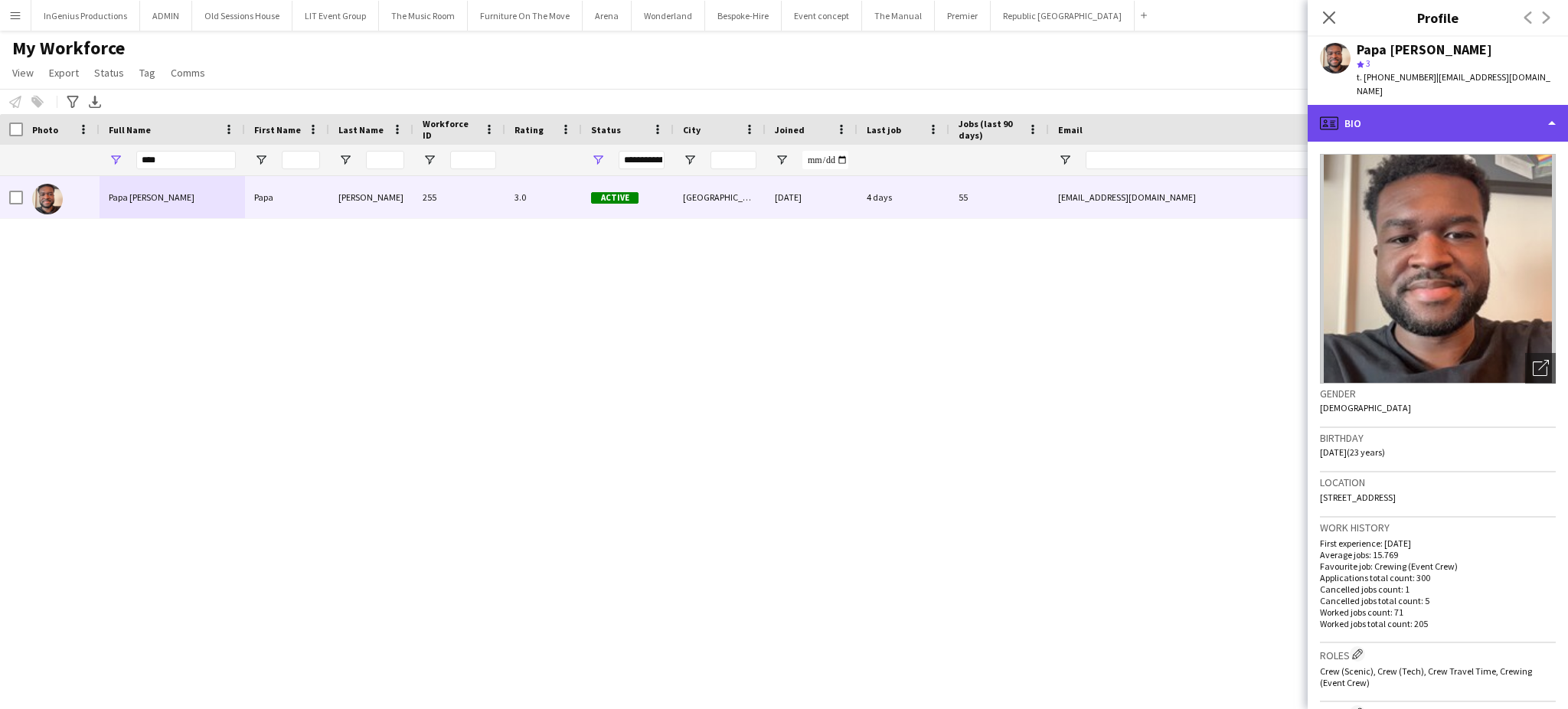
click at [1515, 118] on div "profile Bio" at bounding box center [1439, 123] width 260 height 37
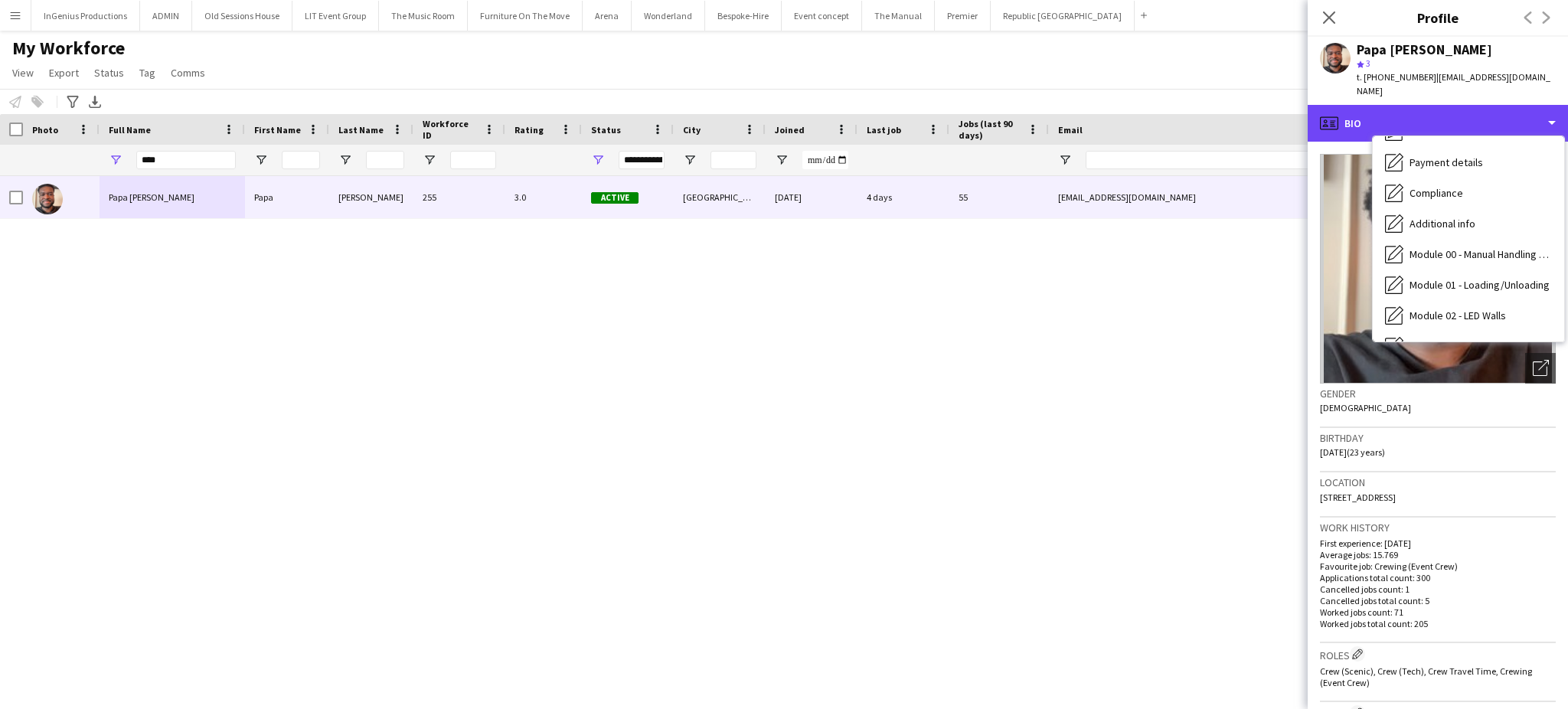
scroll to position [327, 0]
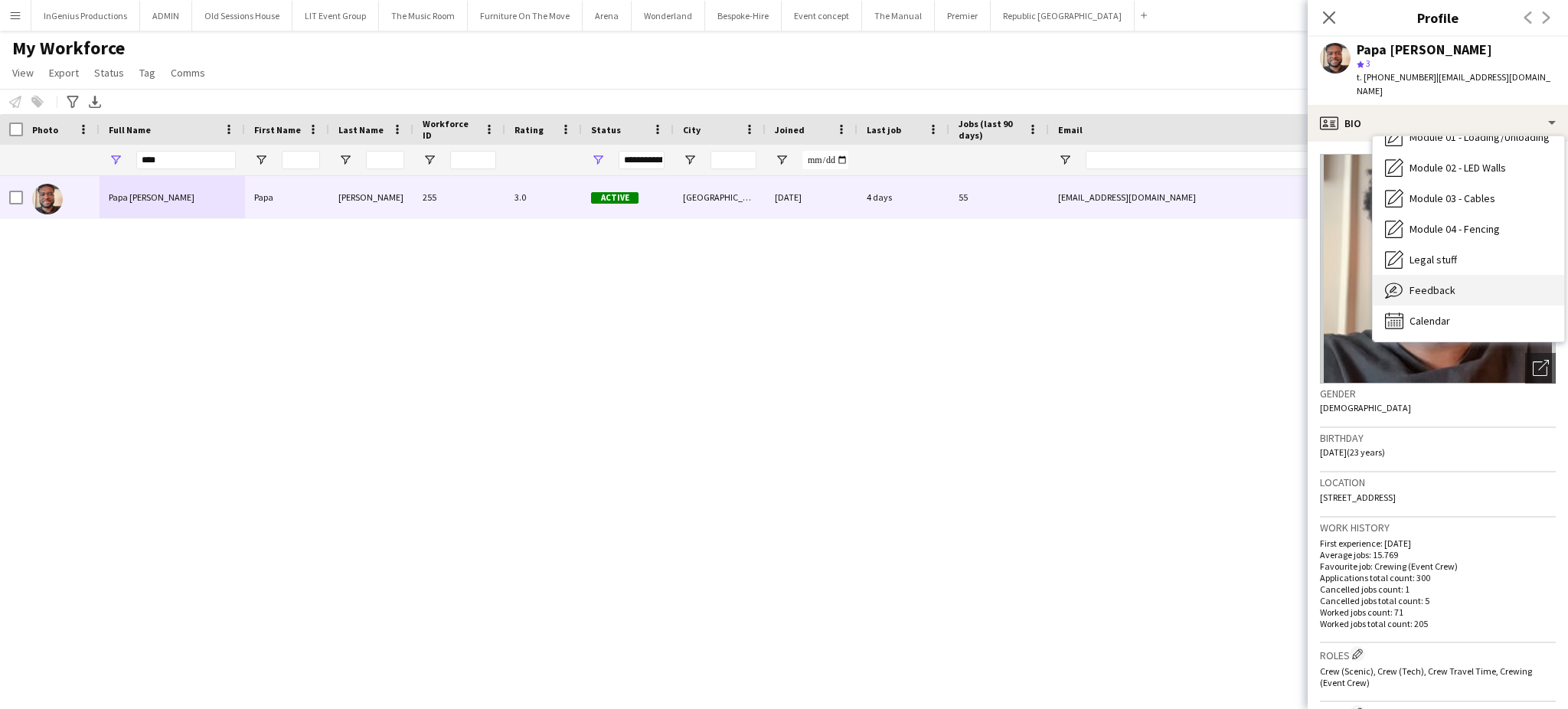
click at [1470, 278] on div "Feedback Feedback" at bounding box center [1468, 290] width 192 height 31
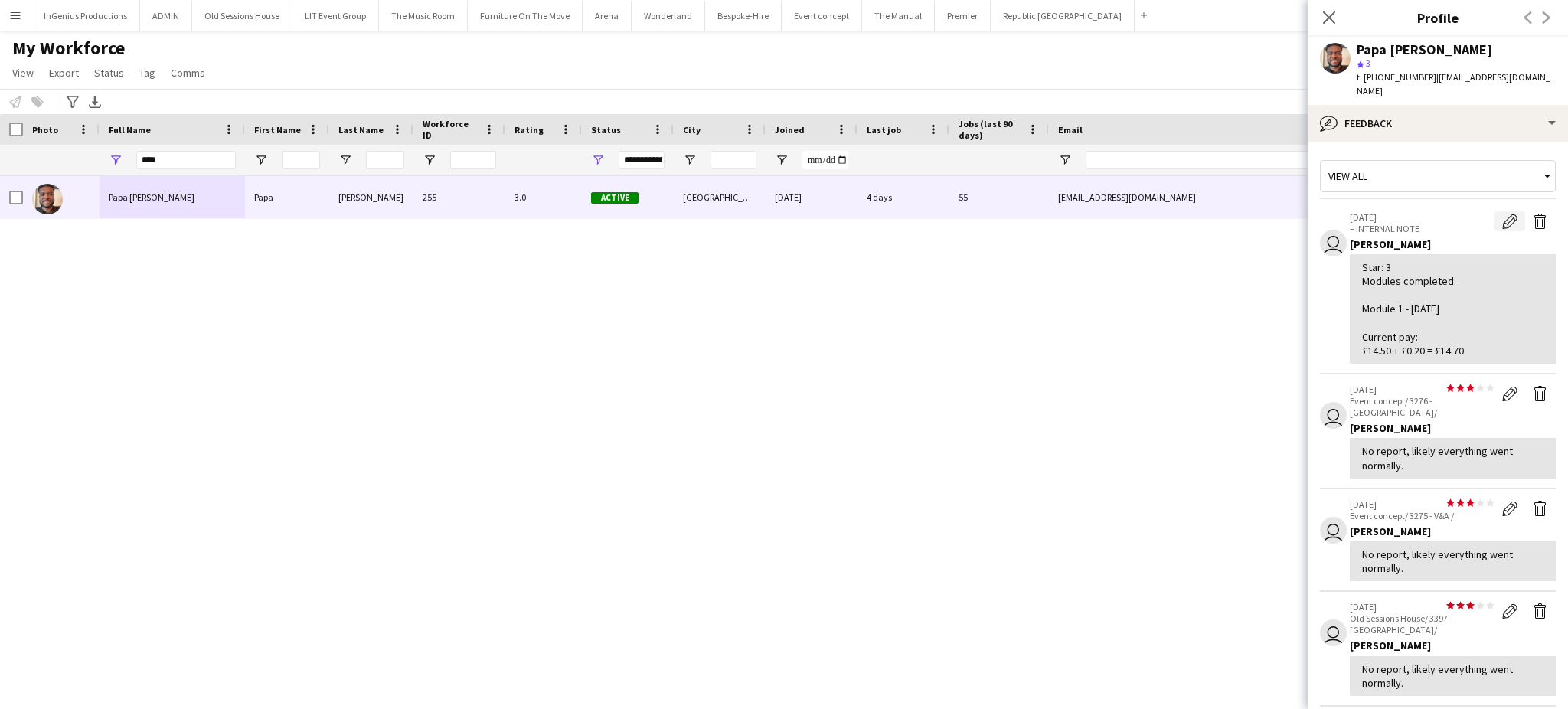
click at [1502, 214] on app-icon "Edit internal note" at bounding box center [1510, 221] width 15 height 15
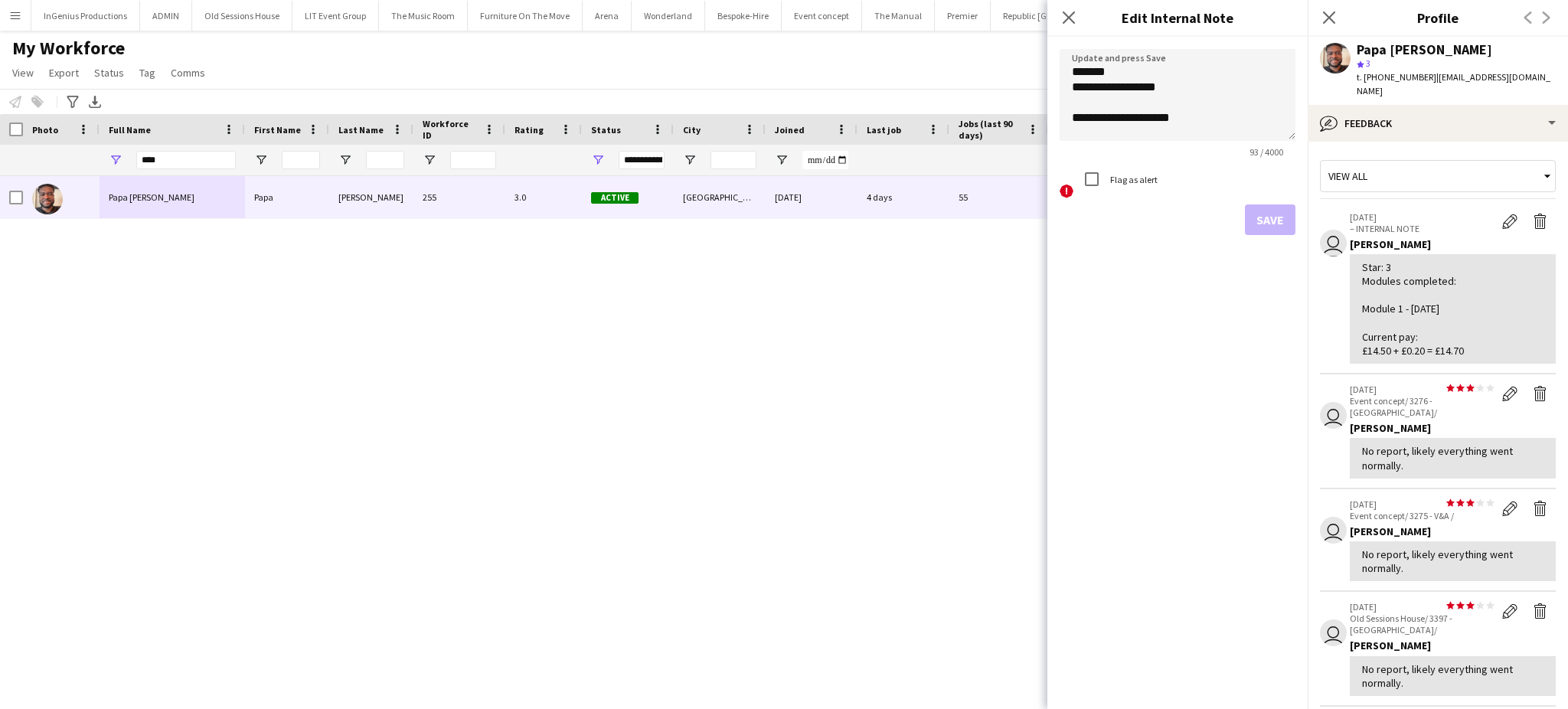
click at [1369, 283] on div "Star: 3 Modules completed: Module 1 - [DATE] Current pay: £14.50 + £0.20 = £14.…" at bounding box center [1452, 309] width 181 height 97
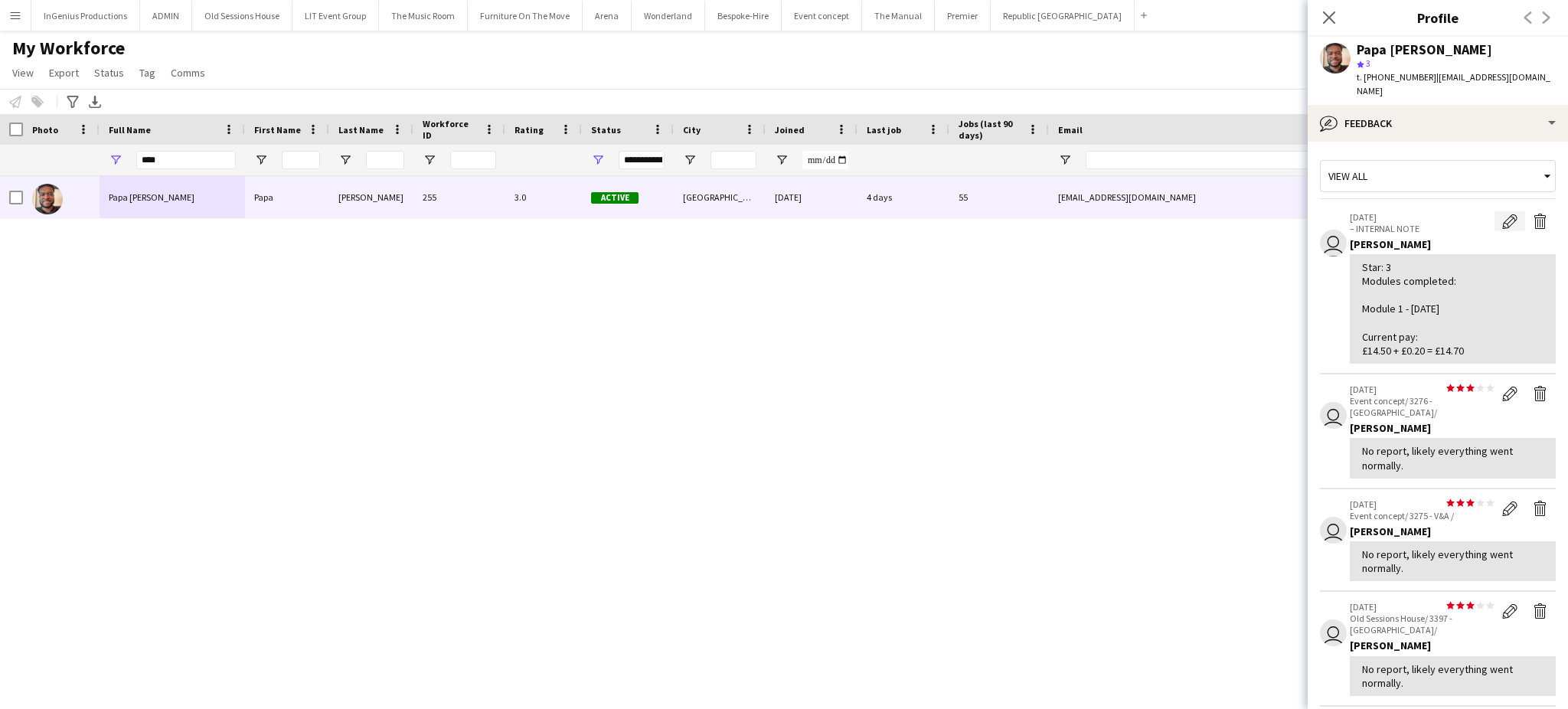
click at [1502, 214] on app-icon "Edit internal note" at bounding box center [1510, 221] width 15 height 15
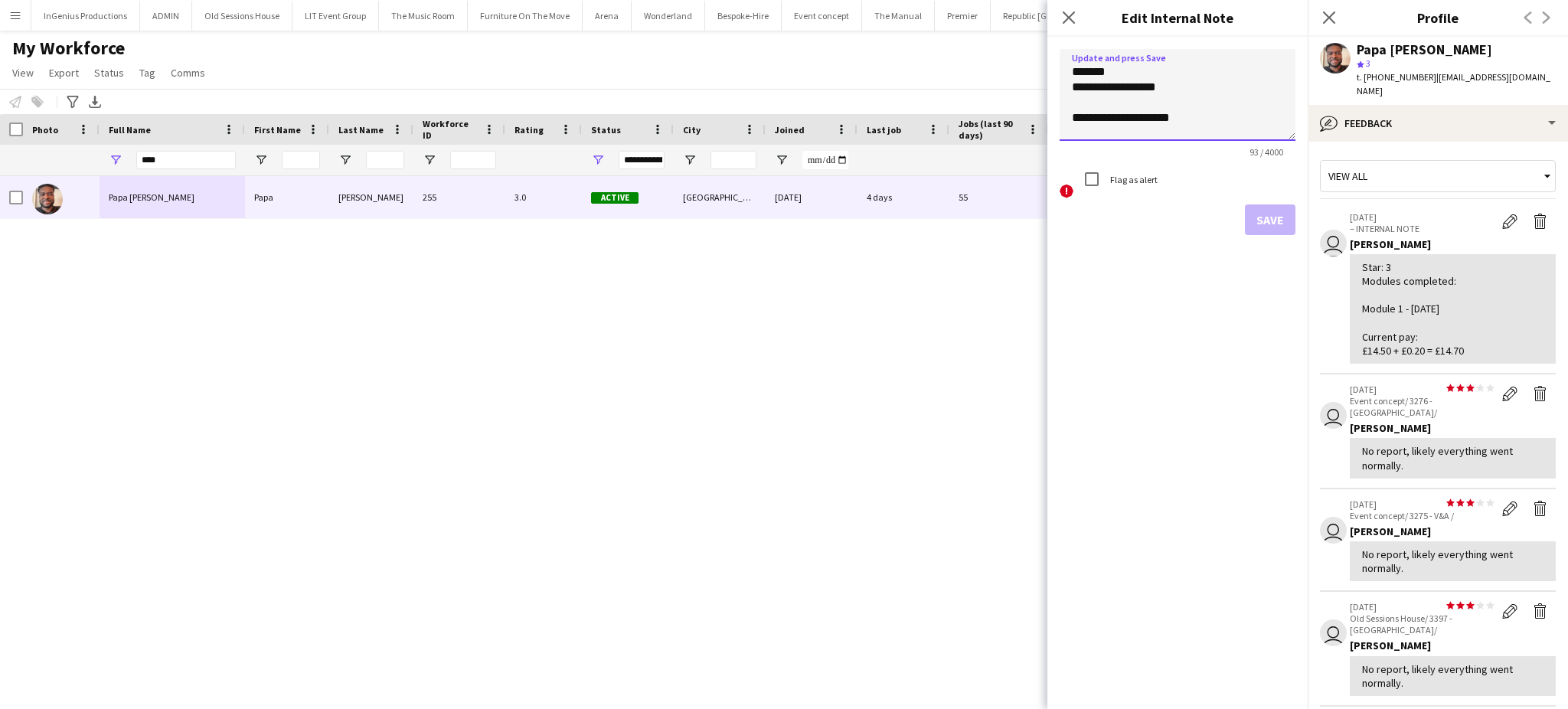
click at [1070, 86] on textarea "**********" at bounding box center [1177, 95] width 236 height 92
type textarea "**********"
click at [1269, 220] on button "Save" at bounding box center [1270, 220] width 50 height 31
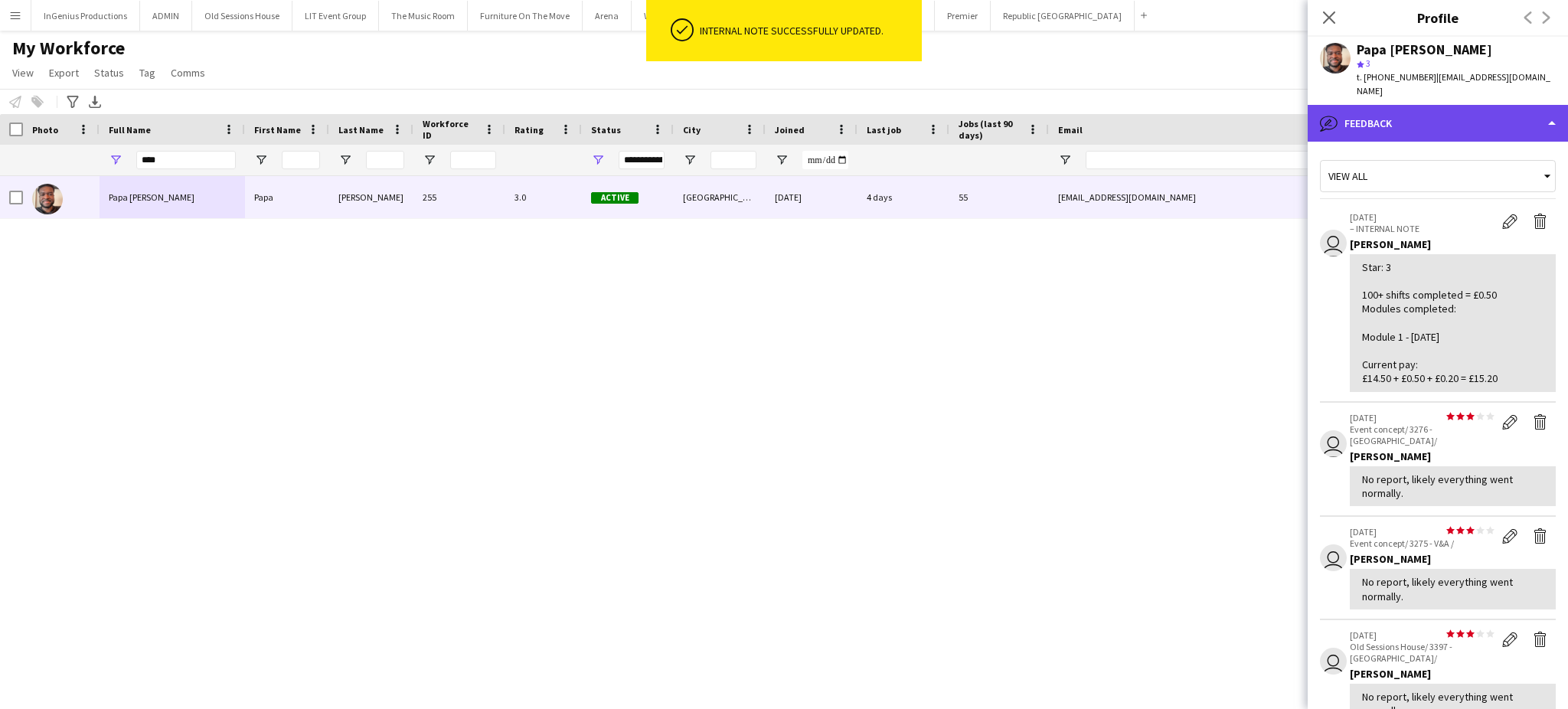
click at [1522, 120] on div "bubble-pencil Feedback" at bounding box center [1439, 123] width 260 height 37
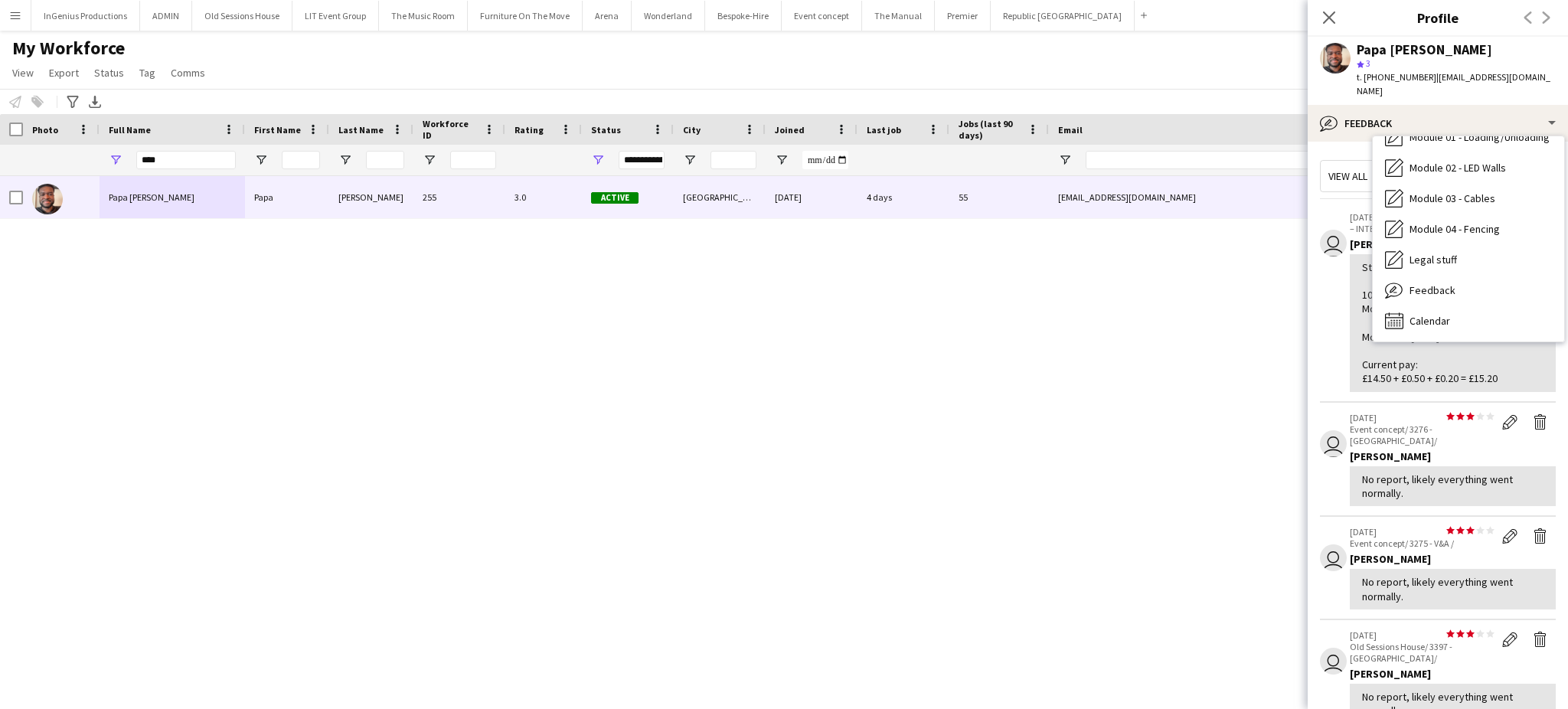
click at [1331, 295] on app-crew-profile-feedback-item "user [DATE] – INTERNAL NOTE Edit internal note Delete internal note [PERSON_NAM…" at bounding box center [1438, 303] width 236 height 201
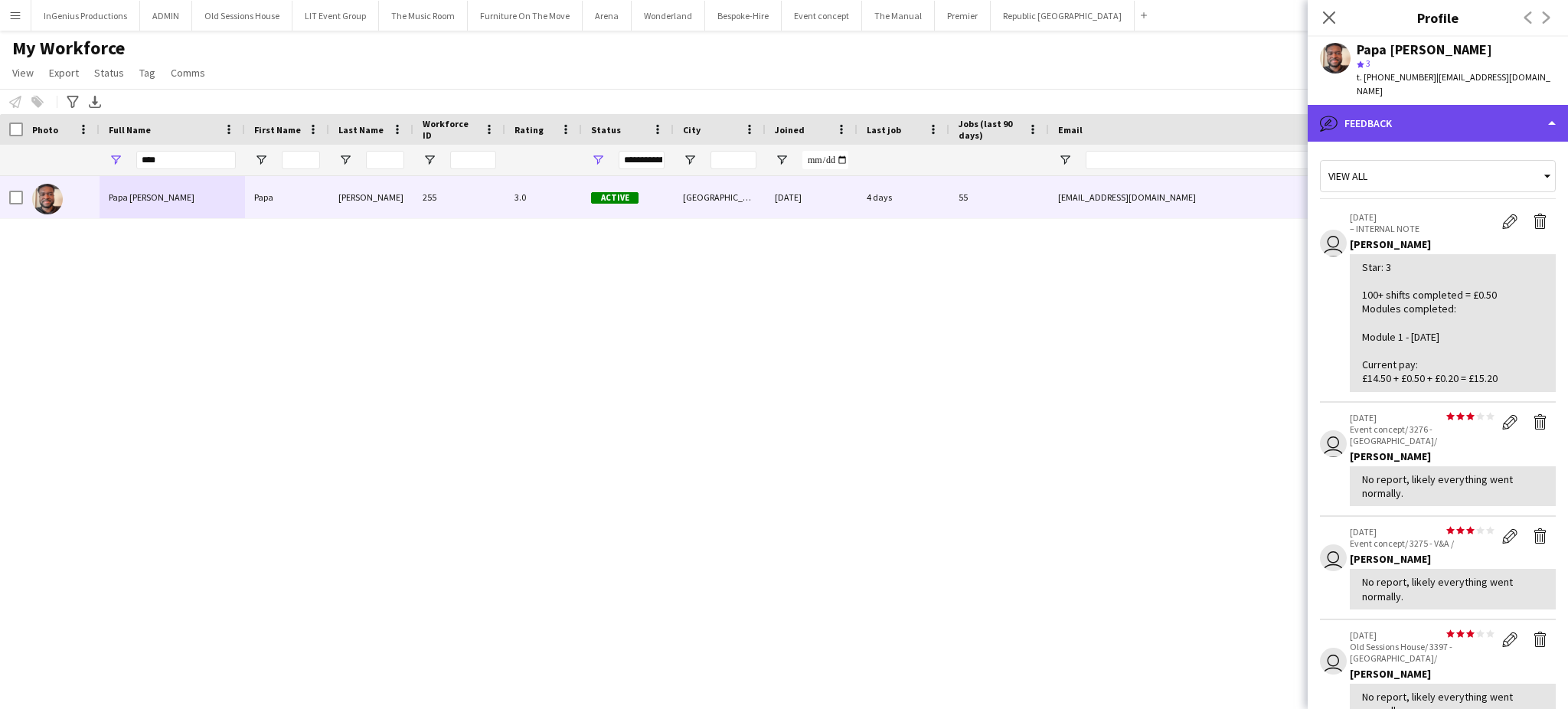
click at [1520, 118] on div "bubble-pencil Feedback" at bounding box center [1439, 123] width 260 height 37
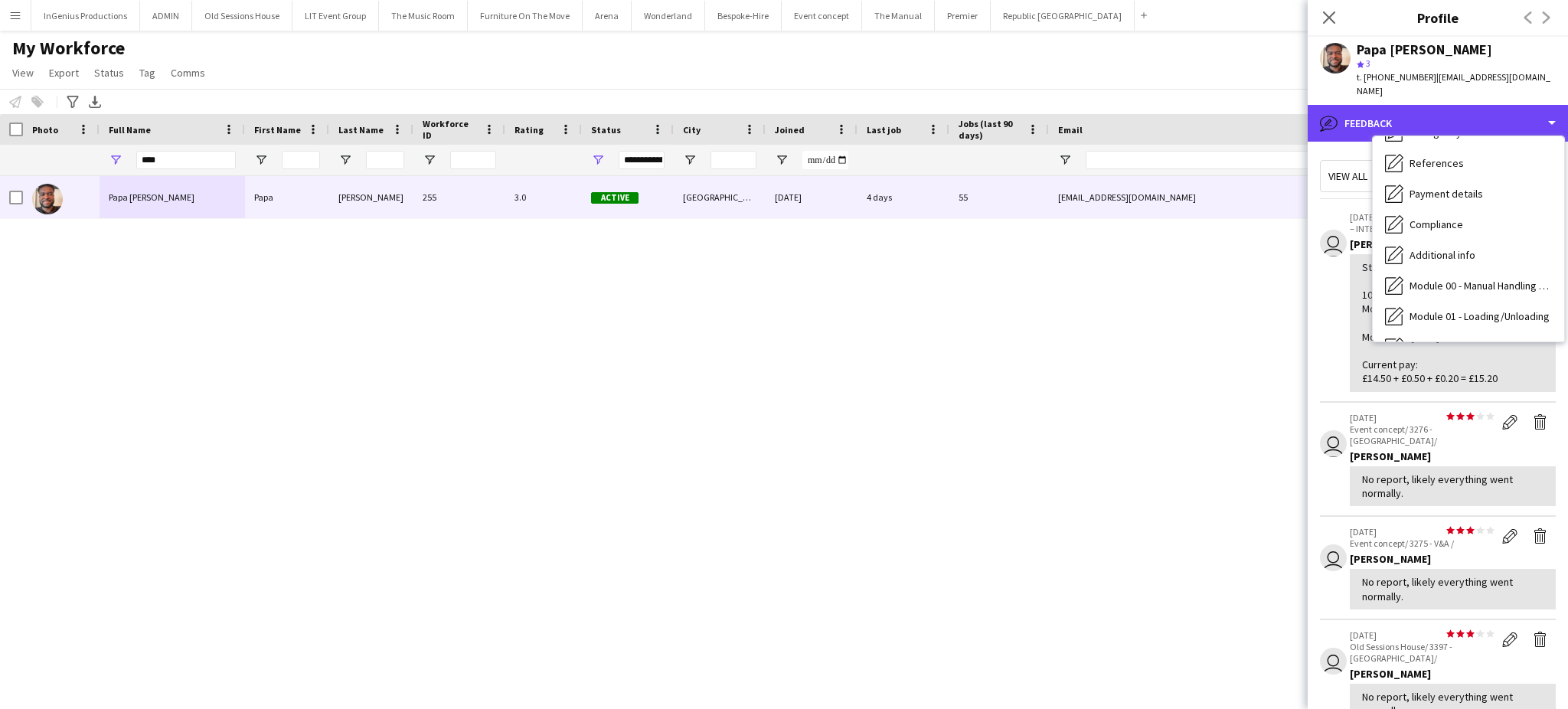
scroll to position [0, 0]
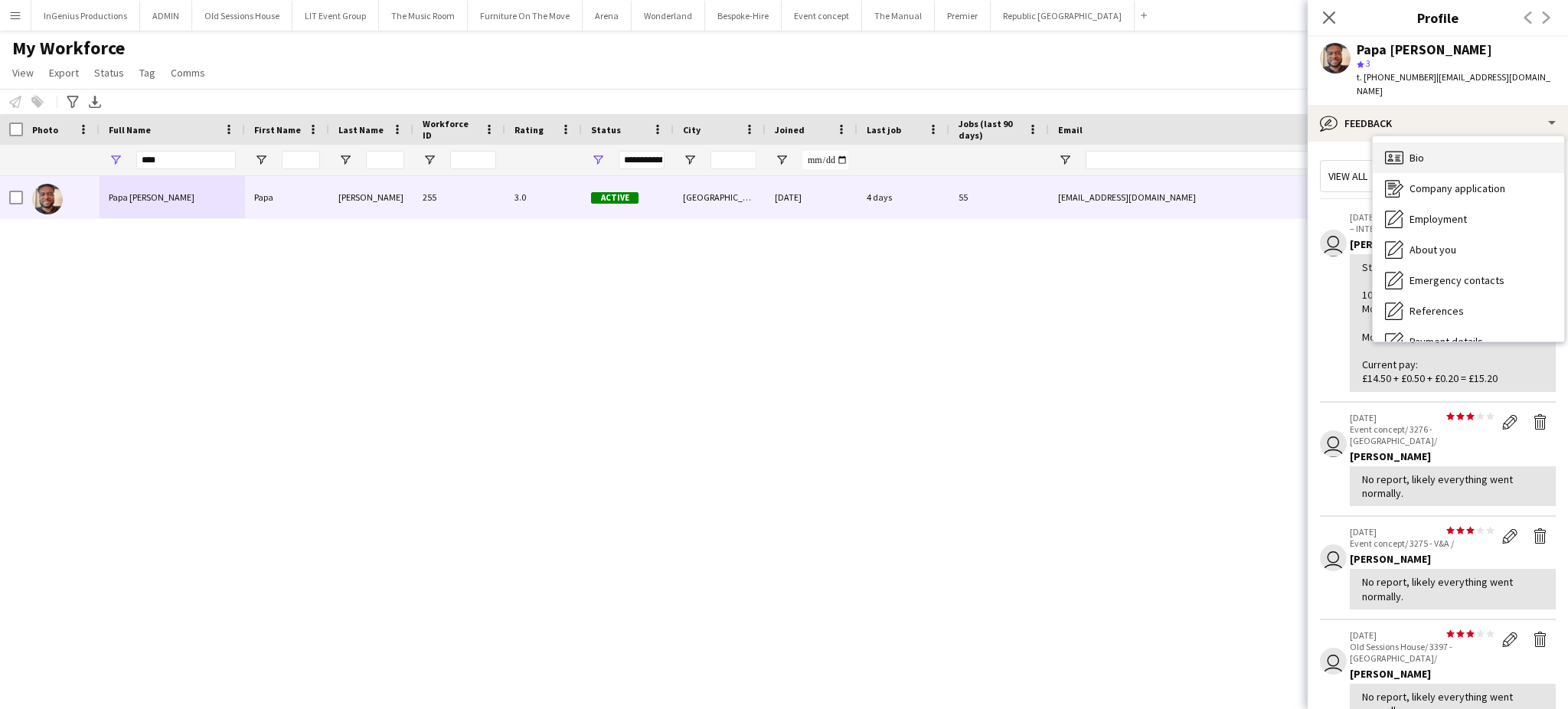
click at [1512, 146] on div "Bio Bio" at bounding box center [1468, 157] width 192 height 31
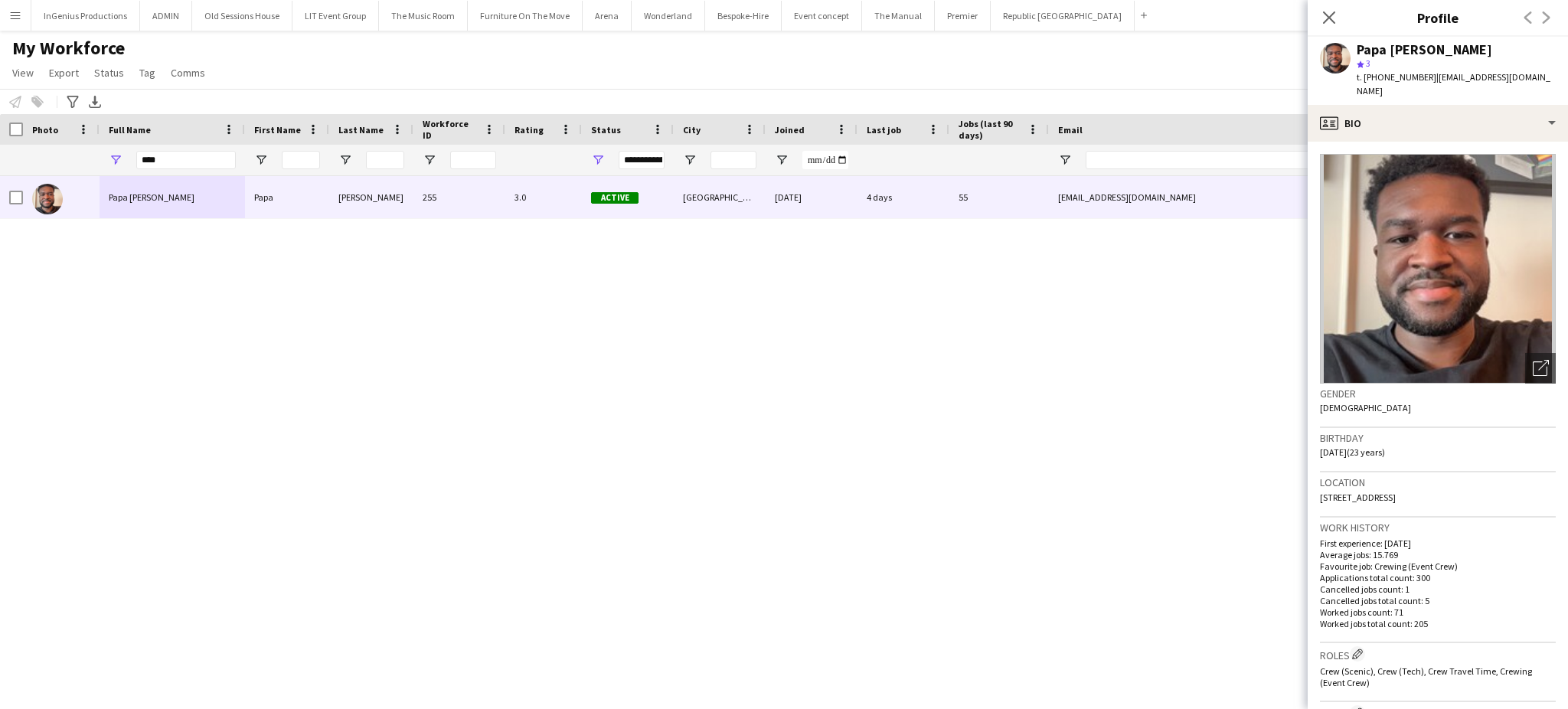
scroll to position [508, 0]
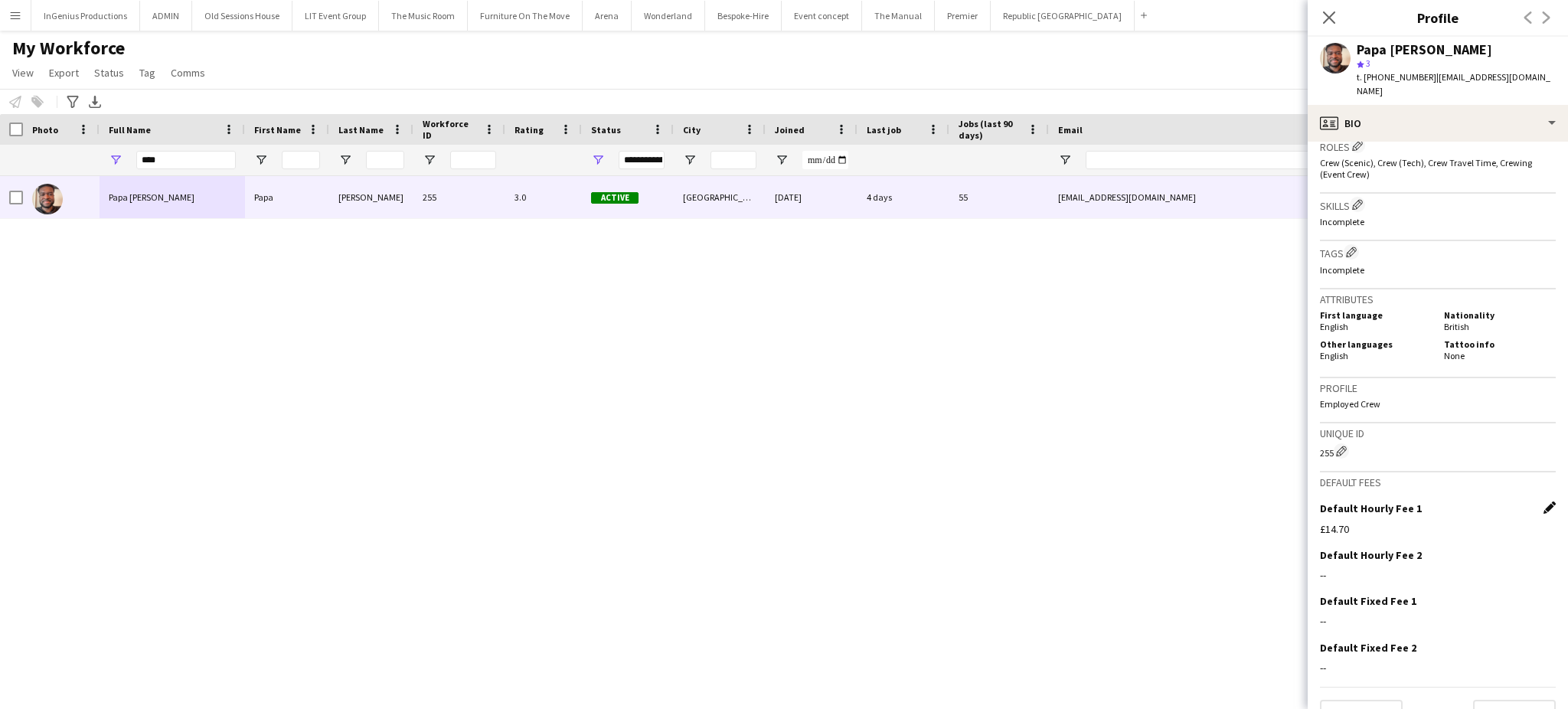
click at [1544, 501] on app-icon "Edit this field" at bounding box center [1550, 507] width 12 height 12
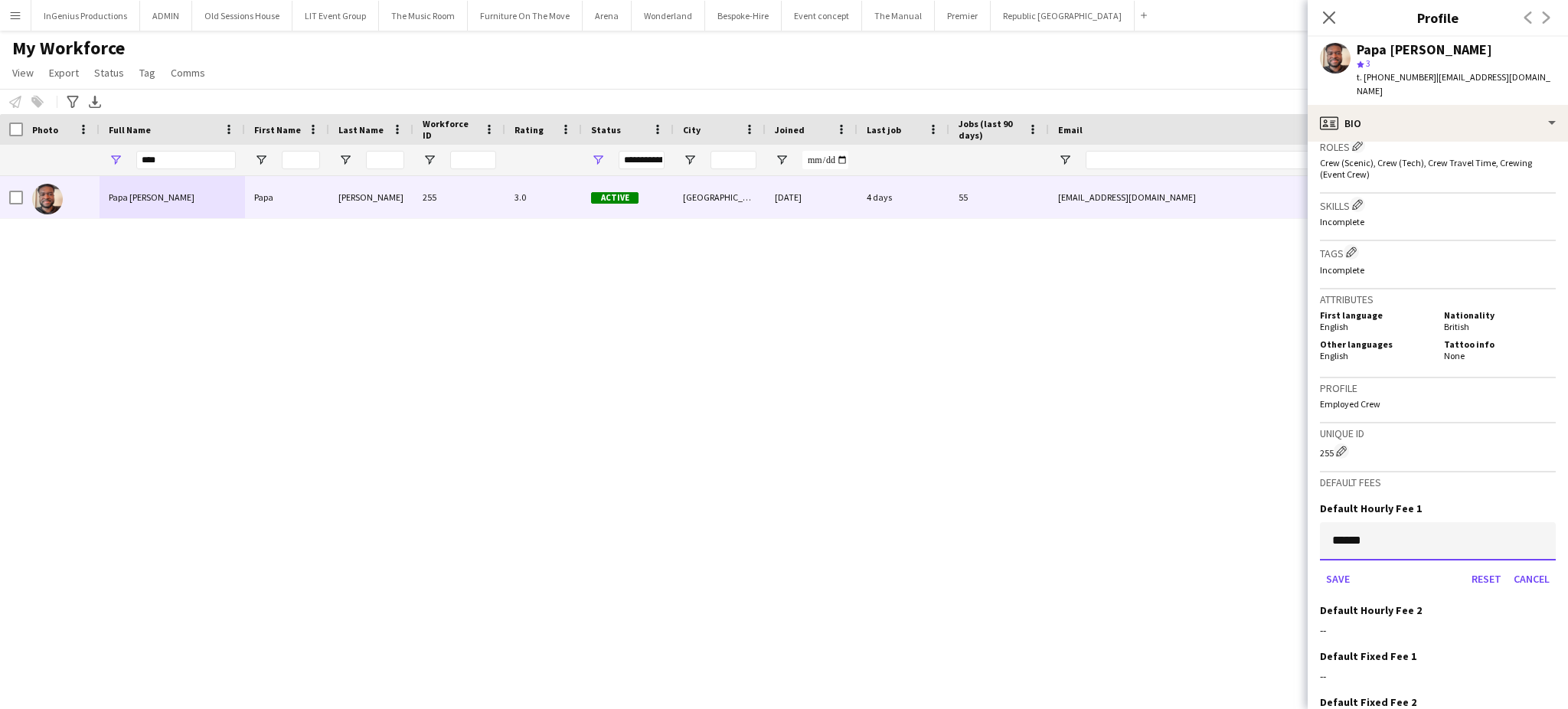
click at [1462, 523] on input "******" at bounding box center [1438, 541] width 236 height 38
type input "******"
click at [1331, 567] on button "Save" at bounding box center [1338, 579] width 36 height 25
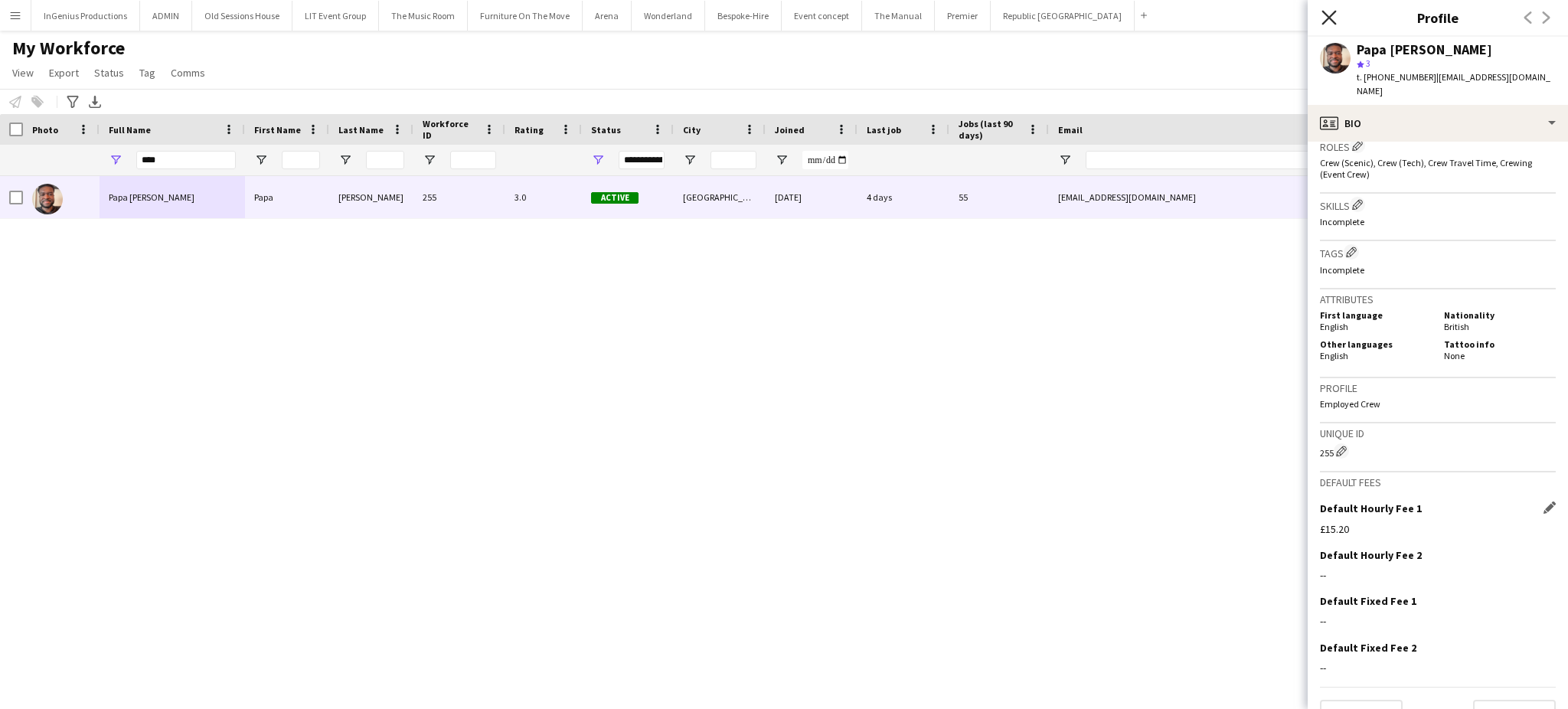
click at [1328, 13] on icon "Close pop-in" at bounding box center [1329, 17] width 14 height 14
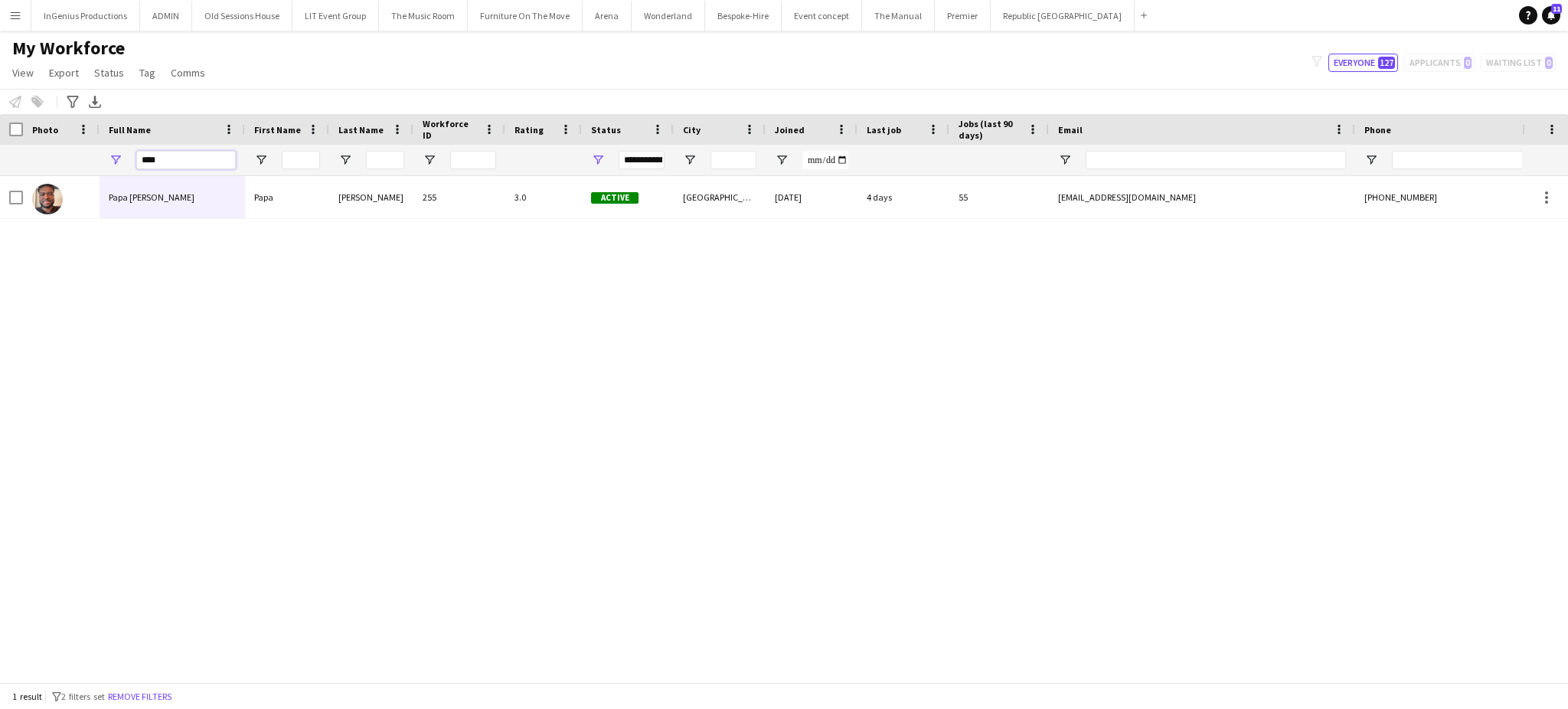
click at [198, 159] on input "****" at bounding box center [186, 160] width 100 height 19
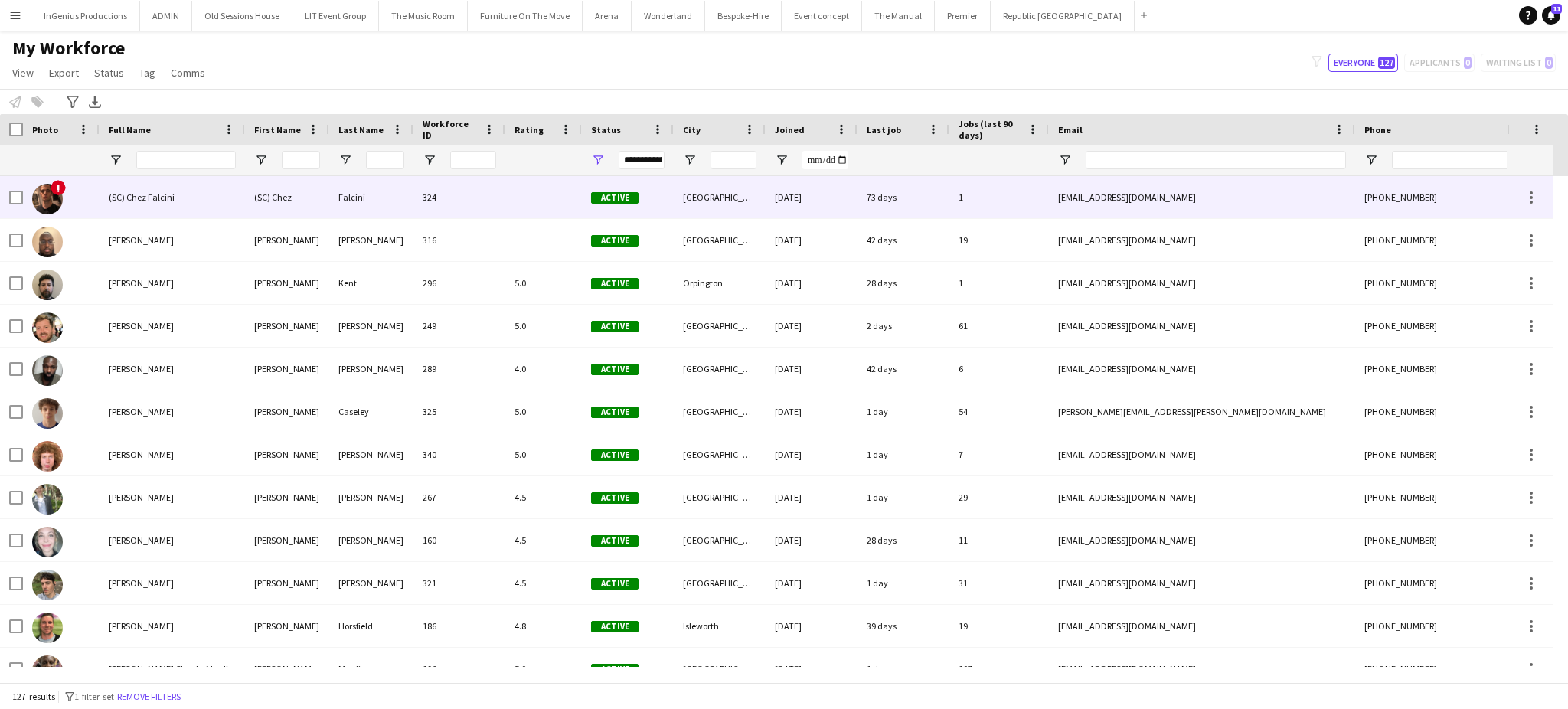
click at [346, 195] on div "Falcini" at bounding box center [371, 197] width 84 height 42
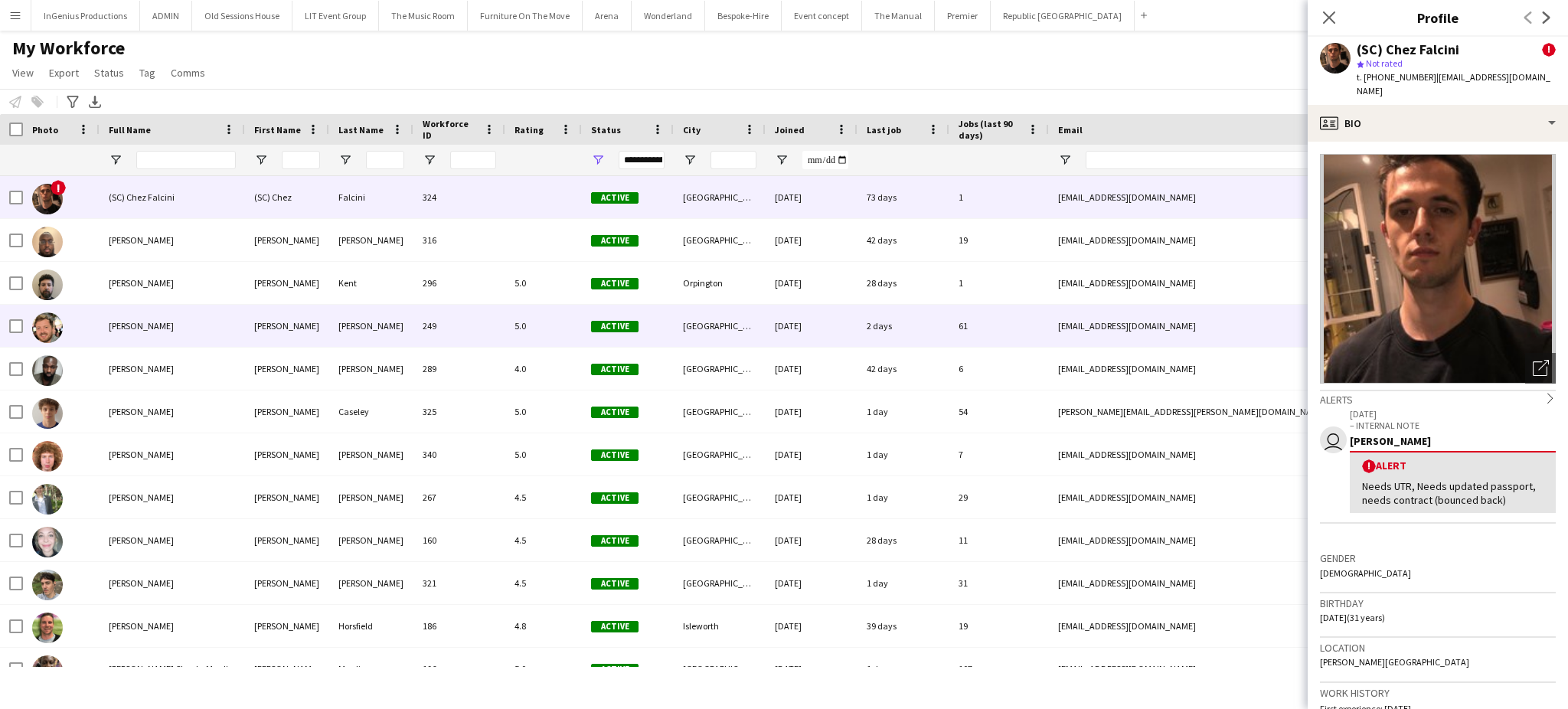
click at [965, 345] on div "61" at bounding box center [999, 325] width 100 height 42
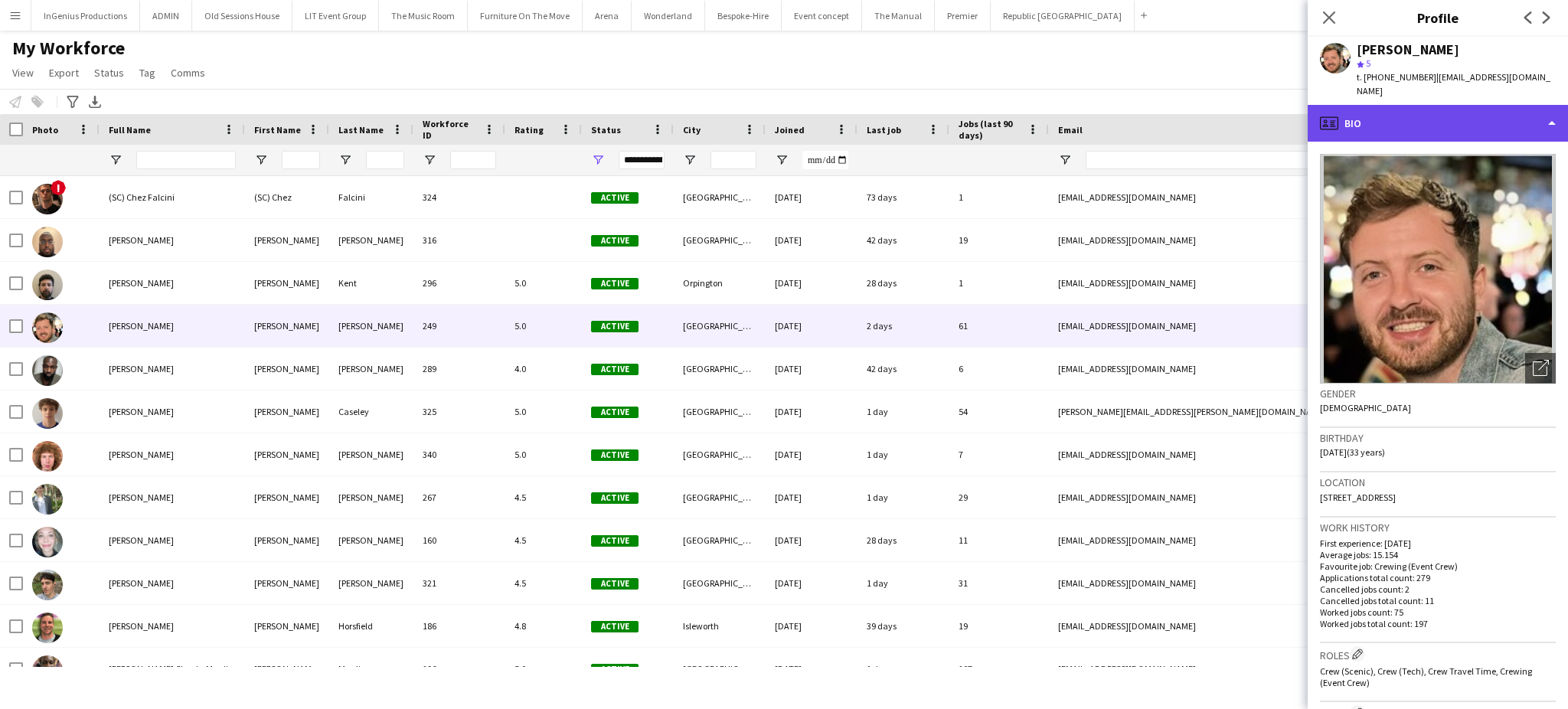
click at [1523, 124] on div "profile Bio" at bounding box center [1439, 123] width 260 height 37
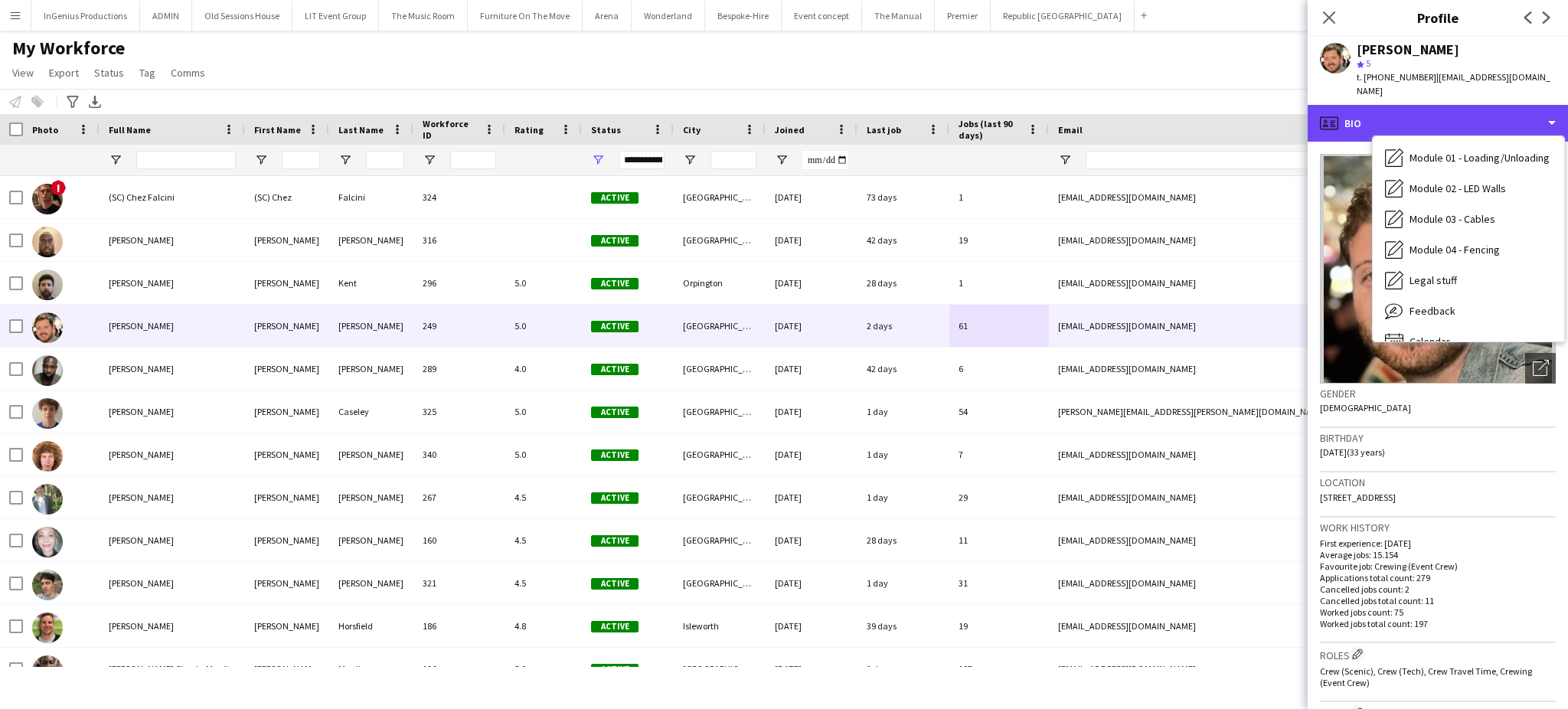
scroll to position [327, 0]
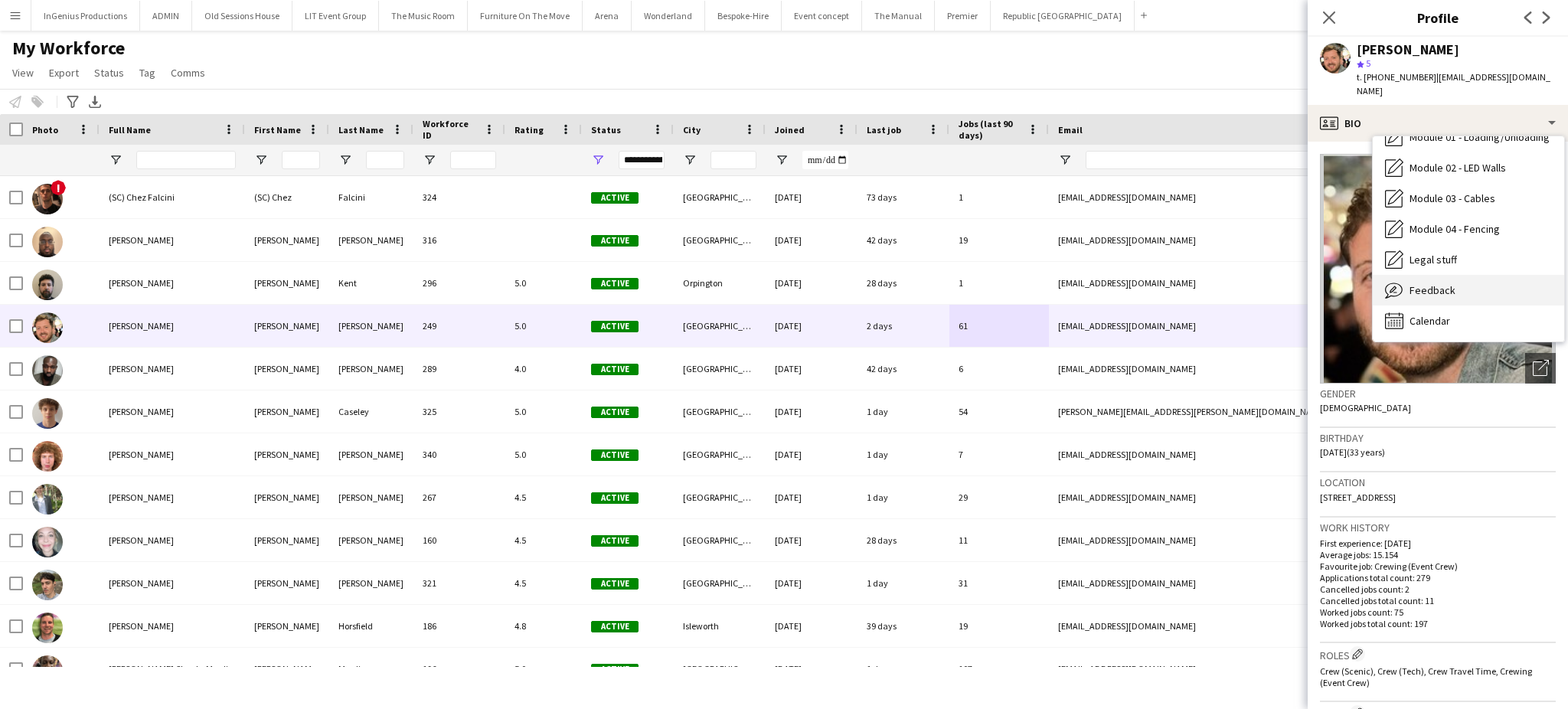
click at [1506, 278] on div "Feedback Feedback" at bounding box center [1468, 290] width 192 height 31
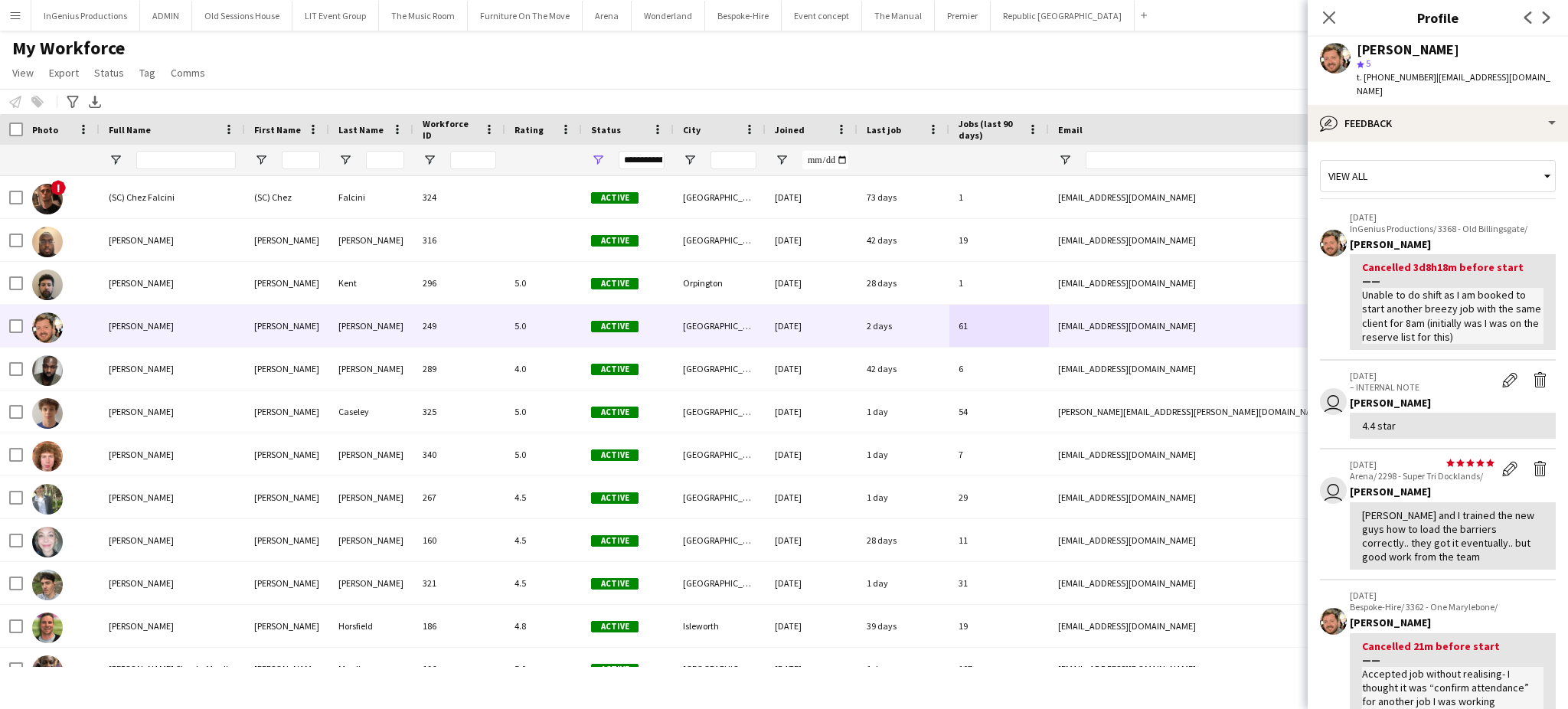
scroll to position [502, 0]
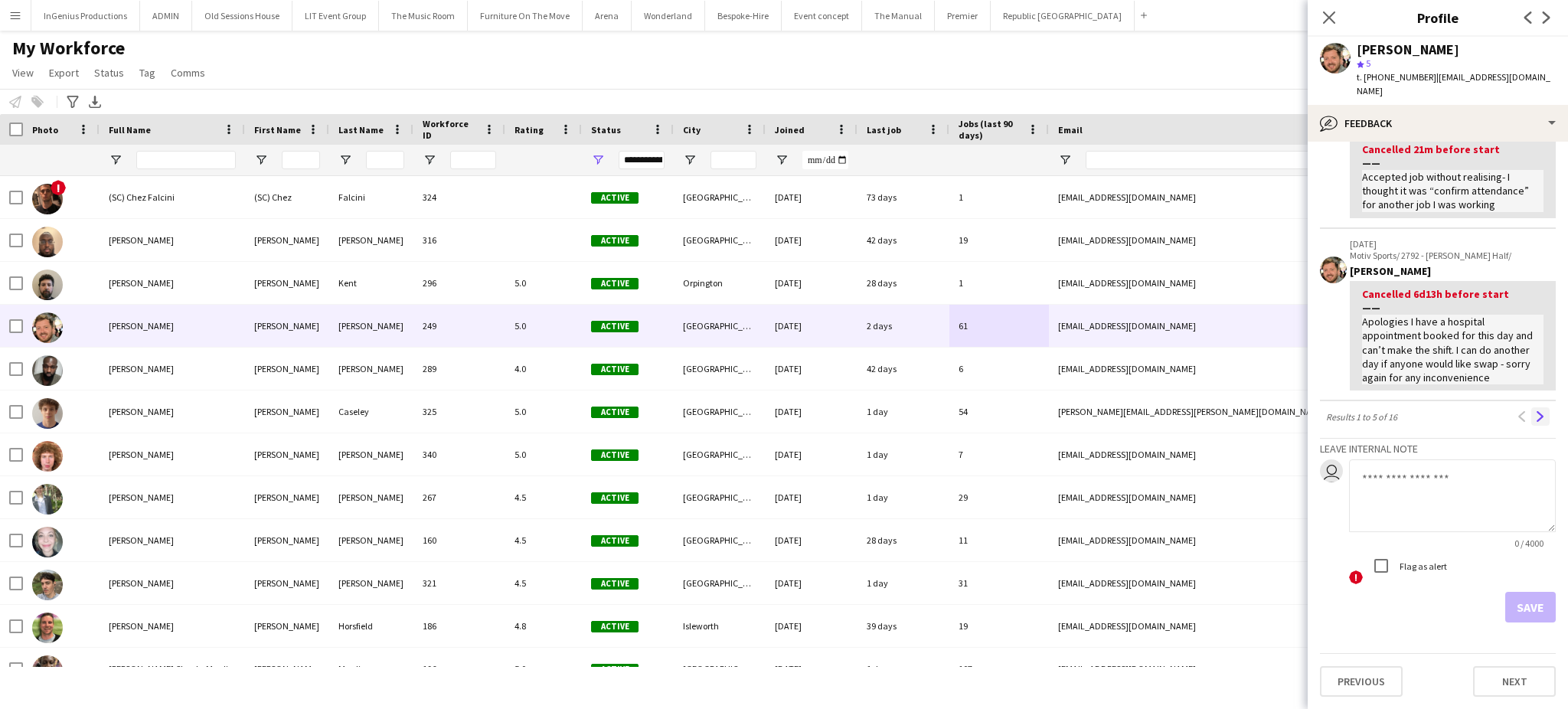
click at [1536, 420] on app-icon "Next" at bounding box center [1541, 416] width 11 height 11
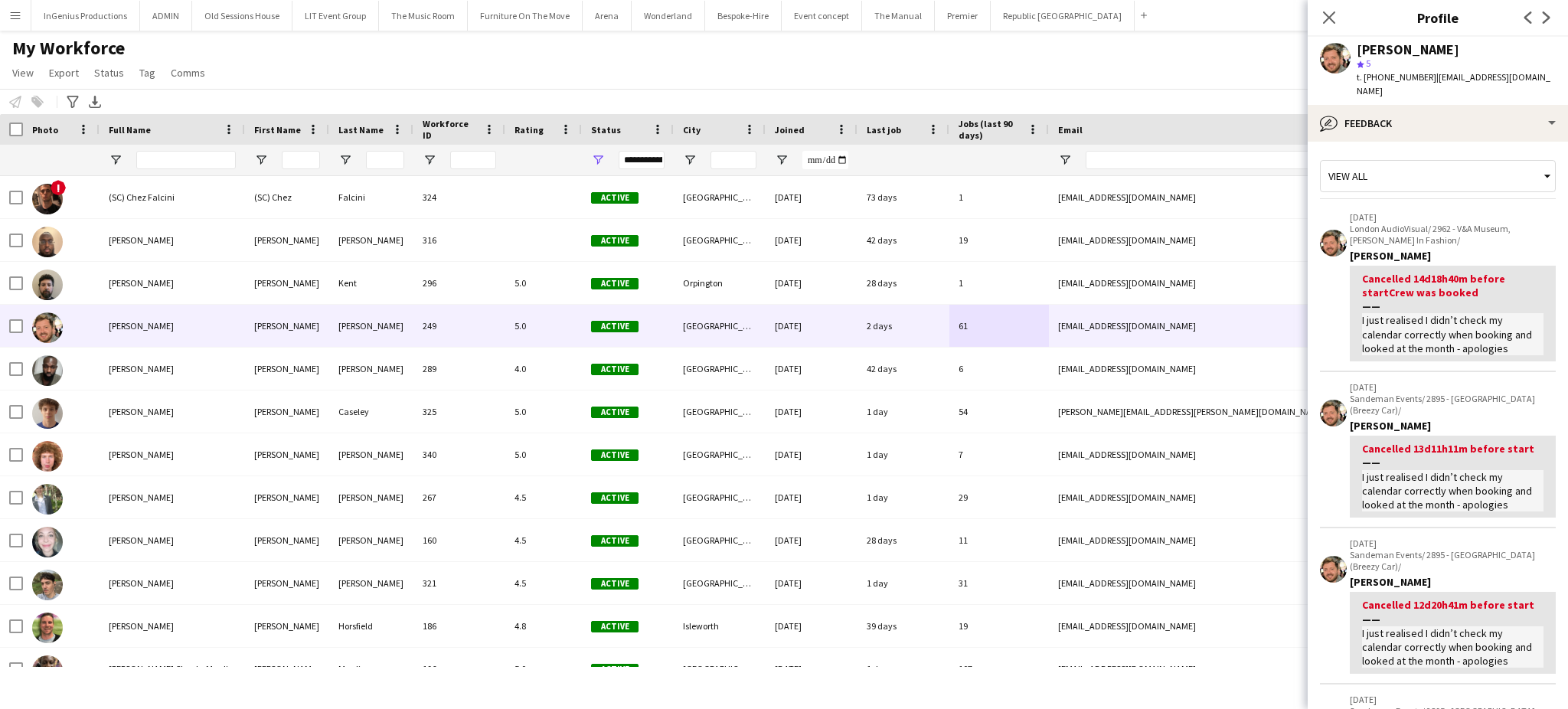
scroll to position [508, 0]
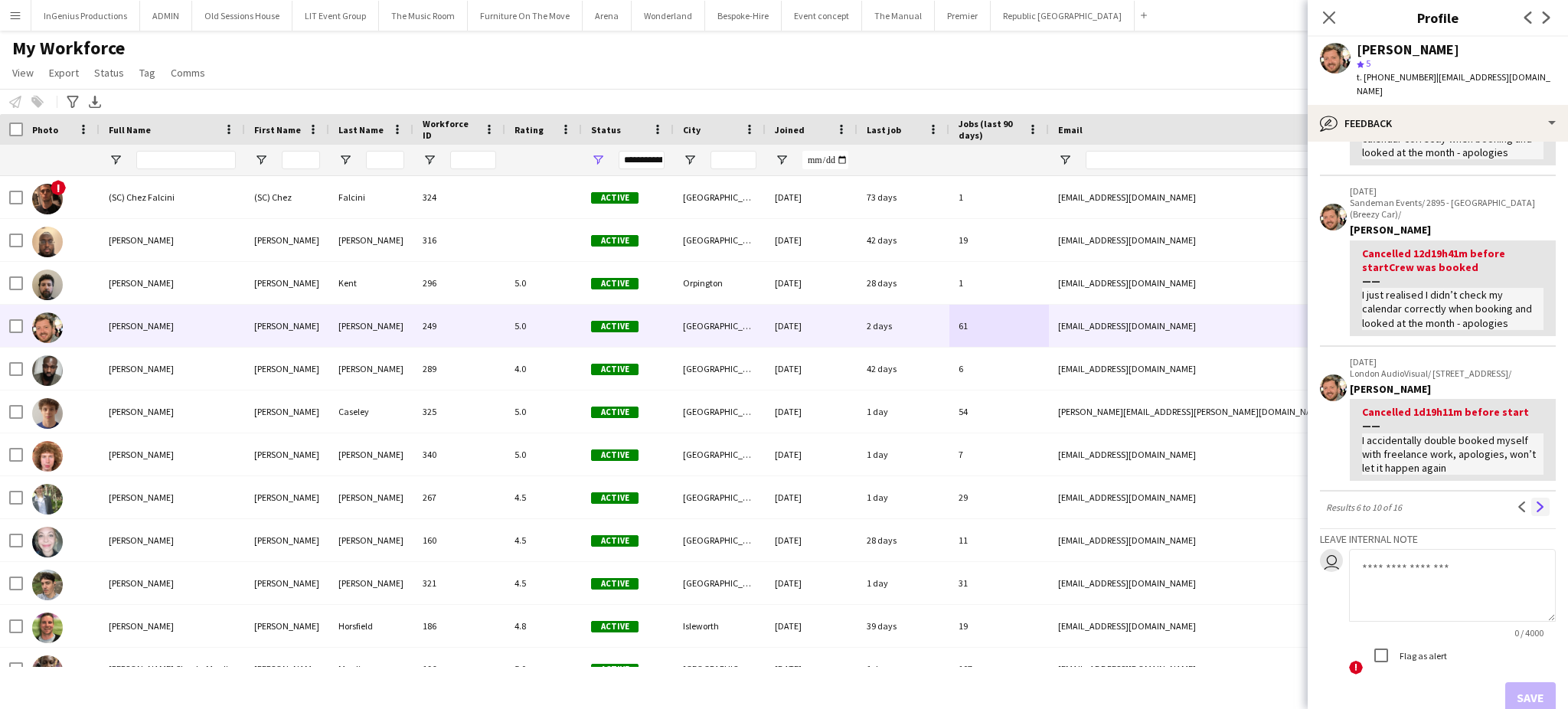
click at [1536, 501] on app-icon "Next" at bounding box center [1541, 506] width 11 height 11
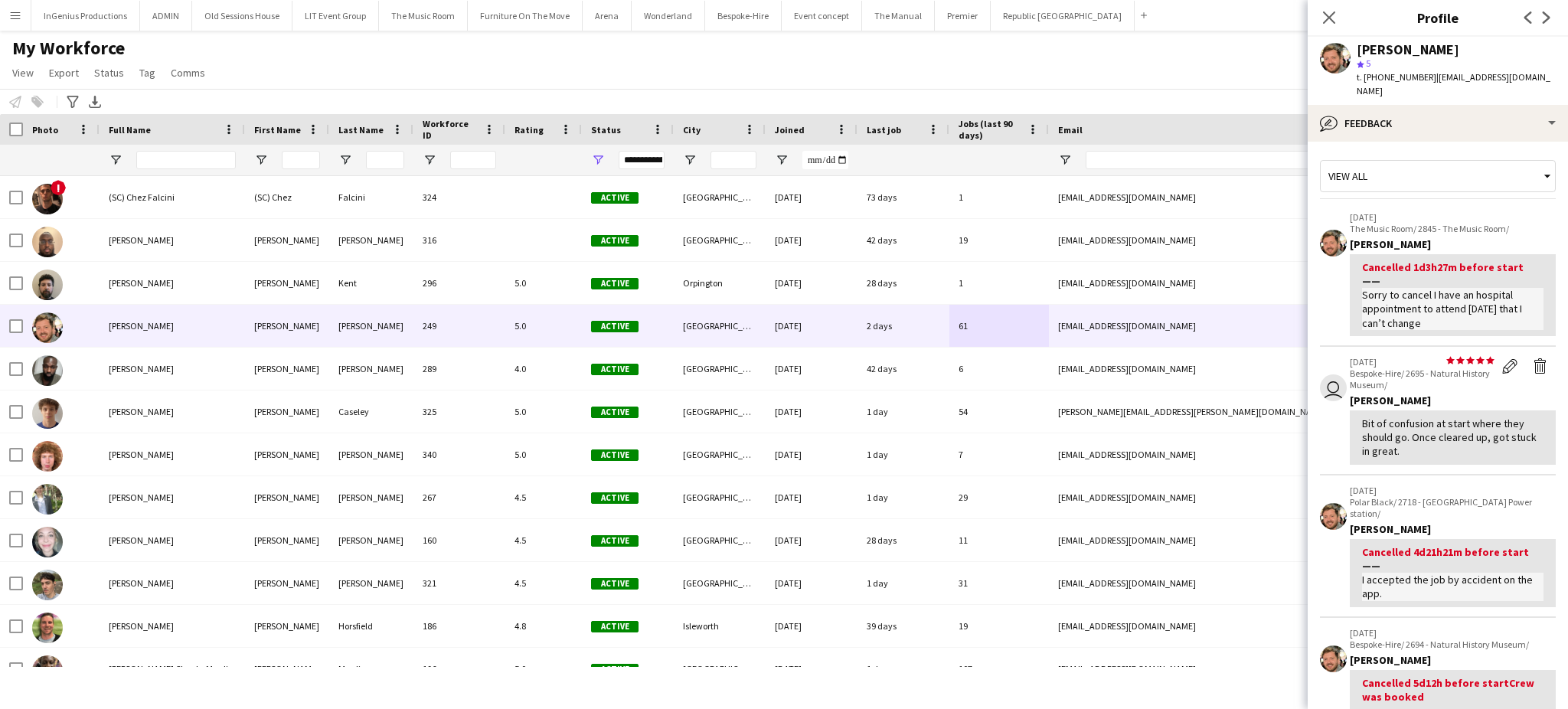
scroll to position [415, 0]
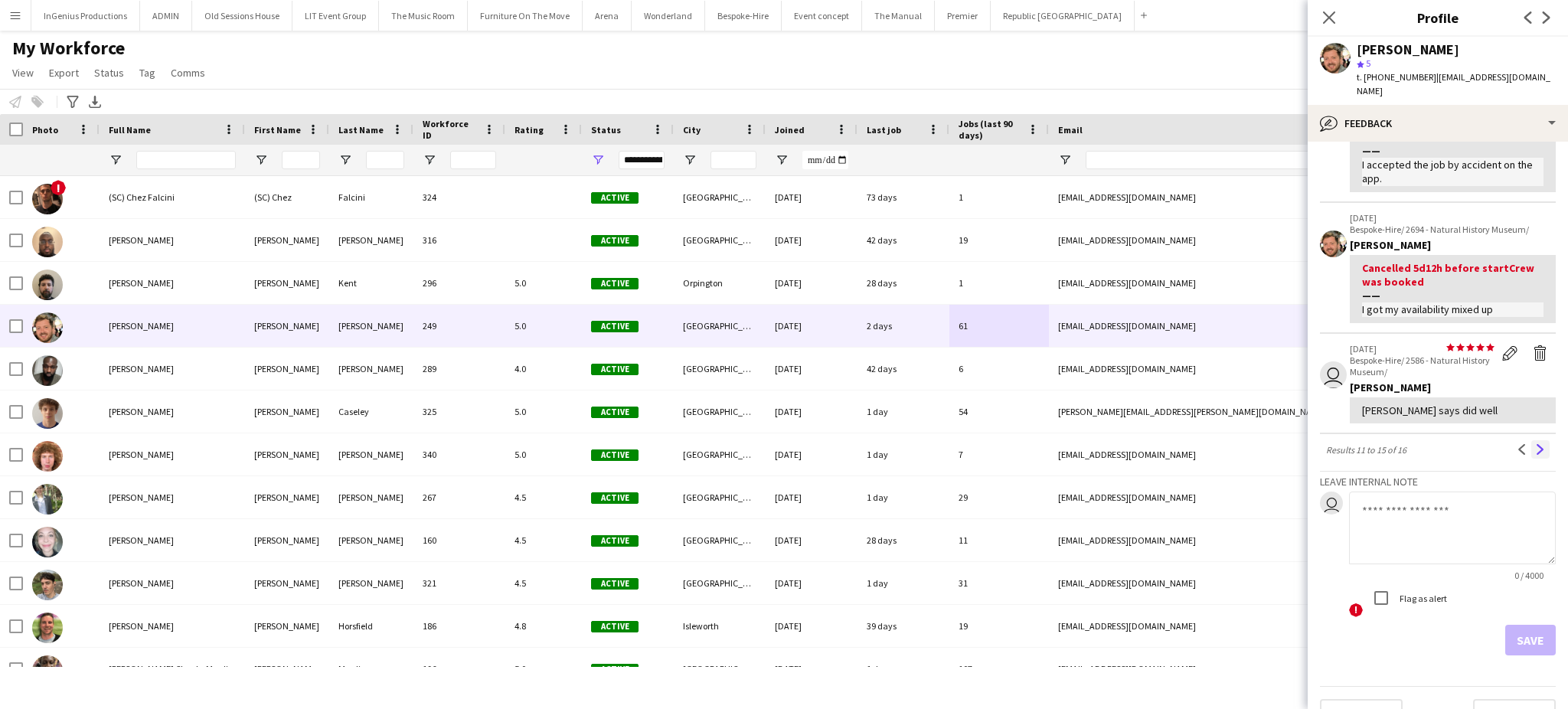
click at [1536, 444] on app-icon "Next" at bounding box center [1541, 449] width 11 height 11
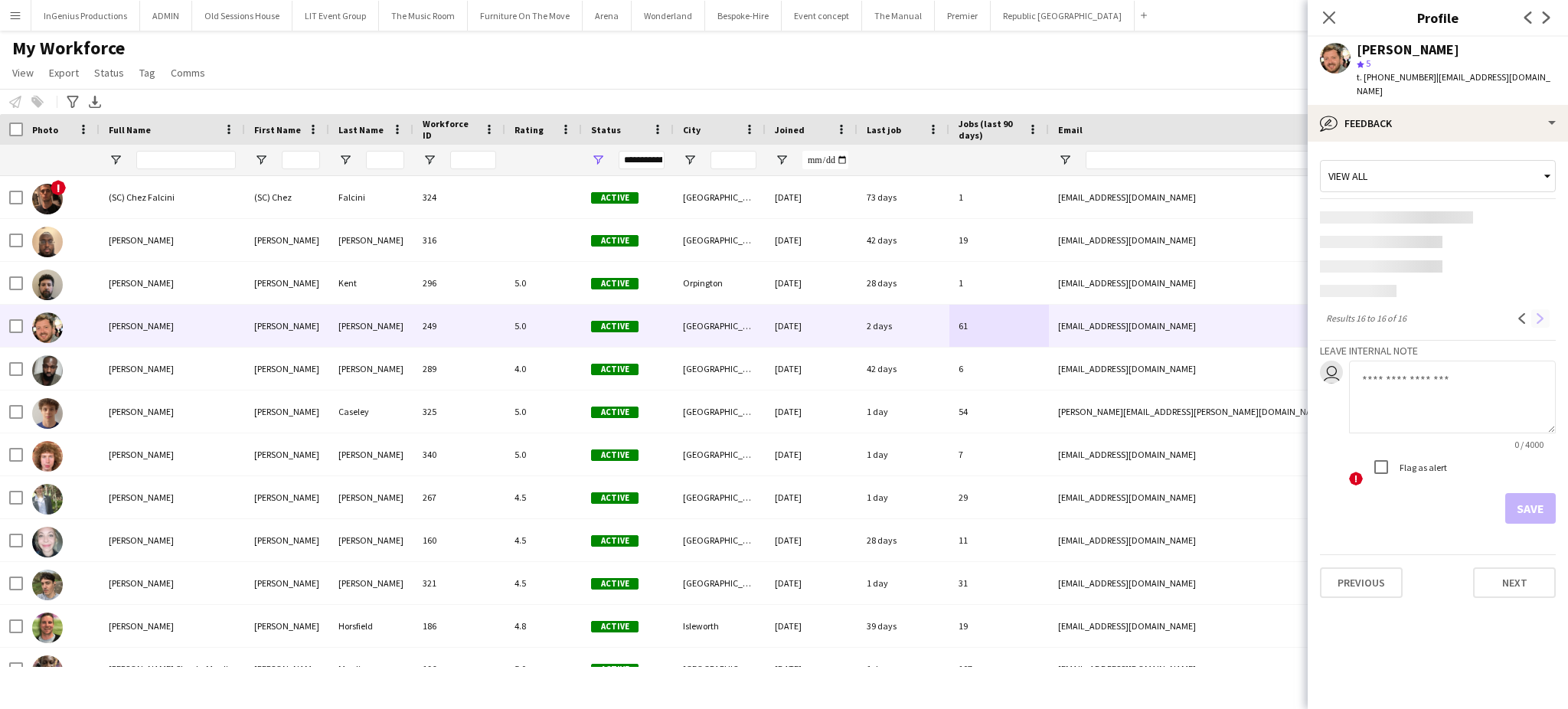
scroll to position [0, 0]
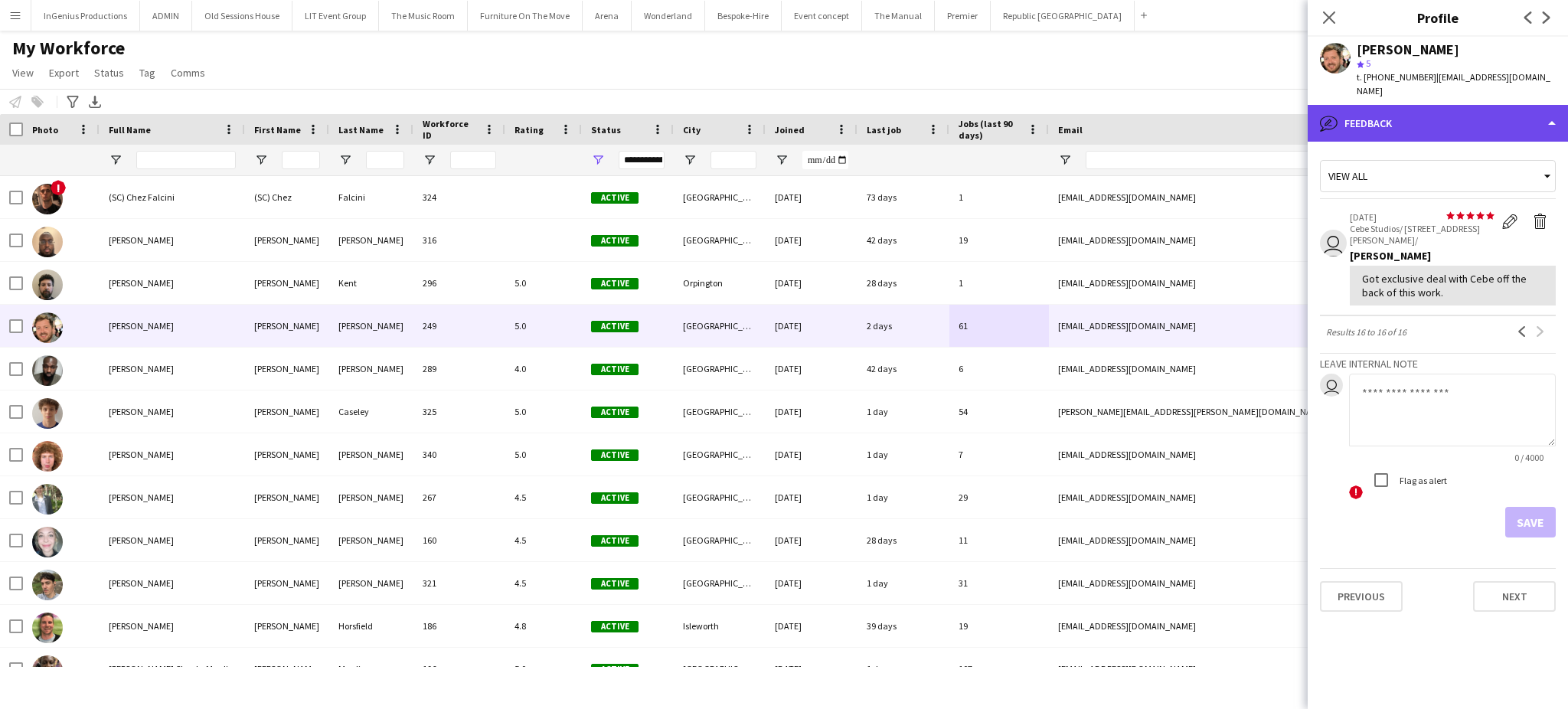
click at [1486, 118] on div "bubble-pencil Feedback" at bounding box center [1439, 123] width 260 height 37
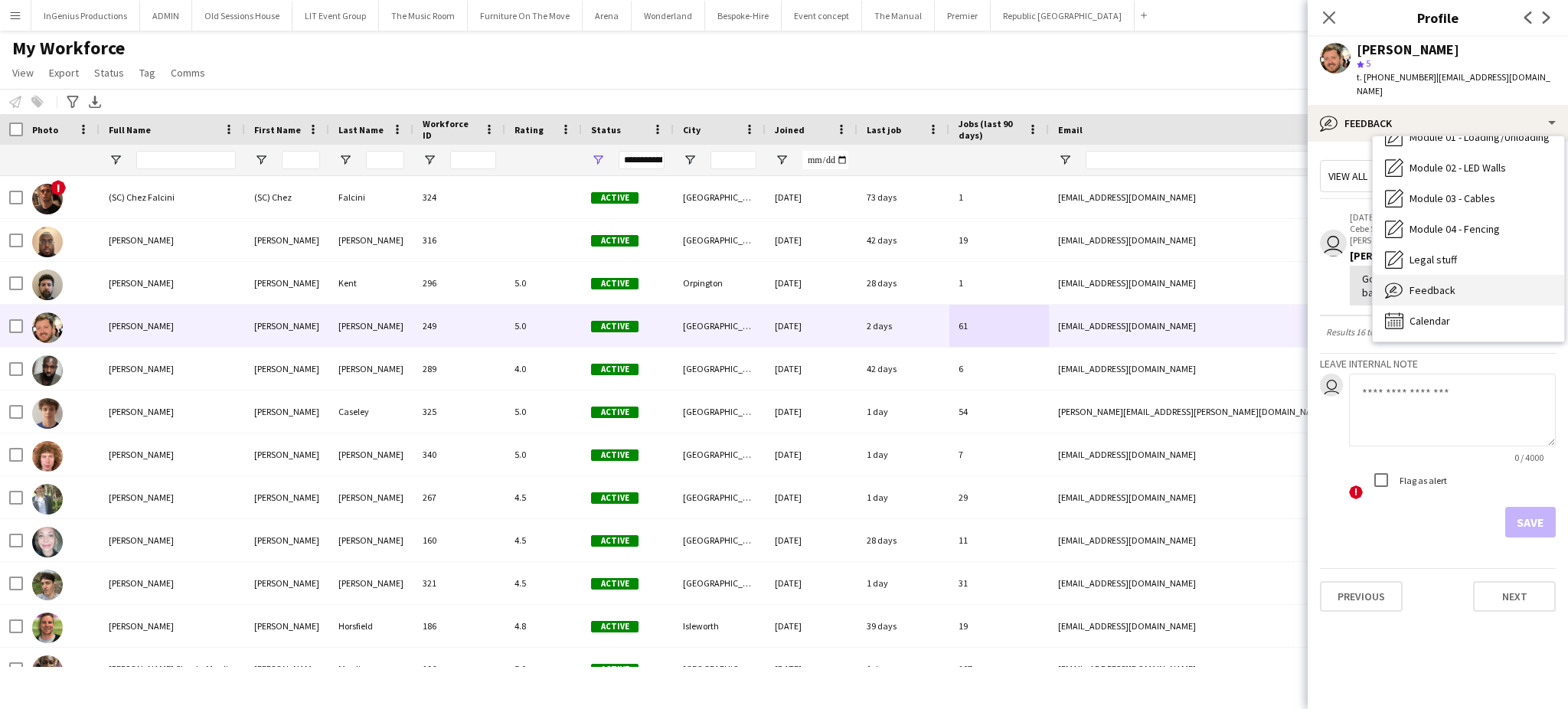
click at [1503, 275] on div "Feedback Feedback" at bounding box center [1468, 290] width 192 height 31
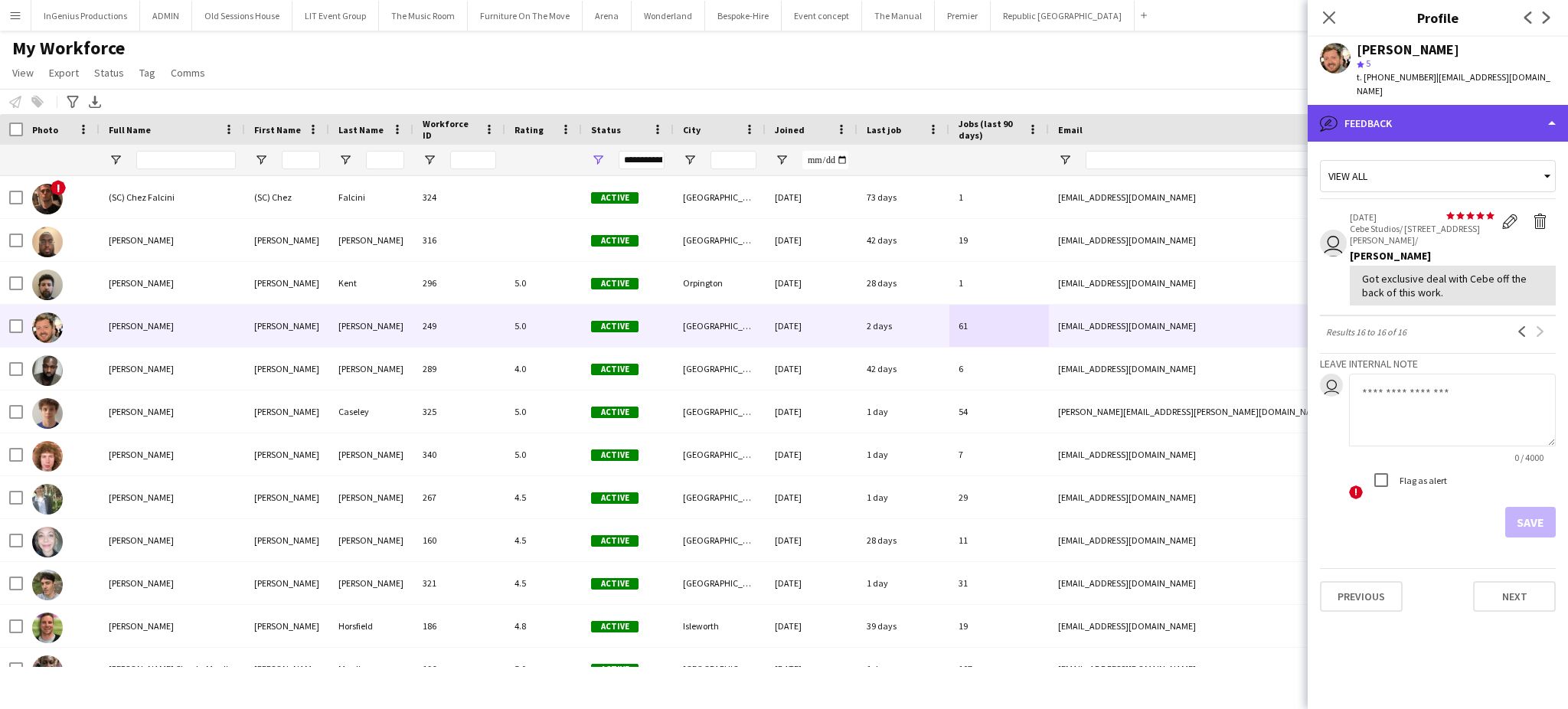
click at [1503, 105] on div "bubble-pencil Feedback" at bounding box center [1439, 123] width 260 height 37
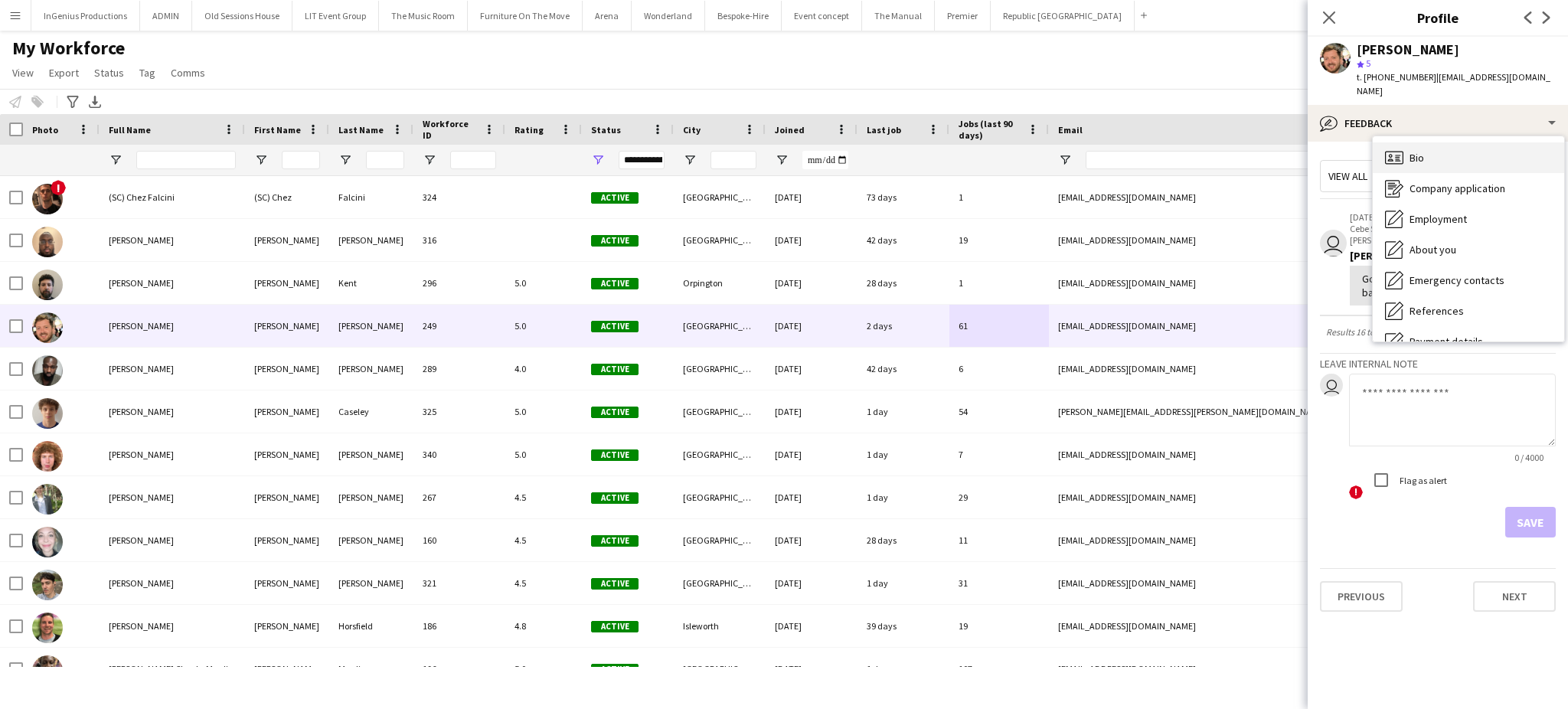
click at [1500, 145] on div "Bio Bio" at bounding box center [1468, 157] width 192 height 31
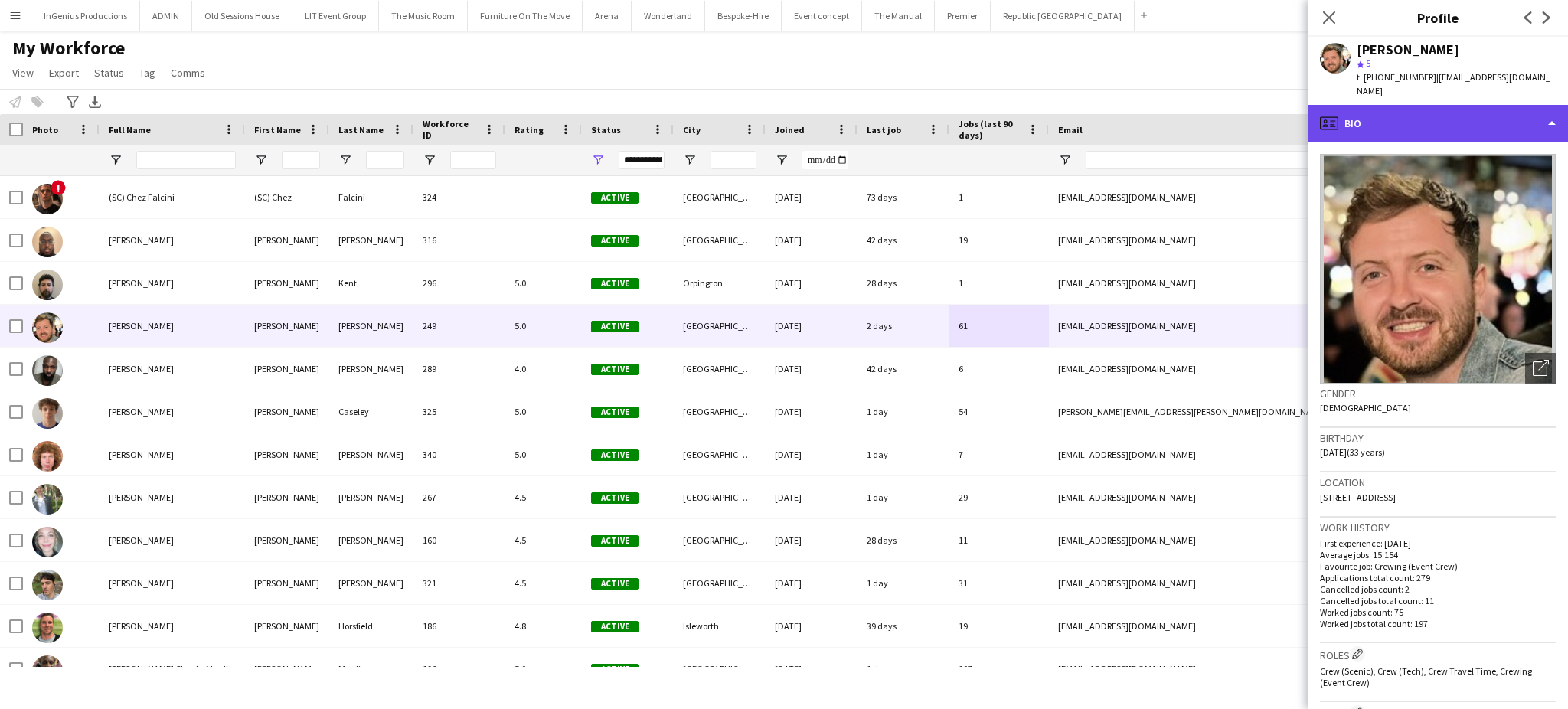
click at [1542, 105] on div "profile Bio" at bounding box center [1439, 123] width 260 height 37
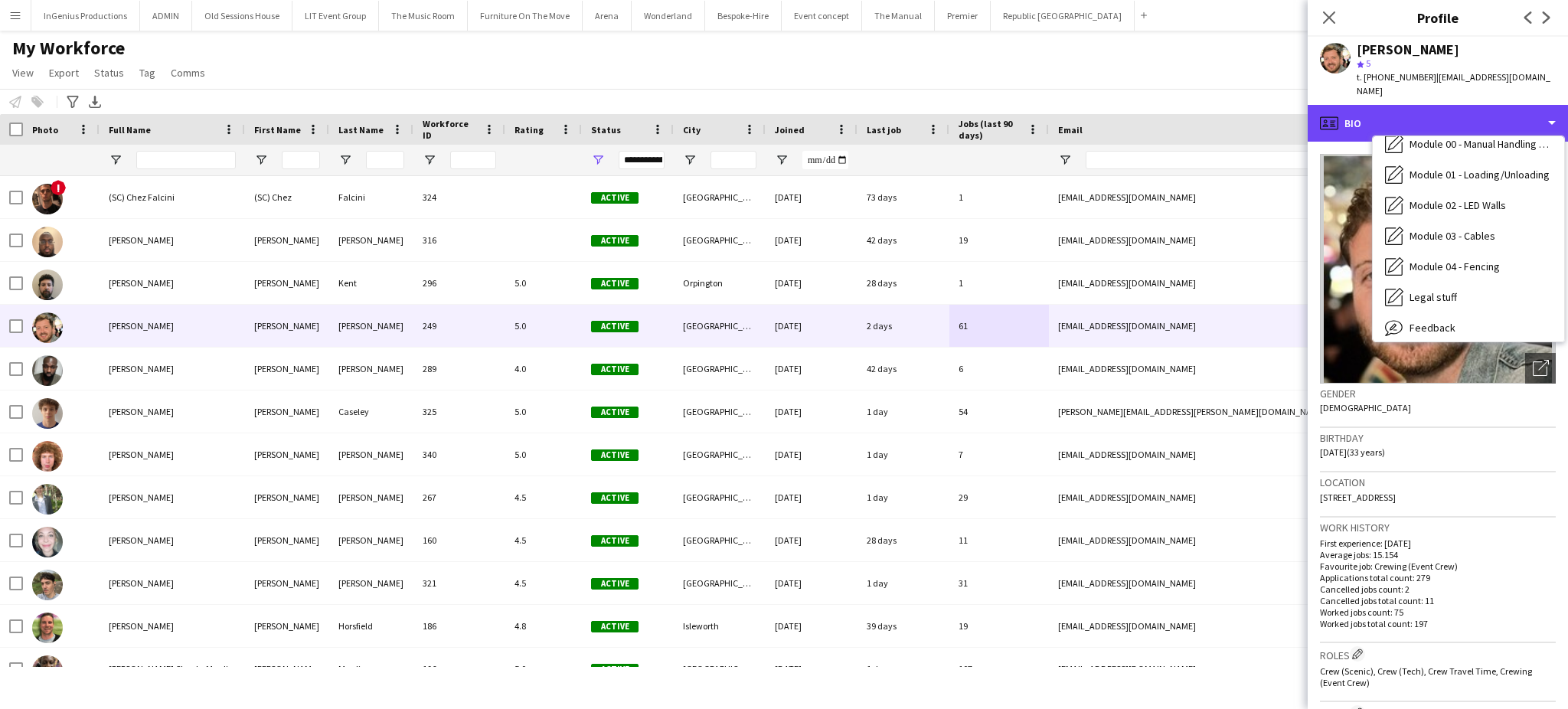
scroll to position [327, 0]
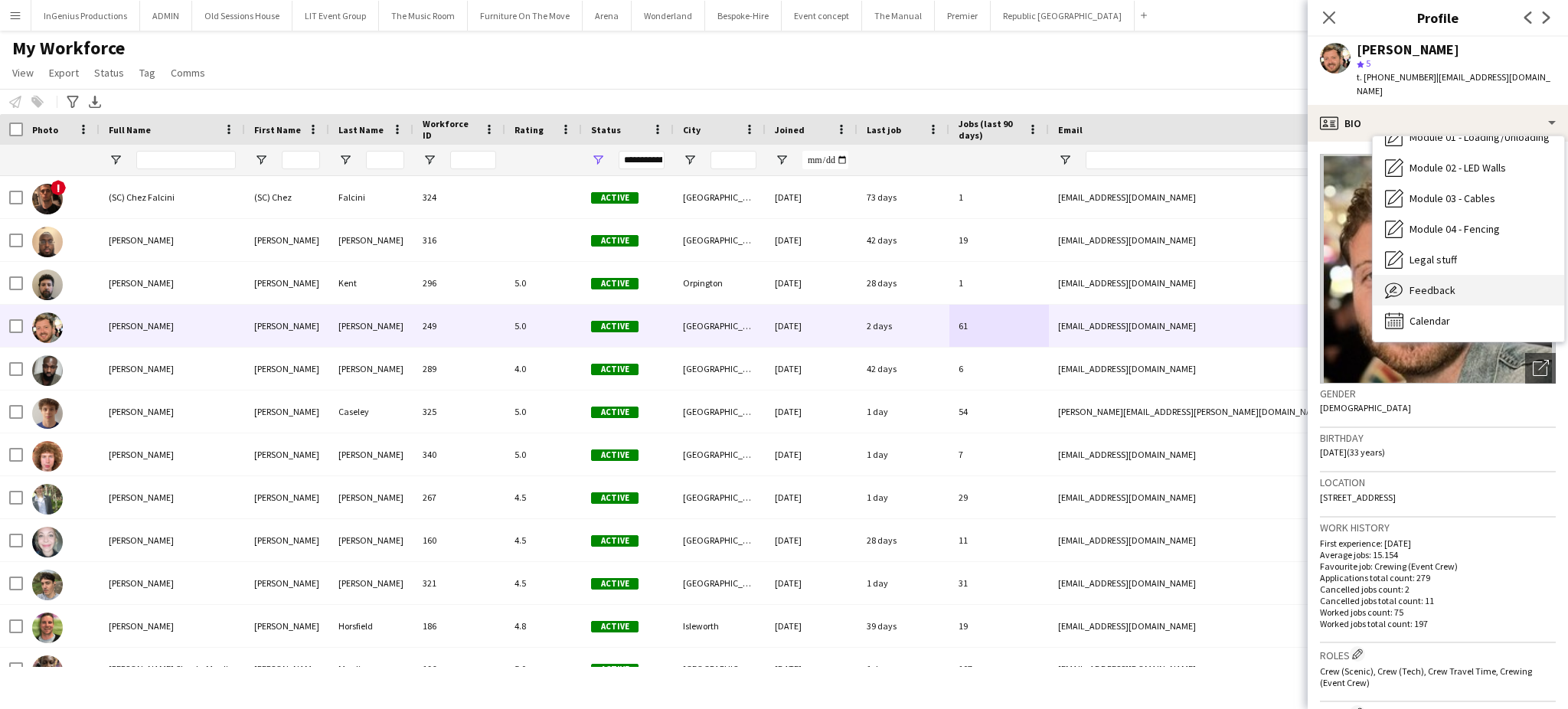
click at [1504, 279] on div "Feedback Feedback" at bounding box center [1468, 290] width 192 height 31
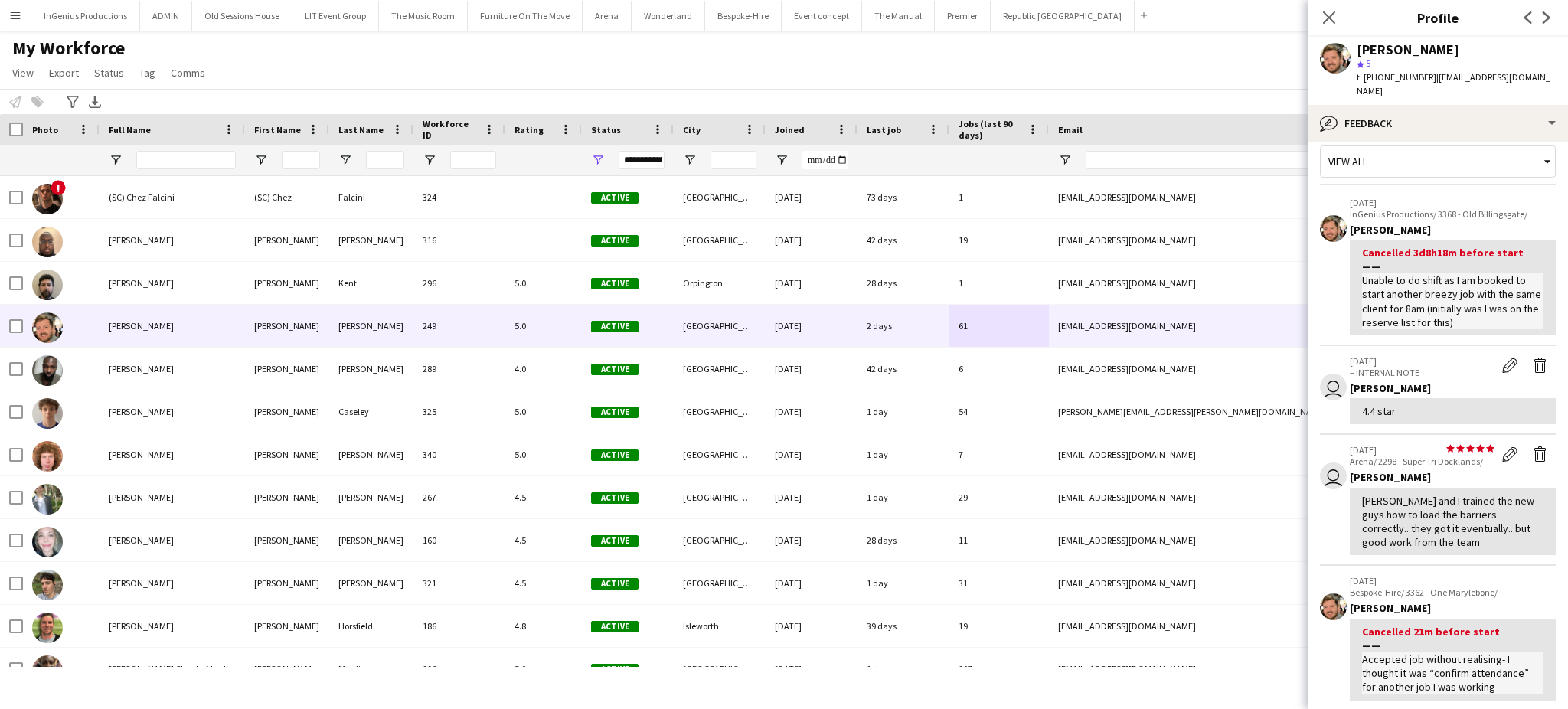
scroll to position [0, 0]
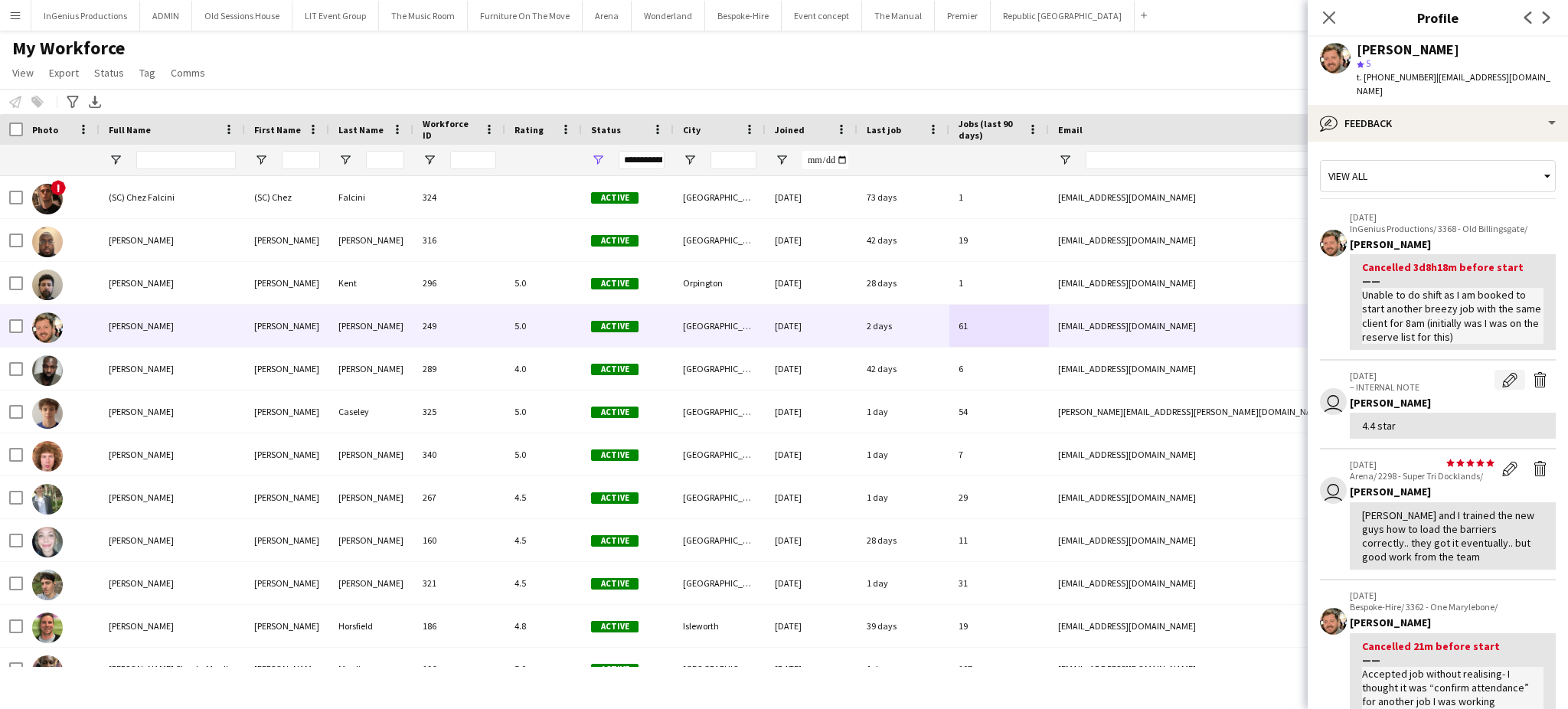
click at [1495, 370] on button "Edit internal note" at bounding box center [1510, 380] width 31 height 20
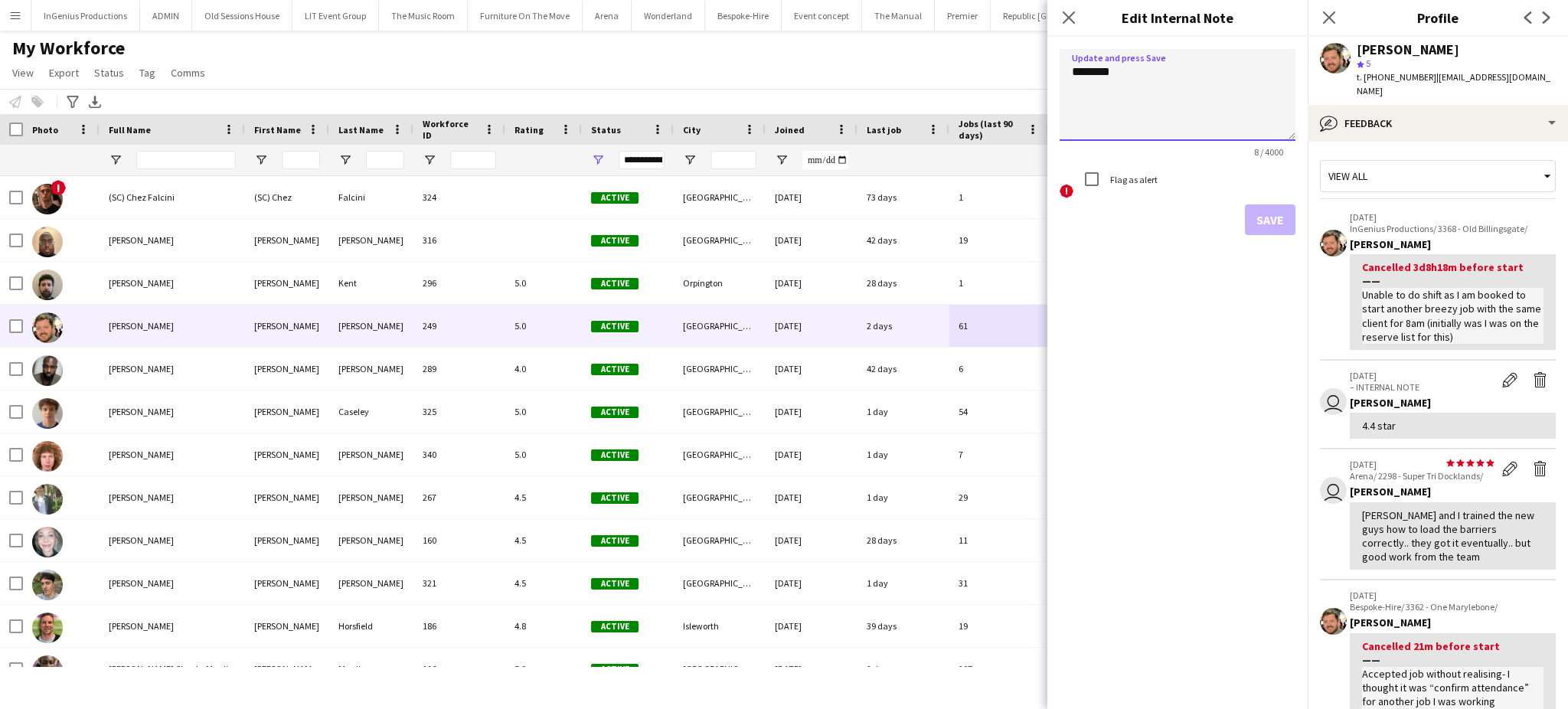
click at [1159, 98] on textarea "********" at bounding box center [1177, 95] width 236 height 92
type textarea "**********"
click at [1267, 219] on button "Save" at bounding box center [1270, 220] width 50 height 31
